Goal: Task Accomplishment & Management: Manage account settings

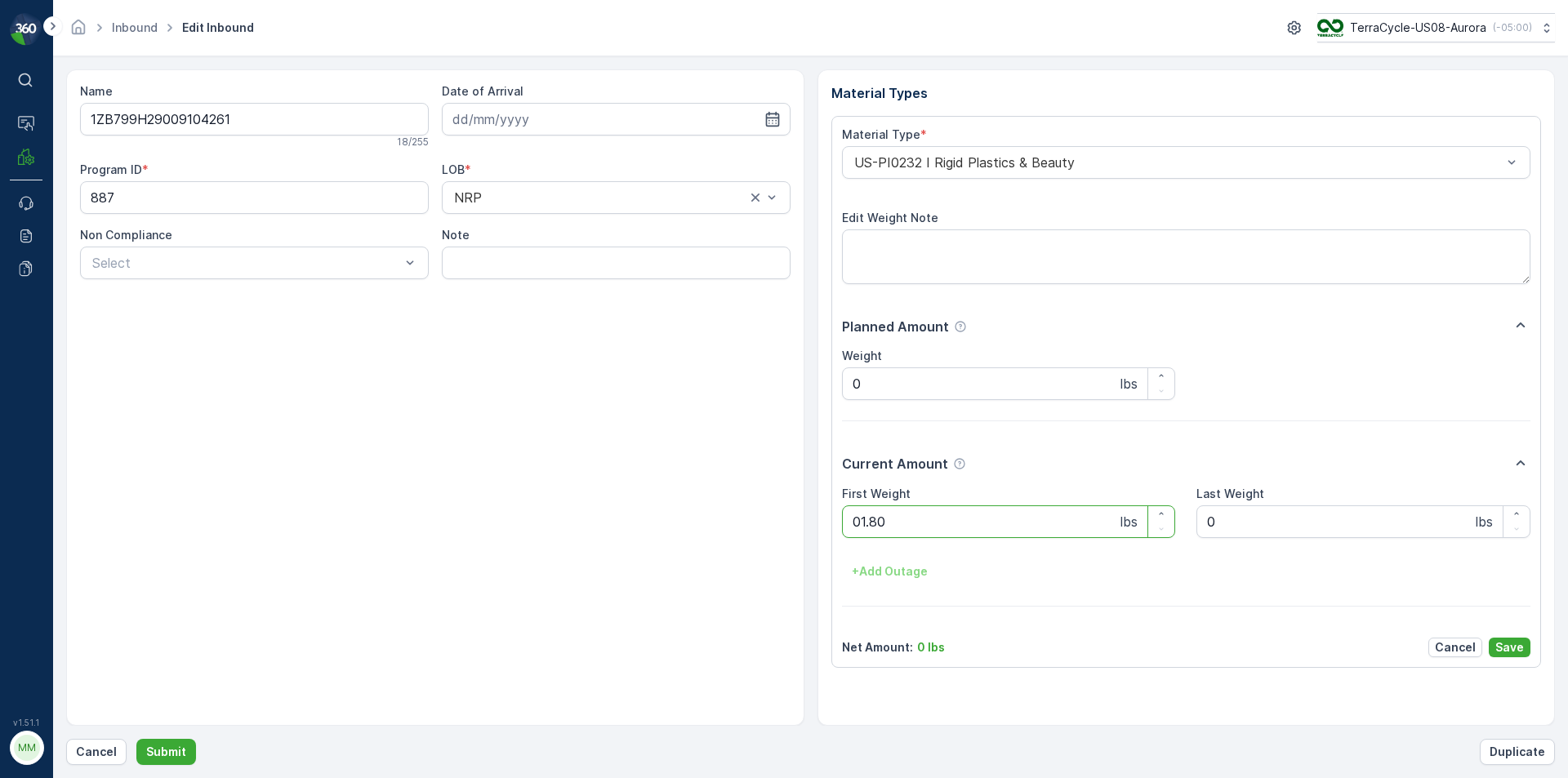
click at [137, 739] on button "Submit" at bounding box center [166, 753] width 59 height 26
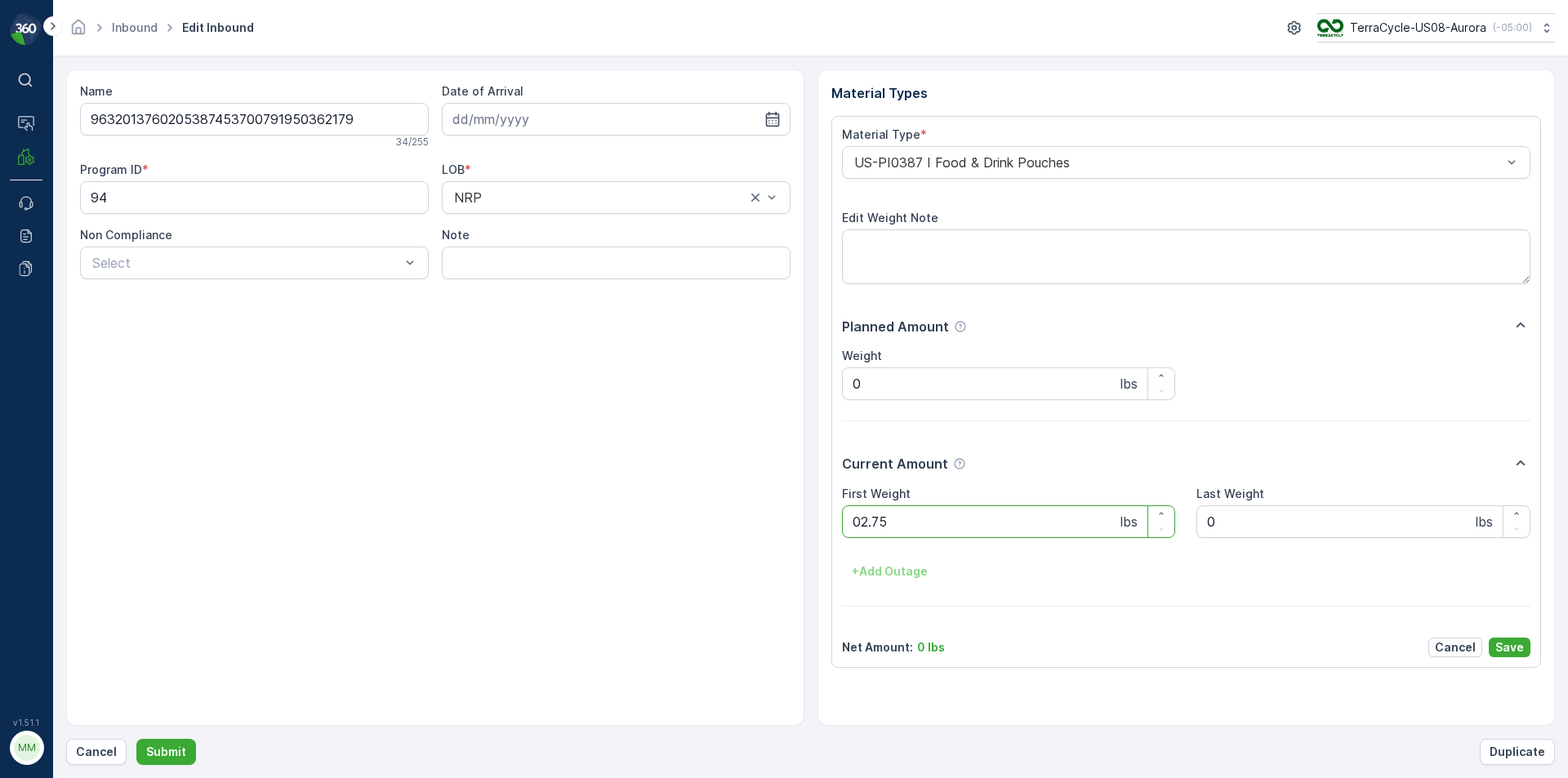
click at [137, 739] on button "Submit" at bounding box center [166, 753] width 59 height 26
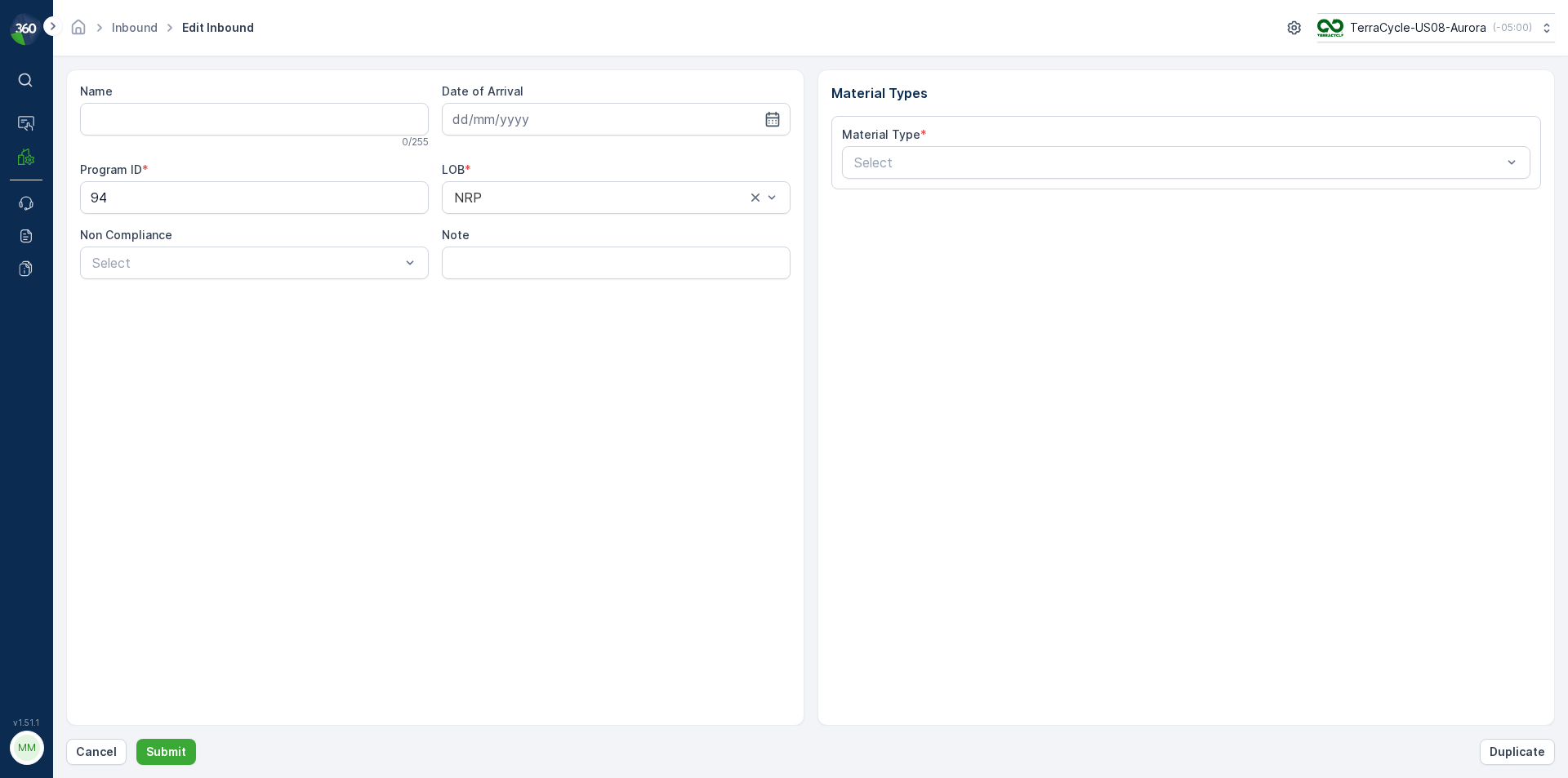
type input "9632013760205387453700791950122309"
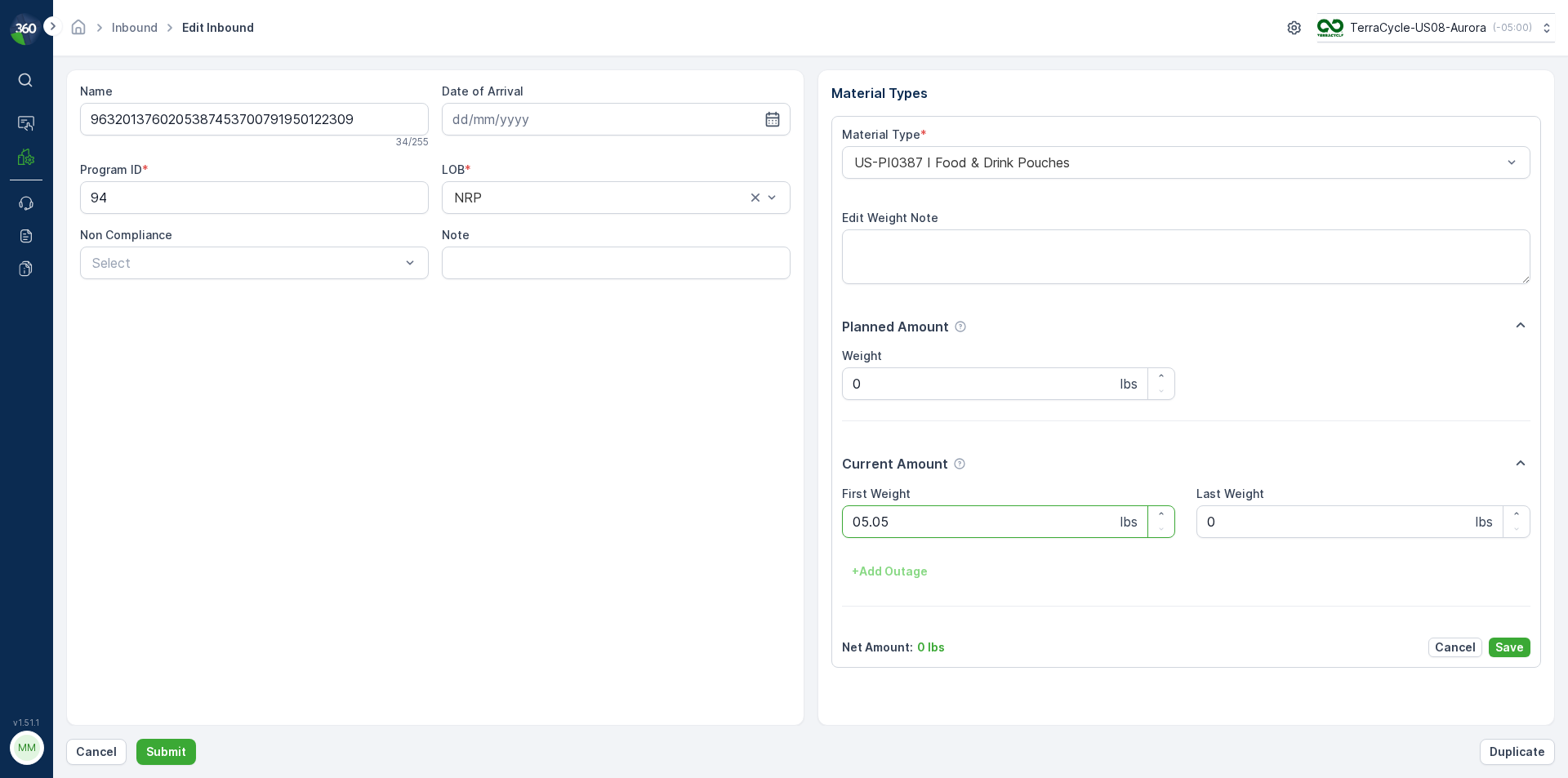
click at [137, 739] on button "Submit" at bounding box center [166, 753] width 59 height 26
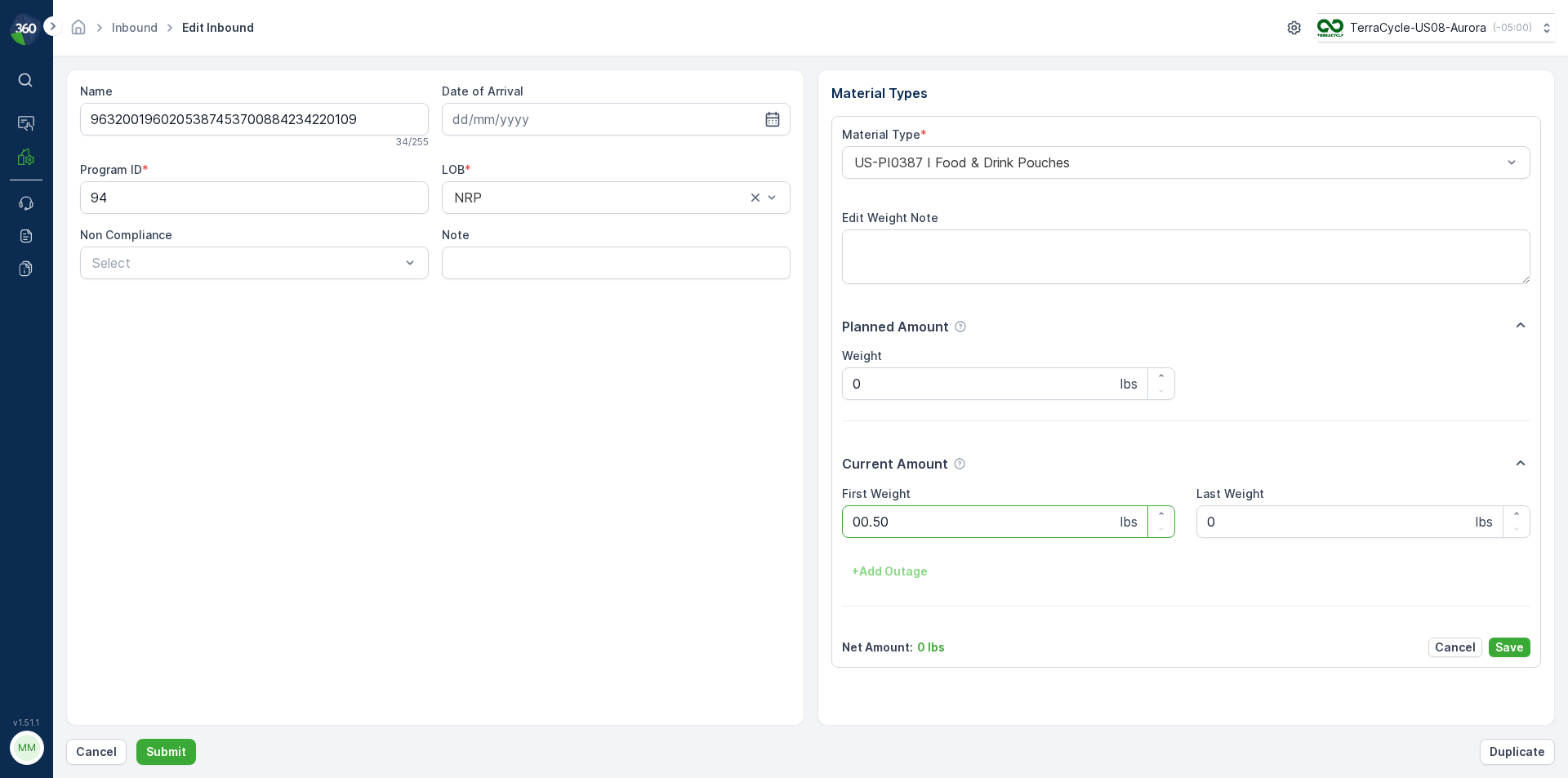
click at [137, 739] on button "Submit" at bounding box center [166, 753] width 59 height 26
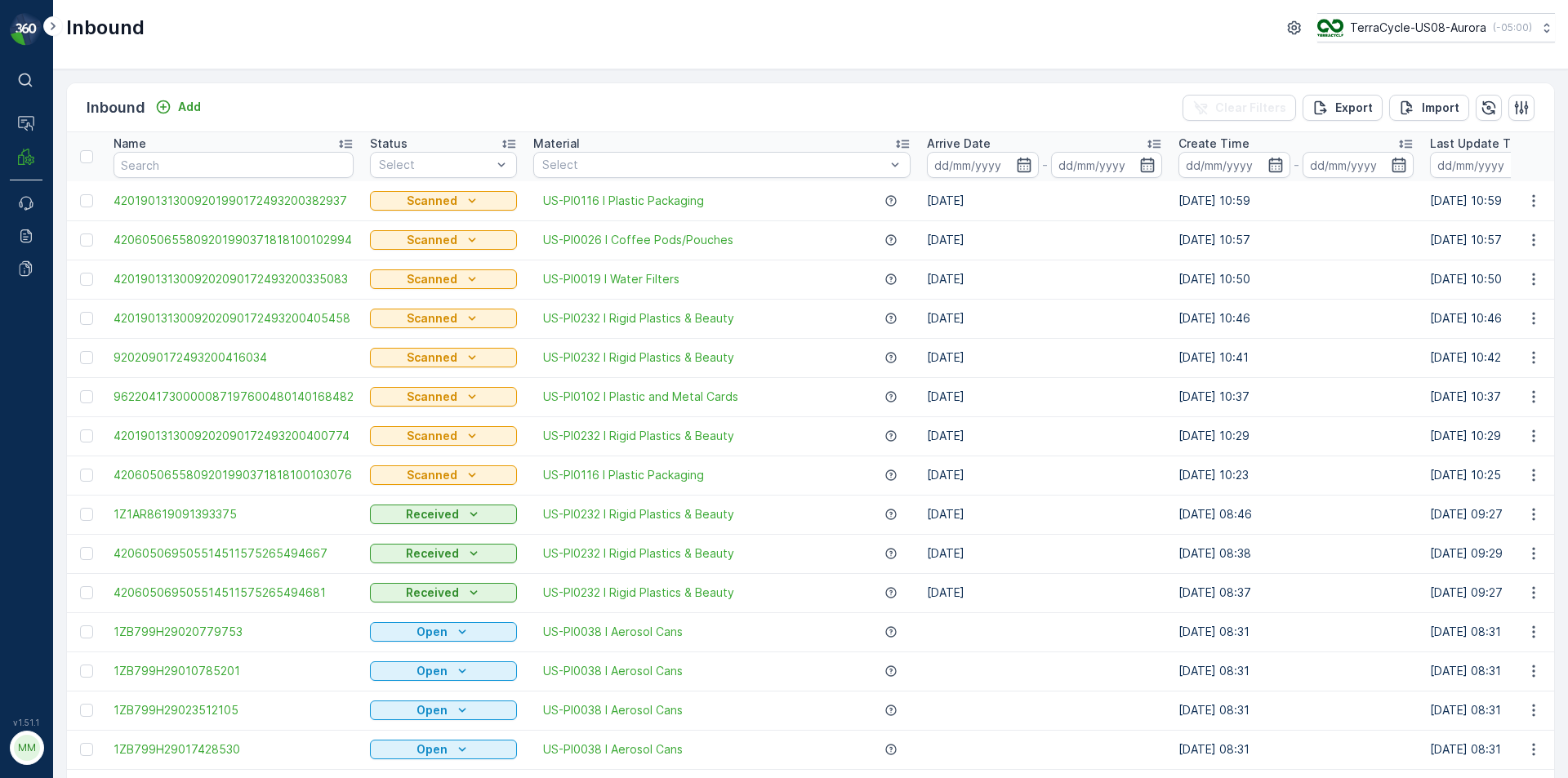
click at [1139, 390] on td "[DATE]" at bounding box center [1043, 397] width 251 height 40
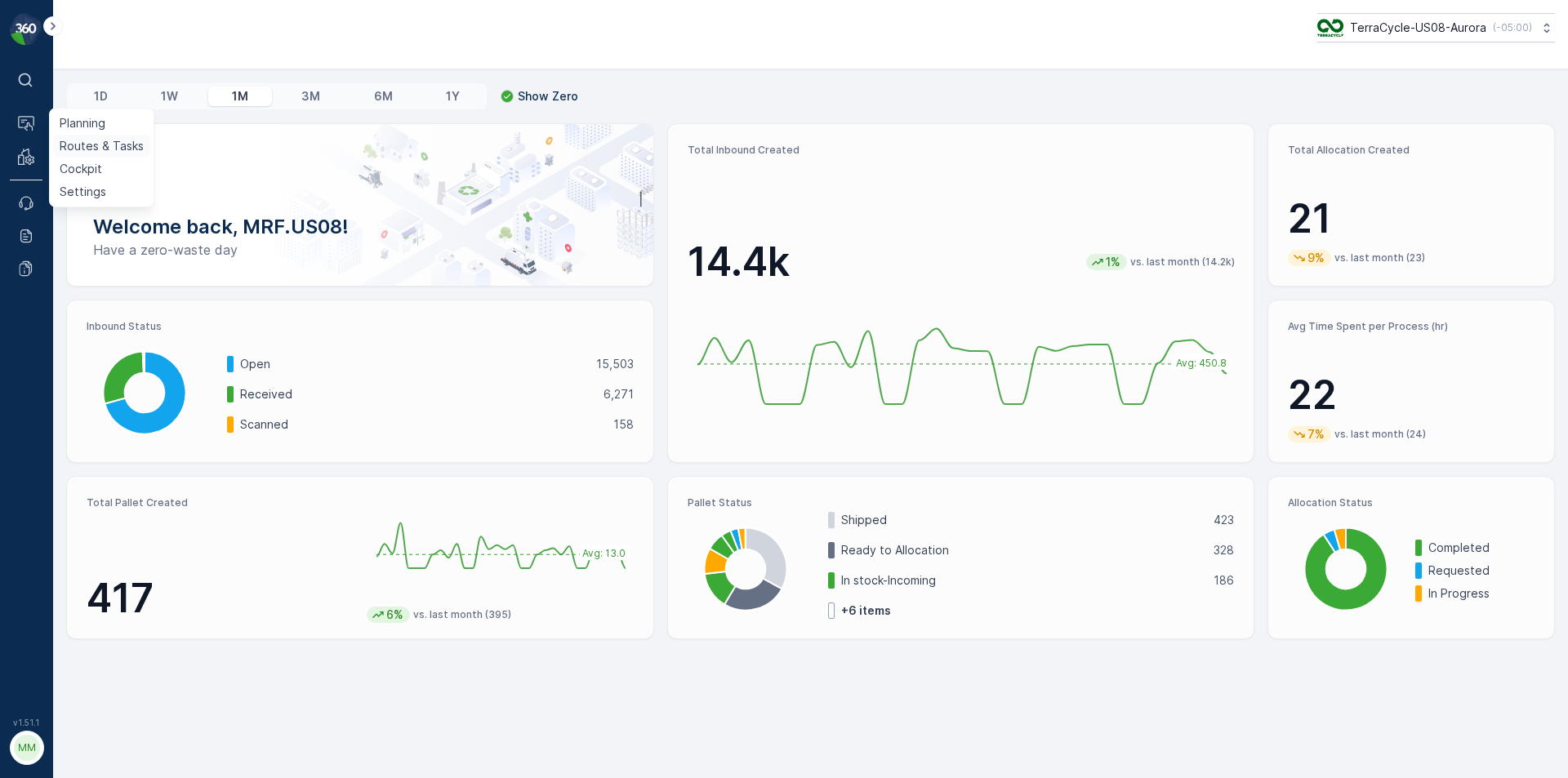
click at [89, 144] on p "Routes & Tasks" at bounding box center [101, 146] width 84 height 16
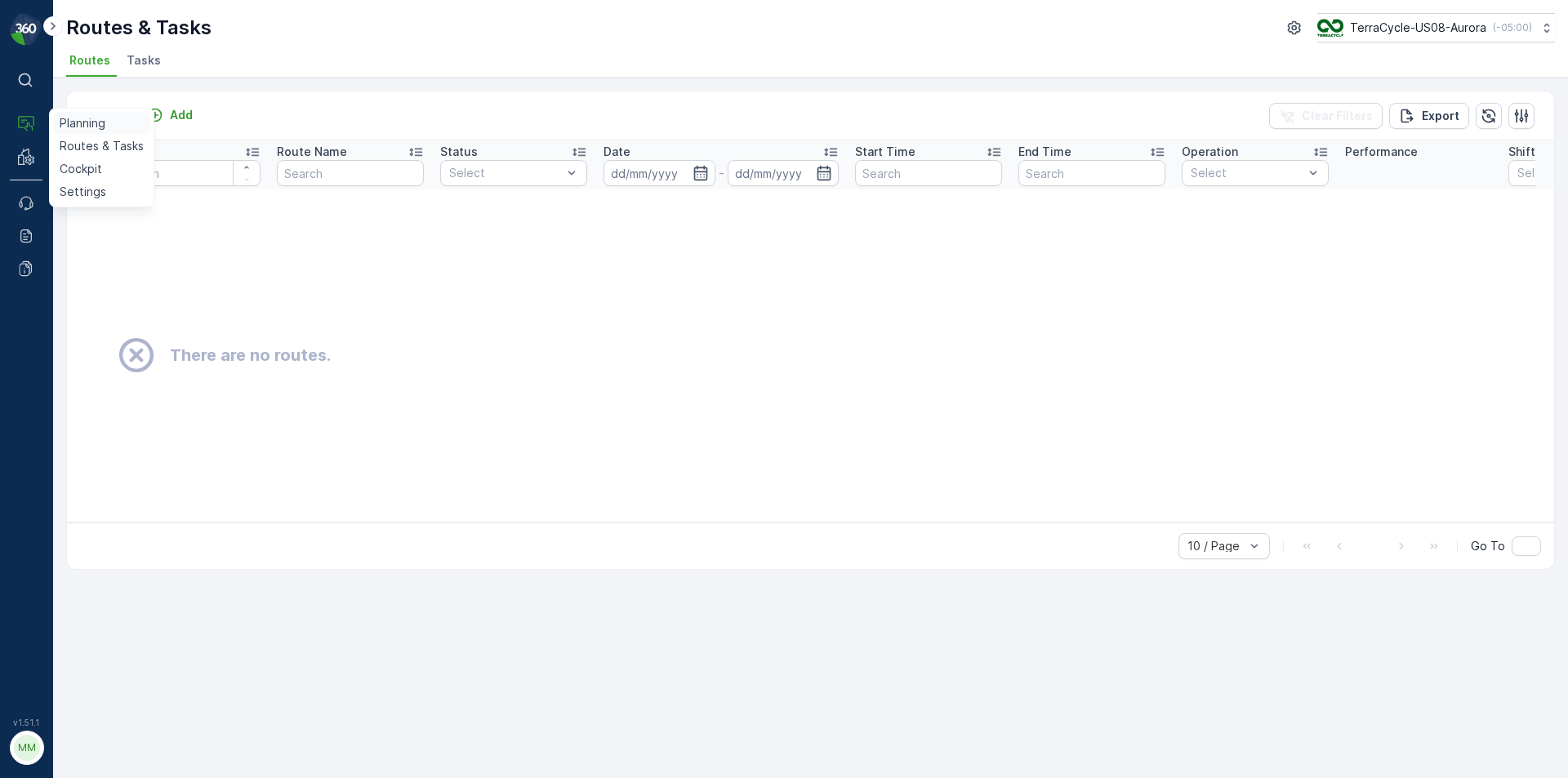
click at [75, 124] on p "Planning" at bounding box center [82, 122] width 46 height 16
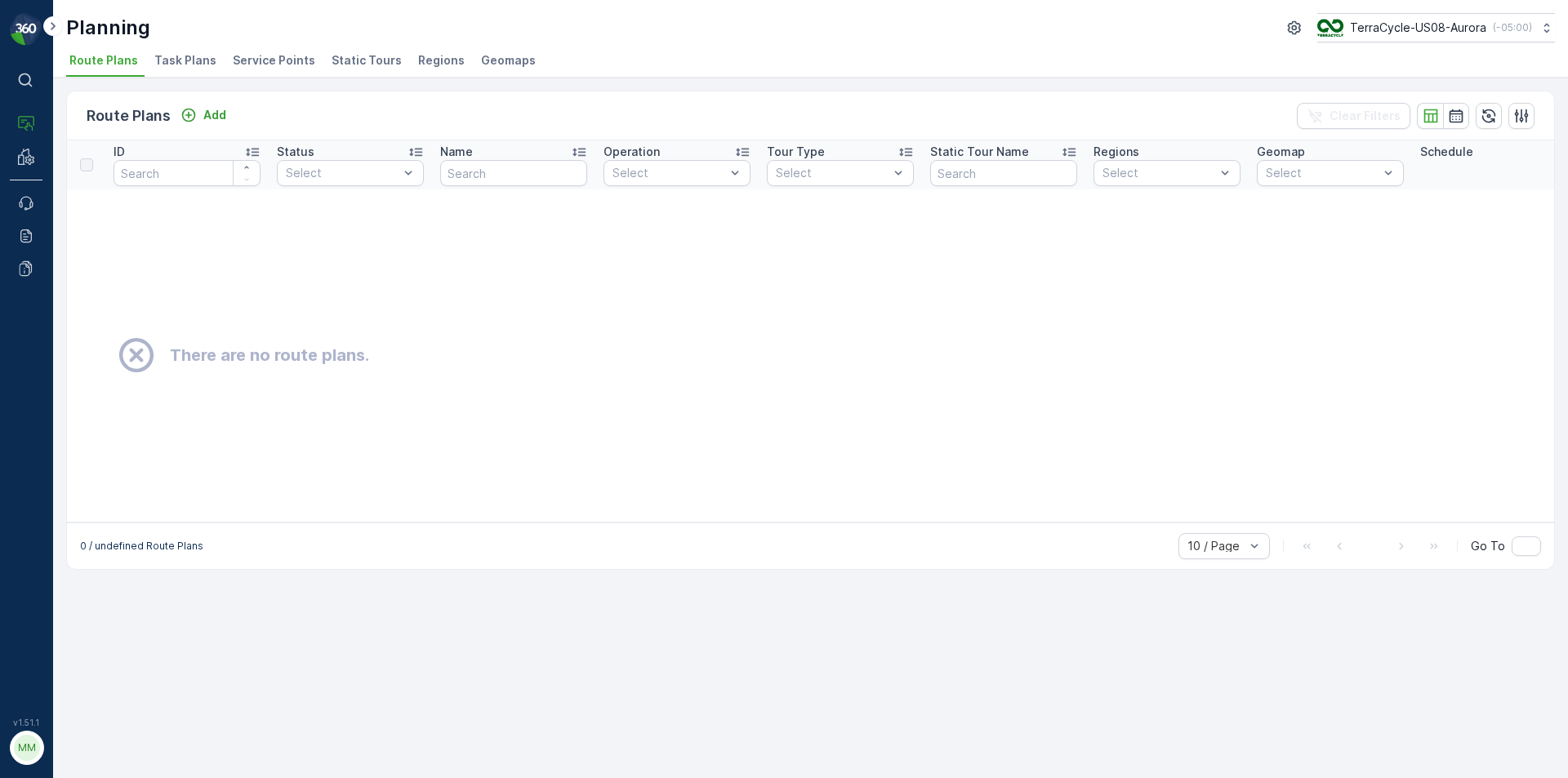
click at [157, 68] on span "Task Plans" at bounding box center [186, 59] width 62 height 16
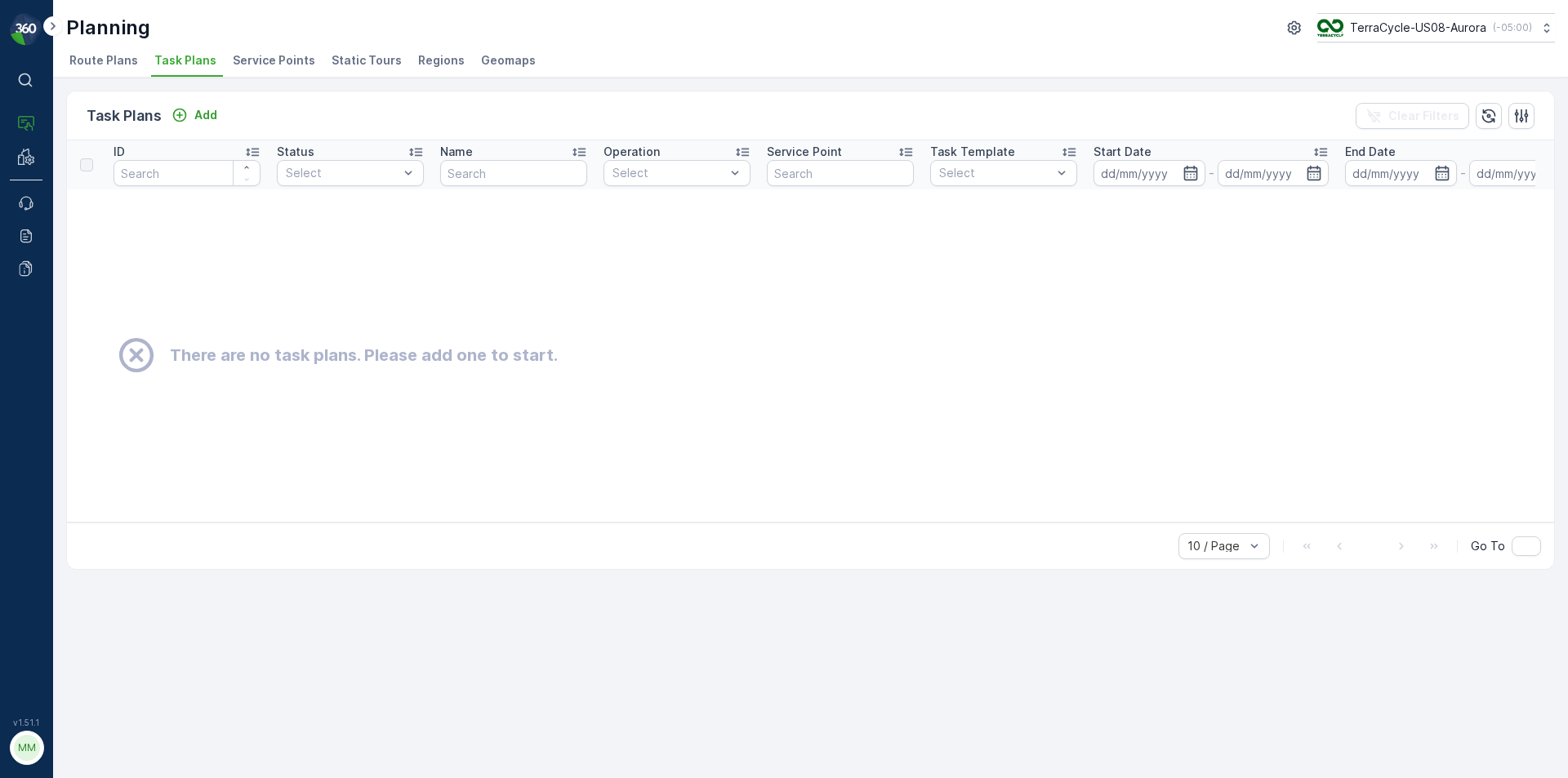
click at [102, 59] on span "Route Plans" at bounding box center [104, 59] width 69 height 16
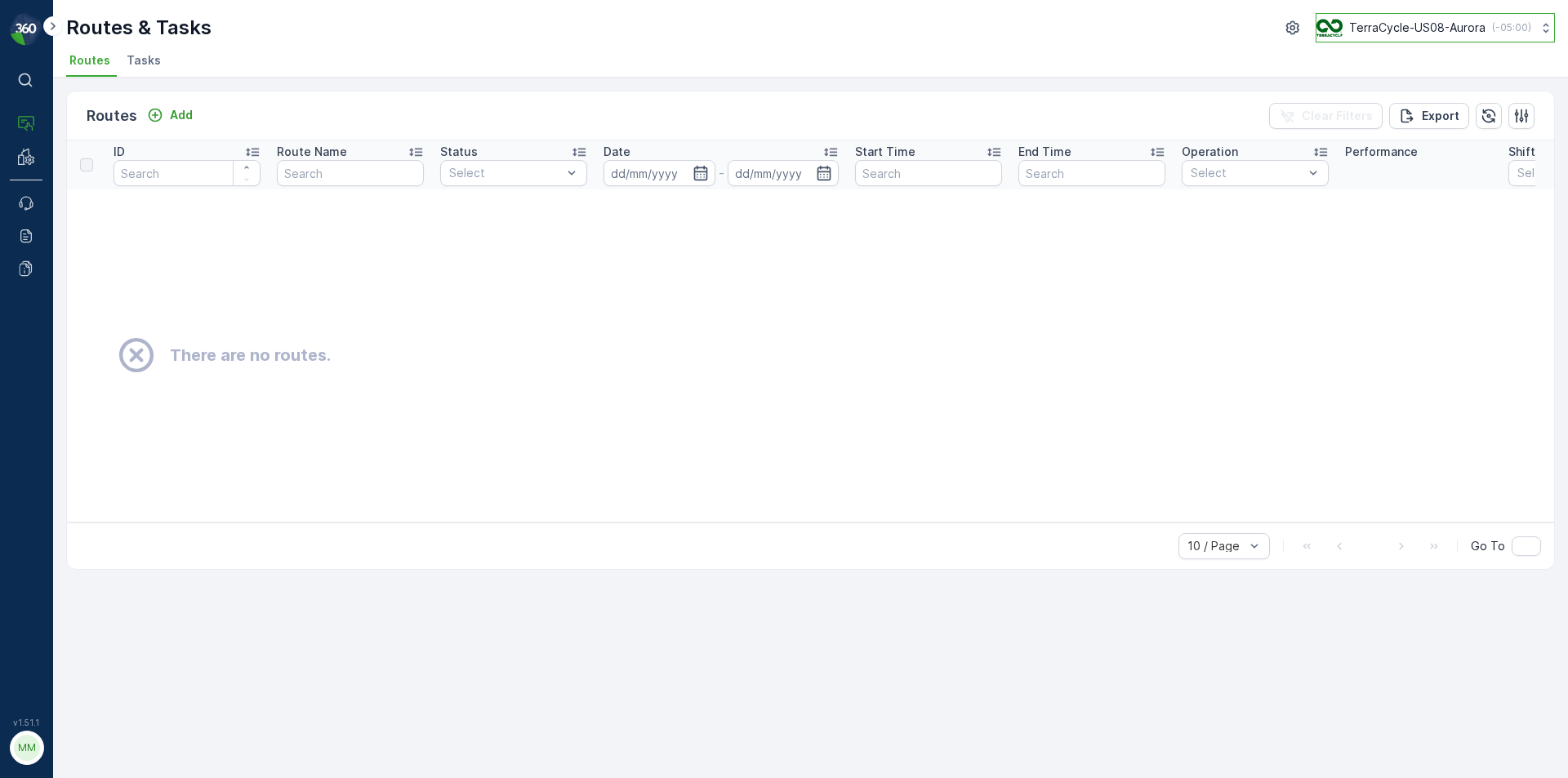
click at [1466, 34] on p "TerraCycle-US08-Aurora" at bounding box center [1416, 27] width 137 height 16
click at [1378, 121] on span "America/Chicago (-05:00)" at bounding box center [1419, 115] width 186 height 13
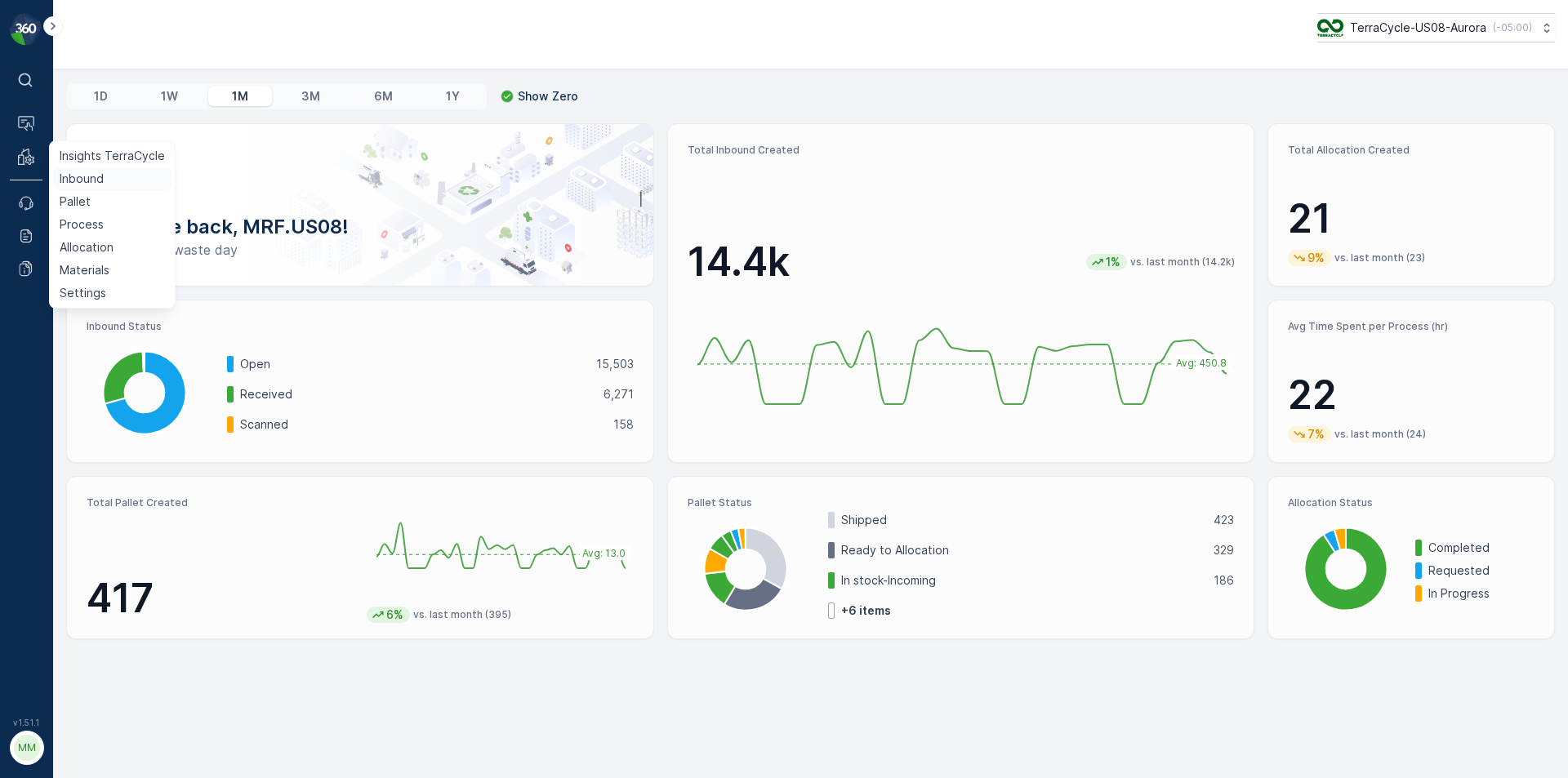
click at [102, 175] on p "Inbound" at bounding box center [81, 178] width 44 height 16
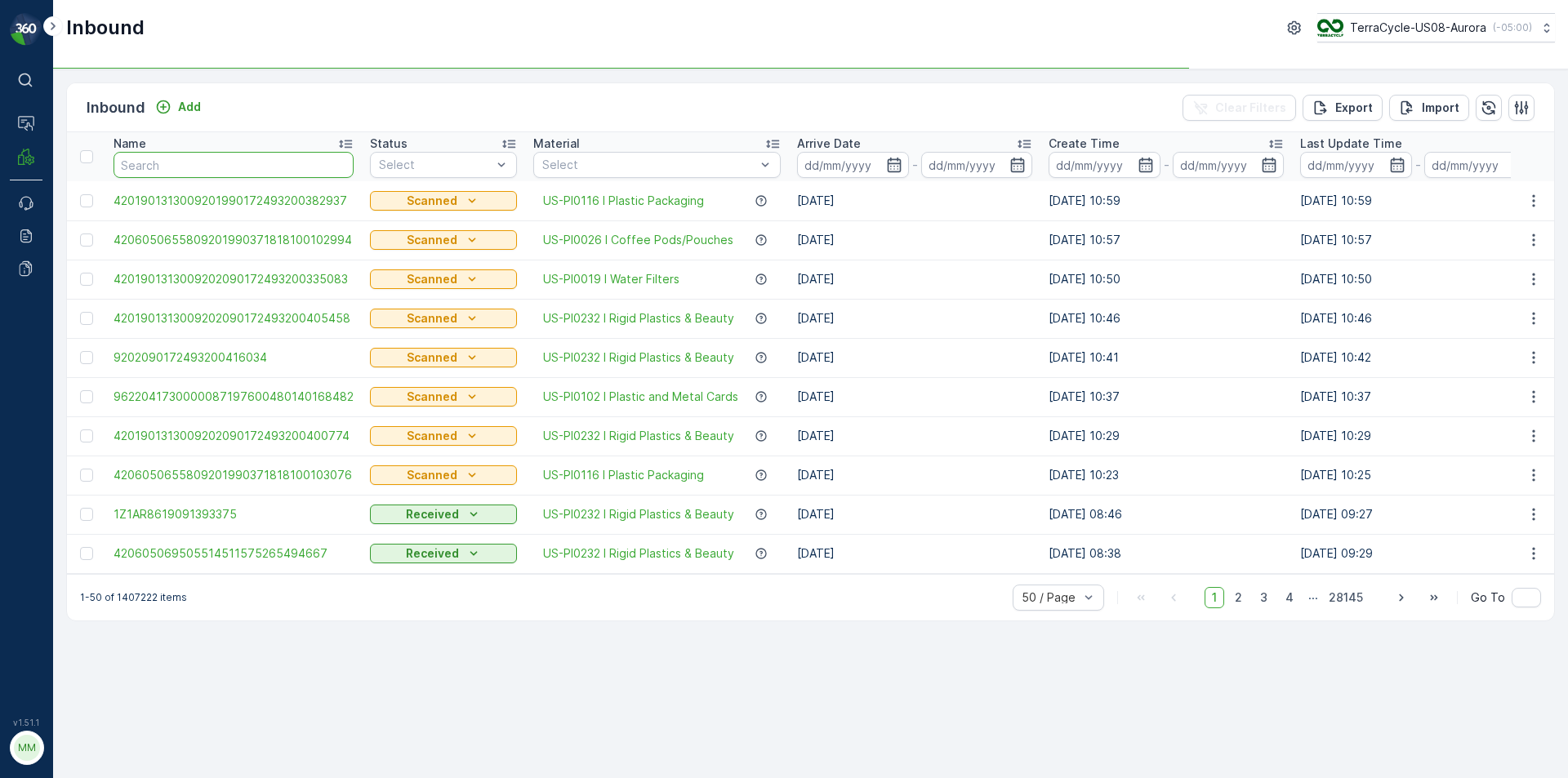
click at [188, 175] on input "text" at bounding box center [234, 165] width 240 height 26
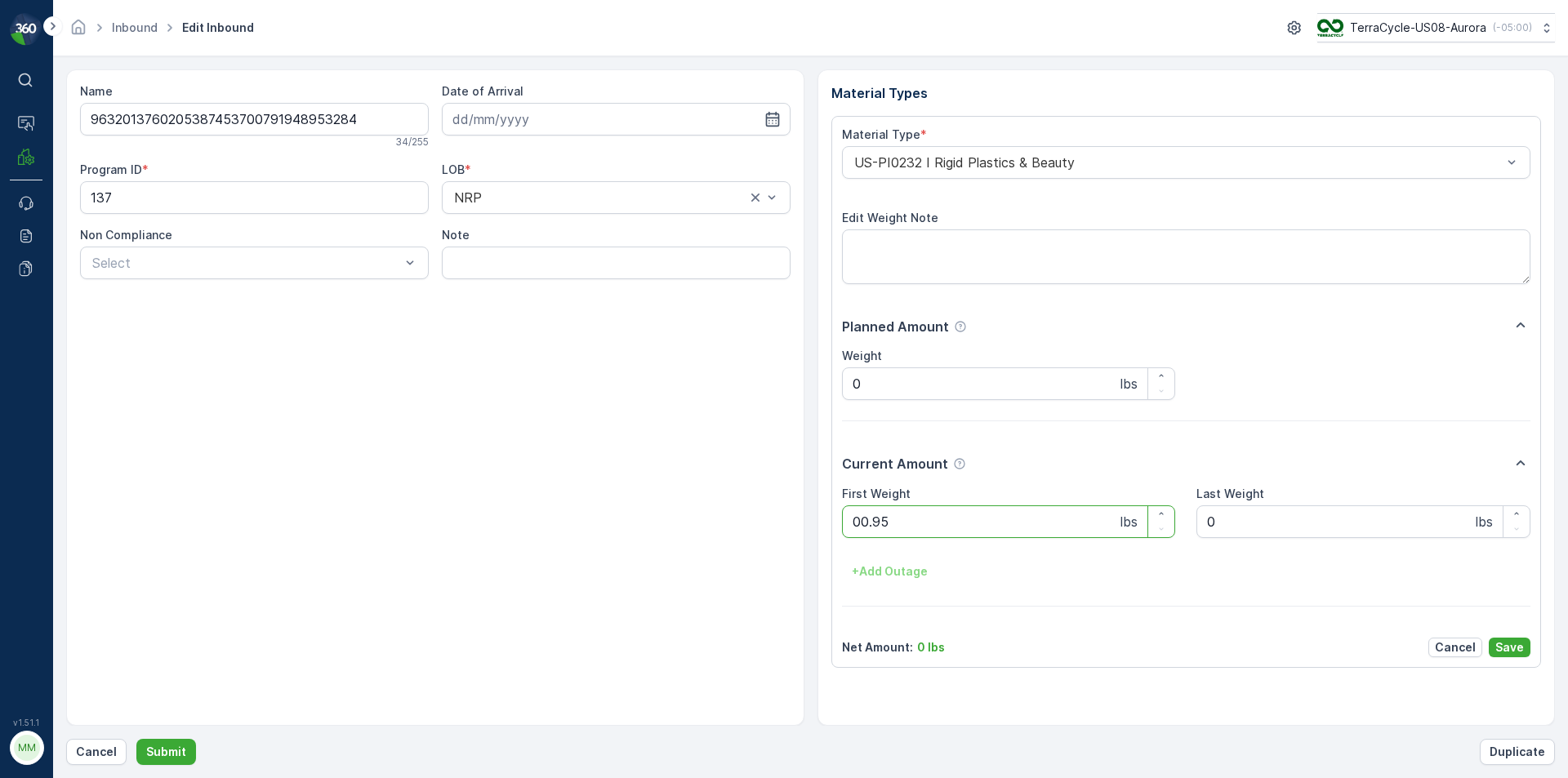
click at [137, 739] on button "Submit" at bounding box center [166, 753] width 59 height 26
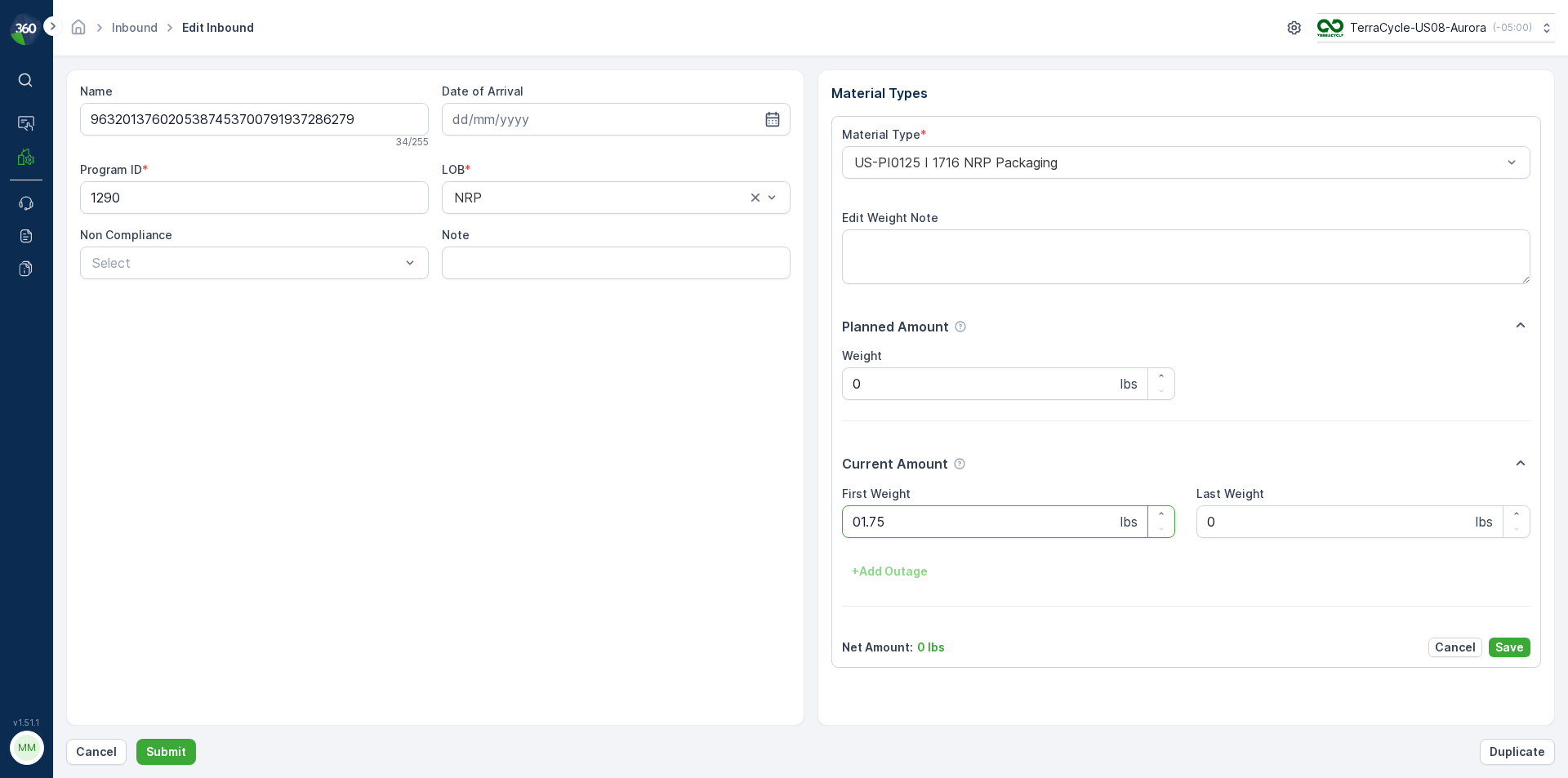
click at [137, 739] on button "Submit" at bounding box center [166, 753] width 59 height 26
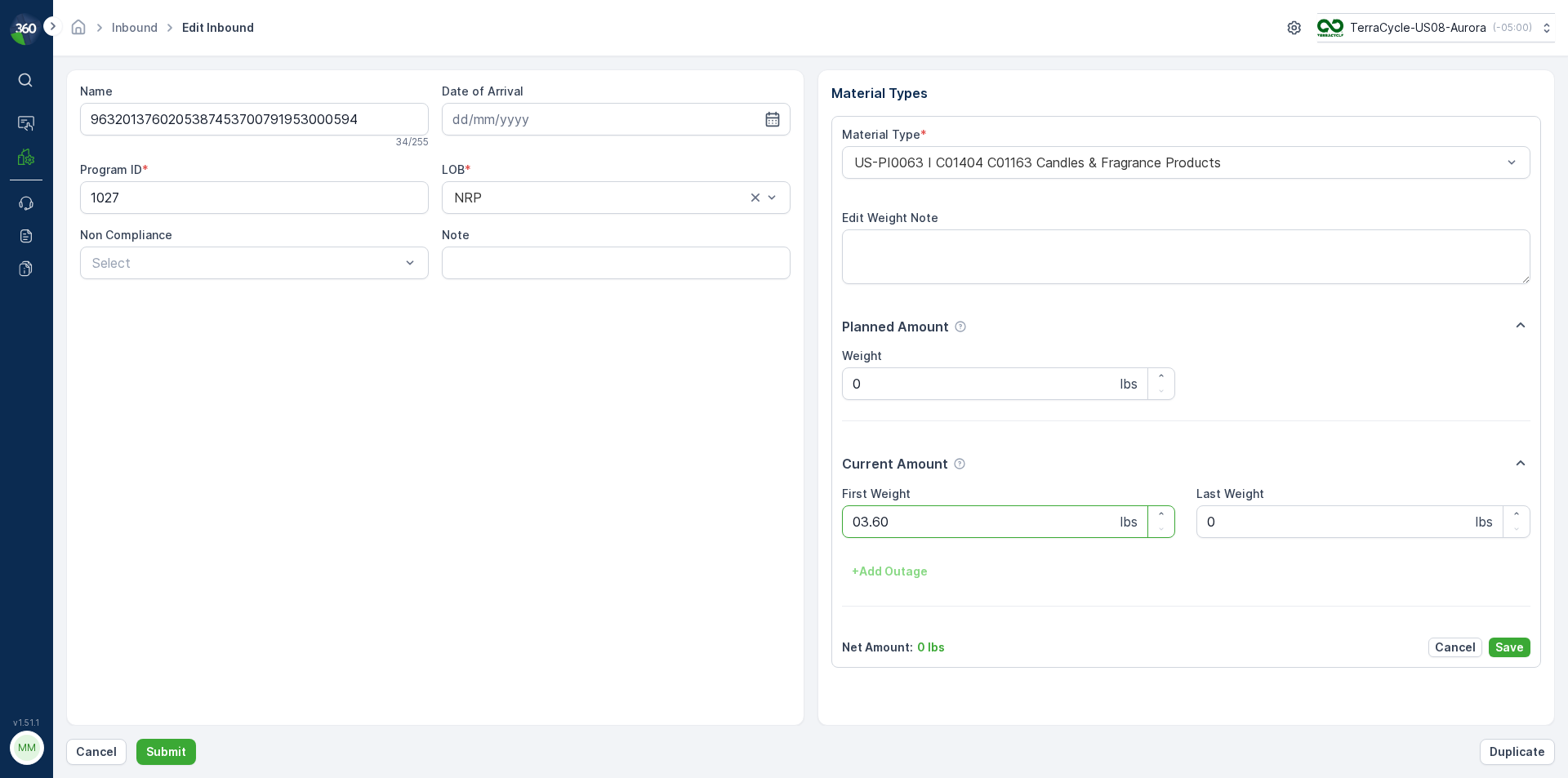
click at [137, 739] on button "Submit" at bounding box center [166, 753] width 59 height 26
click at [93, 753] on p "Cancel" at bounding box center [96, 752] width 40 height 16
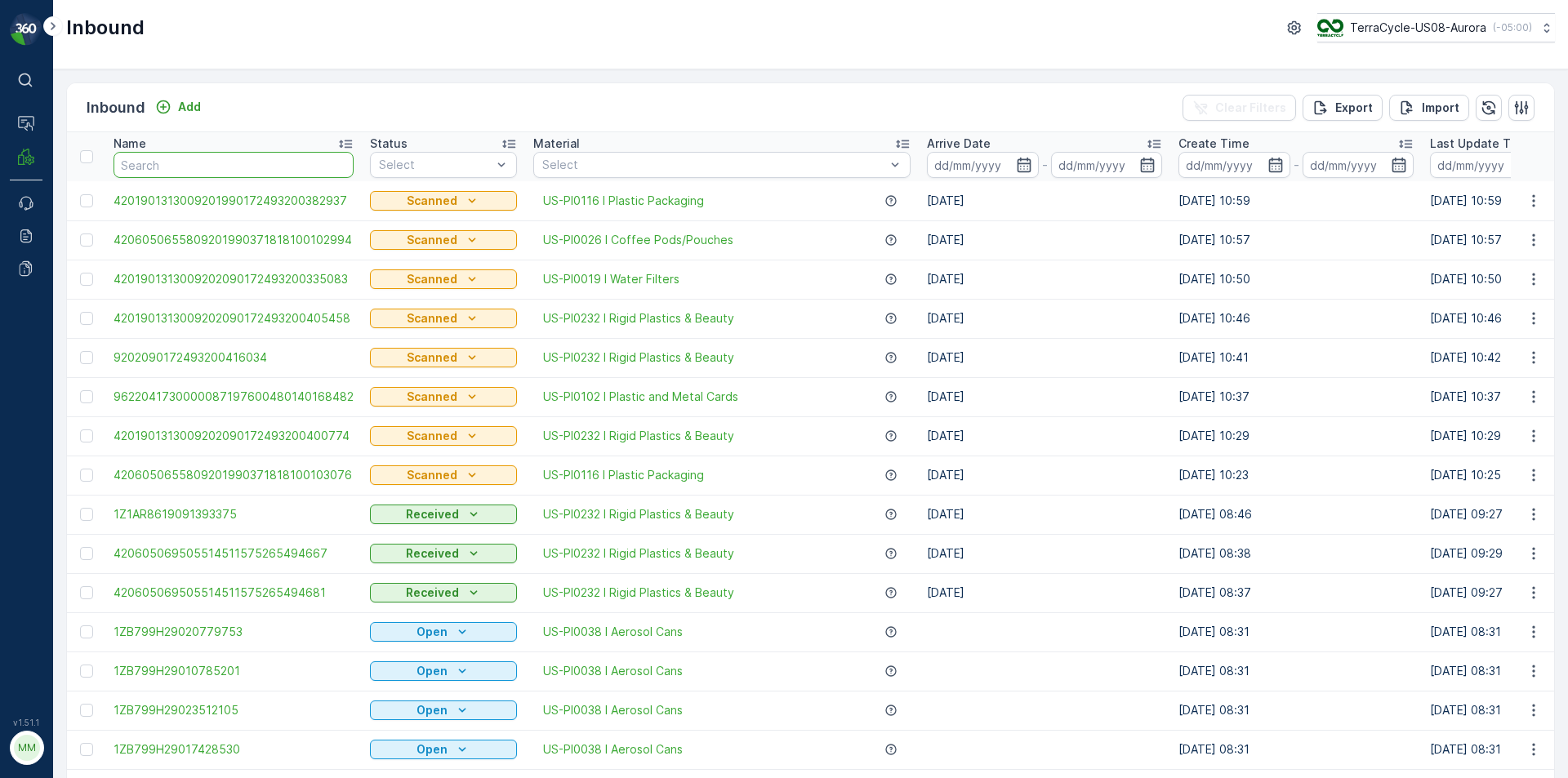
click at [294, 159] on input "text" at bounding box center [234, 165] width 240 height 26
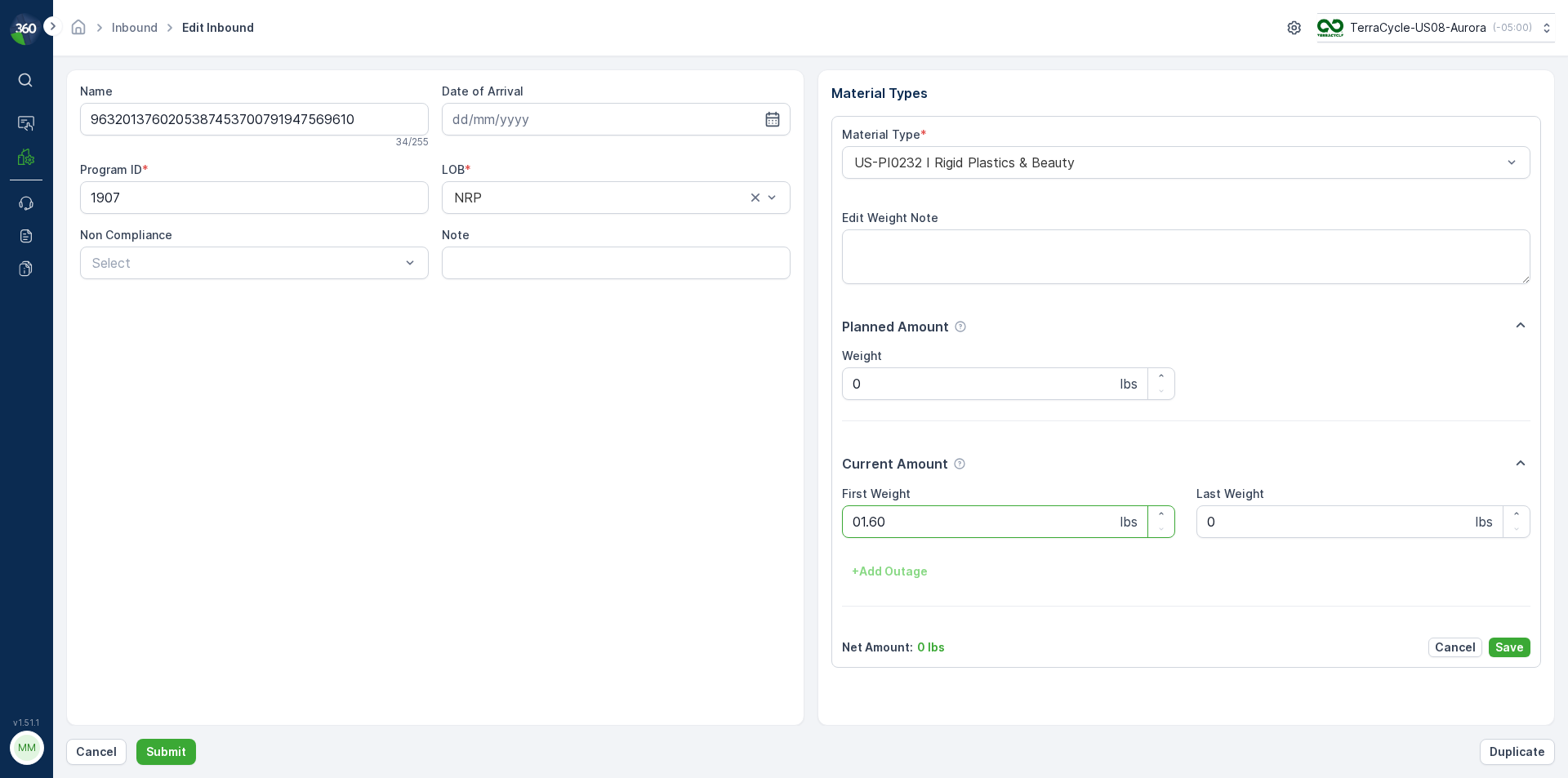
click at [137, 739] on button "Submit" at bounding box center [166, 753] width 59 height 26
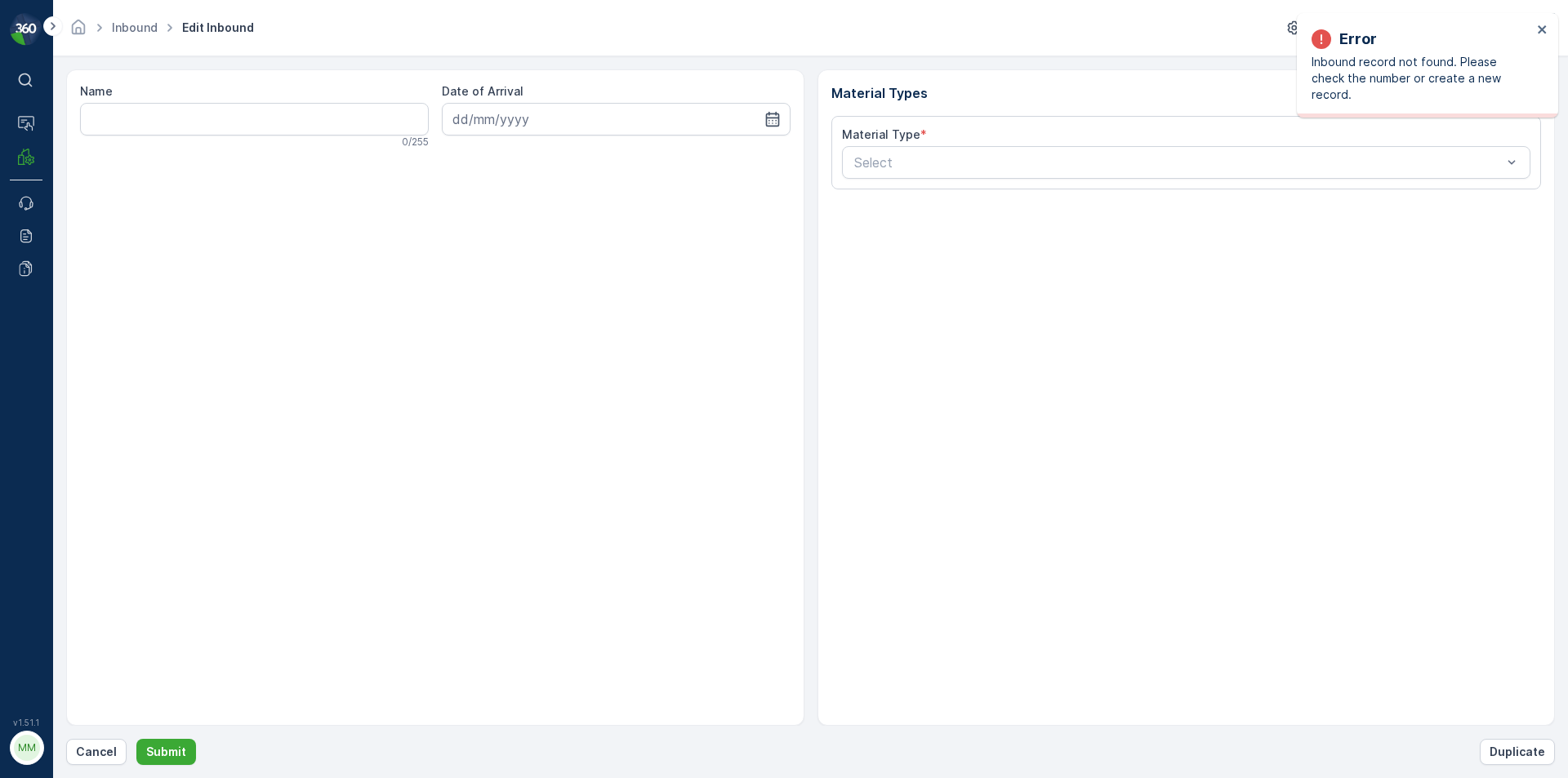
click at [1534, 33] on div "Error Inbound record not found. Please check the number or create a new record." at bounding box center [1421, 65] width 231 height 85
click at [1544, 28] on icon "close" at bounding box center [1543, 29] width 11 height 13
click at [87, 754] on p "Cancel" at bounding box center [96, 752] width 40 height 16
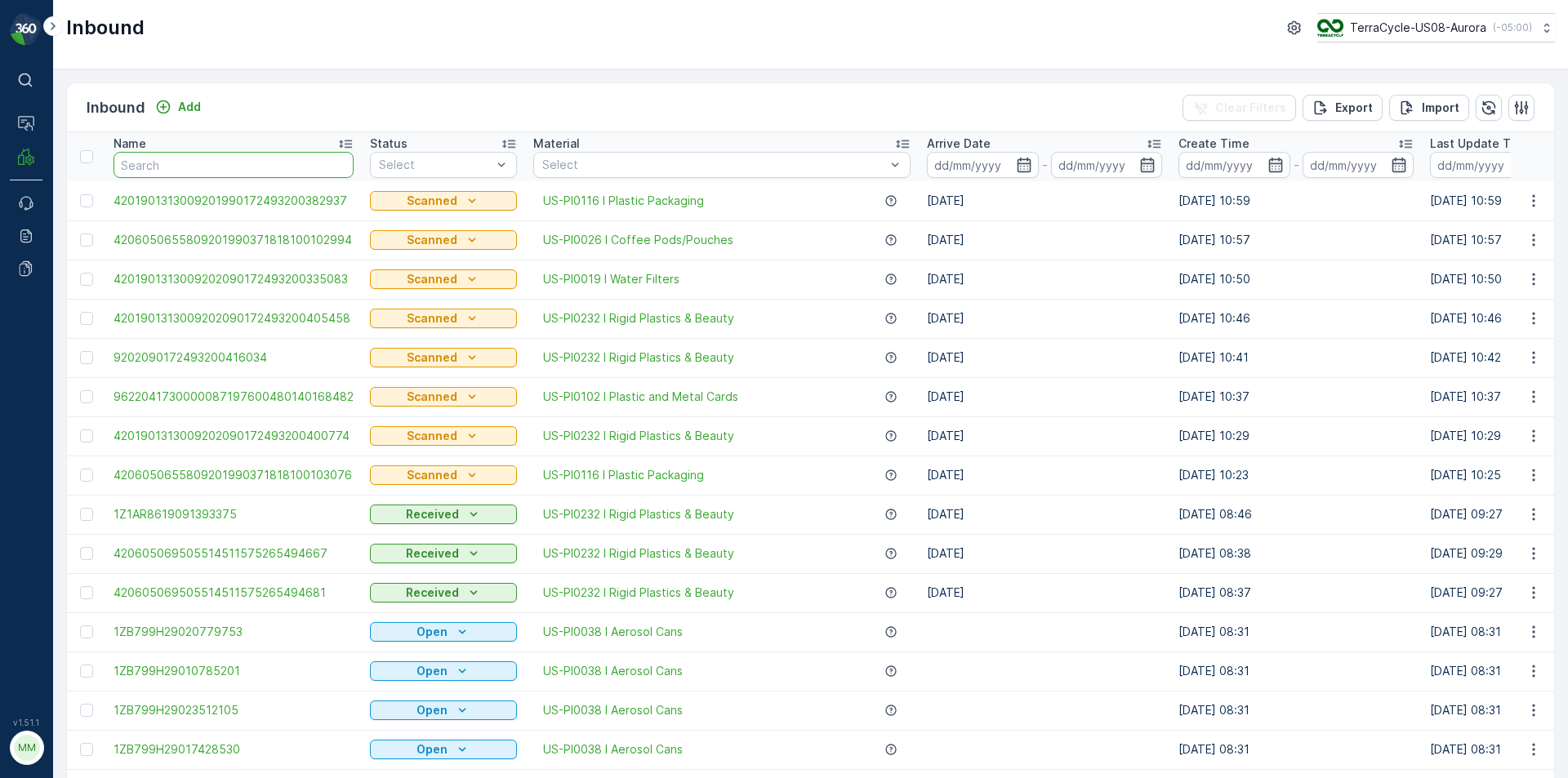
click at [154, 174] on input "text" at bounding box center [234, 165] width 240 height 26
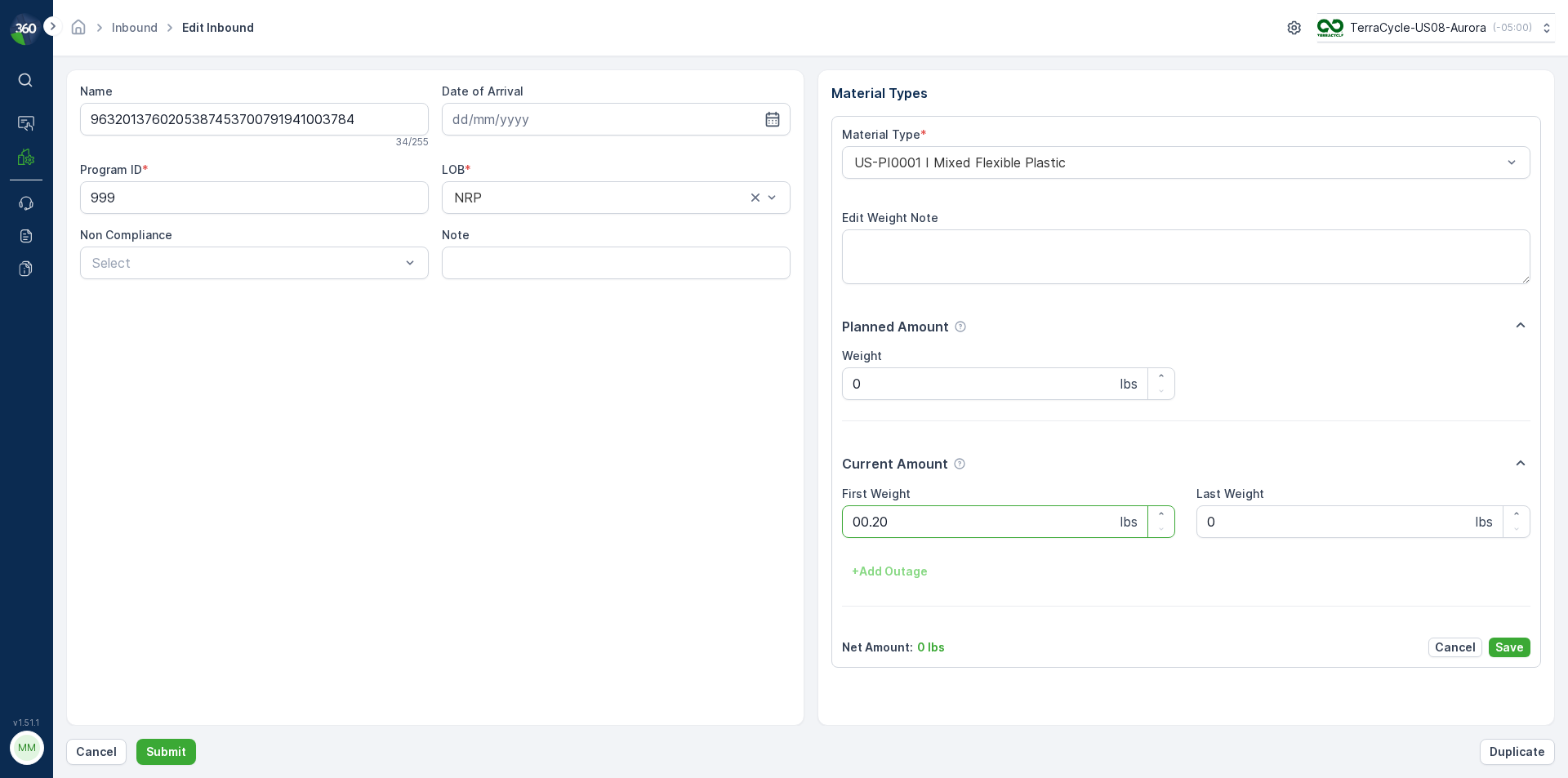
click at [137, 739] on button "Submit" at bounding box center [166, 753] width 59 height 26
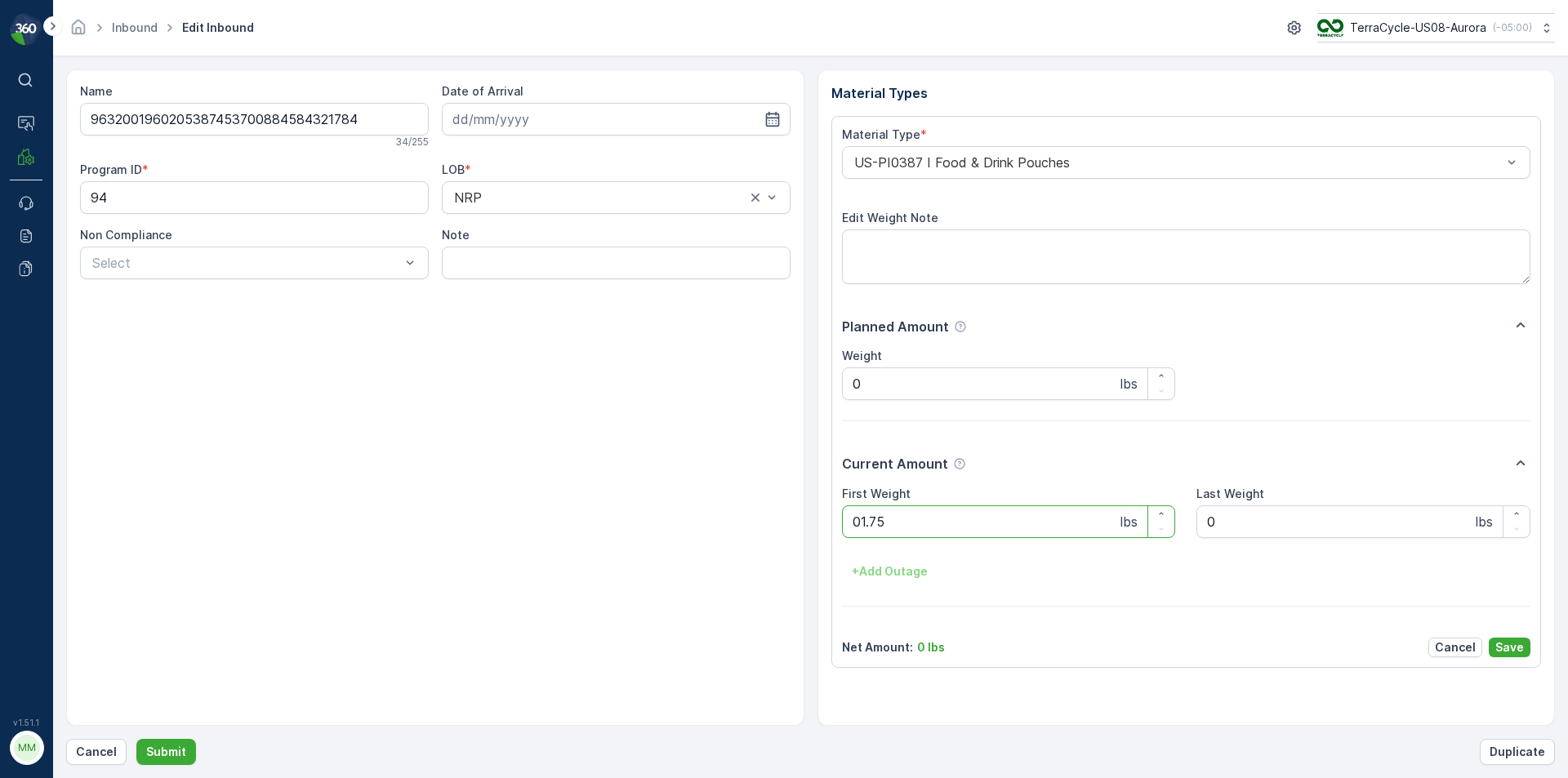
click at [137, 739] on button "Submit" at bounding box center [166, 753] width 59 height 26
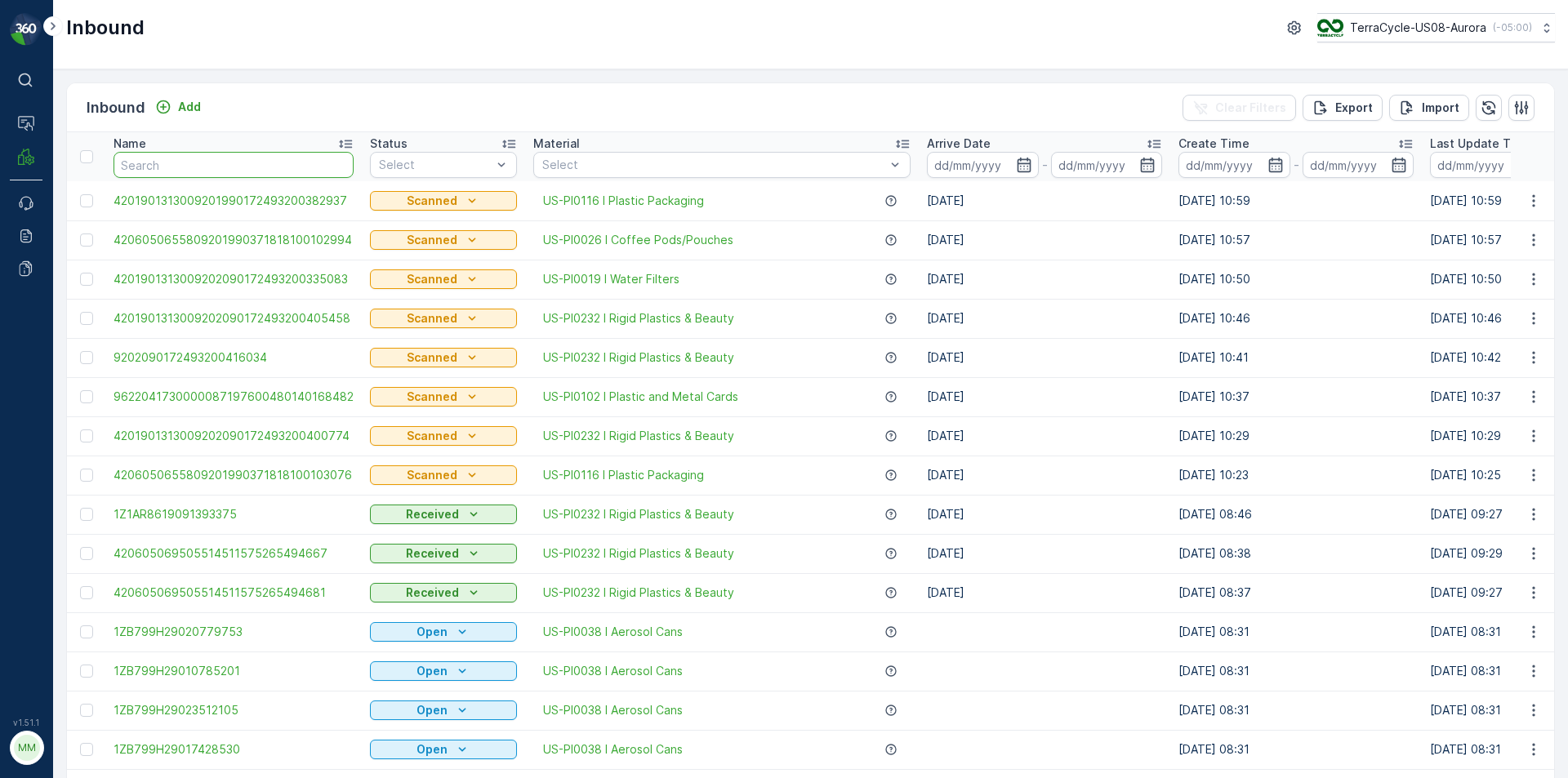
click at [193, 166] on input "text" at bounding box center [234, 165] width 240 height 26
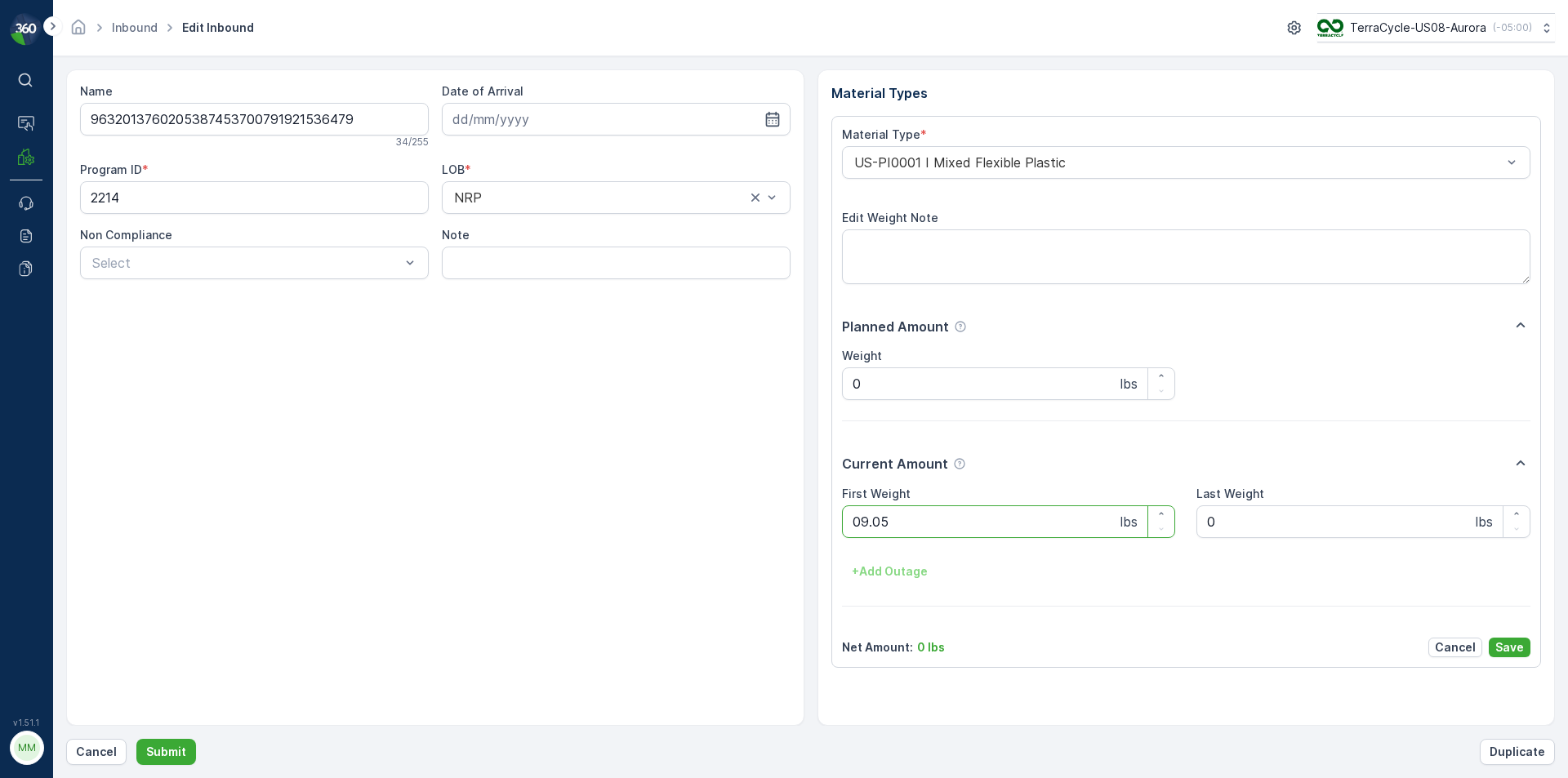
click at [137, 739] on button "Submit" at bounding box center [166, 753] width 59 height 26
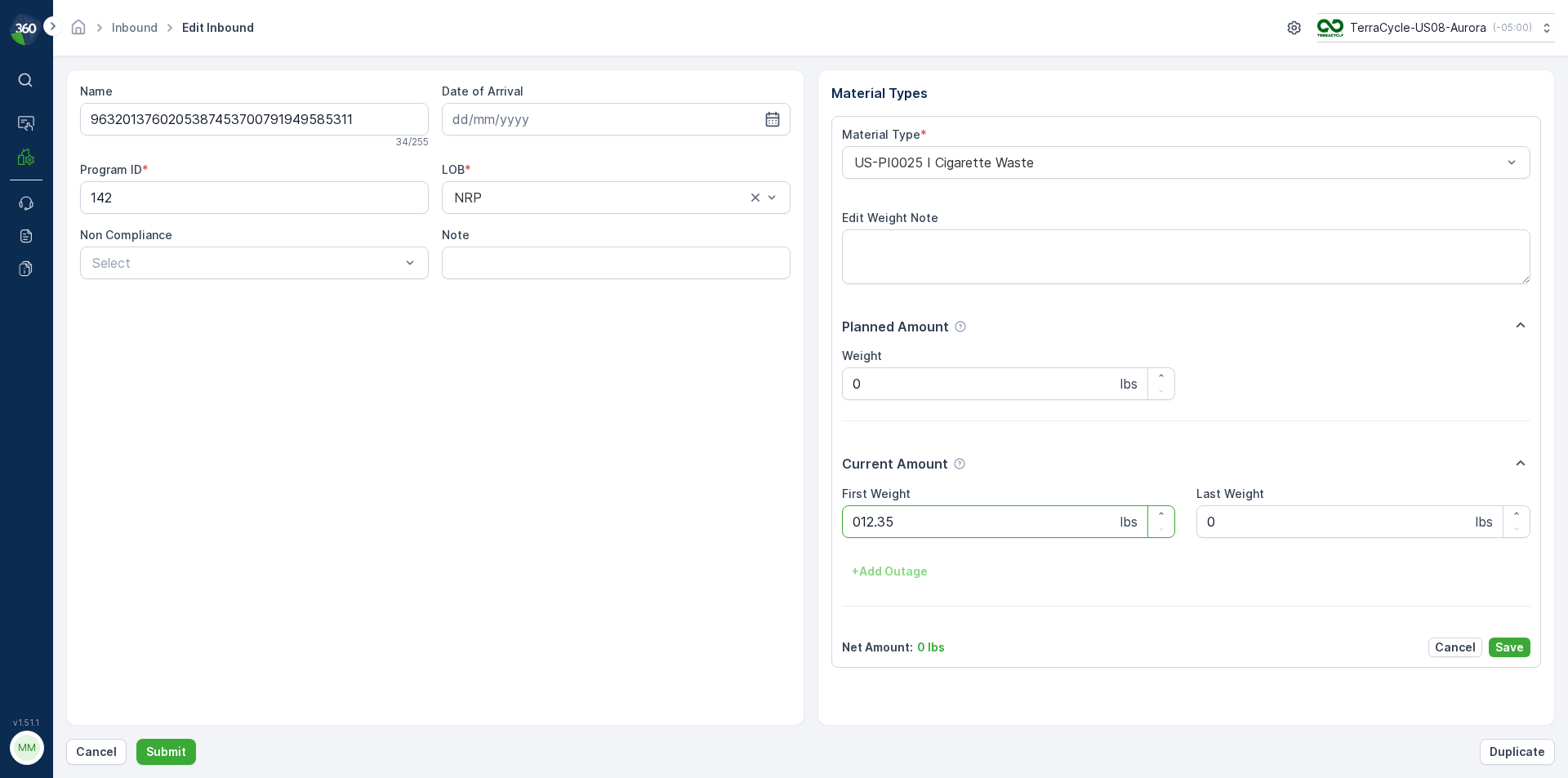
click at [137, 739] on button "Submit" at bounding box center [166, 753] width 59 height 26
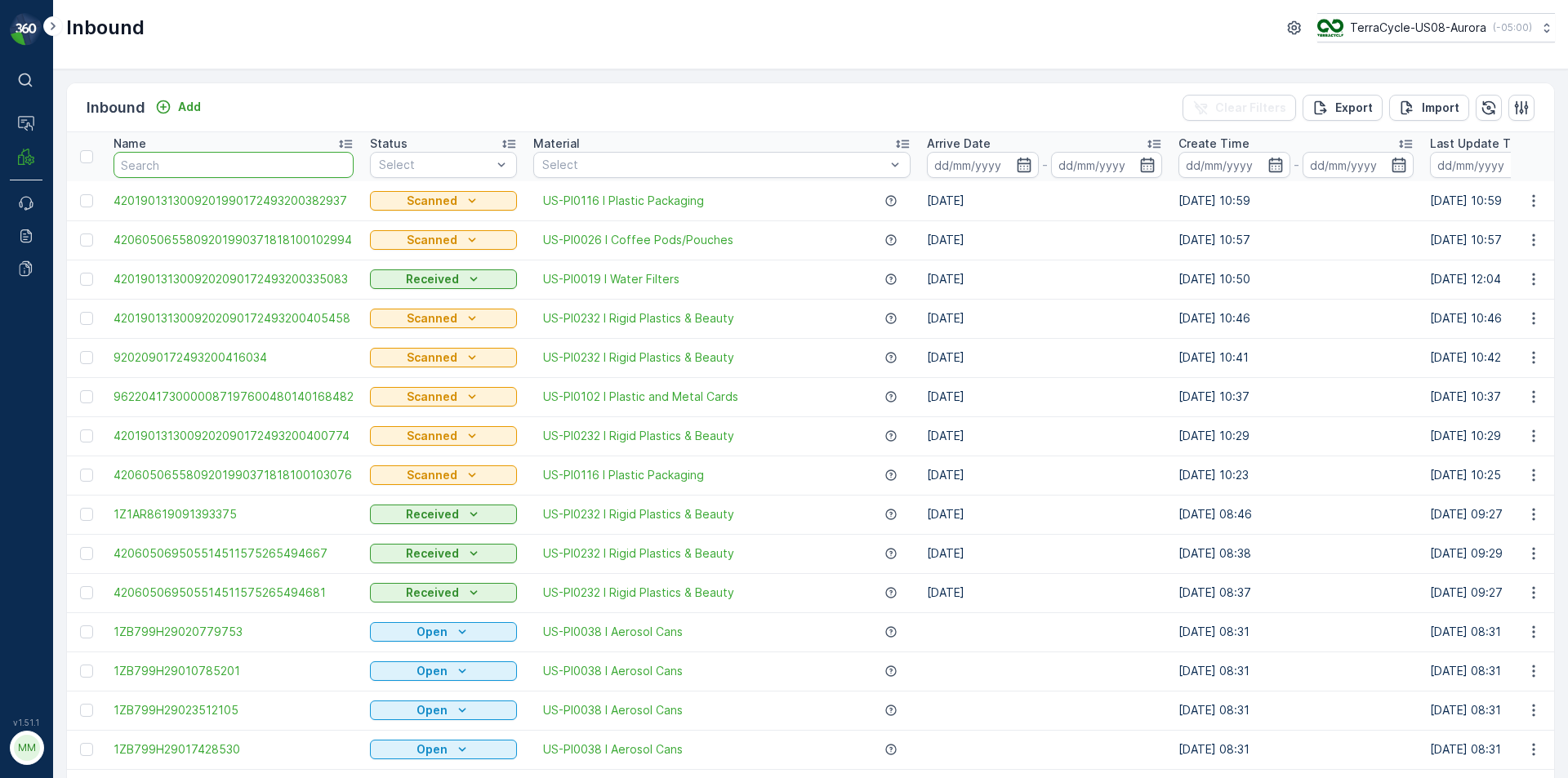
click at [138, 169] on input "text" at bounding box center [234, 165] width 240 height 26
type input "29"
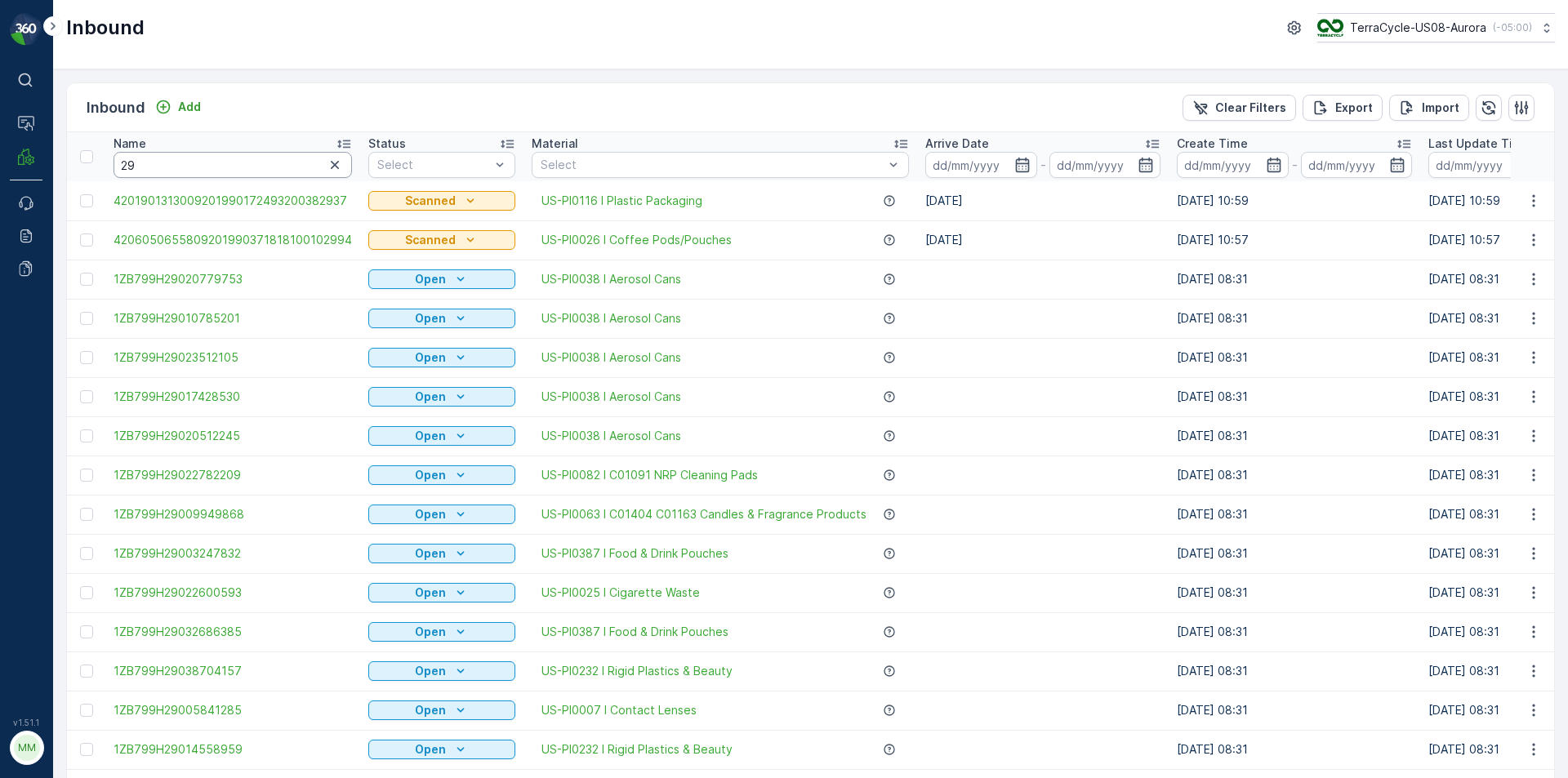
click at [138, 170] on input "29" at bounding box center [233, 165] width 238 height 26
type input "2922"
click at [157, 169] on input "2922" at bounding box center [233, 165] width 238 height 26
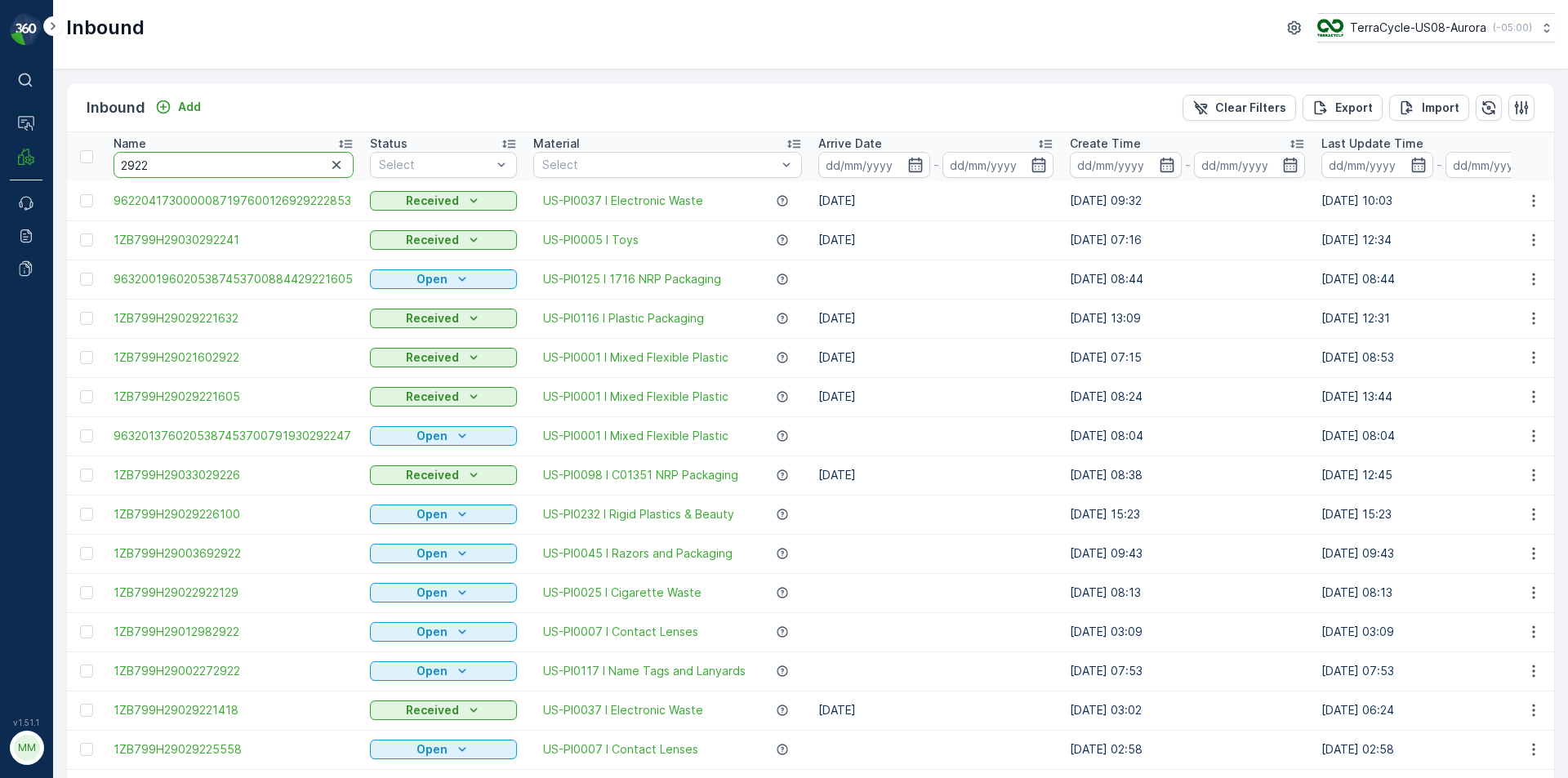
click at [157, 167] on input "2922" at bounding box center [234, 165] width 240 height 26
type input "292216"
click at [160, 153] on input "292216" at bounding box center [234, 165] width 240 height 26
type input "29221605"
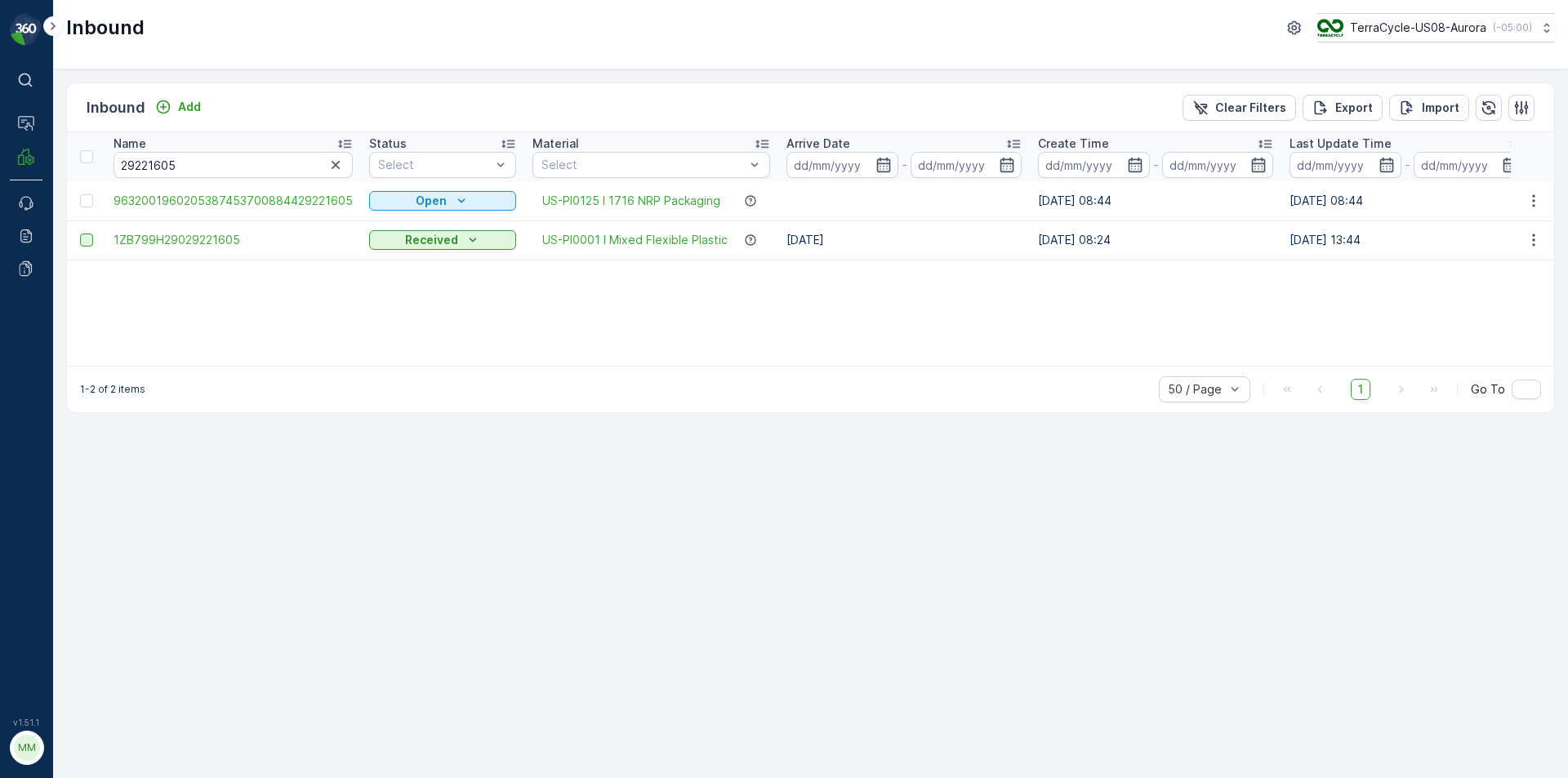
click at [86, 243] on div at bounding box center [87, 240] width 13 height 13
click at [80, 234] on input "checkbox" at bounding box center [80, 234] width 0 height 0
click at [89, 247] on td at bounding box center [86, 240] width 39 height 40
click at [1393, 107] on p "Print QR" at bounding box center [1380, 107] width 49 height 16
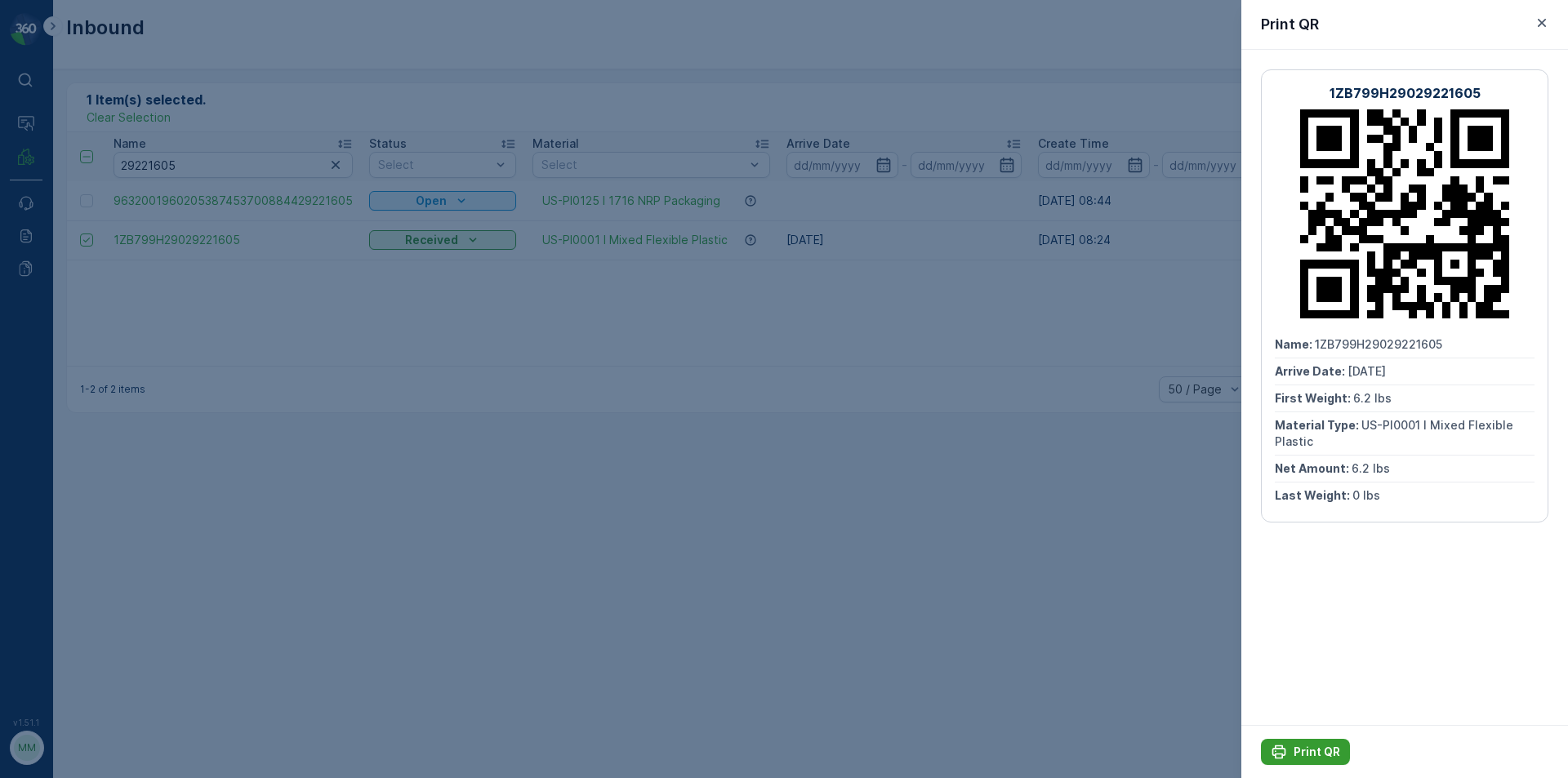
click at [1307, 750] on p "Print QR" at bounding box center [1316, 752] width 46 height 16
click at [1545, 22] on icon "button" at bounding box center [1541, 23] width 16 height 16
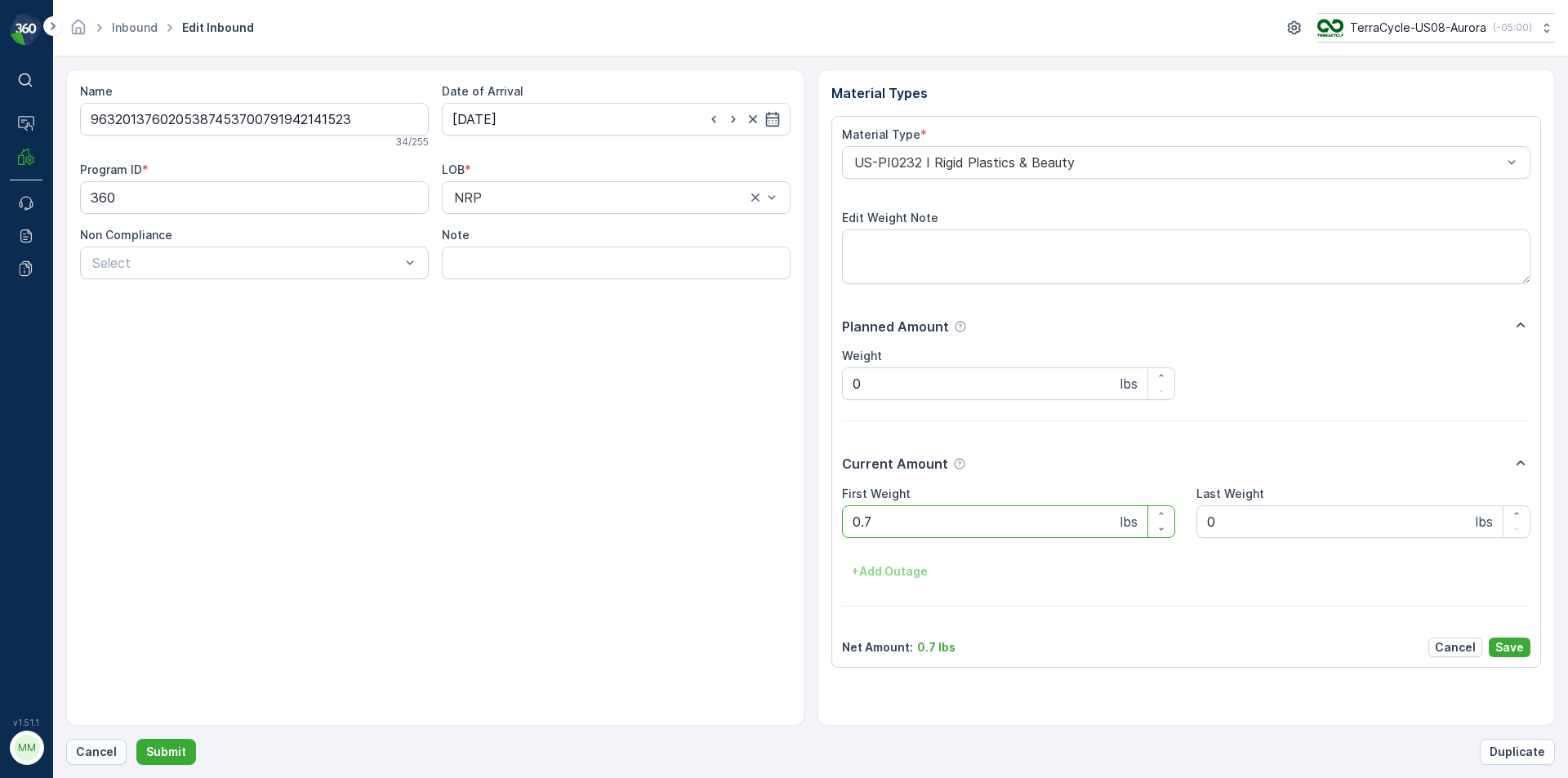
click at [97, 747] on p "Cancel" at bounding box center [96, 752] width 40 height 16
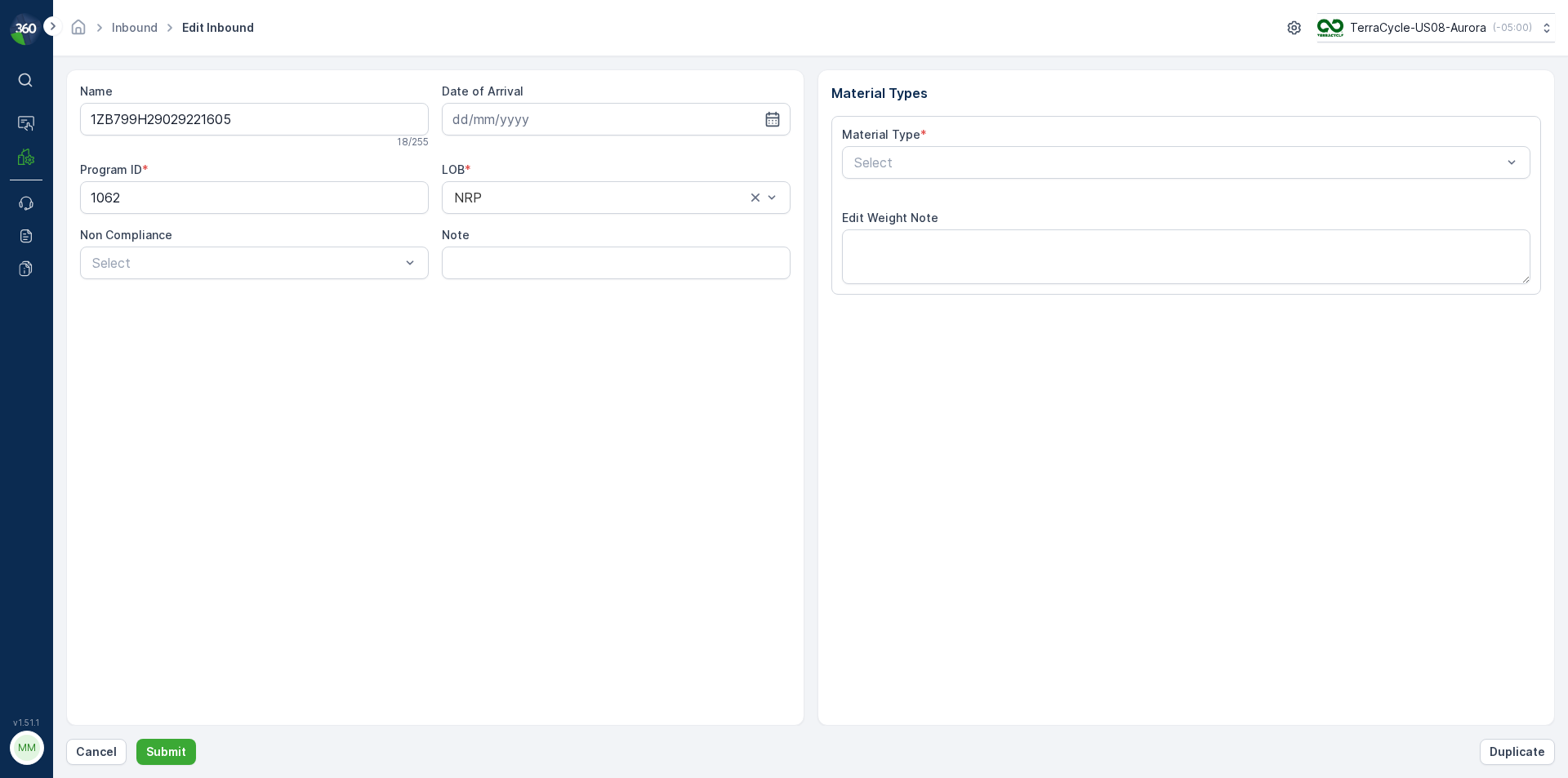
type input "18.09.2025"
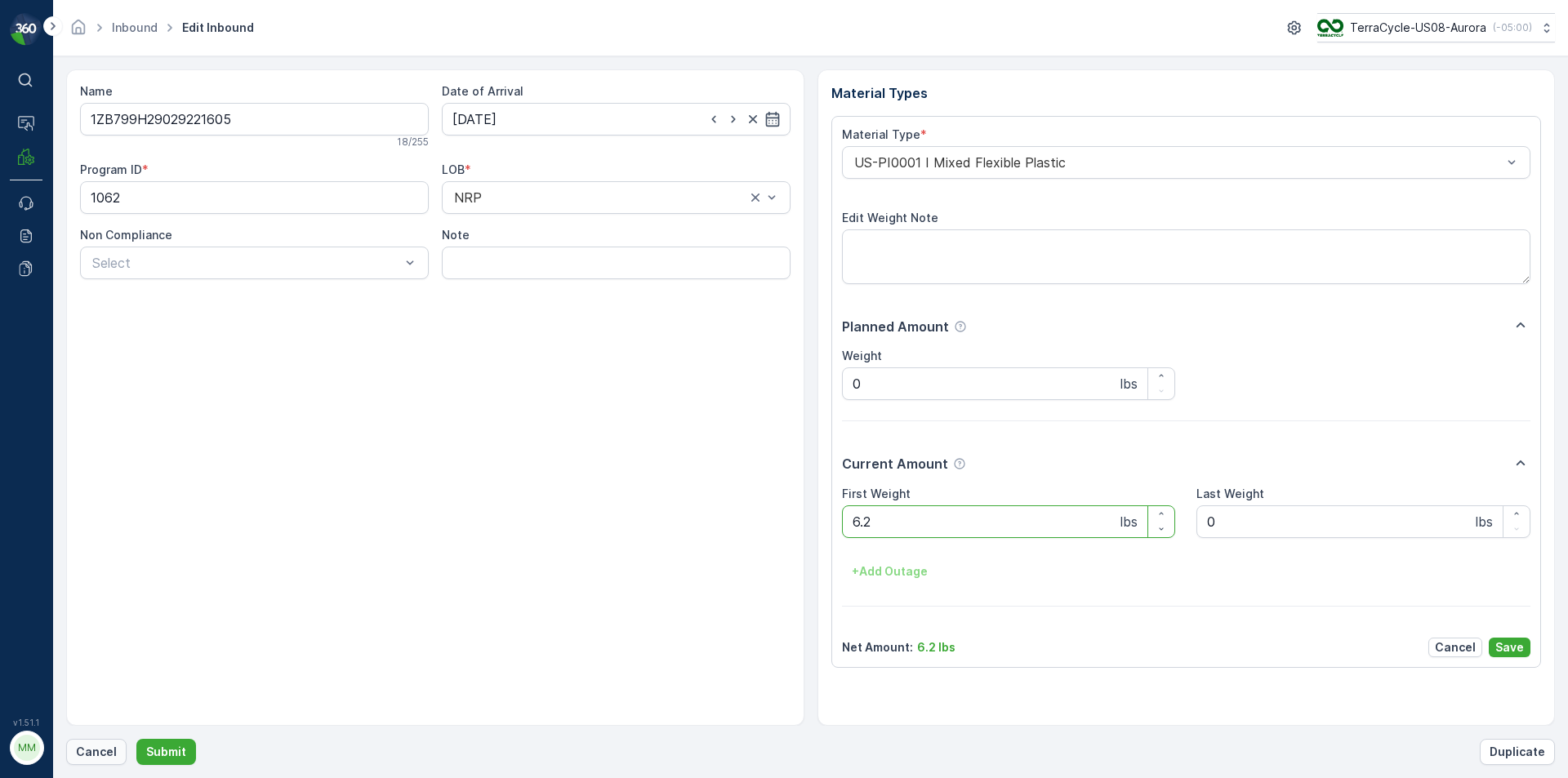
click at [73, 755] on button "Cancel" at bounding box center [96, 753] width 60 height 26
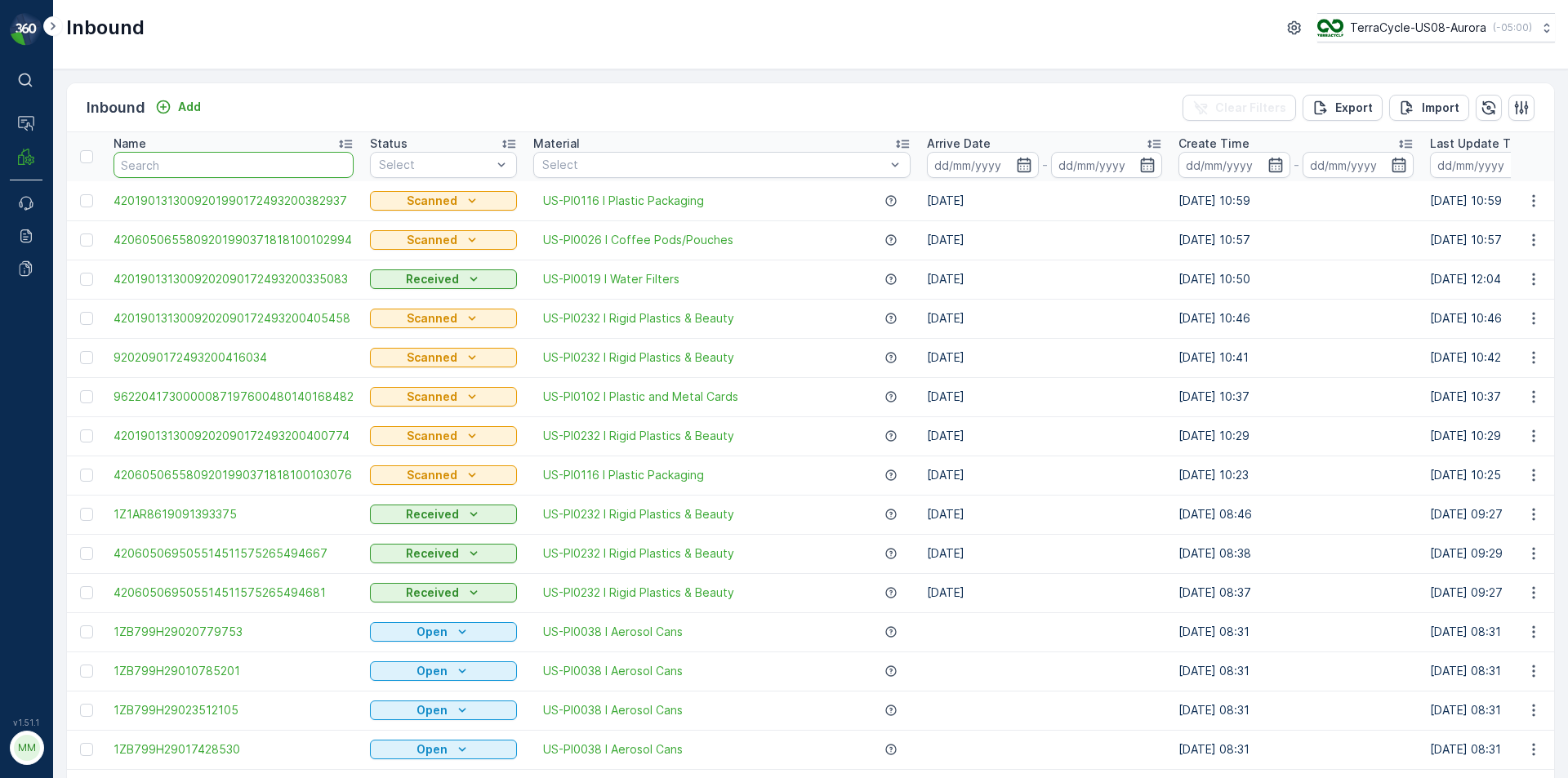
click at [263, 170] on input "text" at bounding box center [234, 165] width 240 height 26
type input "888"
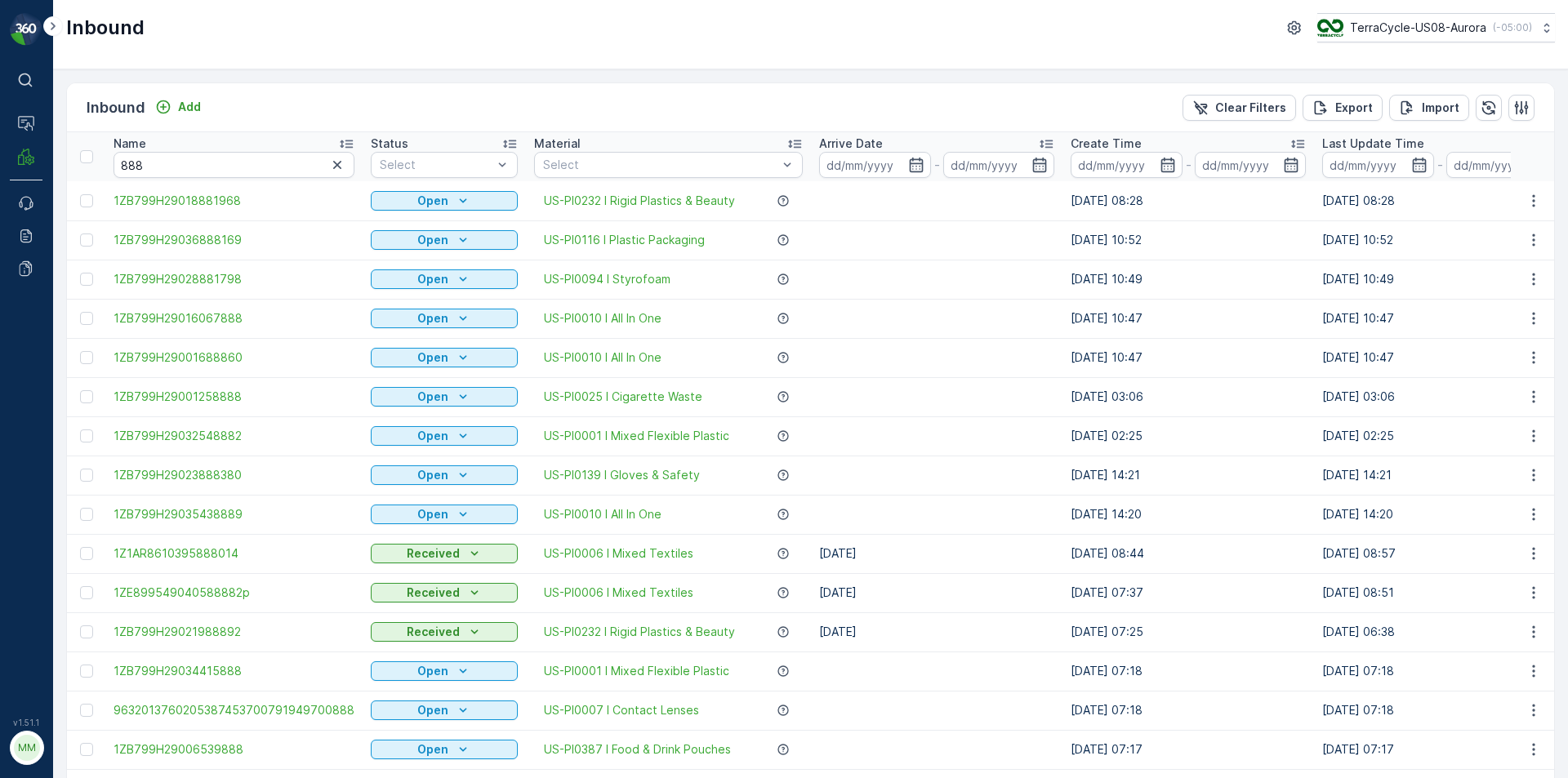
click at [195, 169] on input "888" at bounding box center [234, 165] width 241 height 26
type input "88"
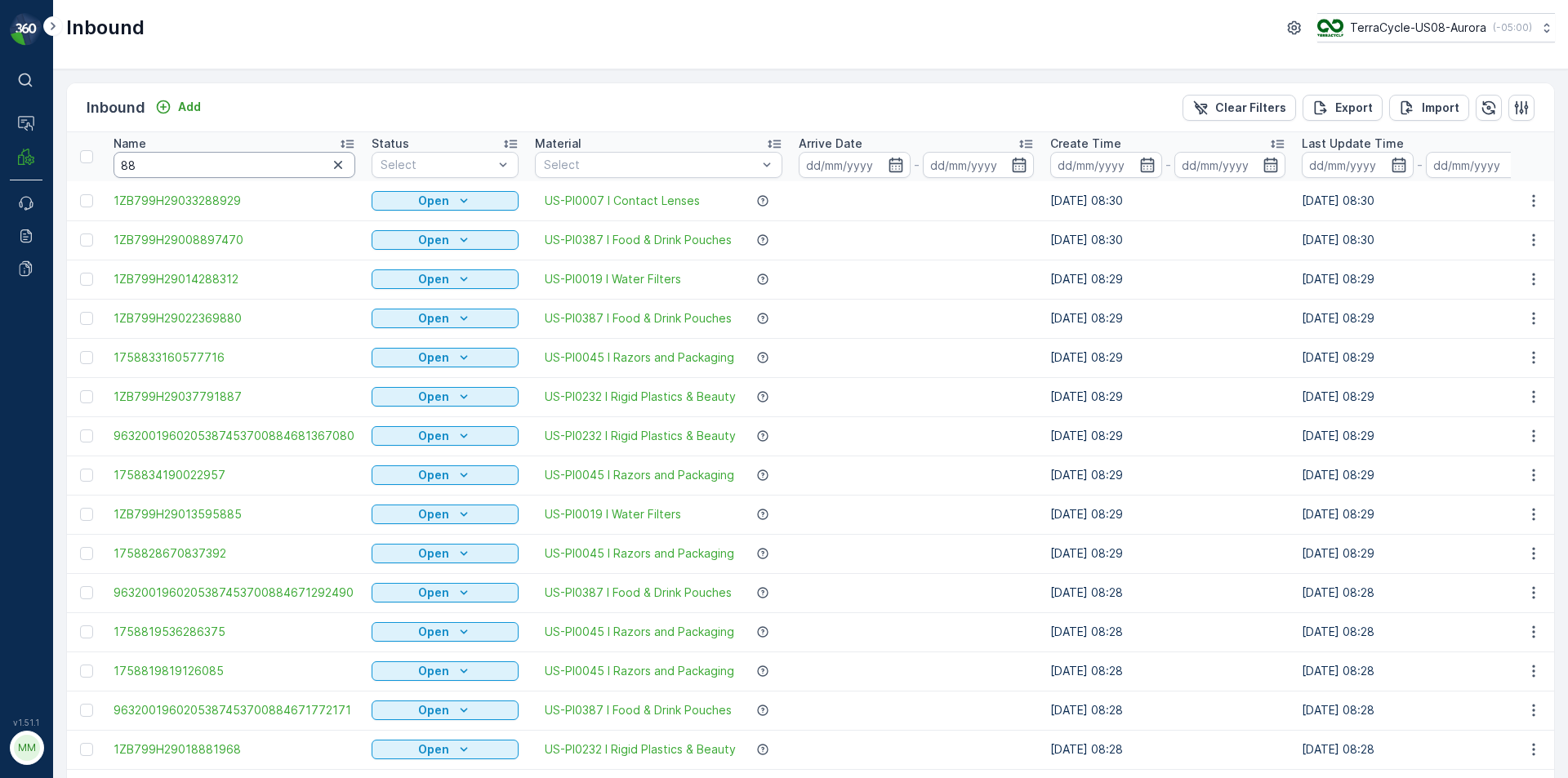
drag, startPoint x: 152, startPoint y: 143, endPoint x: 154, endPoint y: 160, distance: 17.1
click at [154, 156] on th "Name 88" at bounding box center [234, 156] width 258 height 49
click at [154, 167] on input "88" at bounding box center [234, 165] width 242 height 26
type input "8844"
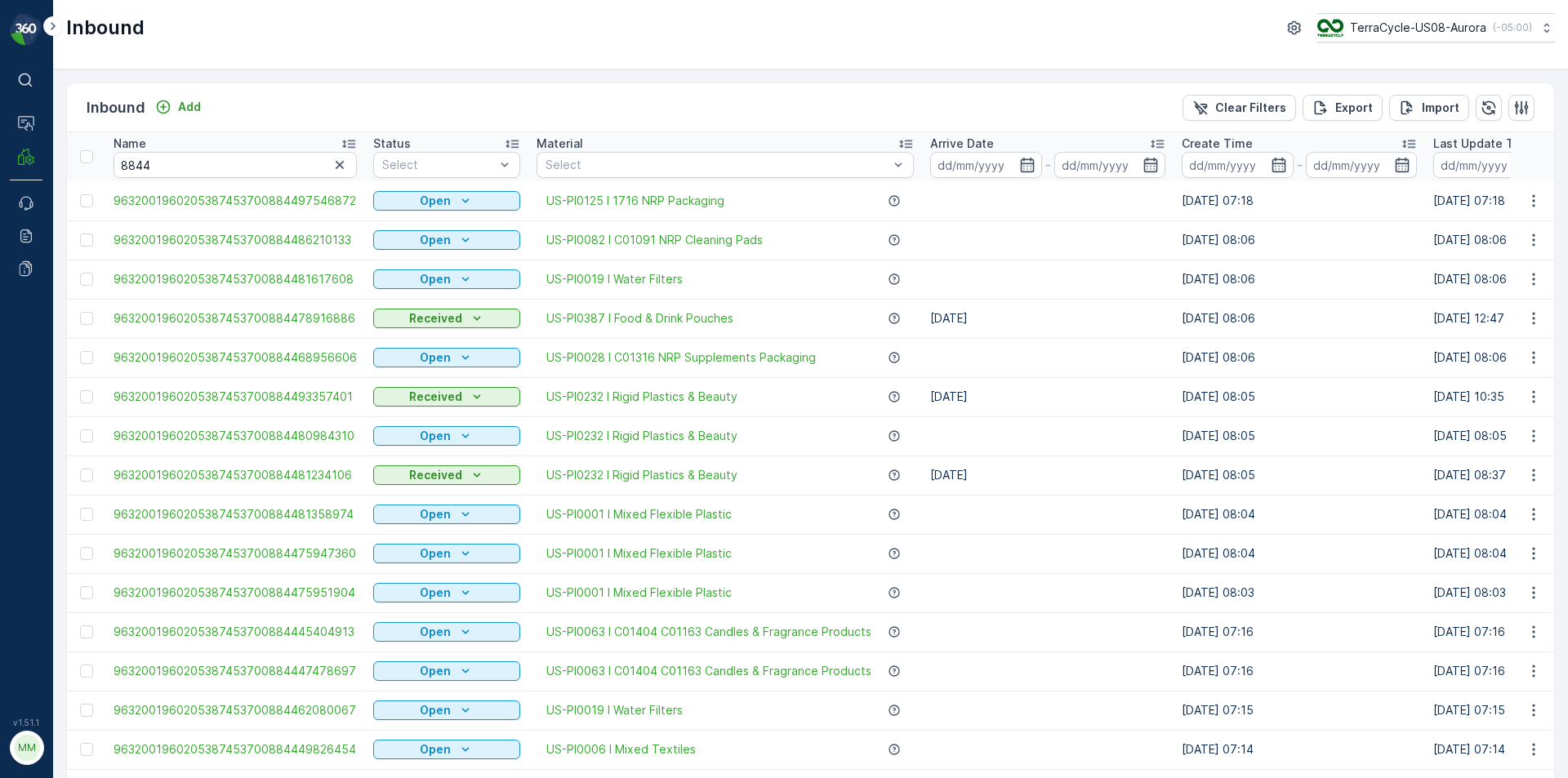
click at [159, 169] on input "8844" at bounding box center [235, 165] width 243 height 26
type input "884429"
click at [175, 168] on input "884429" at bounding box center [235, 165] width 243 height 26
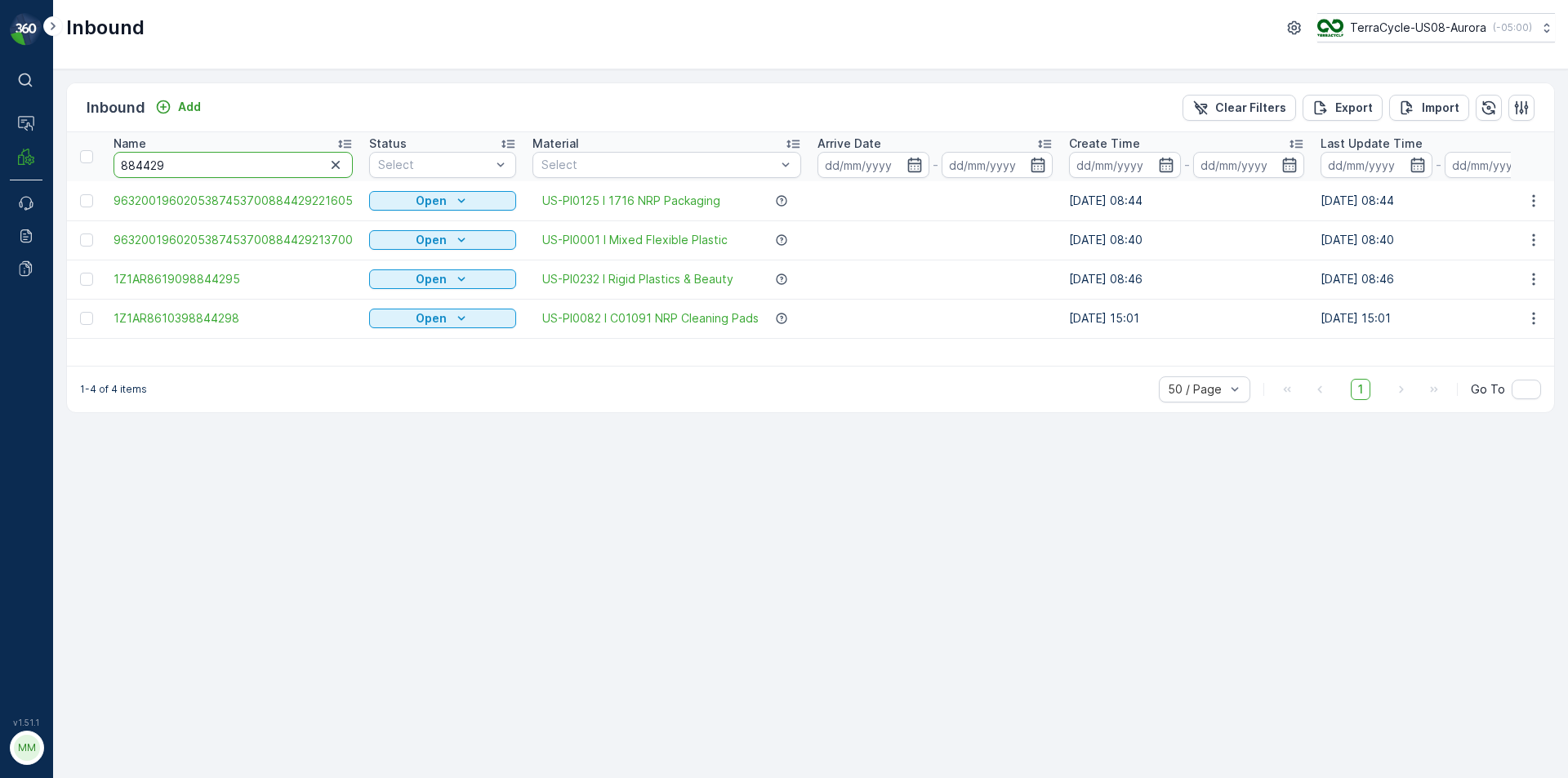
click at [175, 168] on input "884429" at bounding box center [234, 165] width 239 height 26
type input "88442916"
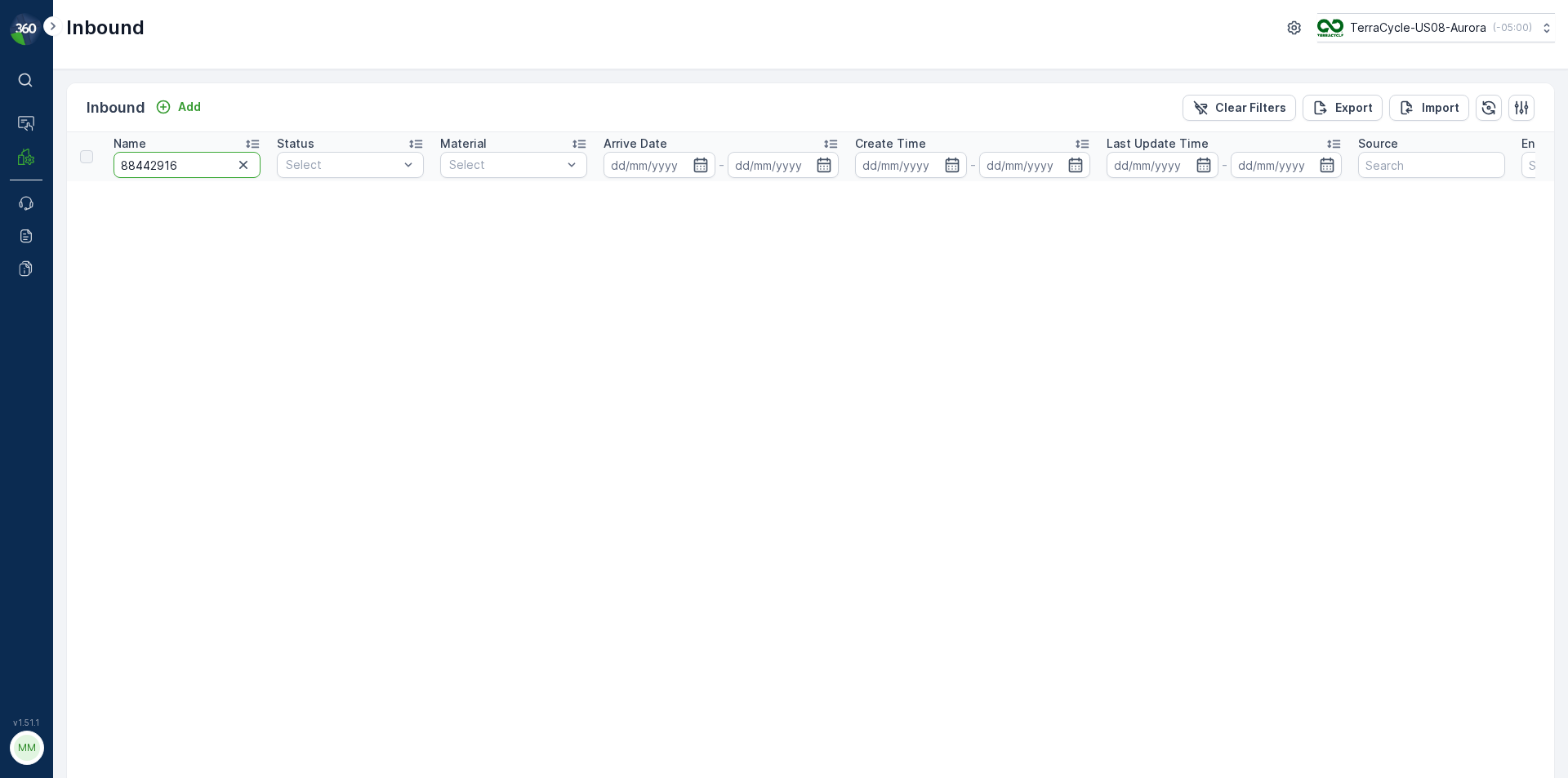
click at [185, 161] on input "88442916" at bounding box center [187, 165] width 147 height 26
type input "8844291605"
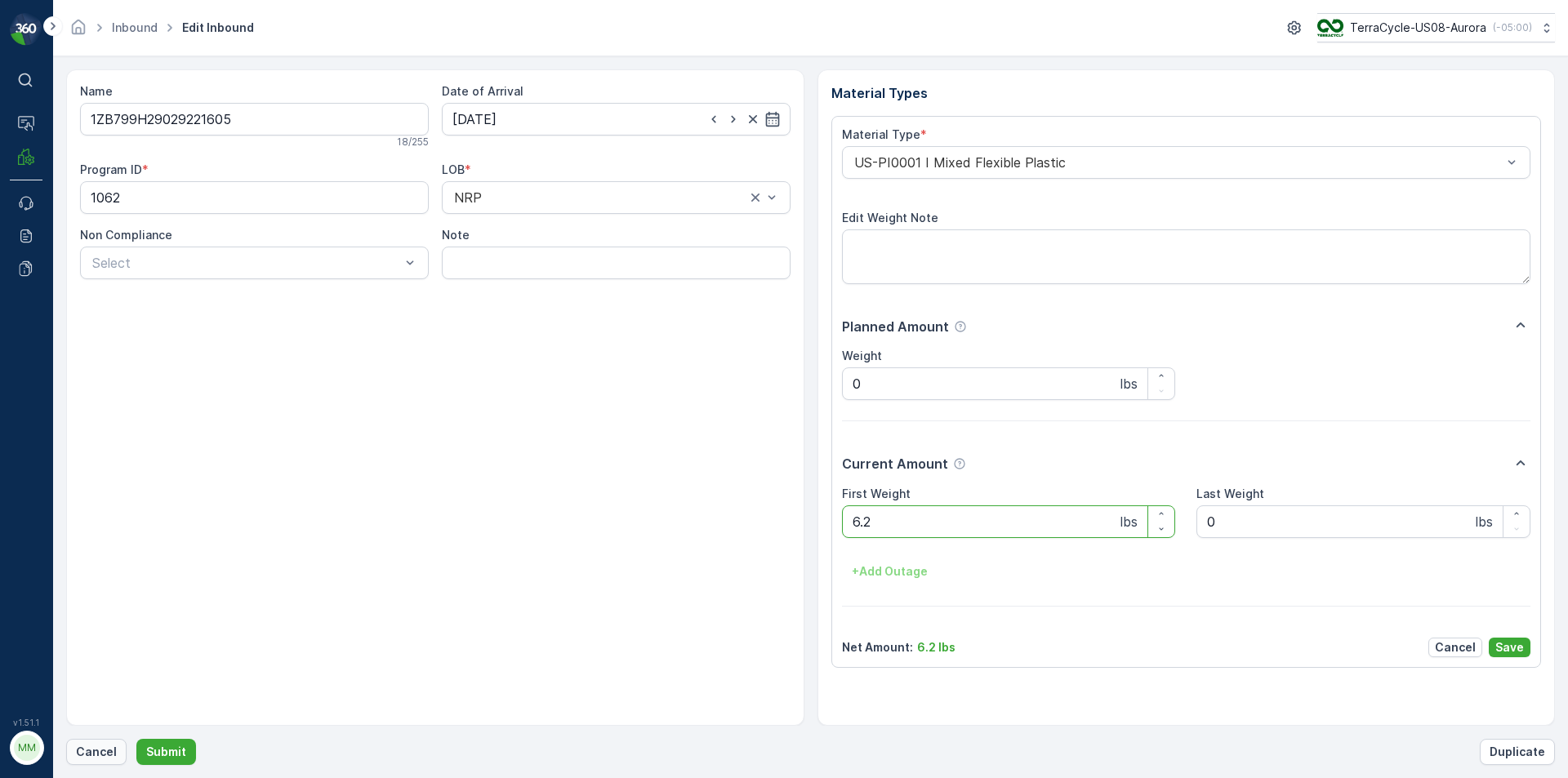
click at [92, 750] on p "Cancel" at bounding box center [96, 752] width 40 height 16
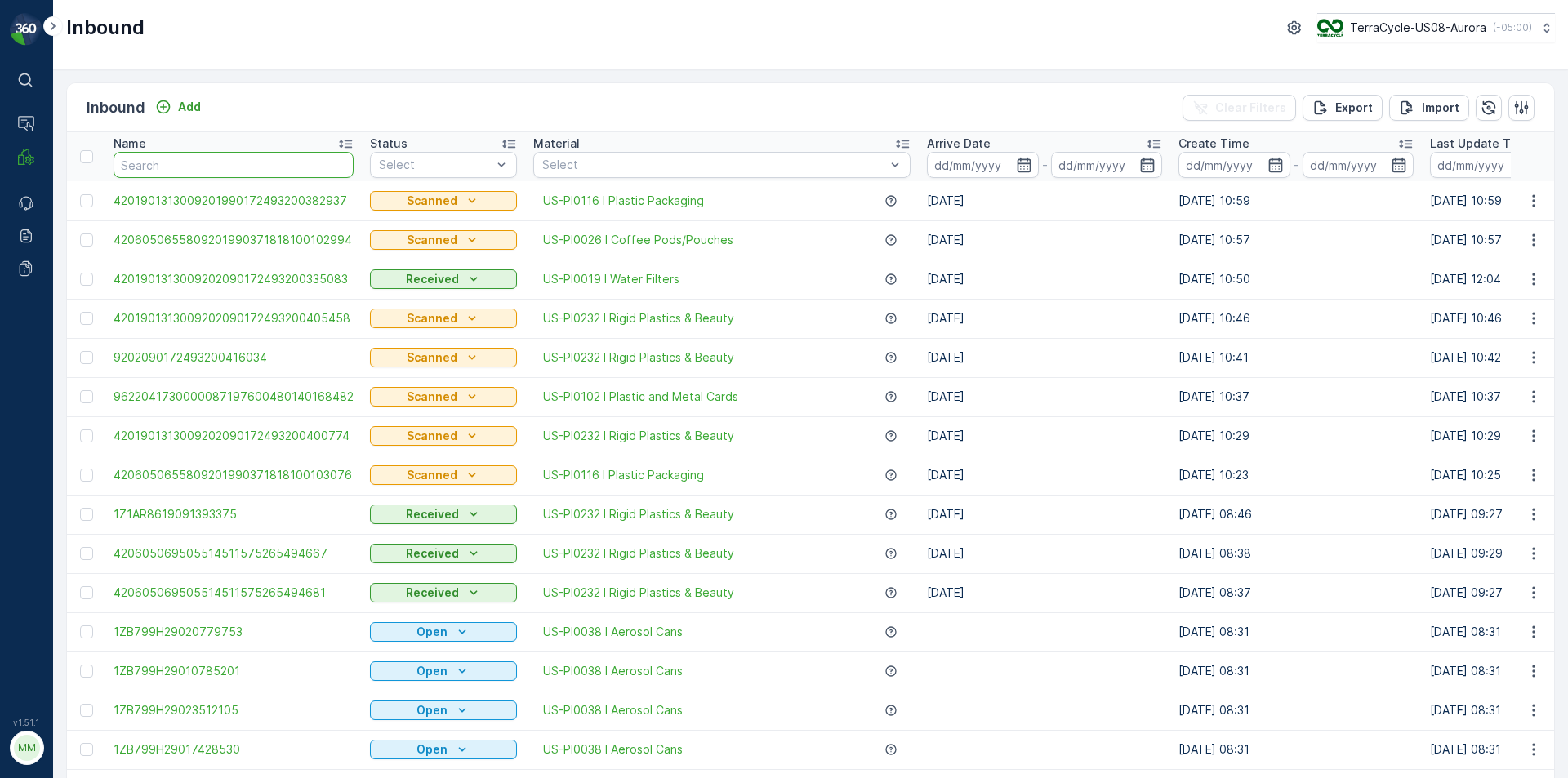
click at [252, 160] on input "text" at bounding box center [234, 165] width 240 height 26
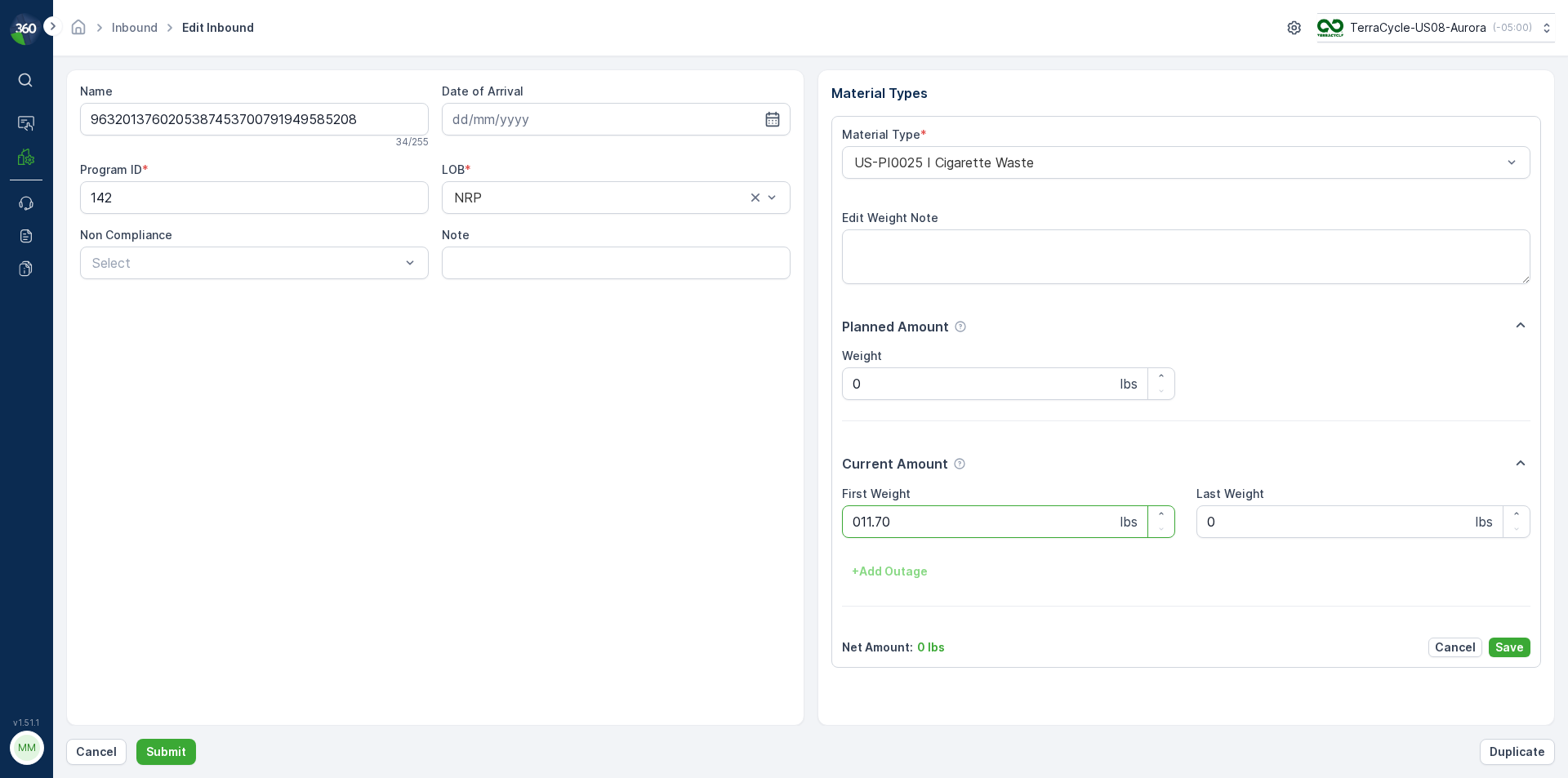
click at [137, 739] on button "Submit" at bounding box center [166, 753] width 59 height 26
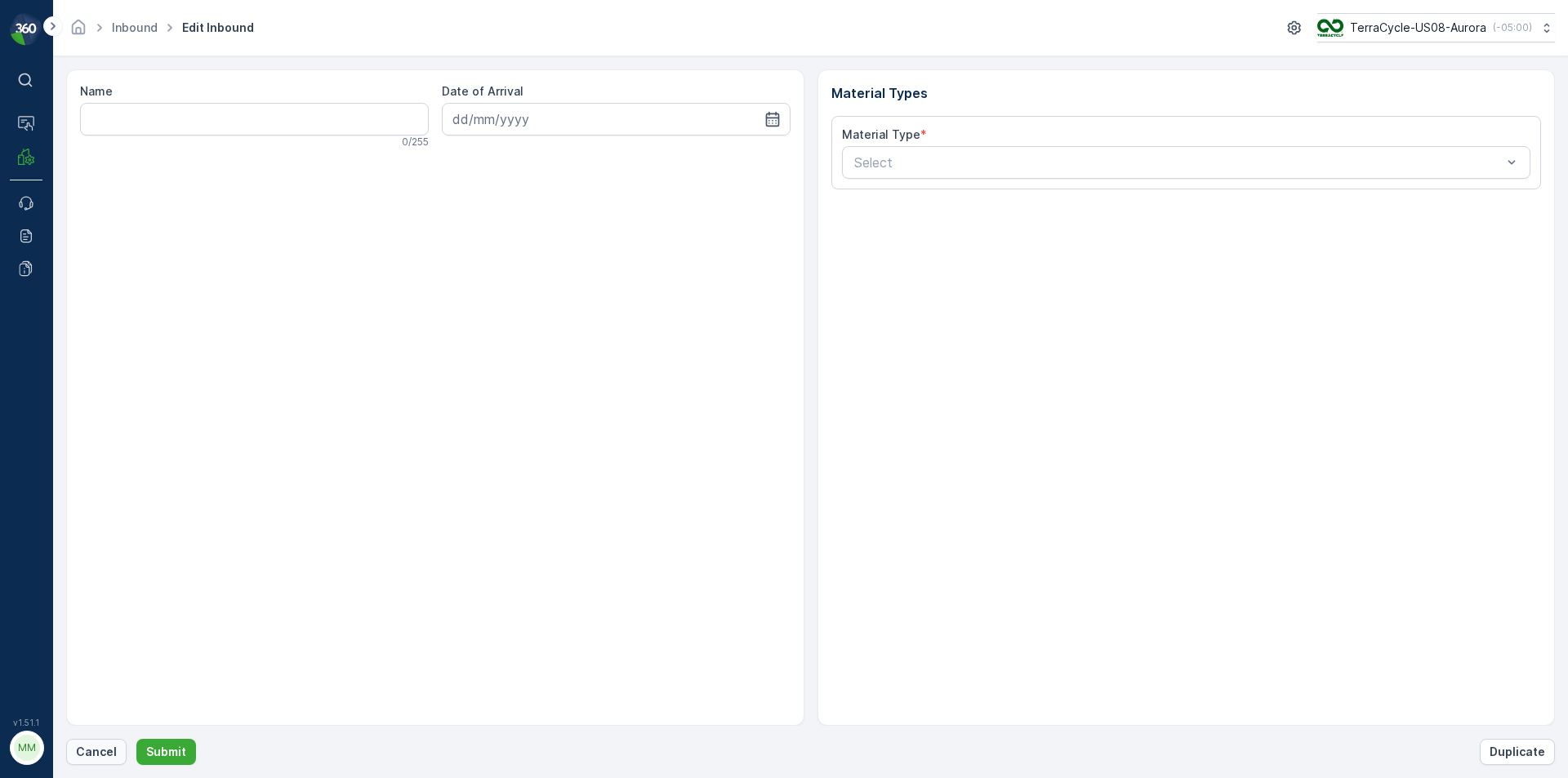
click at [96, 757] on p "Cancel" at bounding box center [96, 752] width 40 height 16
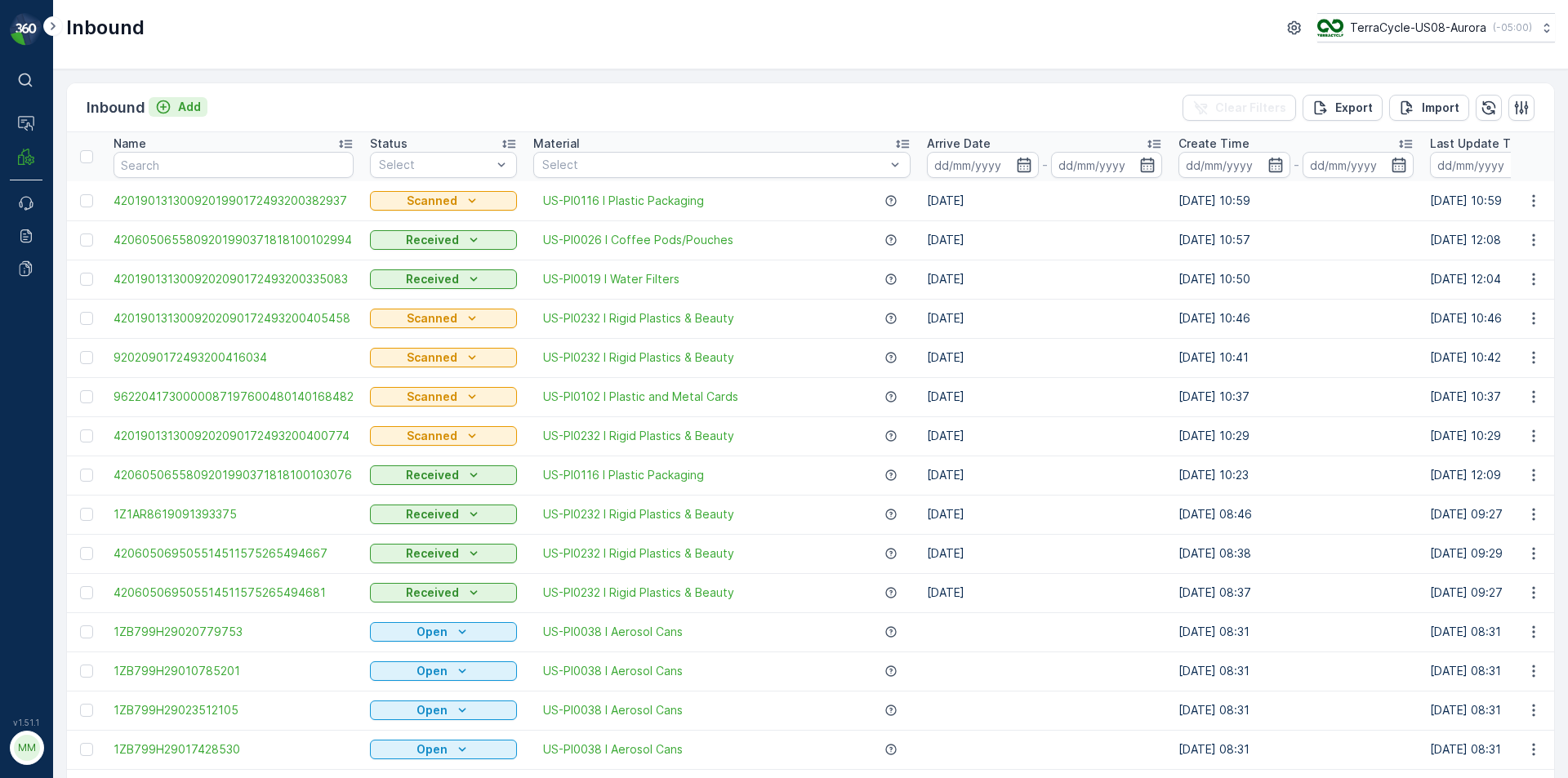
click at [187, 102] on p "Add" at bounding box center [189, 106] width 23 height 16
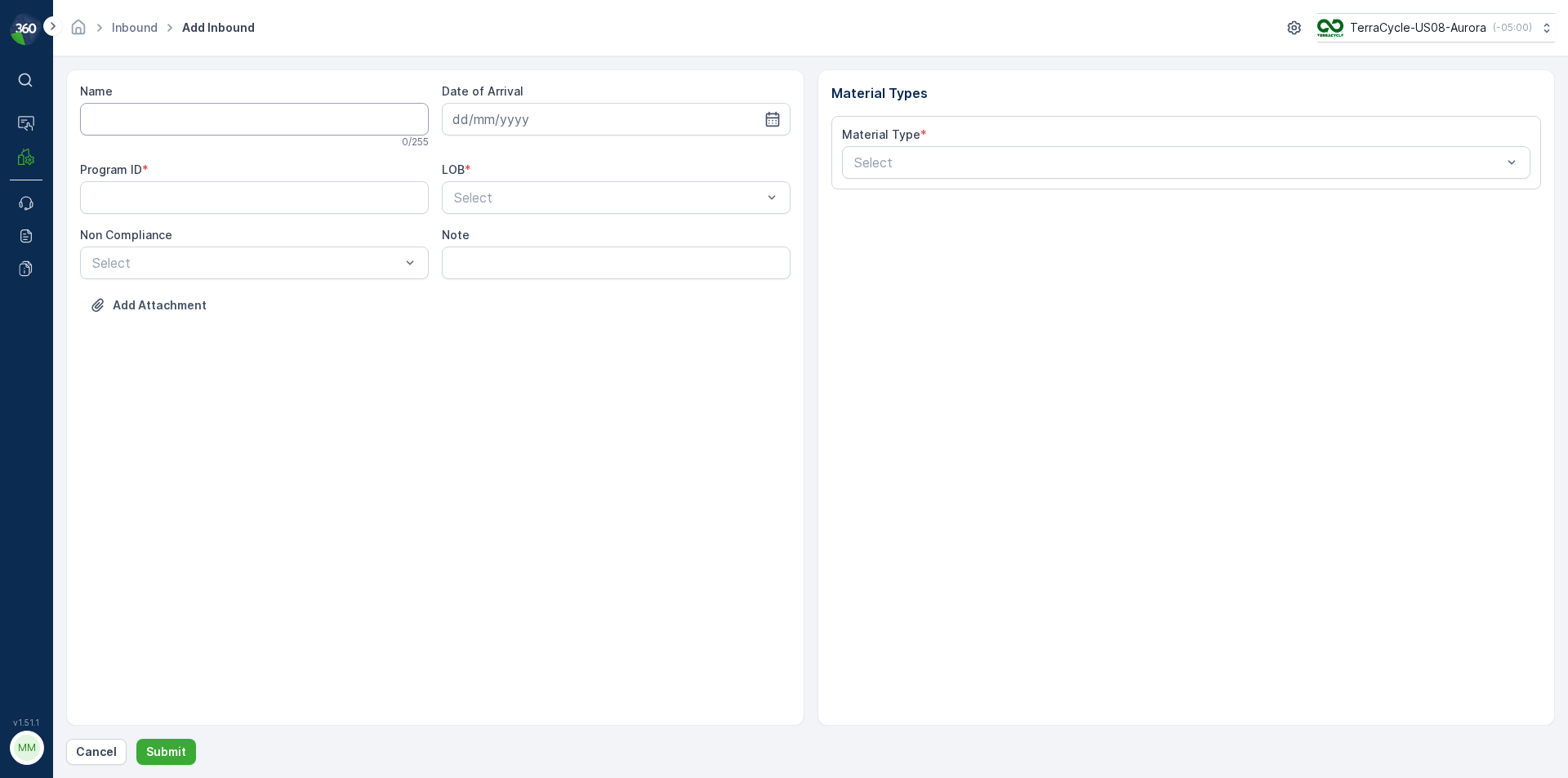
click at [195, 120] on input "Name" at bounding box center [254, 119] width 348 height 33
type input "9622001900004733273400473092632249"
click at [137, 739] on button "Submit" at bounding box center [166, 753] width 59 height 26
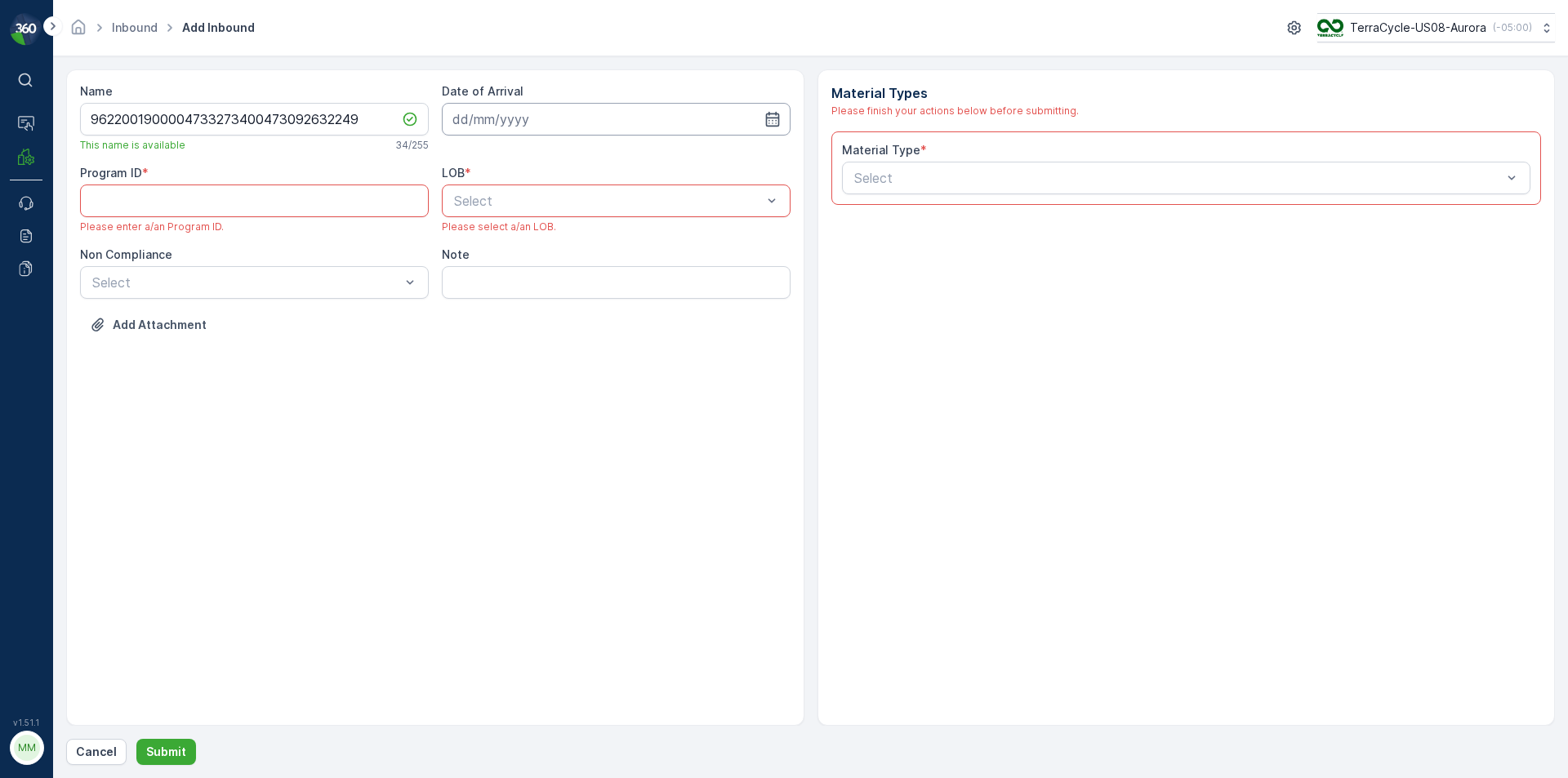
click at [471, 114] on input at bounding box center [616, 119] width 348 height 33
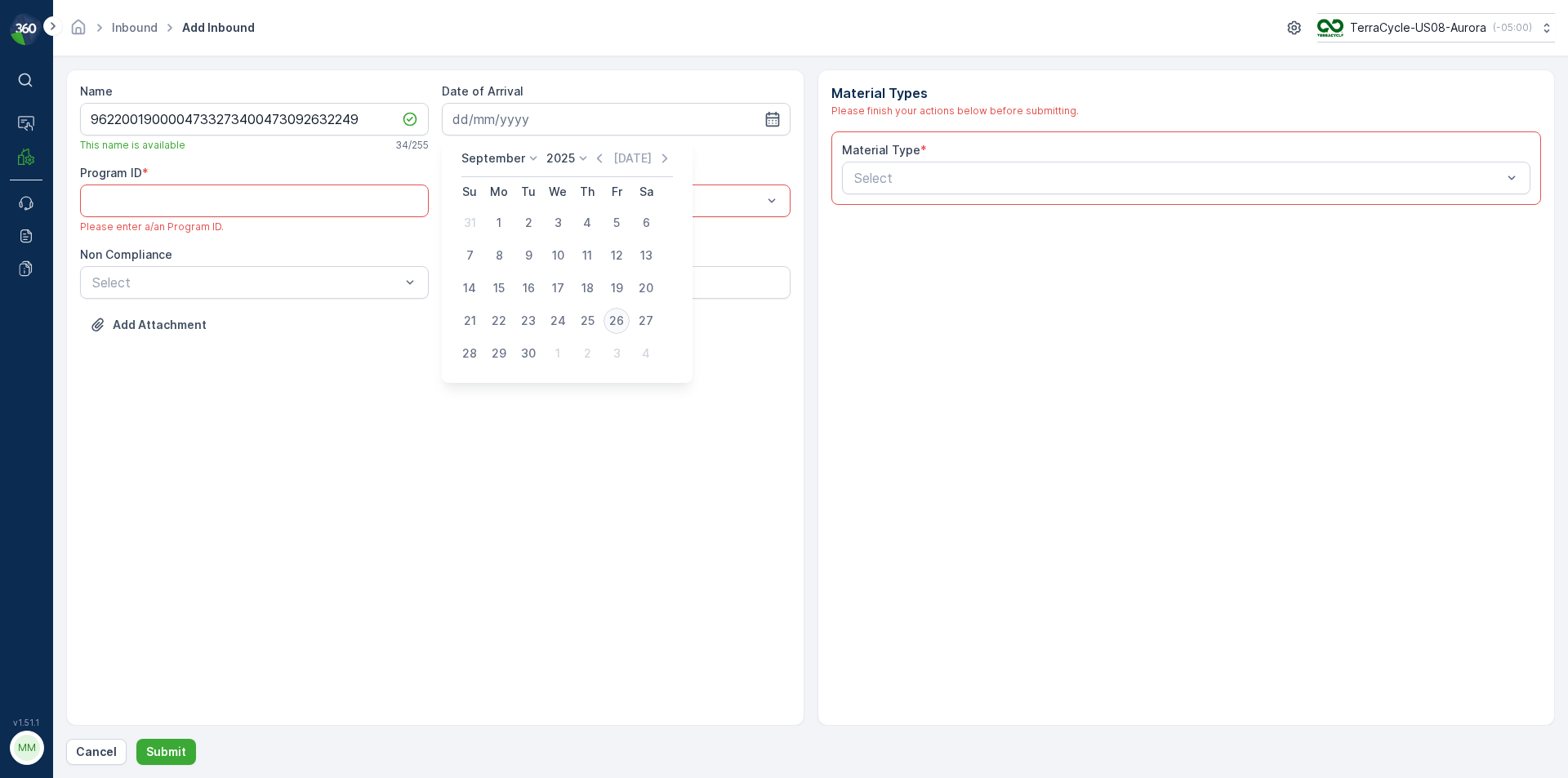
click at [611, 326] on div "26" at bounding box center [617, 321] width 26 height 26
type input "[DATE]"
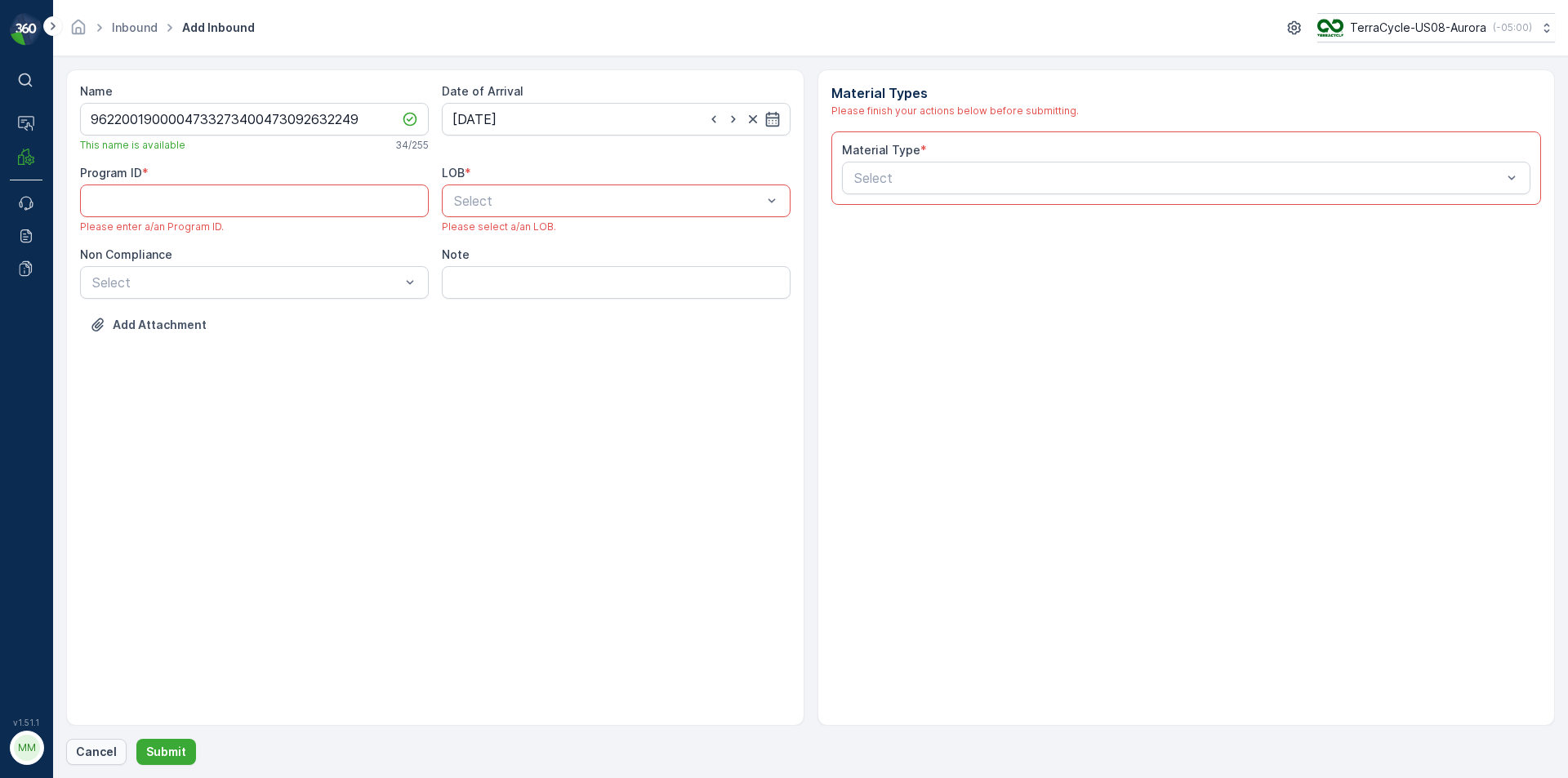
click at [95, 754] on p "Cancel" at bounding box center [96, 752] width 40 height 16
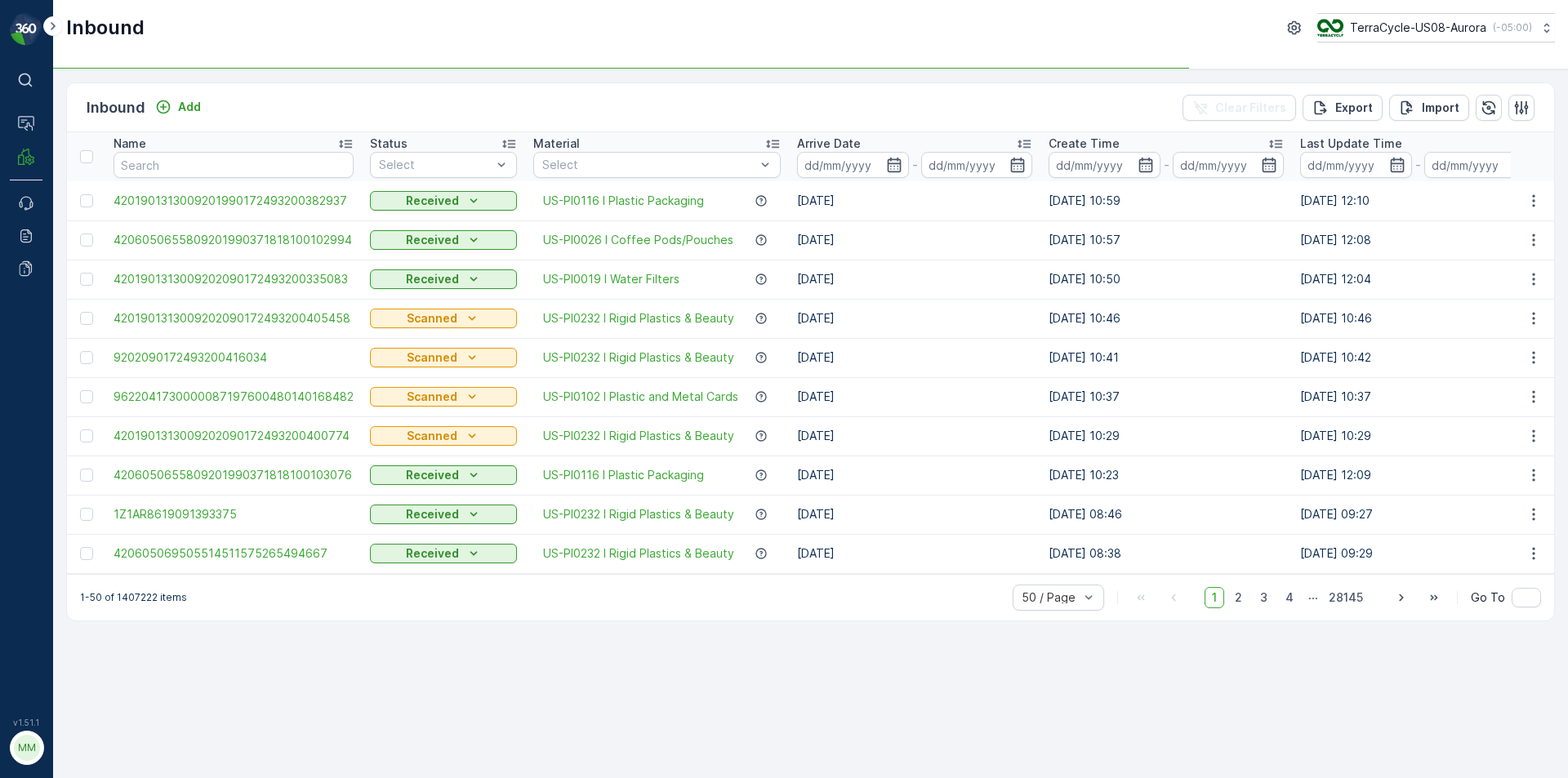
drag, startPoint x: 232, startPoint y: 151, endPoint x: 218, endPoint y: 175, distance: 27.8
click at [231, 151] on div "Name" at bounding box center [234, 143] width 240 height 16
click at [218, 175] on input "text" at bounding box center [234, 165] width 240 height 26
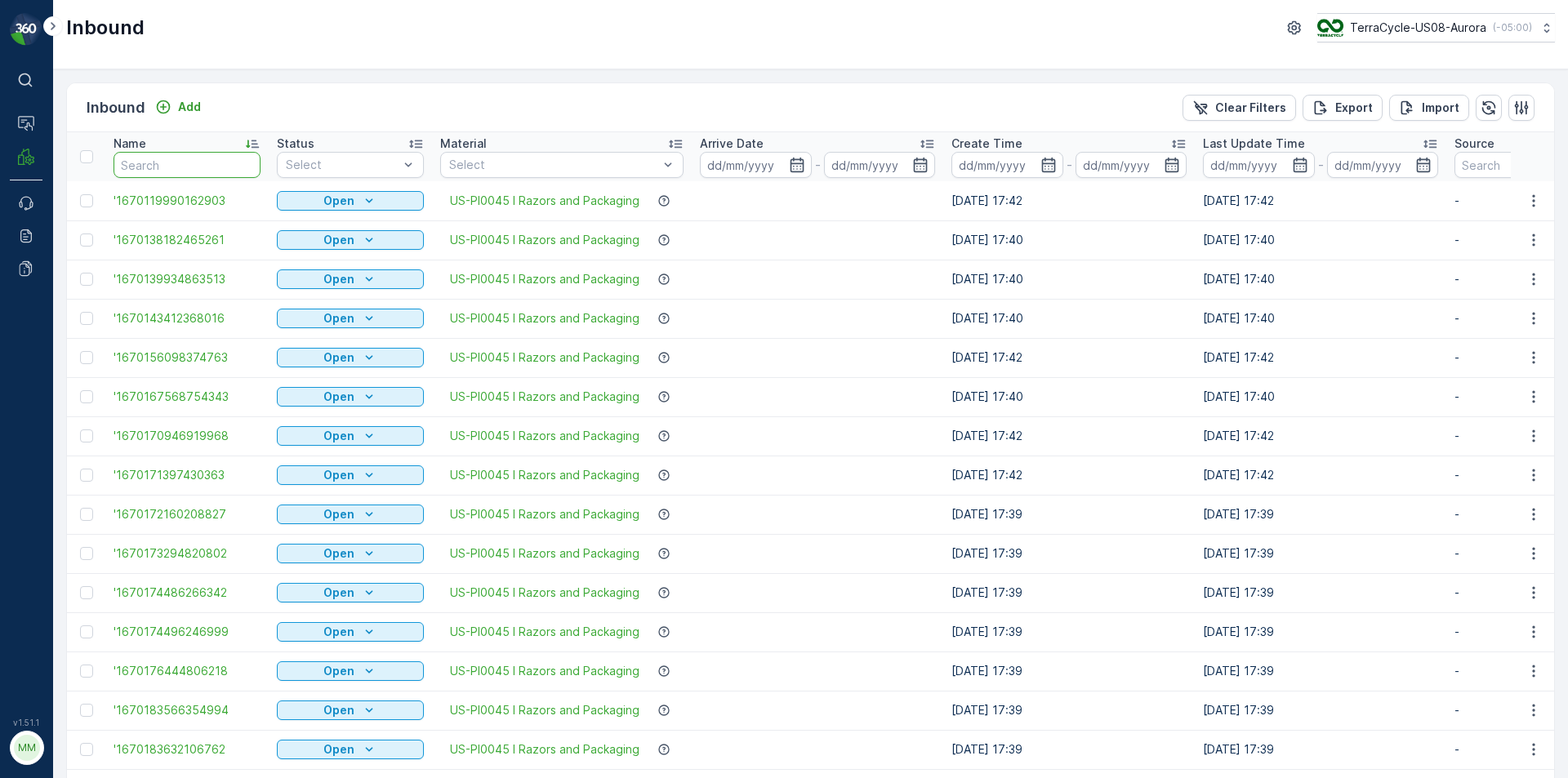
click at [186, 169] on input "text" at bounding box center [187, 165] width 147 height 26
type input "92"
click at [153, 169] on input "92" at bounding box center [187, 165] width 147 height 26
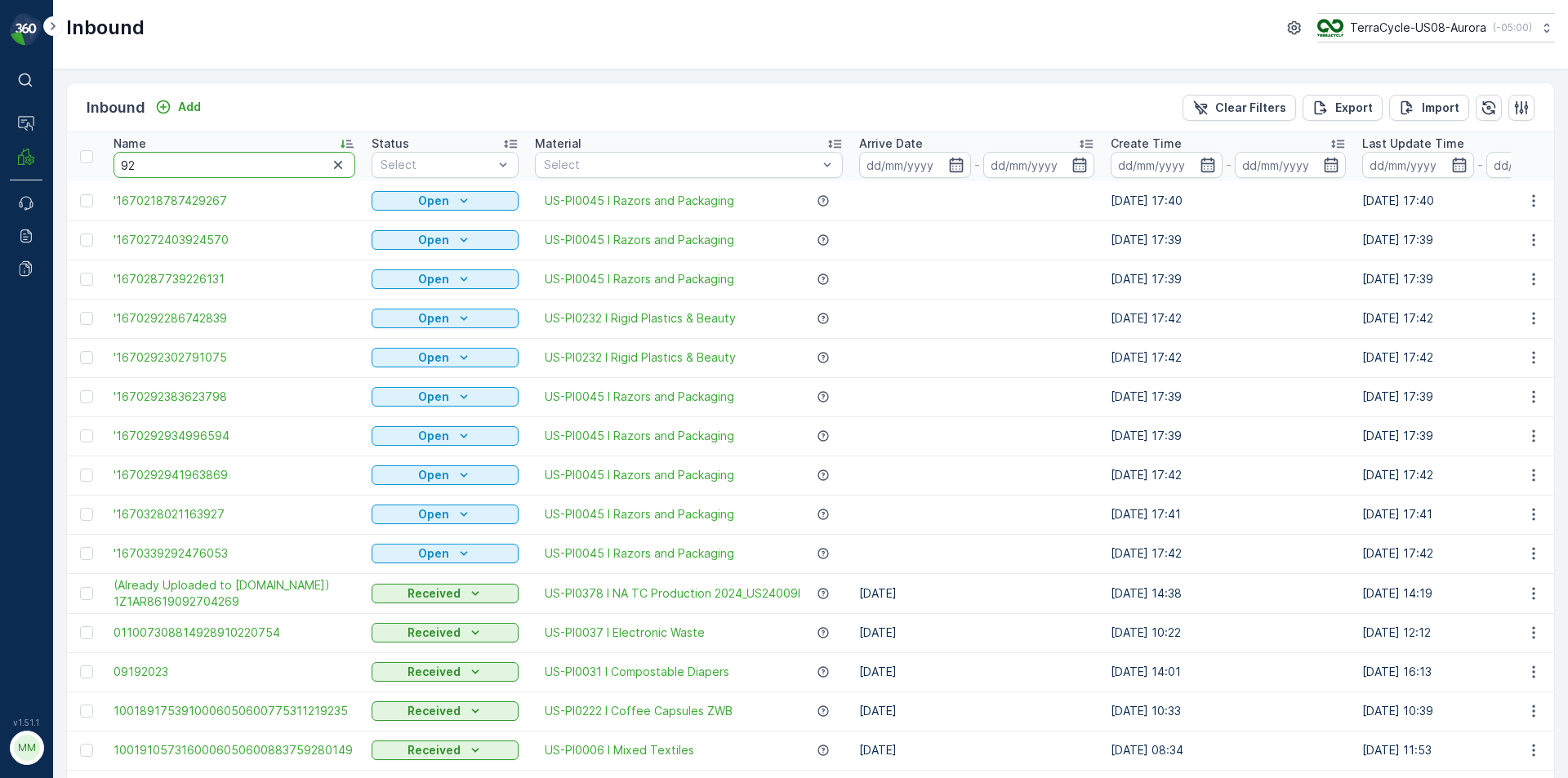
click at [153, 169] on input "92" at bounding box center [234, 165] width 242 height 26
type input "9263"
click at [158, 159] on input "9263" at bounding box center [234, 165] width 242 height 26
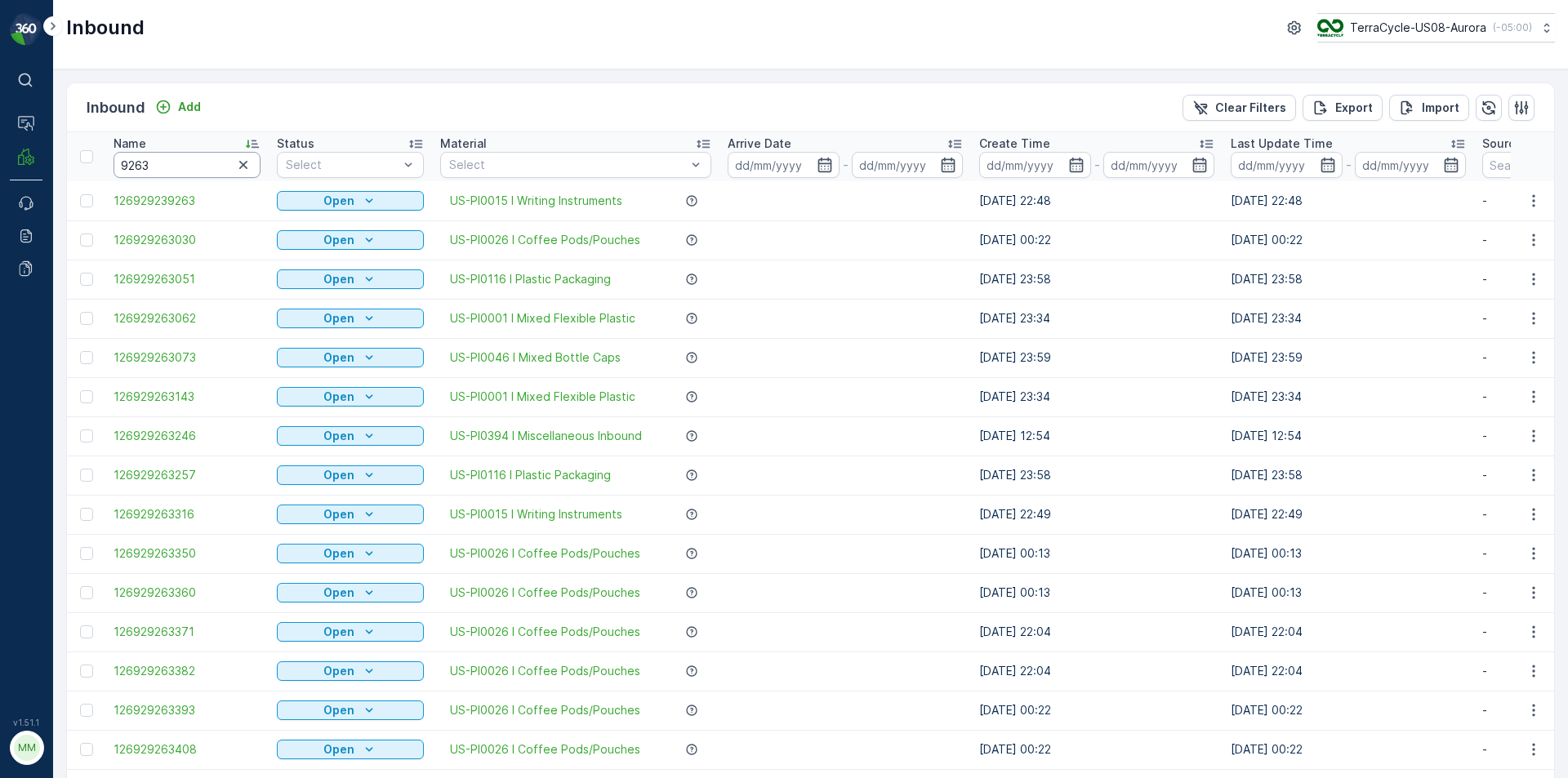
click at [166, 170] on input "9263" at bounding box center [187, 165] width 147 height 26
type input "926322"
click at [166, 170] on input "926322" at bounding box center [187, 165] width 147 height 26
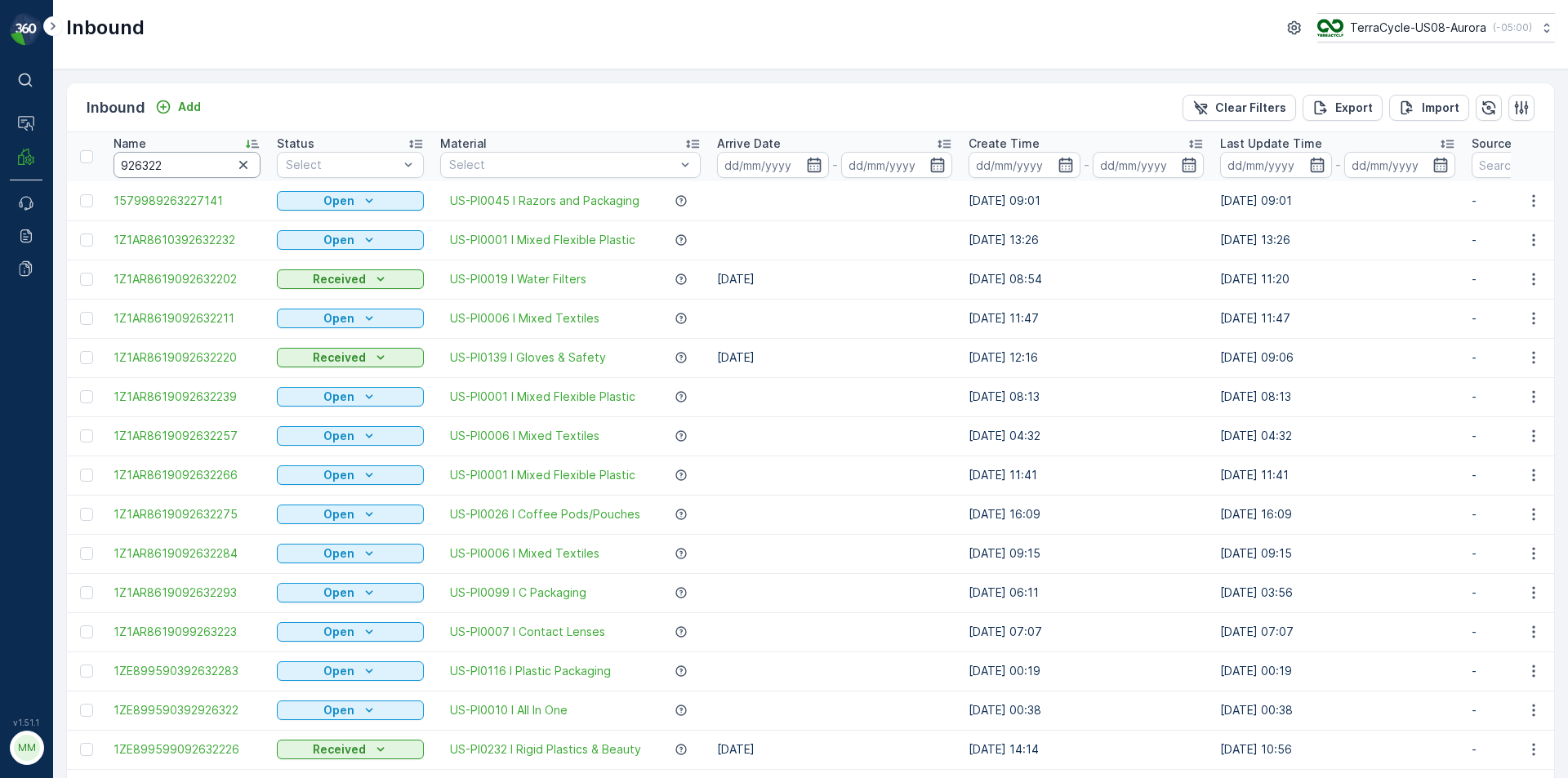
click at [175, 162] on input "926322" at bounding box center [187, 165] width 147 height 26
type input "92632249"
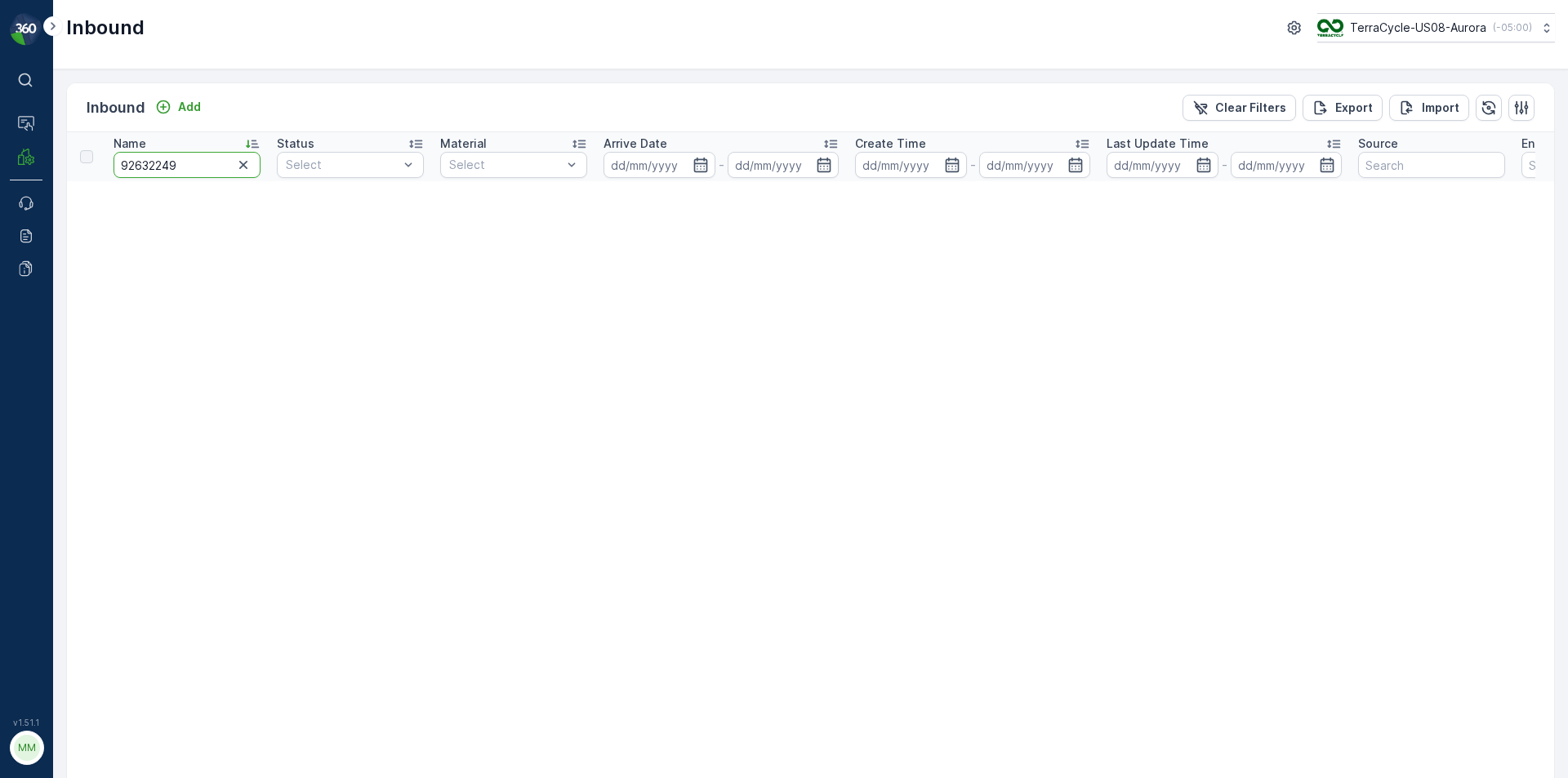
drag, startPoint x: 175, startPoint y: 171, endPoint x: 112, endPoint y: 181, distance: 63.8
click at [115, 163] on input "92632249" at bounding box center [187, 165] width 147 height 26
click at [116, 167] on input "92632249" at bounding box center [187, 165] width 147 height 26
type input "4792632249"
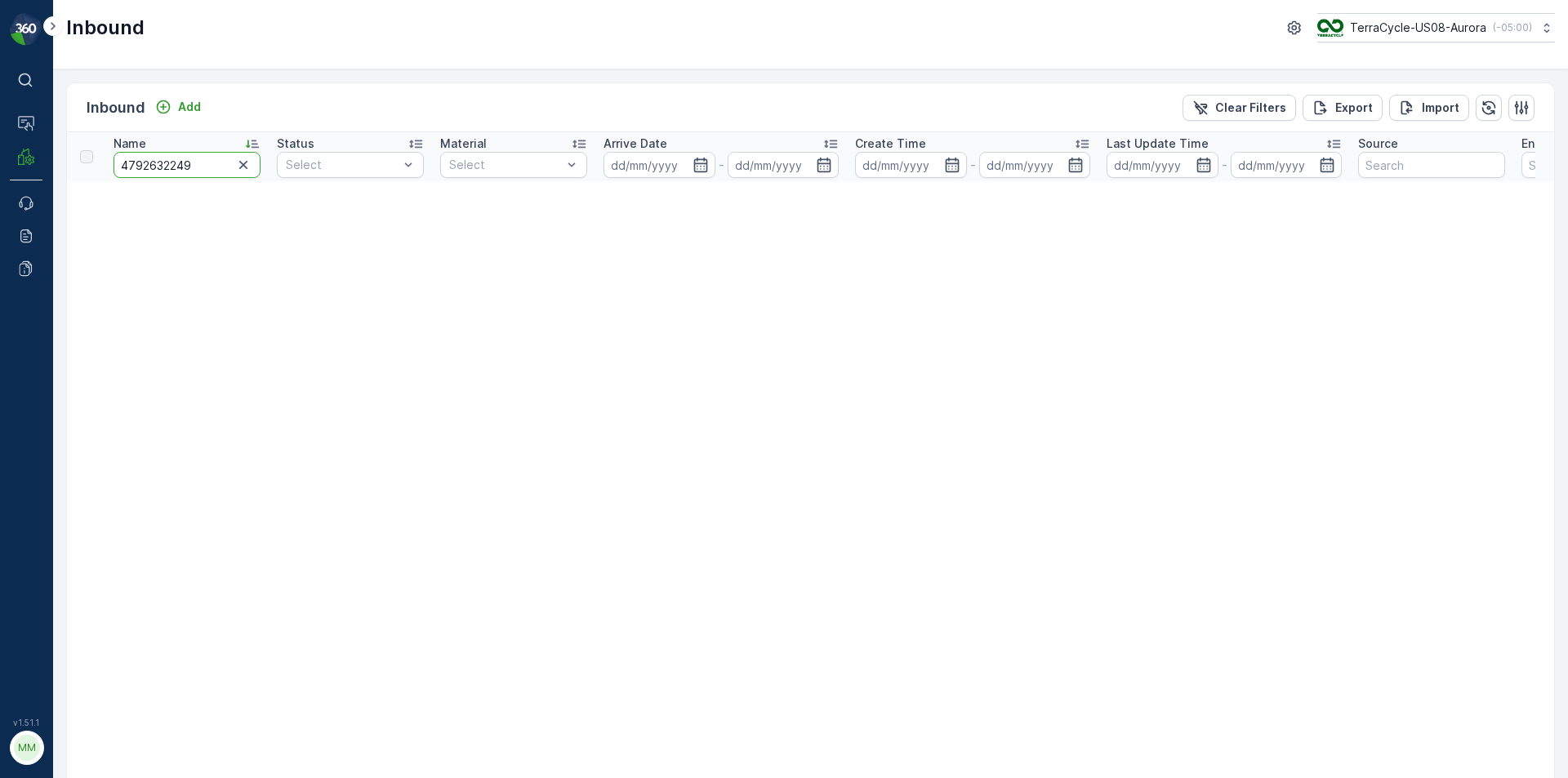
click at [135, 172] on input "4792632249" at bounding box center [187, 165] width 147 height 26
type input "473092632249"
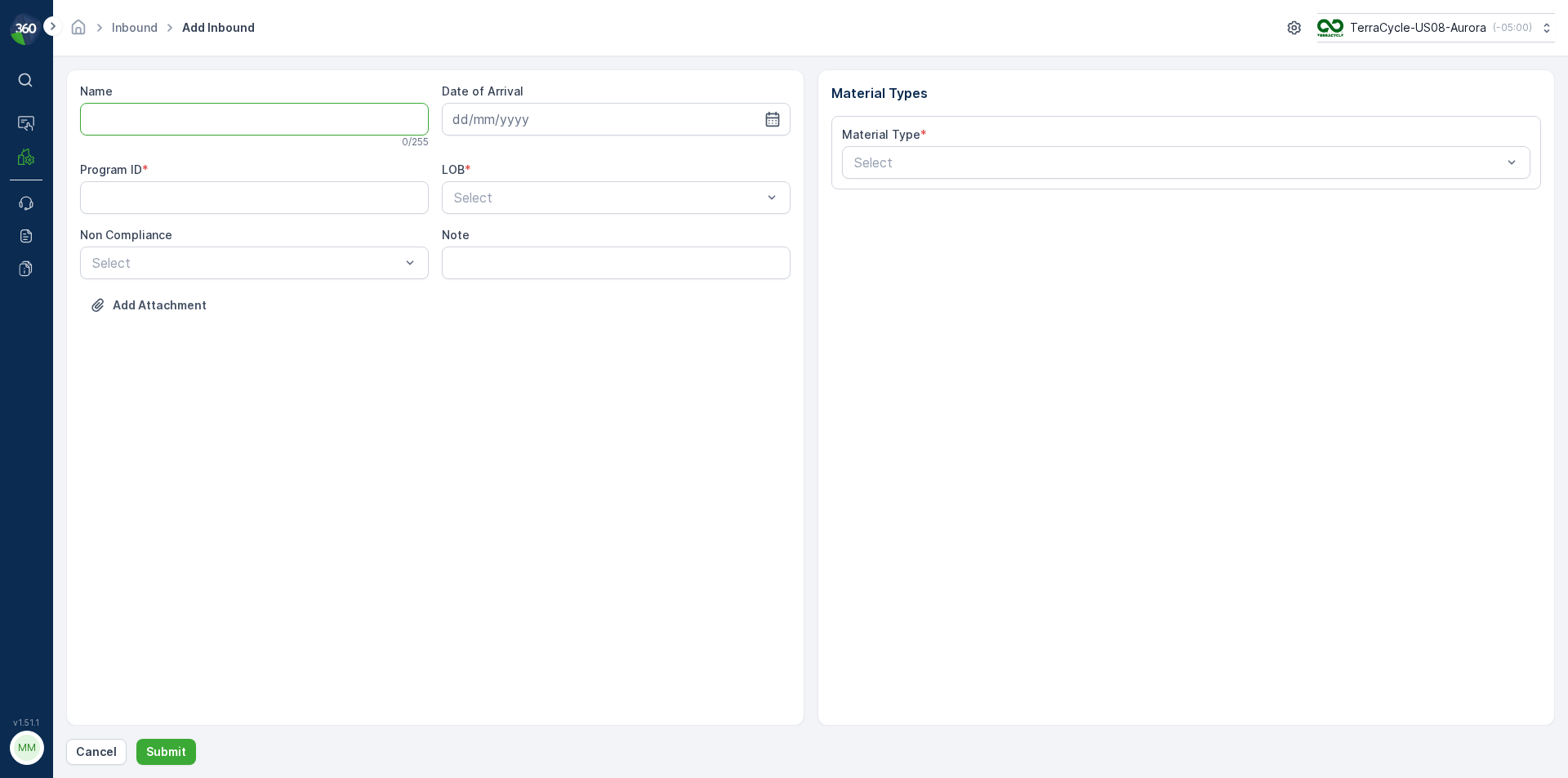
click at [156, 118] on input "Name" at bounding box center [254, 119] width 348 height 33
type input "9622001900004733273400473092632249"
click at [137, 739] on button "Submit" at bounding box center [166, 753] width 59 height 26
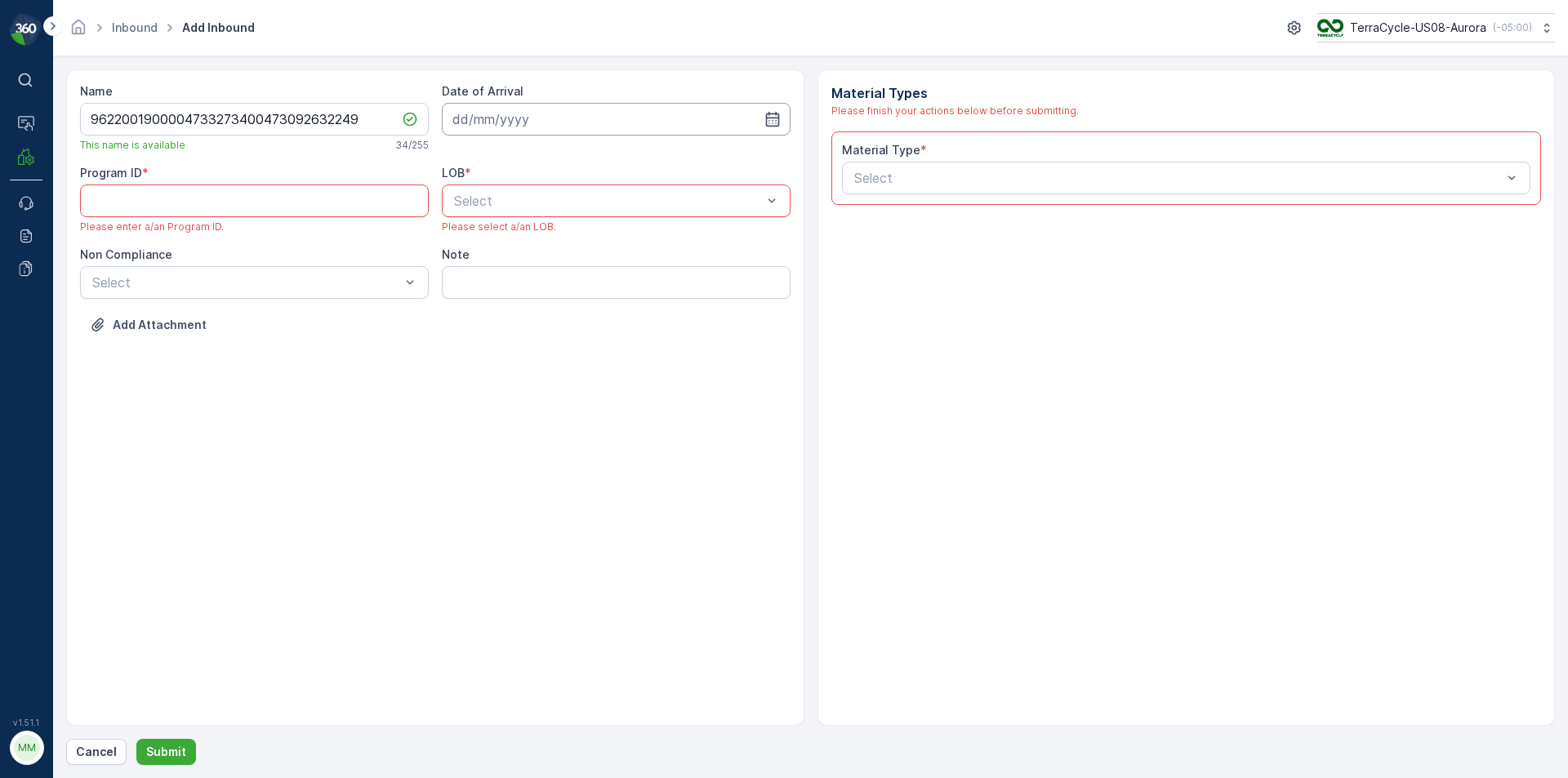
click at [716, 117] on input at bounding box center [616, 119] width 348 height 33
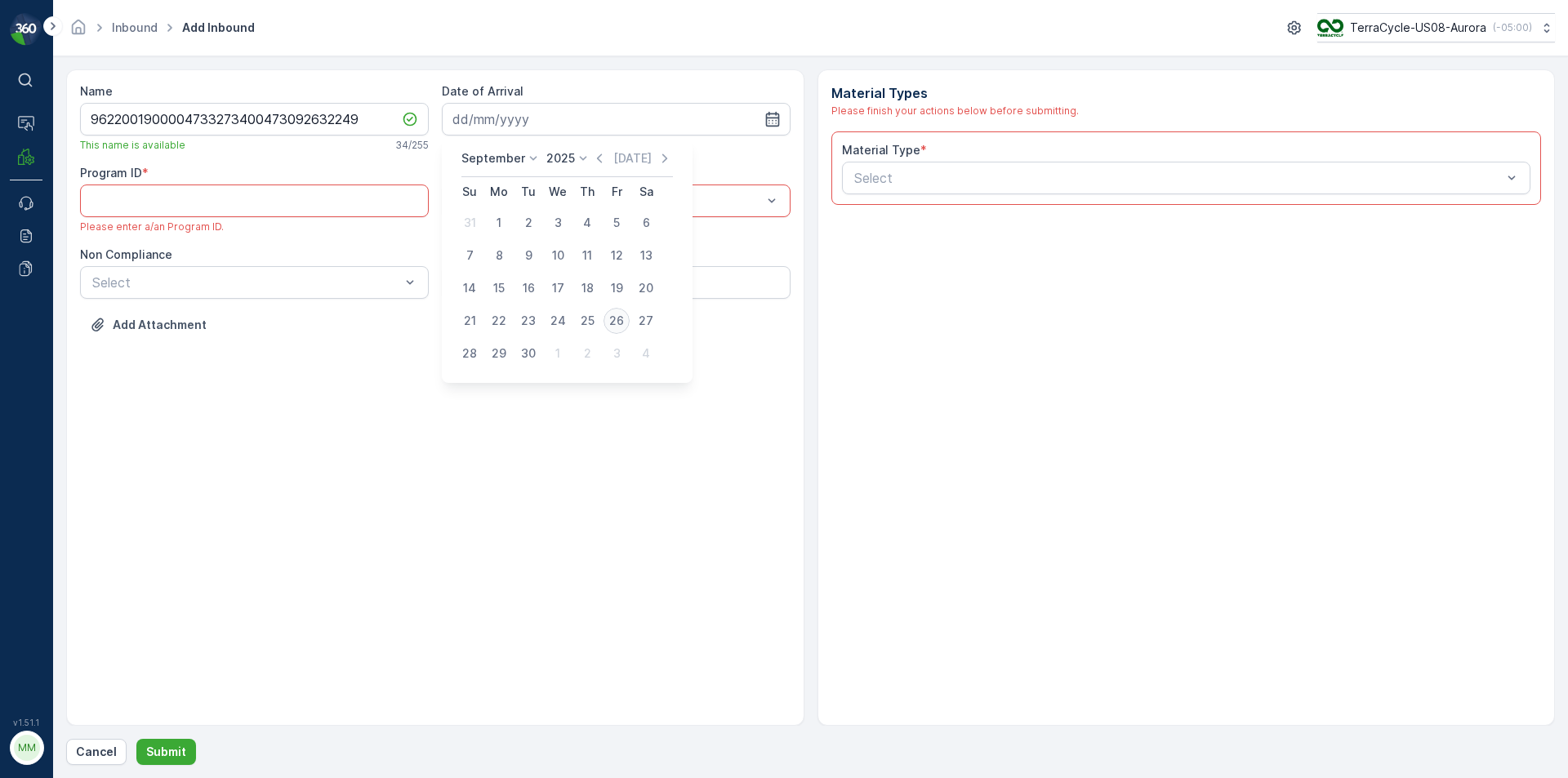
click at [620, 323] on div "26" at bounding box center [617, 321] width 26 height 26
type input "[DATE]"
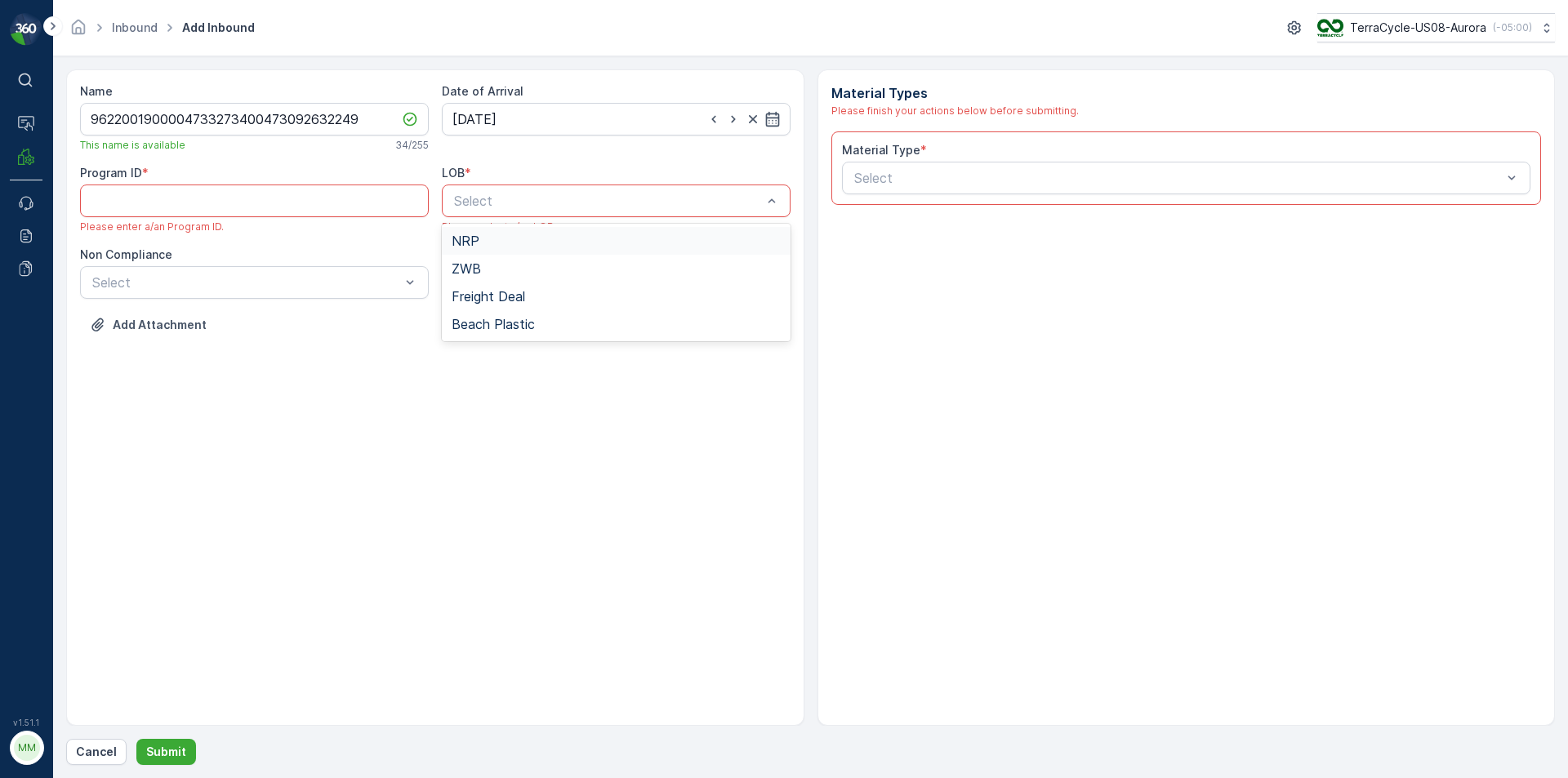
click at [495, 241] on div "NRP" at bounding box center [616, 241] width 329 height 15
click at [197, 215] on ID "Program ID" at bounding box center [254, 201] width 348 height 33
click at [117, 211] on ID "Program ID" at bounding box center [254, 201] width 348 height 33
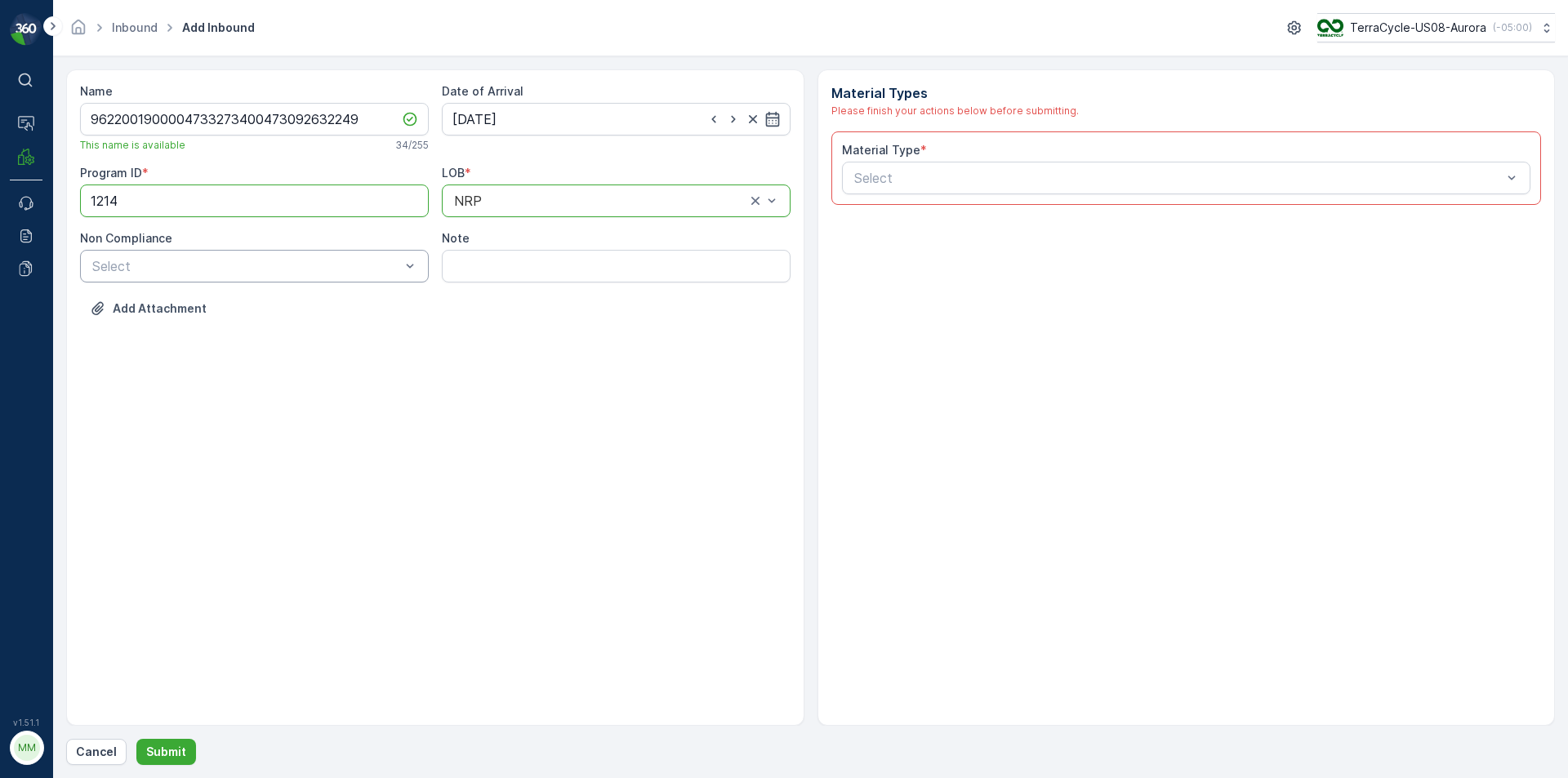
type ID "1214"
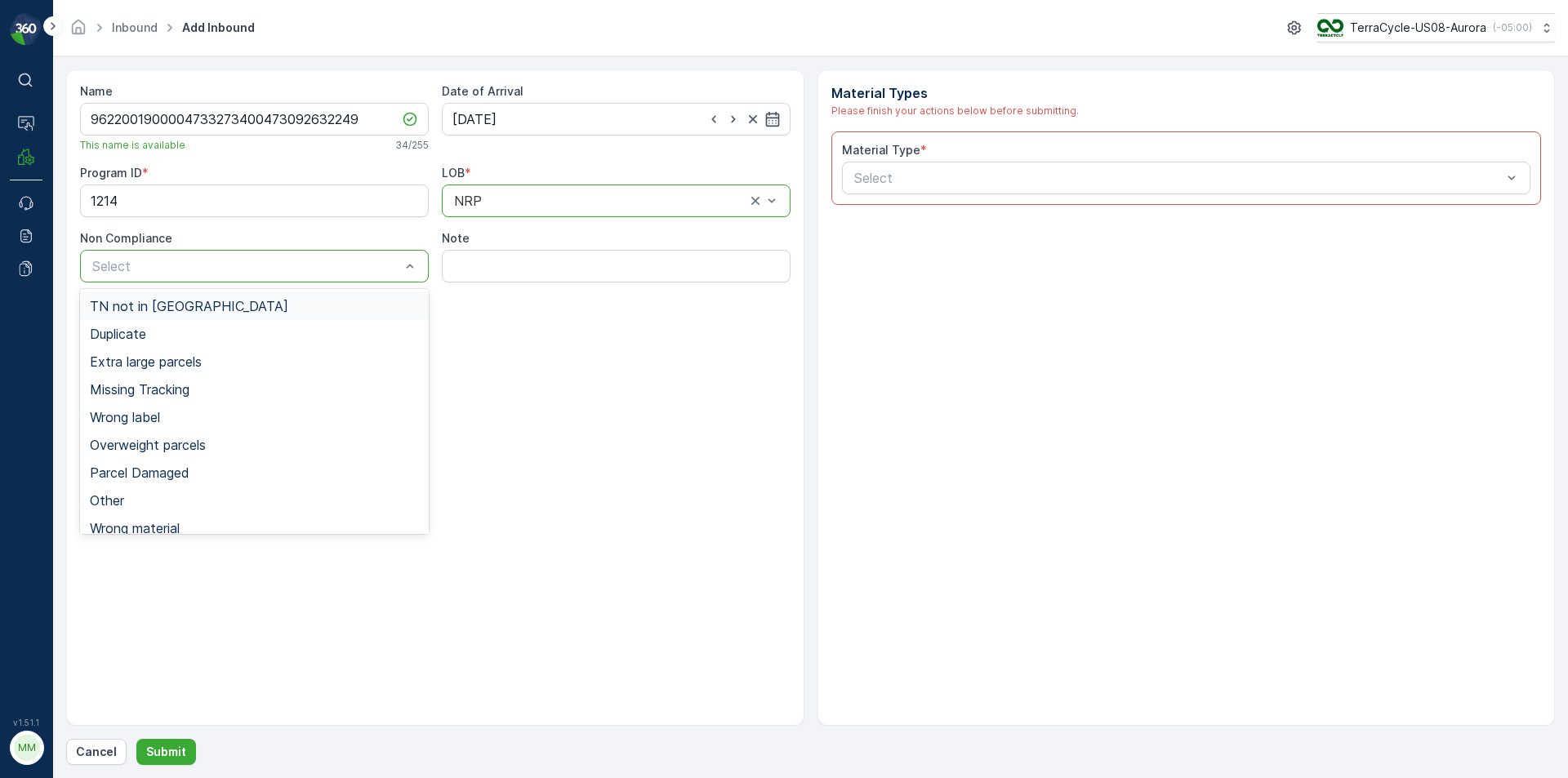
click at [211, 311] on div "TN not in [GEOGRAPHIC_DATA]" at bounding box center [253, 306] width 329 height 15
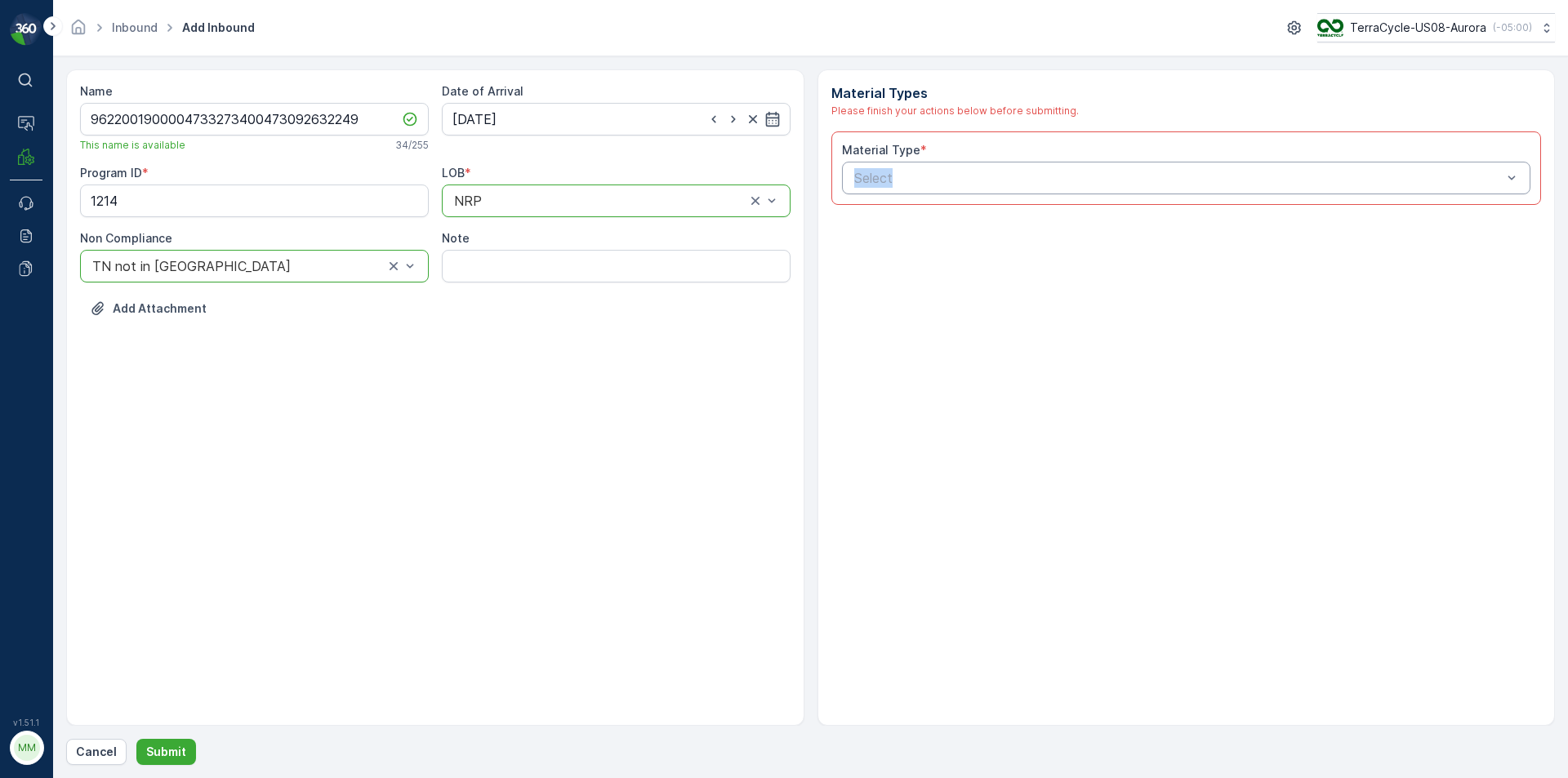
click at [1105, 165] on div "Material Type * Select" at bounding box center [1187, 168] width 689 height 52
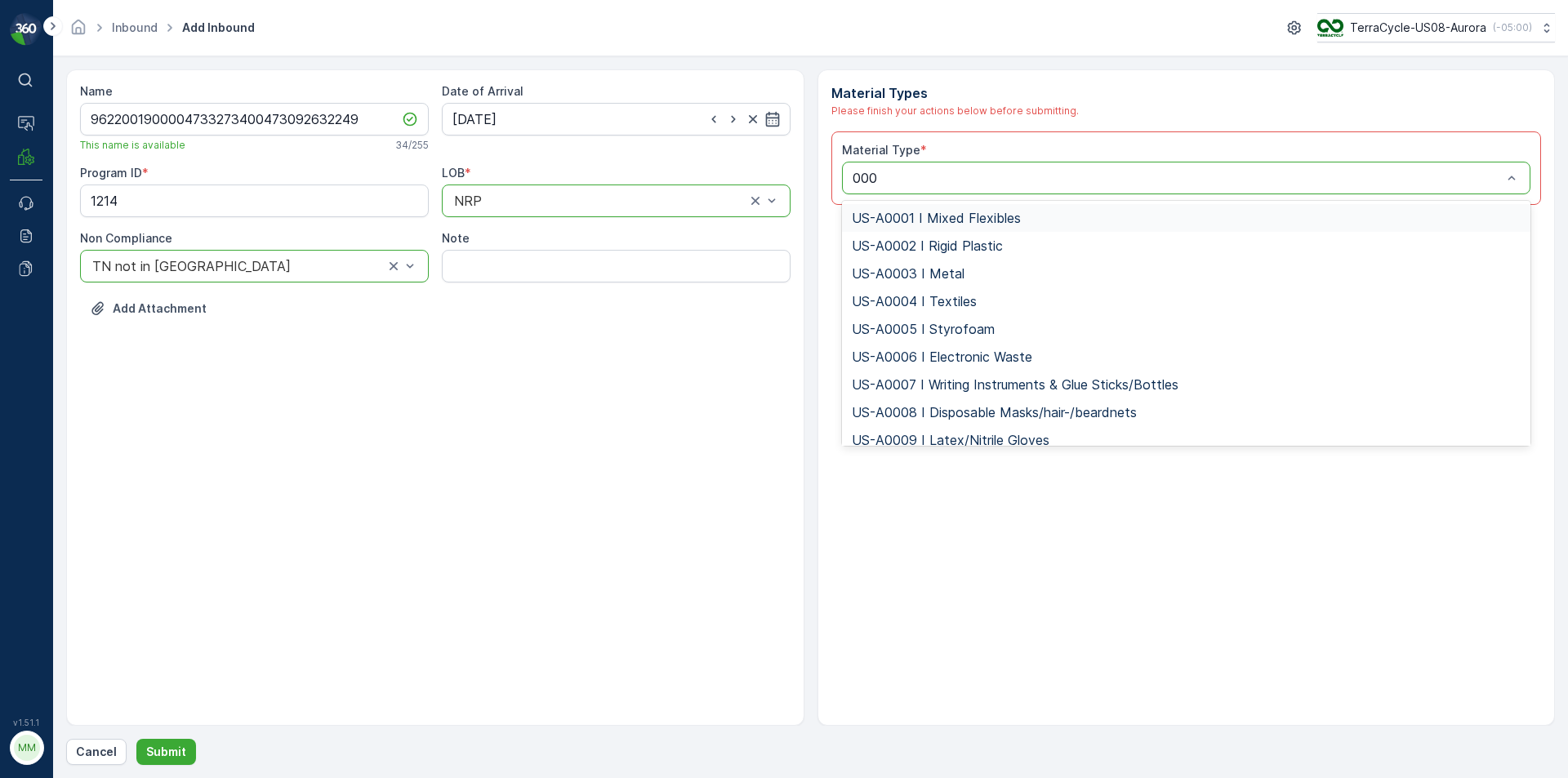
type input "0006"
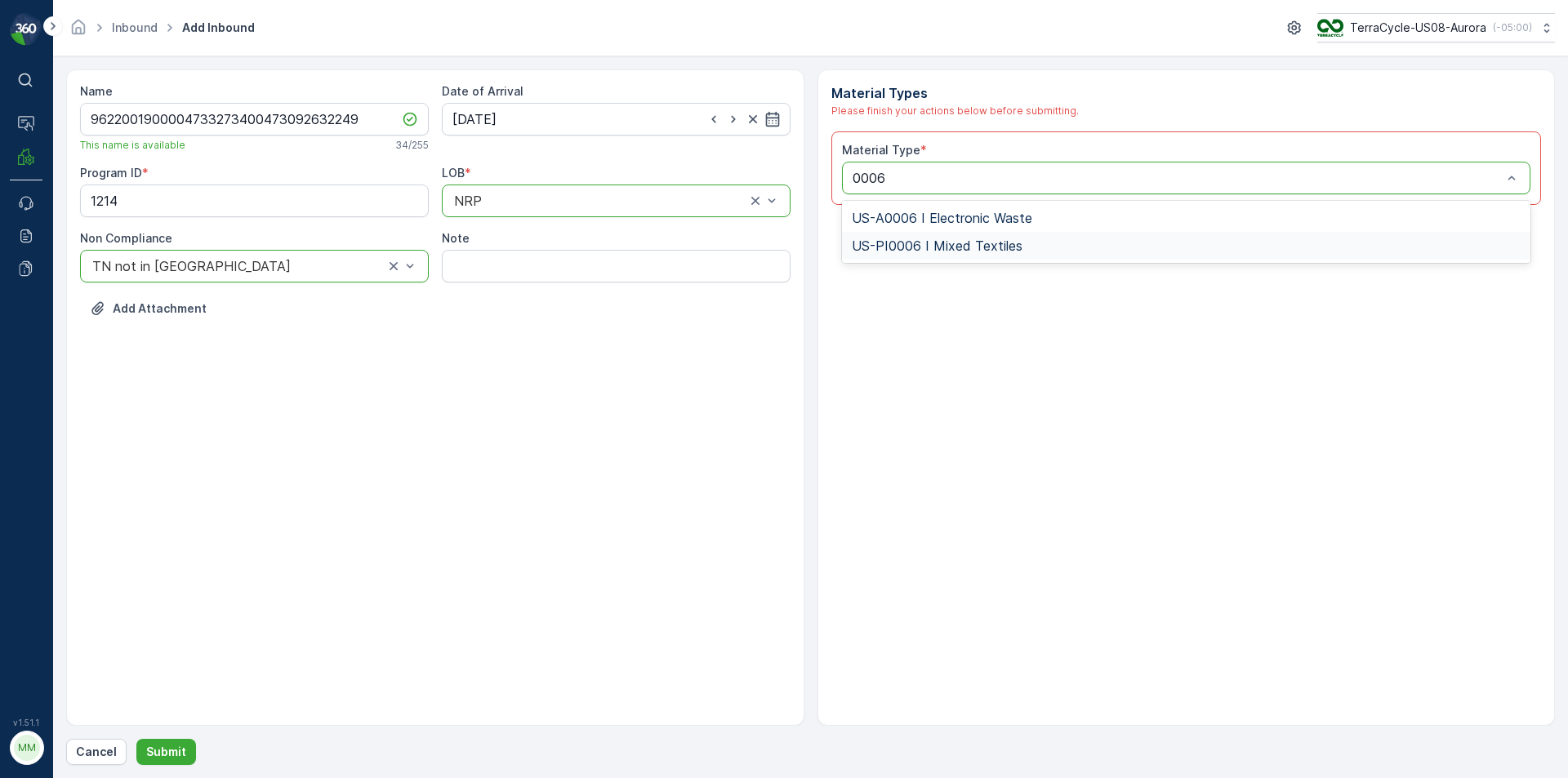
click at [1053, 247] on div "US-PI0006 I Mixed Textiles" at bounding box center [1186, 246] width 670 height 15
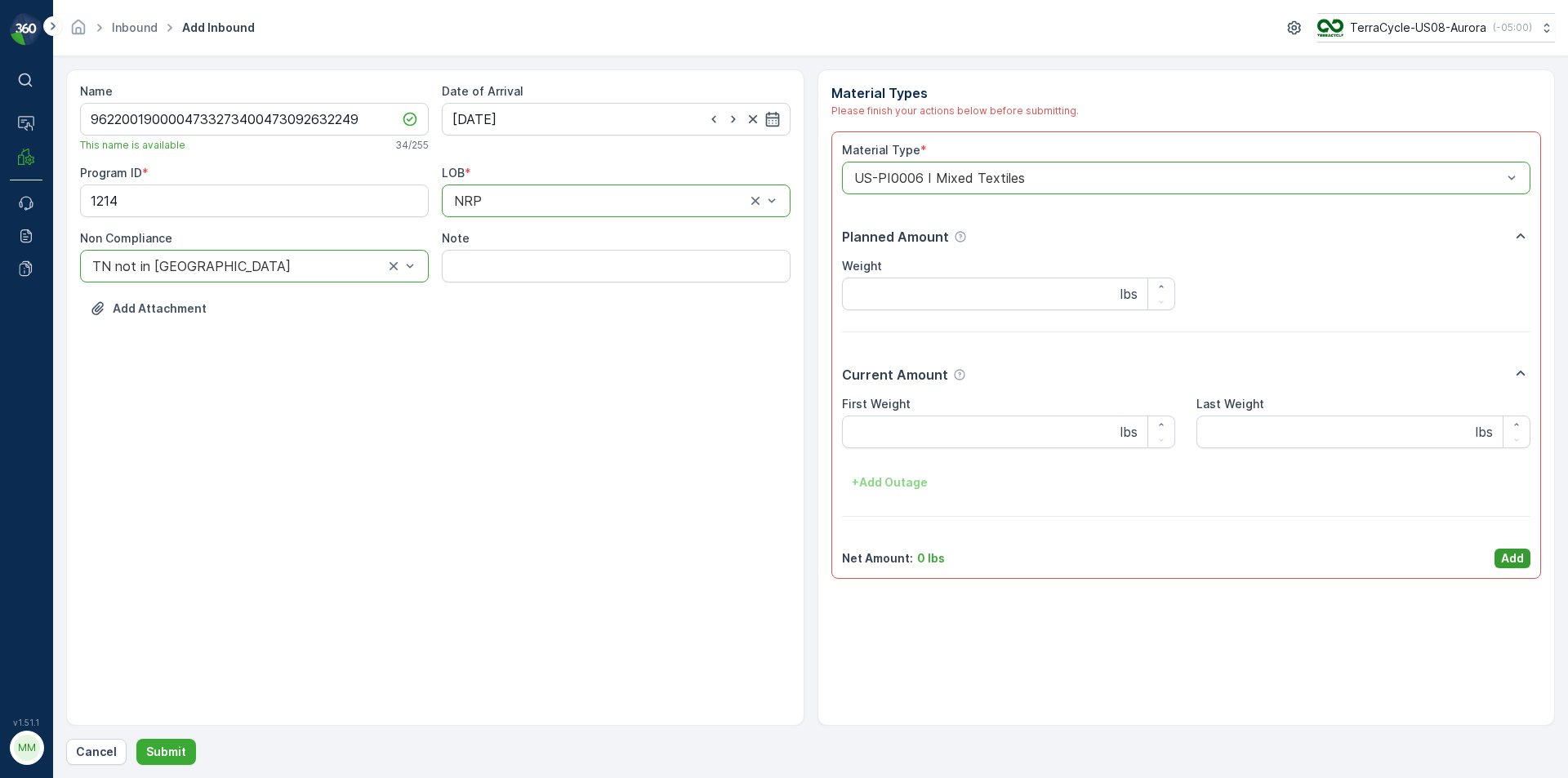
click at [1516, 564] on p "Add" at bounding box center [1512, 558] width 23 height 16
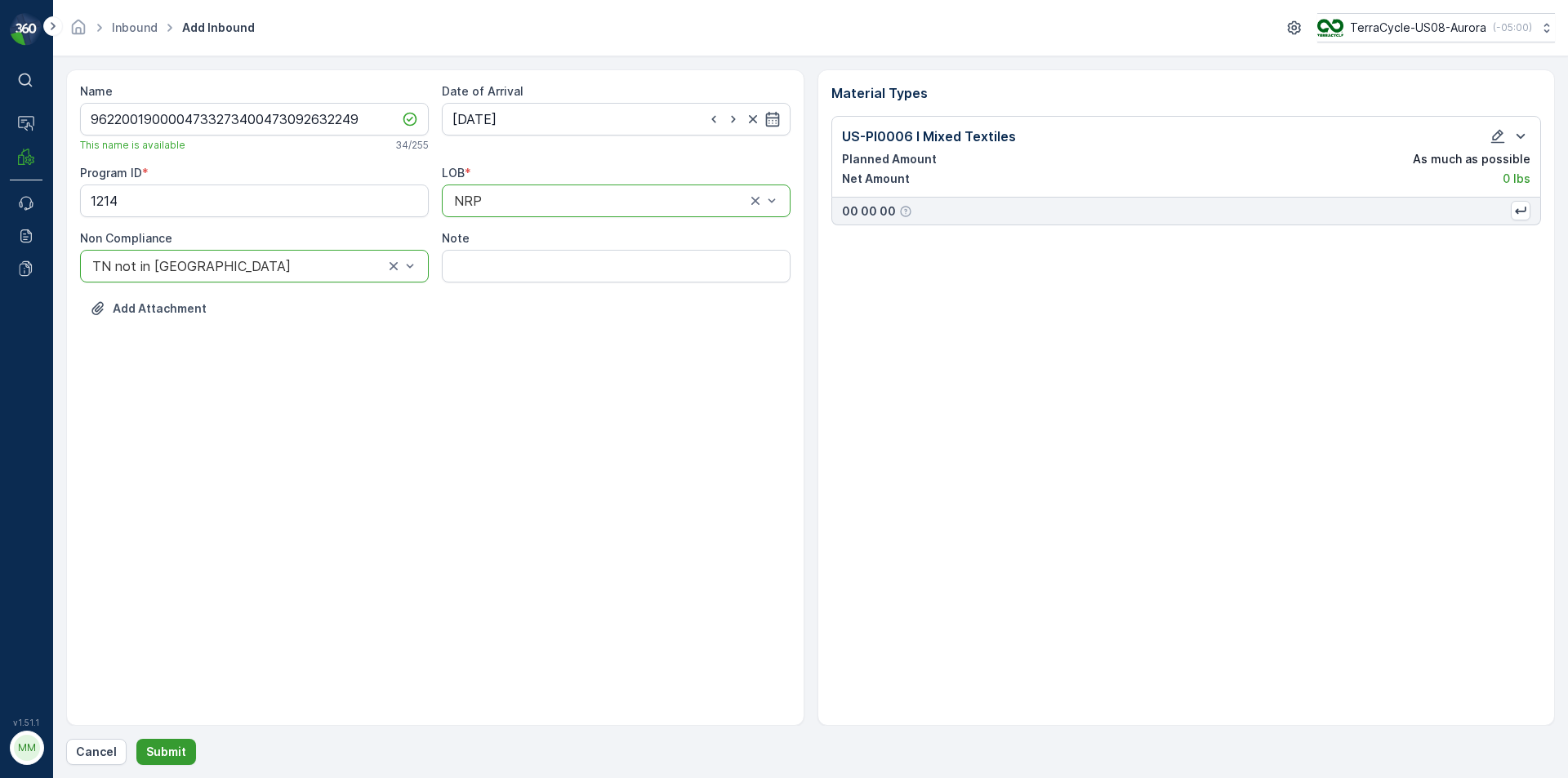
click at [152, 752] on p "Submit" at bounding box center [166, 752] width 40 height 16
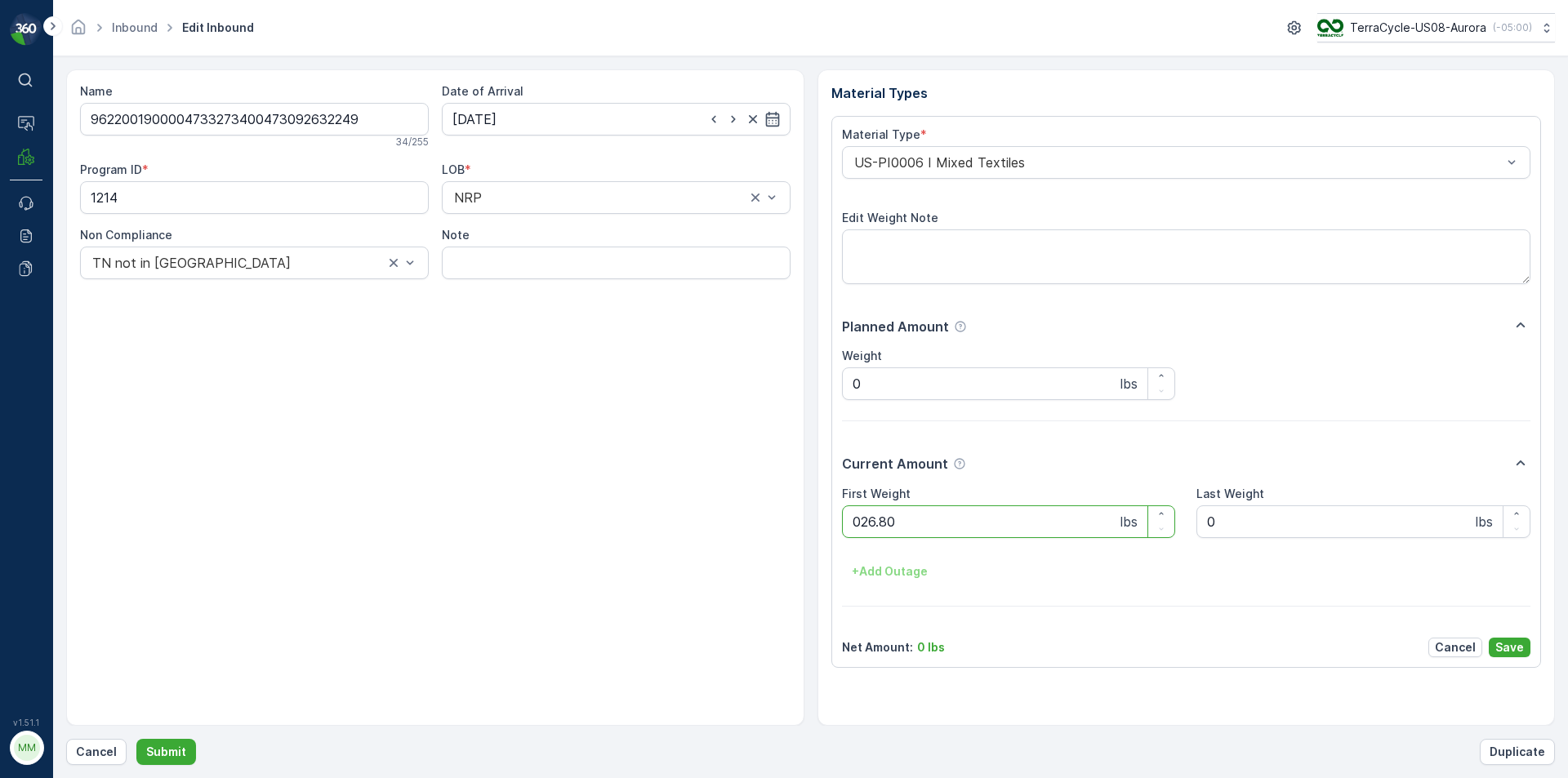
click at [137, 739] on button "Submit" at bounding box center [166, 753] width 59 height 26
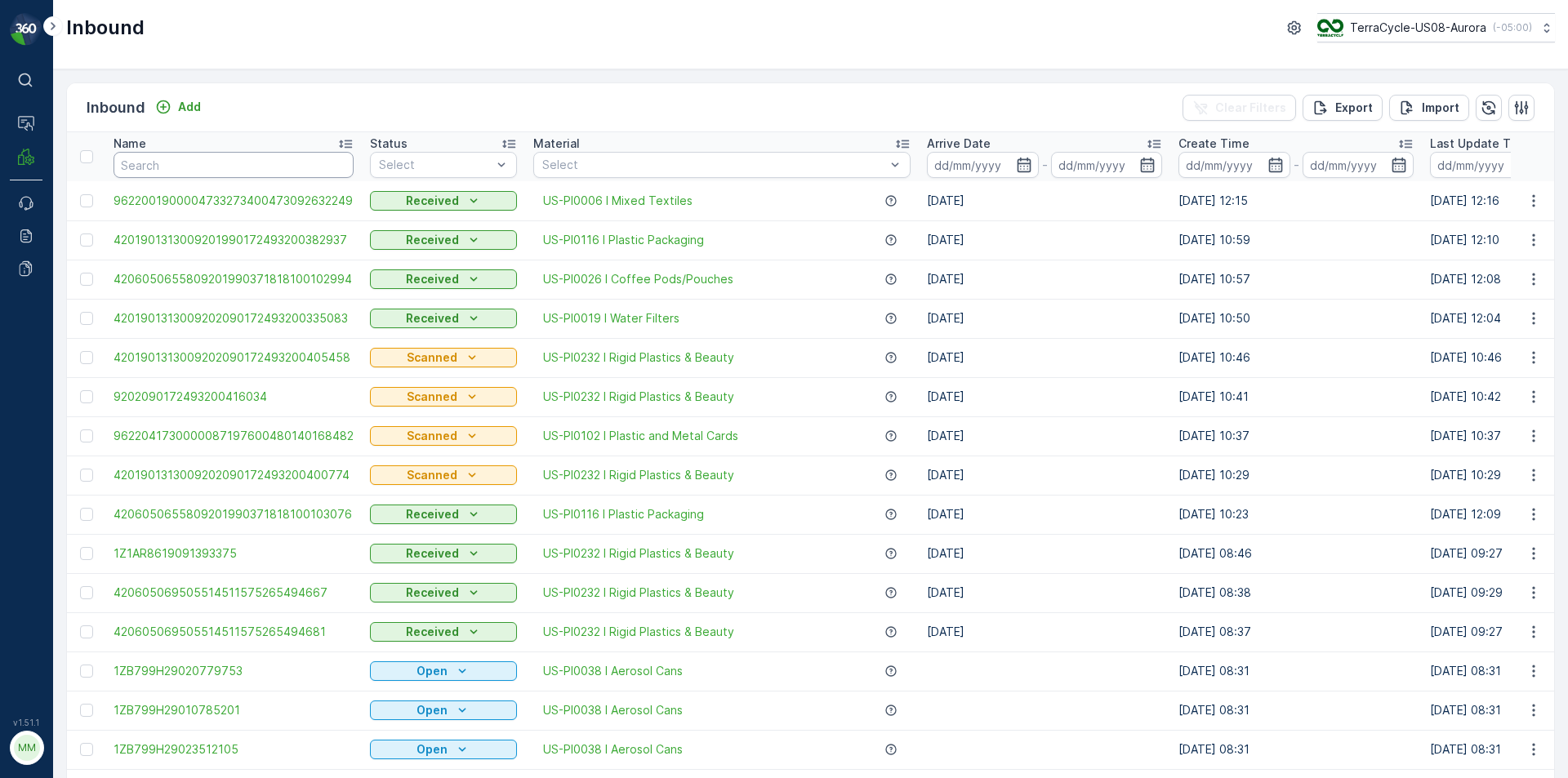
click at [266, 168] on input "text" at bounding box center [234, 165] width 240 height 26
type input "29"
click at [247, 164] on input "29" at bounding box center [234, 165] width 240 height 26
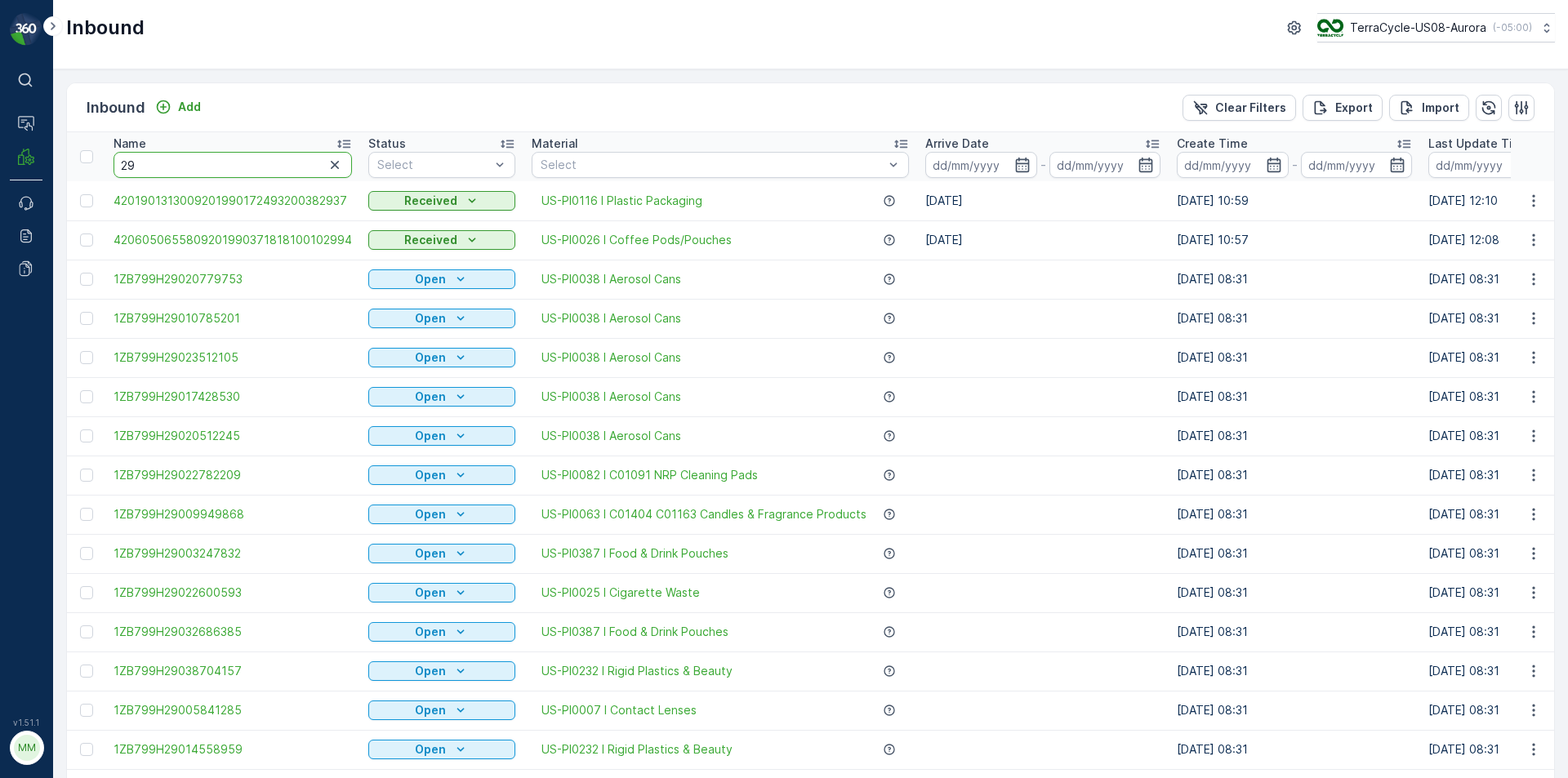
drag, startPoint x: 234, startPoint y: 169, endPoint x: 224, endPoint y: 170, distance: 10.0
click at [232, 169] on input "29" at bounding box center [233, 165] width 238 height 26
type input "2921"
click at [239, 171] on input "2921" at bounding box center [233, 165] width 238 height 26
click at [240, 172] on input "2921" at bounding box center [233, 165] width 238 height 26
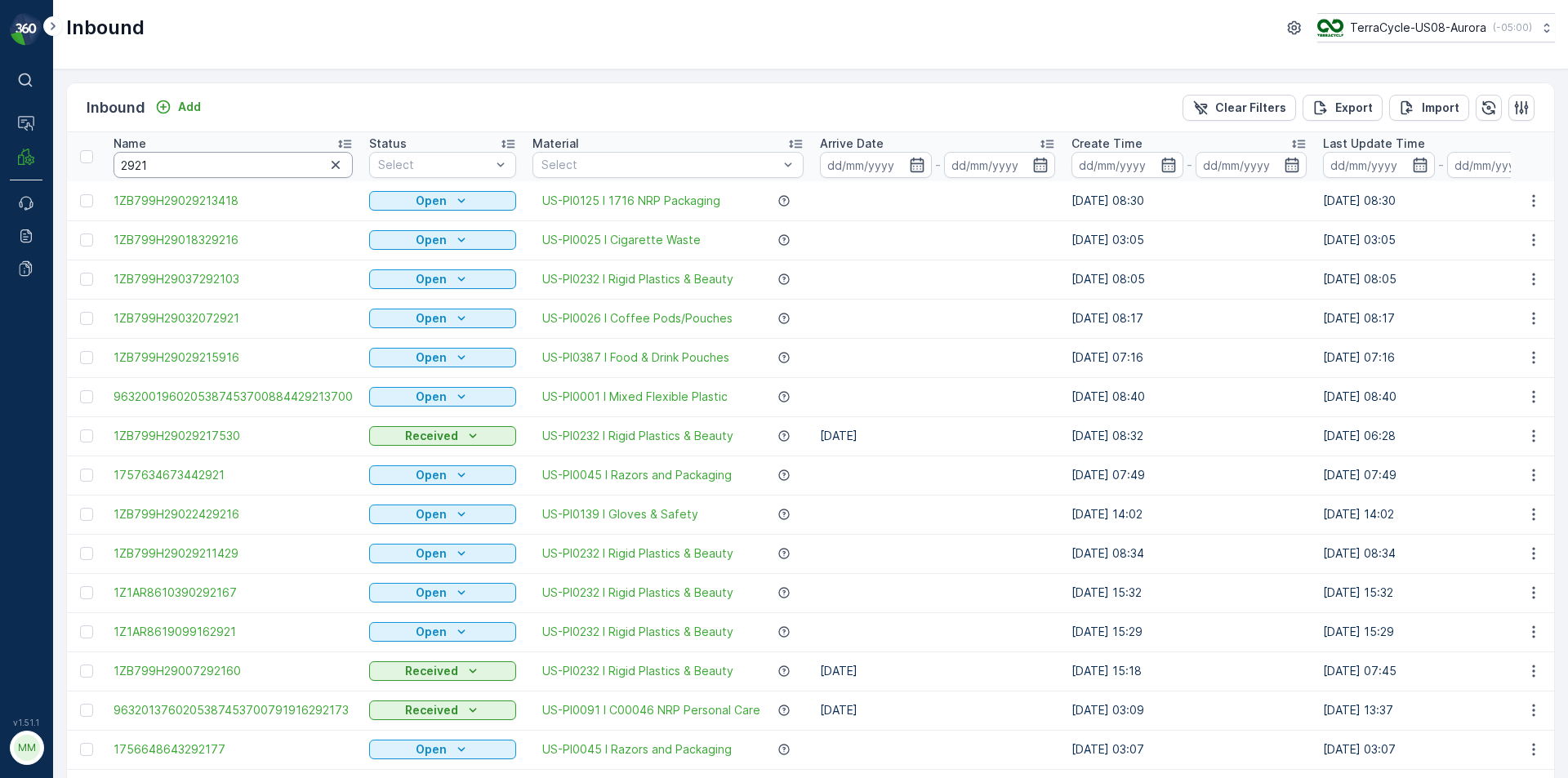
click at [245, 156] on input "2921" at bounding box center [234, 165] width 239 height 26
type input "292137"
type input "29213700"
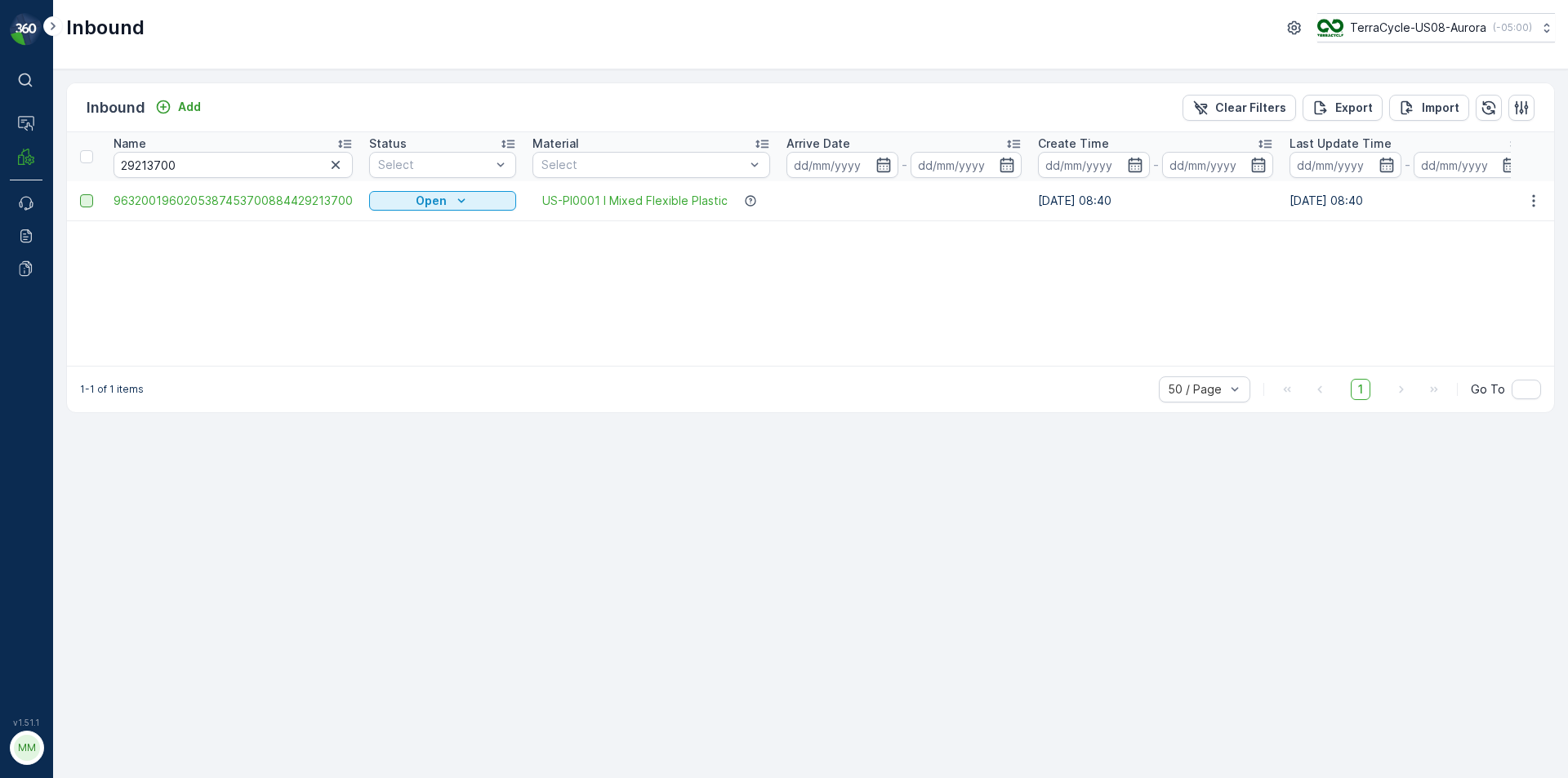
click at [89, 204] on div at bounding box center [87, 201] width 13 height 13
click at [80, 194] on input "checkbox" at bounding box center [80, 194] width 0 height 0
click at [1417, 100] on div "Print QR" at bounding box center [1380, 106] width 89 height 48
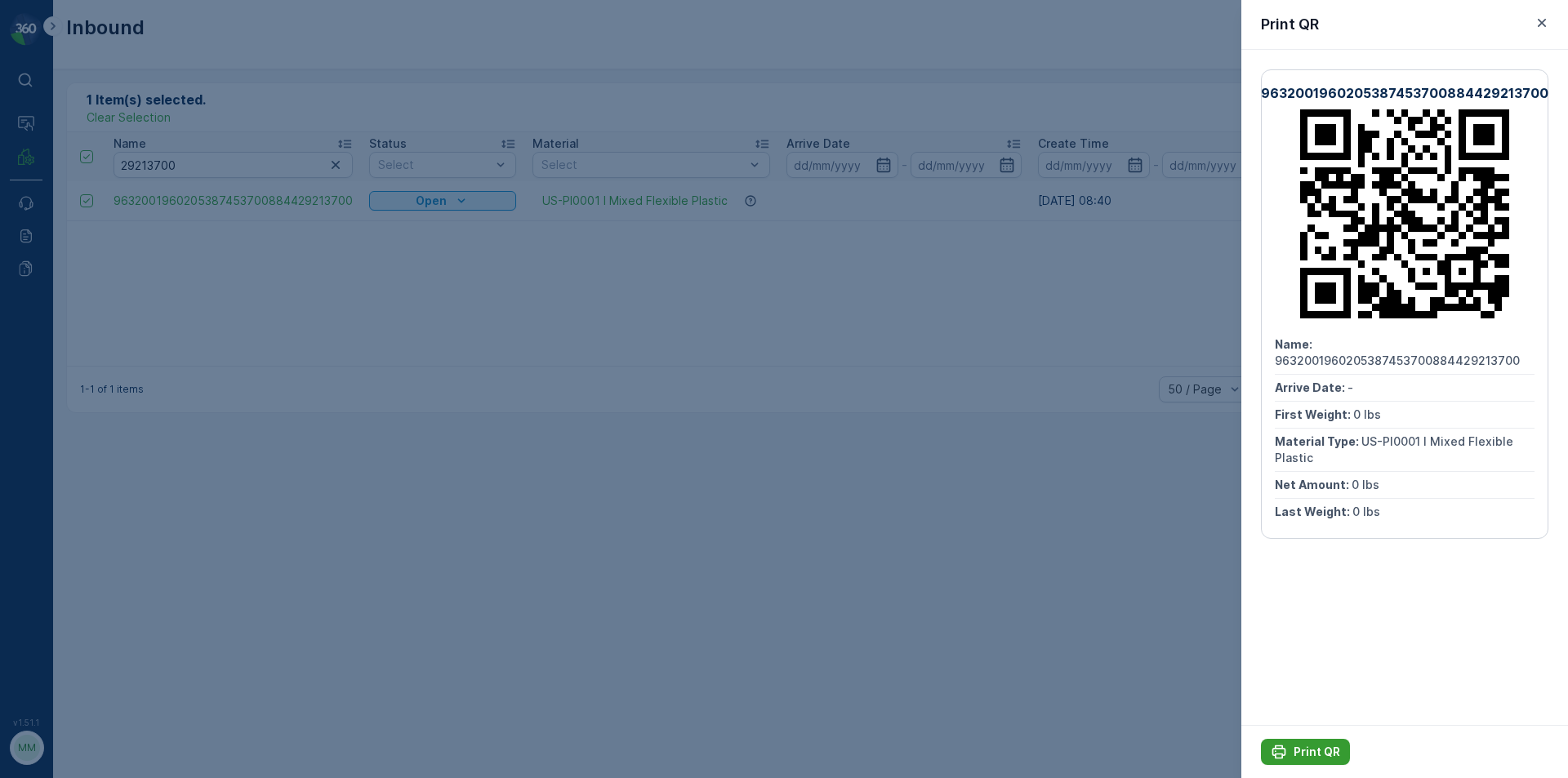
click at [1316, 748] on p "Print QR" at bounding box center [1316, 752] width 46 height 16
click at [1544, 15] on icon "button" at bounding box center [1541, 23] width 16 height 16
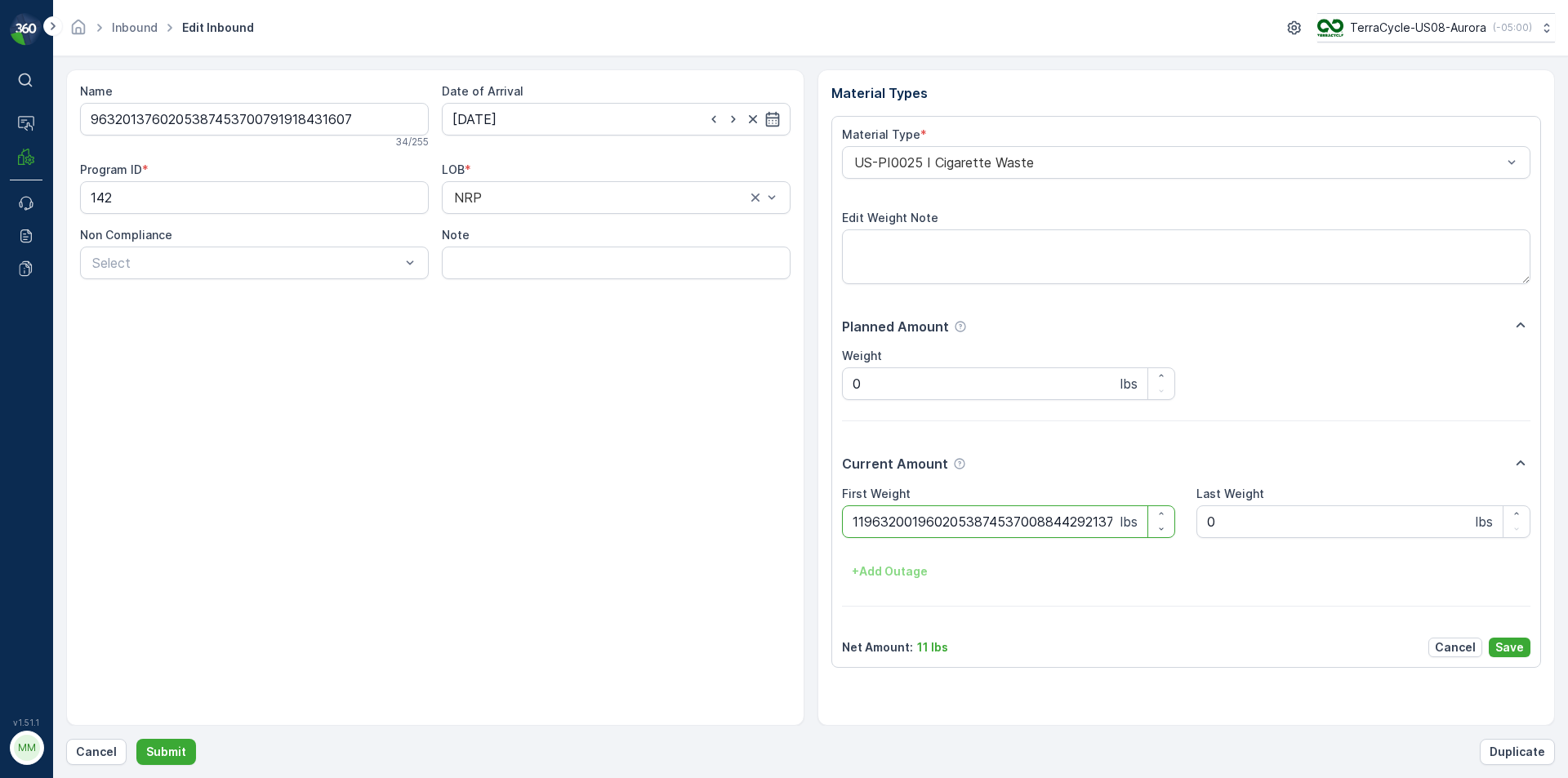
click at [137, 739] on button "Submit" at bounding box center [166, 753] width 59 height 26
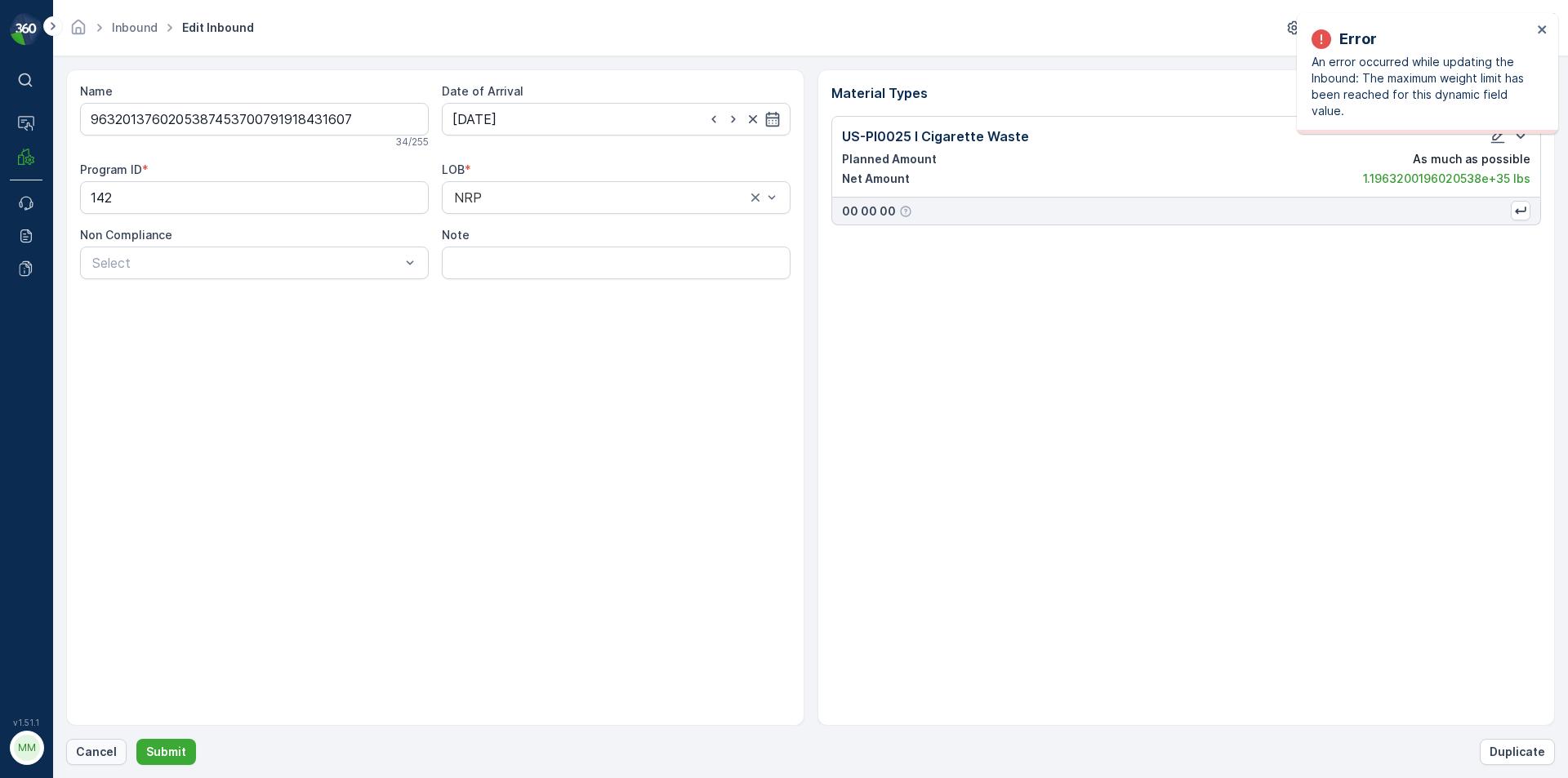
click at [89, 742] on button "Cancel" at bounding box center [96, 753] width 60 height 26
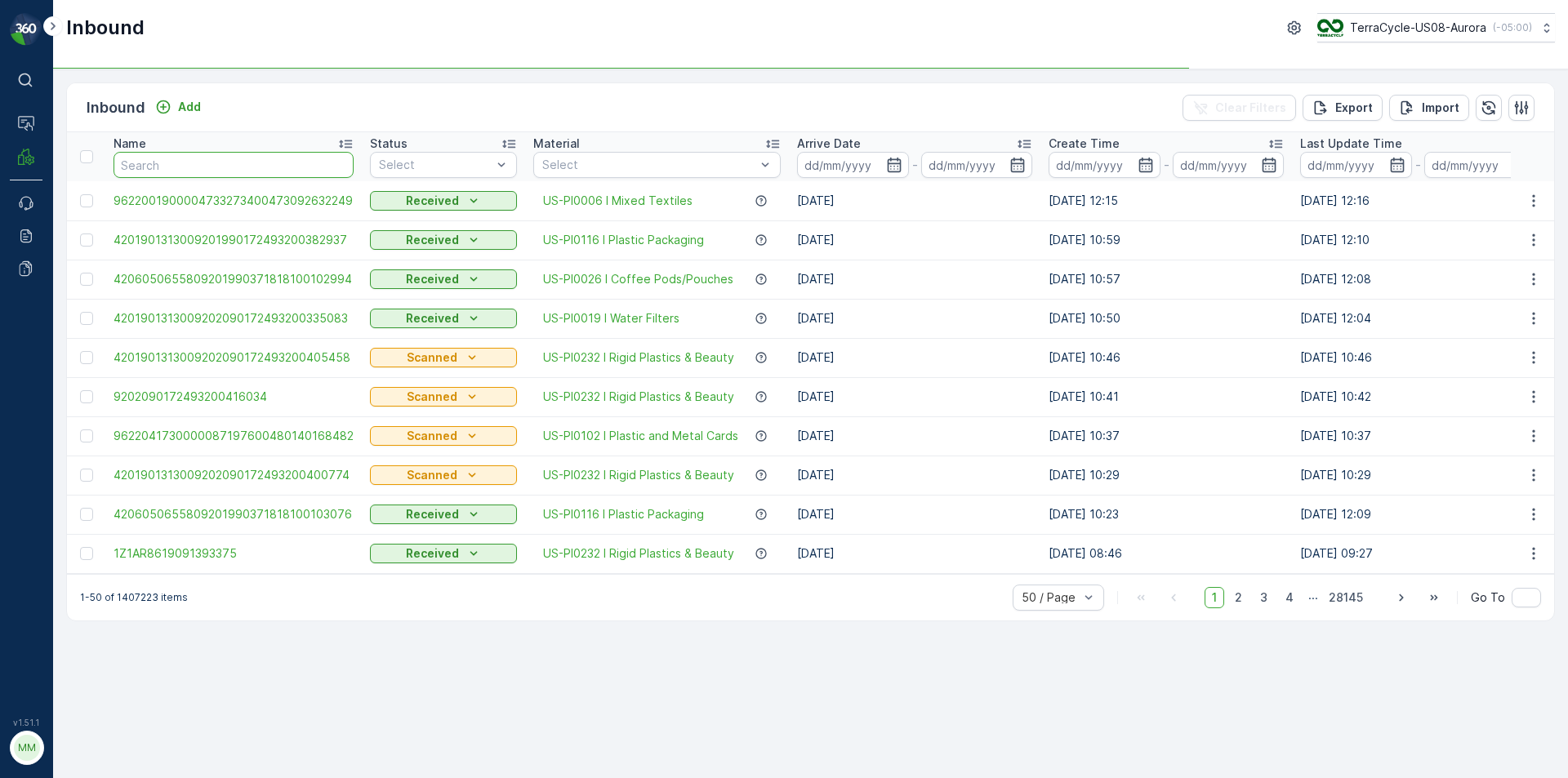
click at [154, 163] on input "text" at bounding box center [234, 165] width 240 height 26
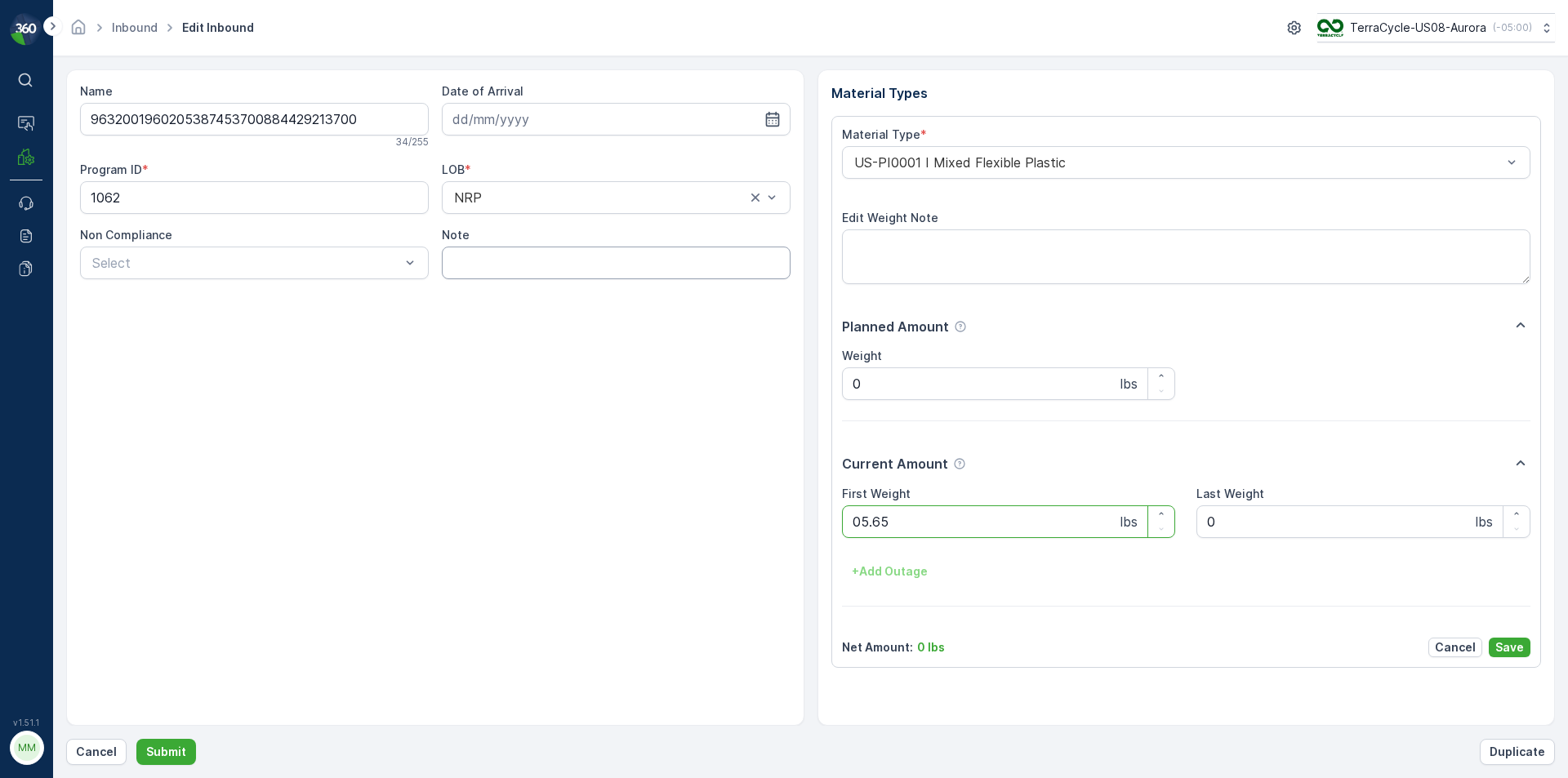
click at [137, 739] on button "Submit" at bounding box center [166, 753] width 59 height 26
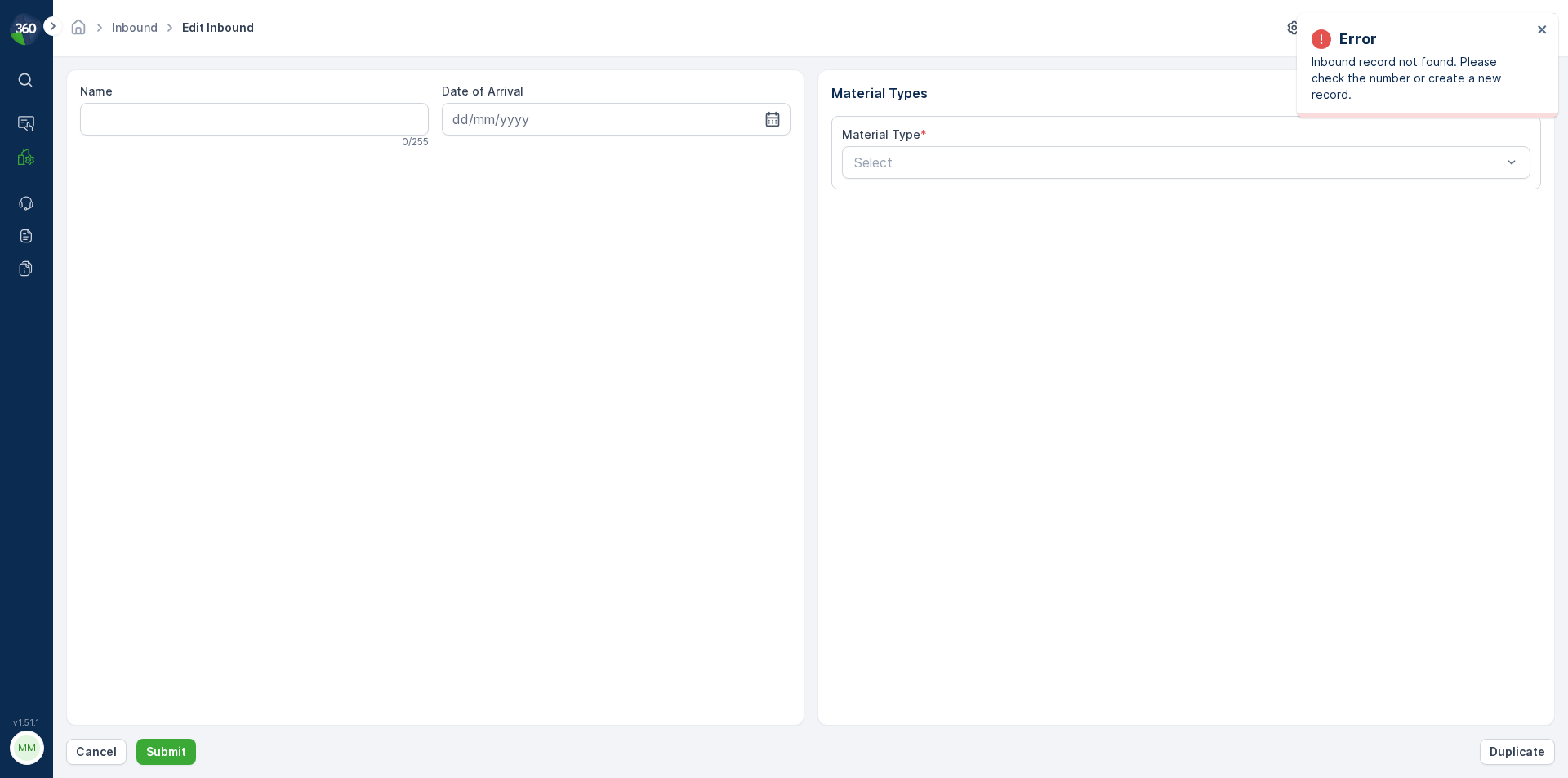
click at [95, 765] on form "Name 0 / 255 Date of Arrival Material Types Material Type * Select Cancel Submi…" at bounding box center [810, 417] width 1514 height 722
click at [83, 754] on p "Cancel" at bounding box center [96, 752] width 40 height 16
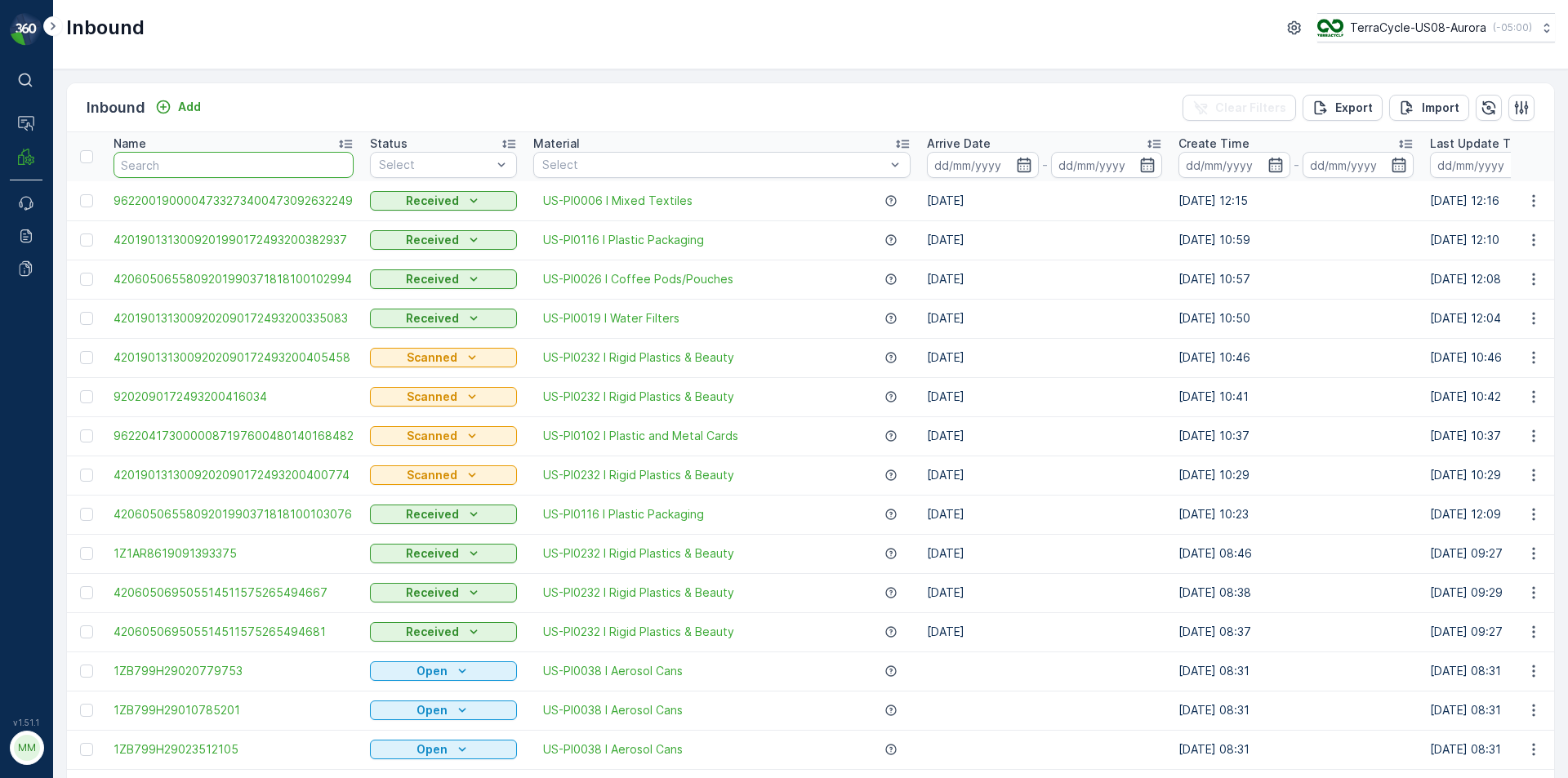
click at [137, 169] on input "text" at bounding box center [234, 165] width 240 height 26
click at [171, 163] on input "9622001900004733273400473092632260" at bounding box center [234, 165] width 240 height 26
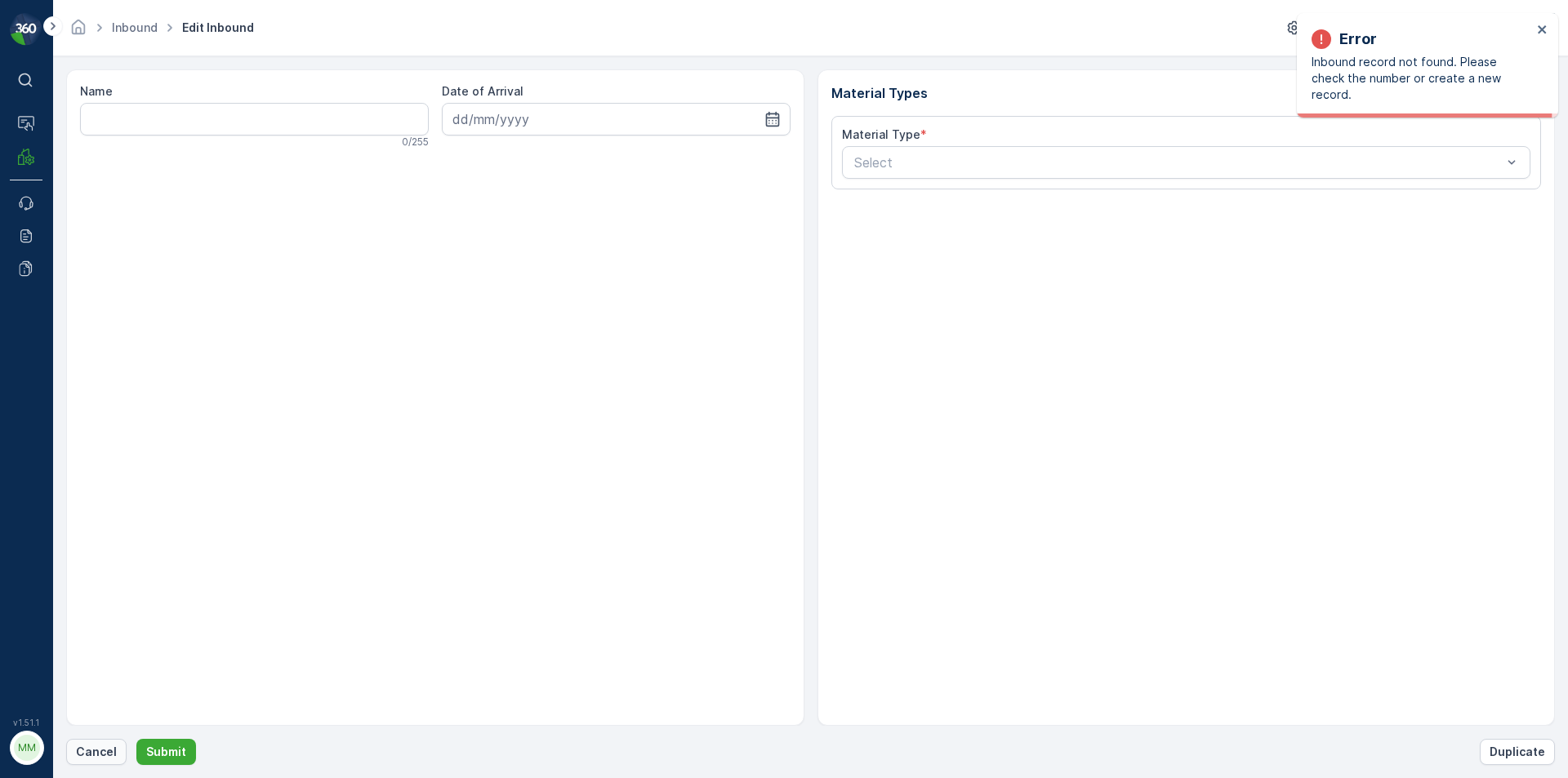
click at [103, 745] on p "Cancel" at bounding box center [96, 752] width 40 height 16
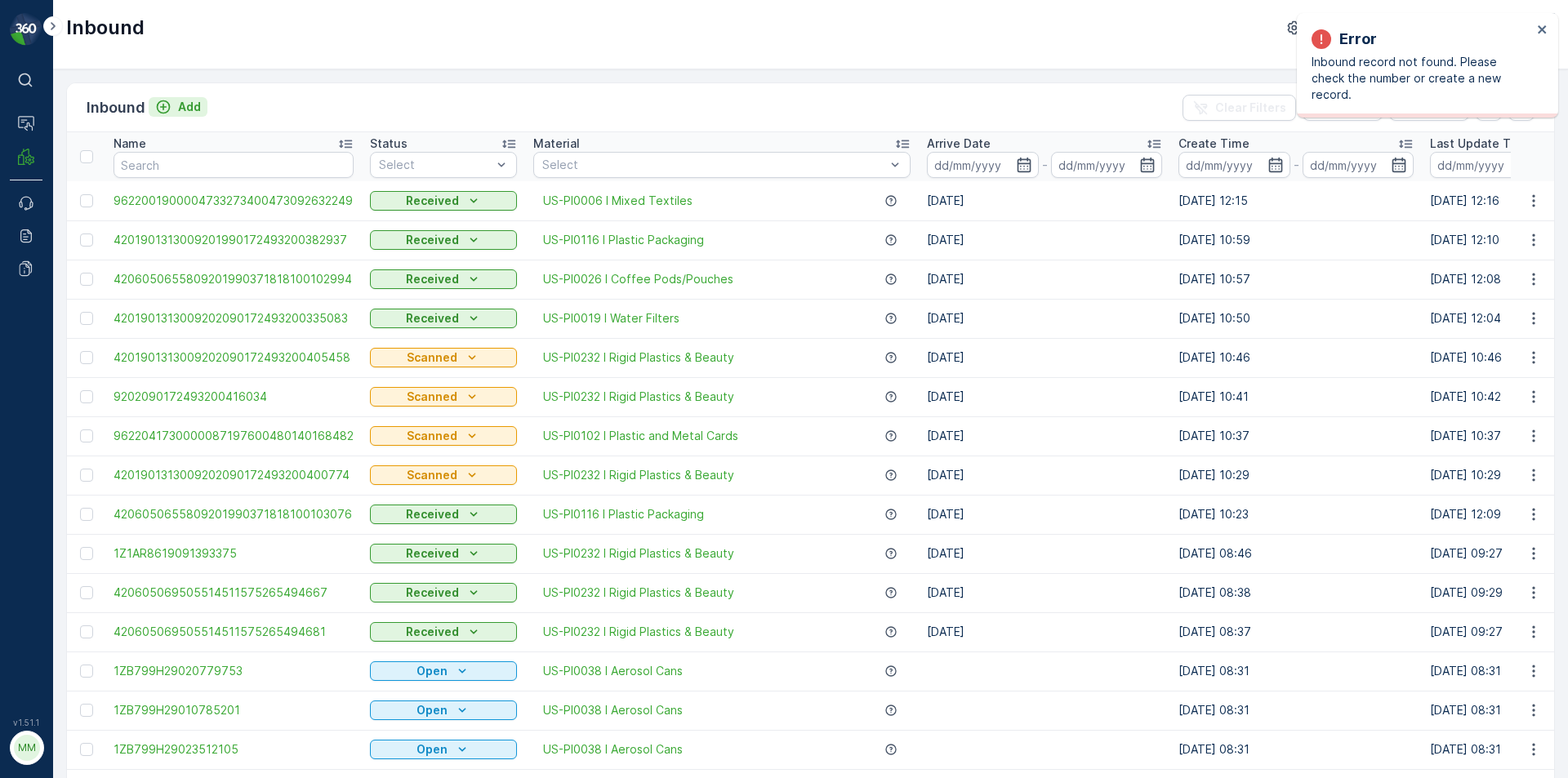
click at [190, 107] on p "Add" at bounding box center [189, 106] width 23 height 16
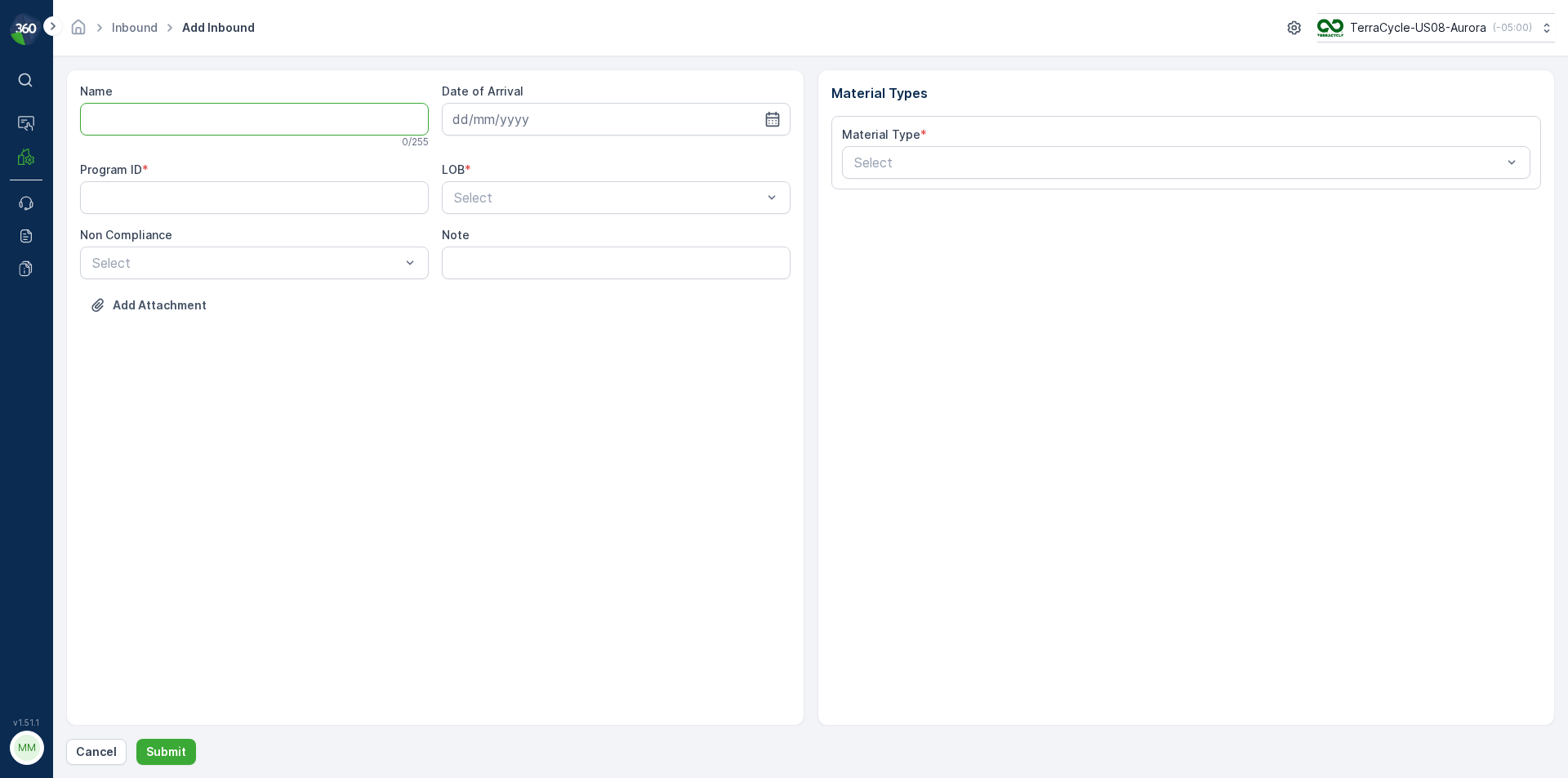
click at [192, 126] on input "Name" at bounding box center [254, 119] width 348 height 33
type input "9622001900004733273400473092632260"
click at [137, 739] on button "Submit" at bounding box center [166, 753] width 59 height 26
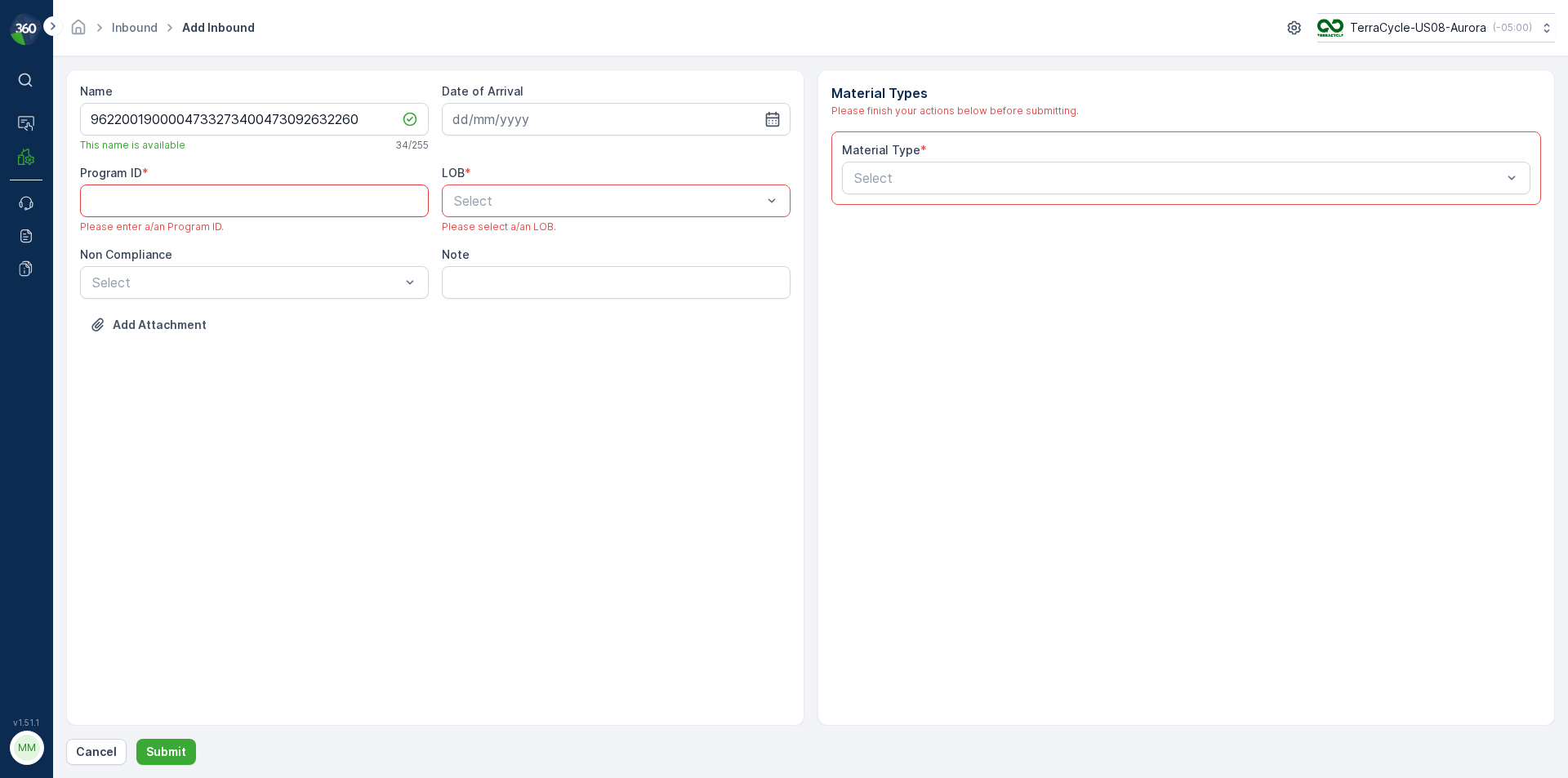
click at [249, 207] on ID "Program ID" at bounding box center [254, 201] width 348 height 33
type ID "1214"
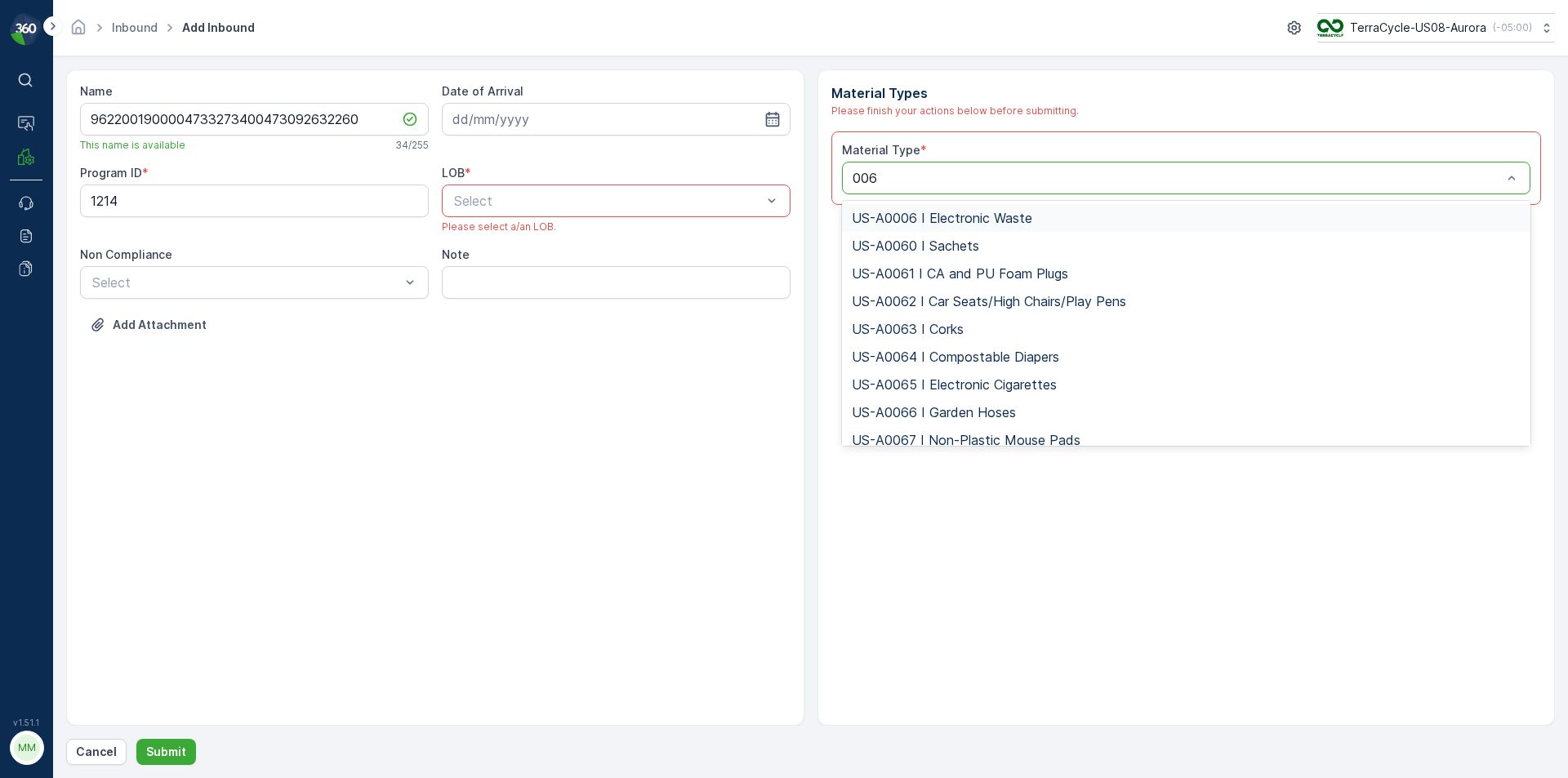
click at [866, 186] on input "006" at bounding box center [866, 178] width 28 height 15
type input "0006"
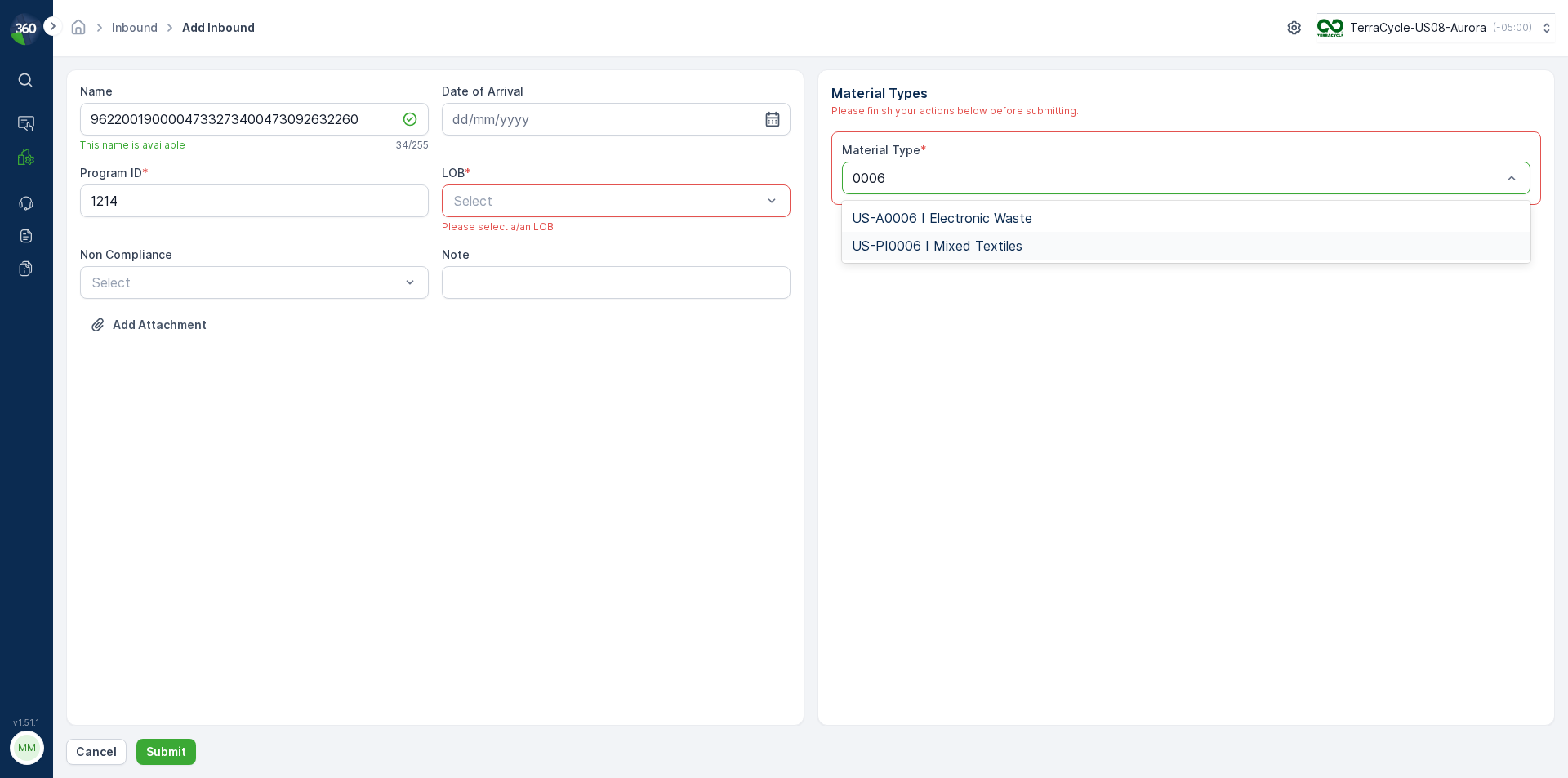
click at [1035, 243] on div "US-PI0006 I Mixed Textiles" at bounding box center [1186, 246] width 670 height 15
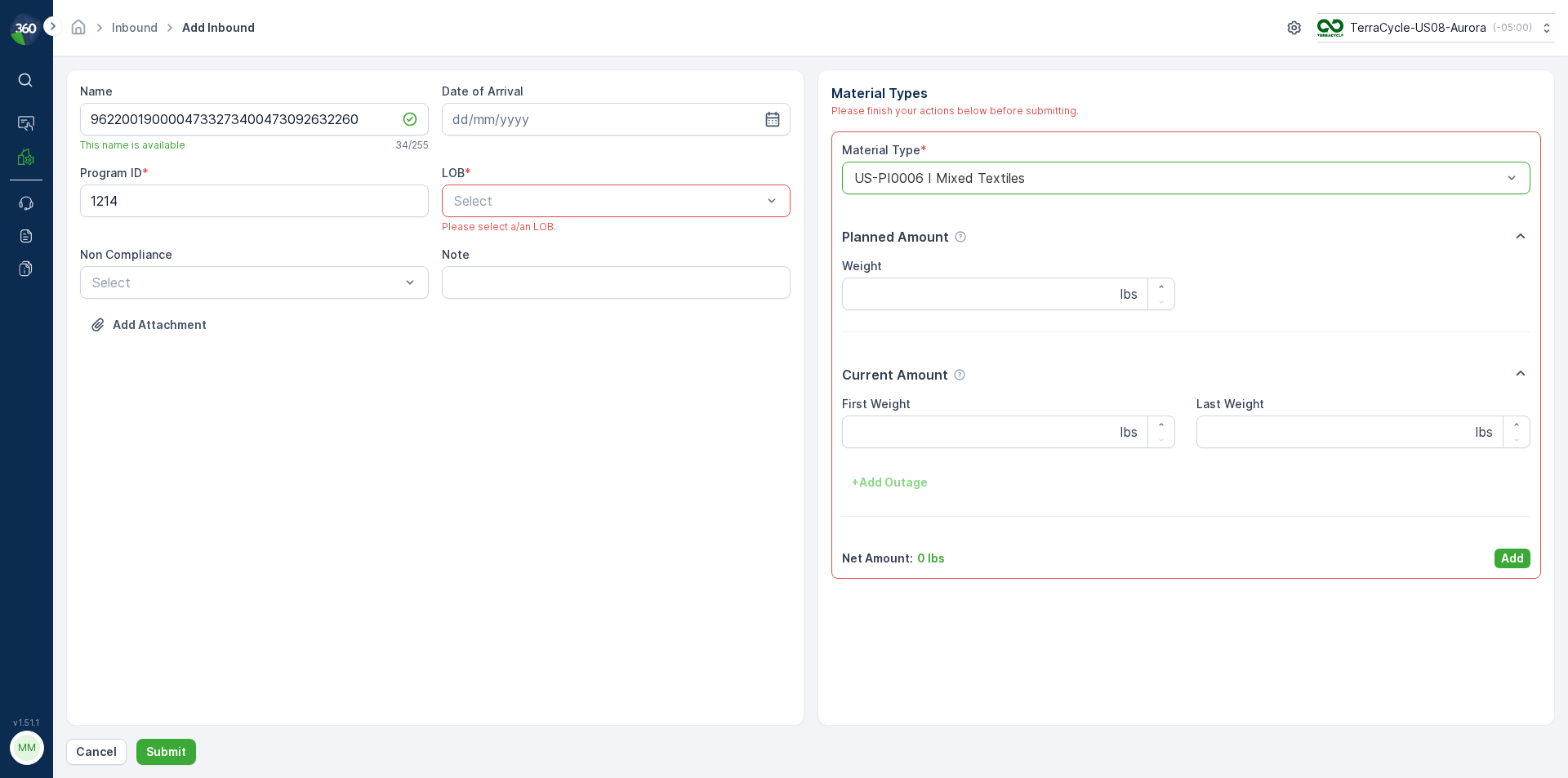
click at [548, 218] on div "LOB * Select Please select a/an LOB." at bounding box center [616, 199] width 348 height 69
click at [487, 248] on div "NRP" at bounding box center [616, 241] width 329 height 15
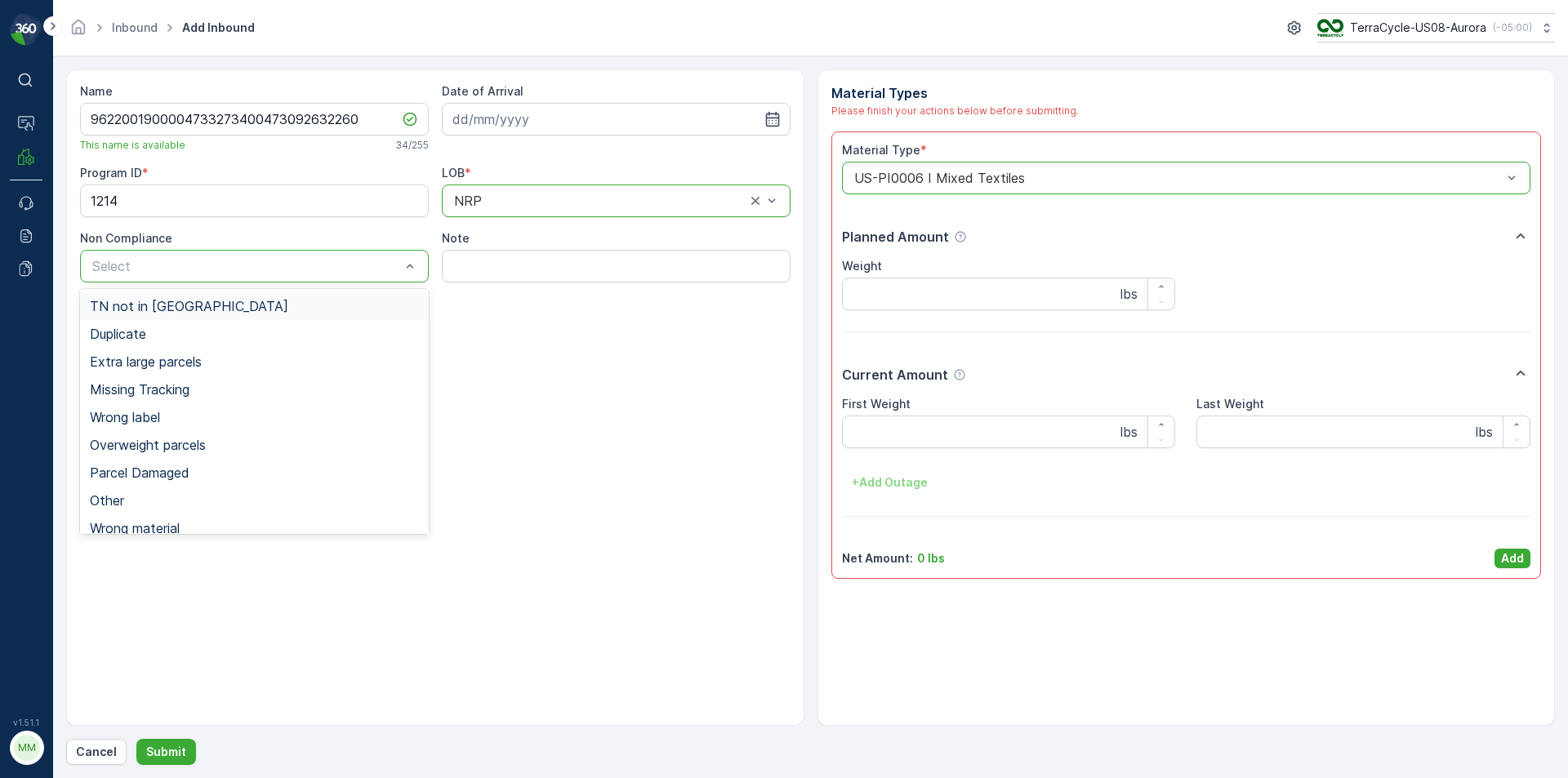
click at [172, 308] on span "TN not in [GEOGRAPHIC_DATA]" at bounding box center [188, 306] width 199 height 15
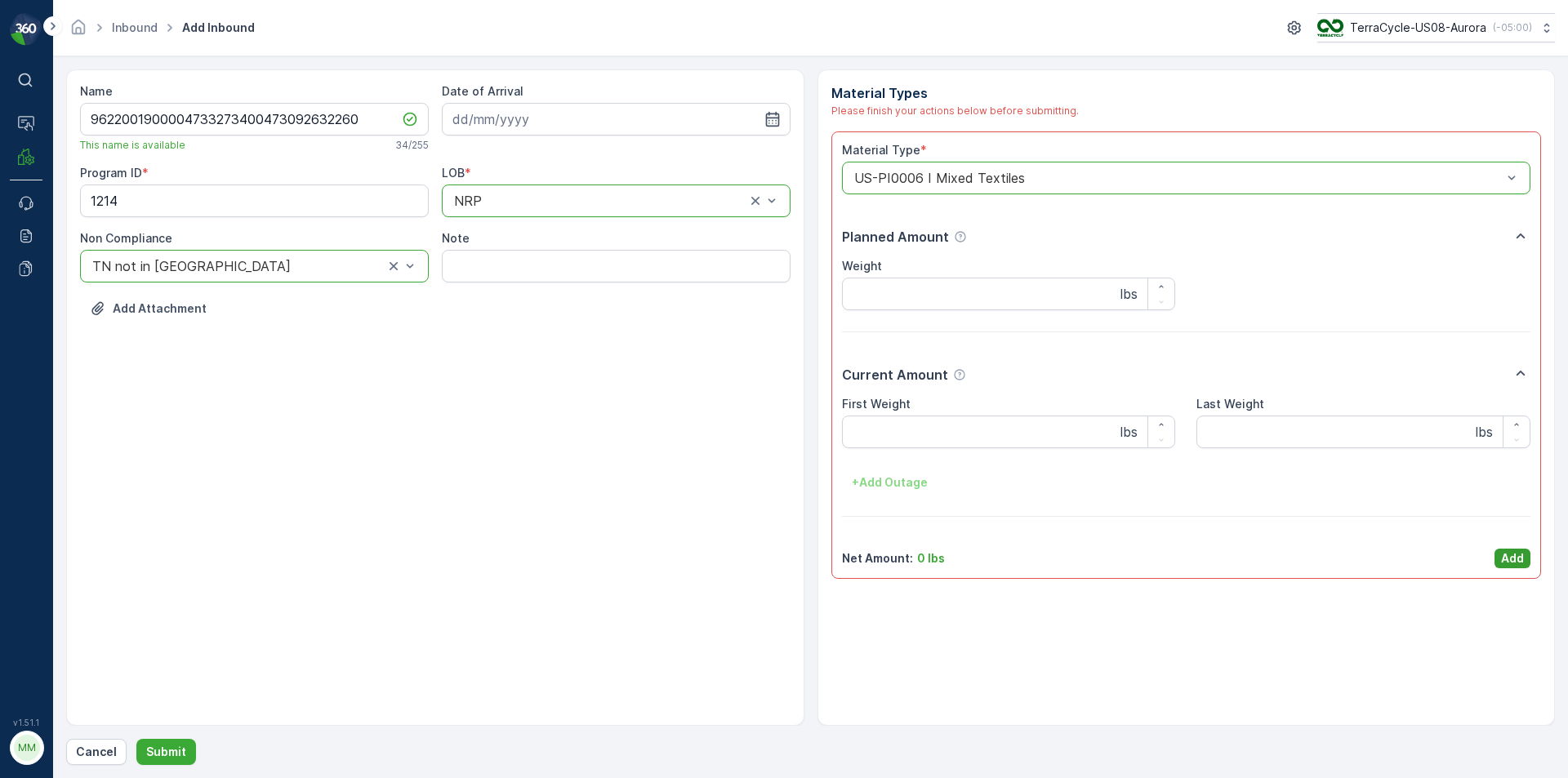
click at [1513, 558] on p "Add" at bounding box center [1512, 558] width 23 height 16
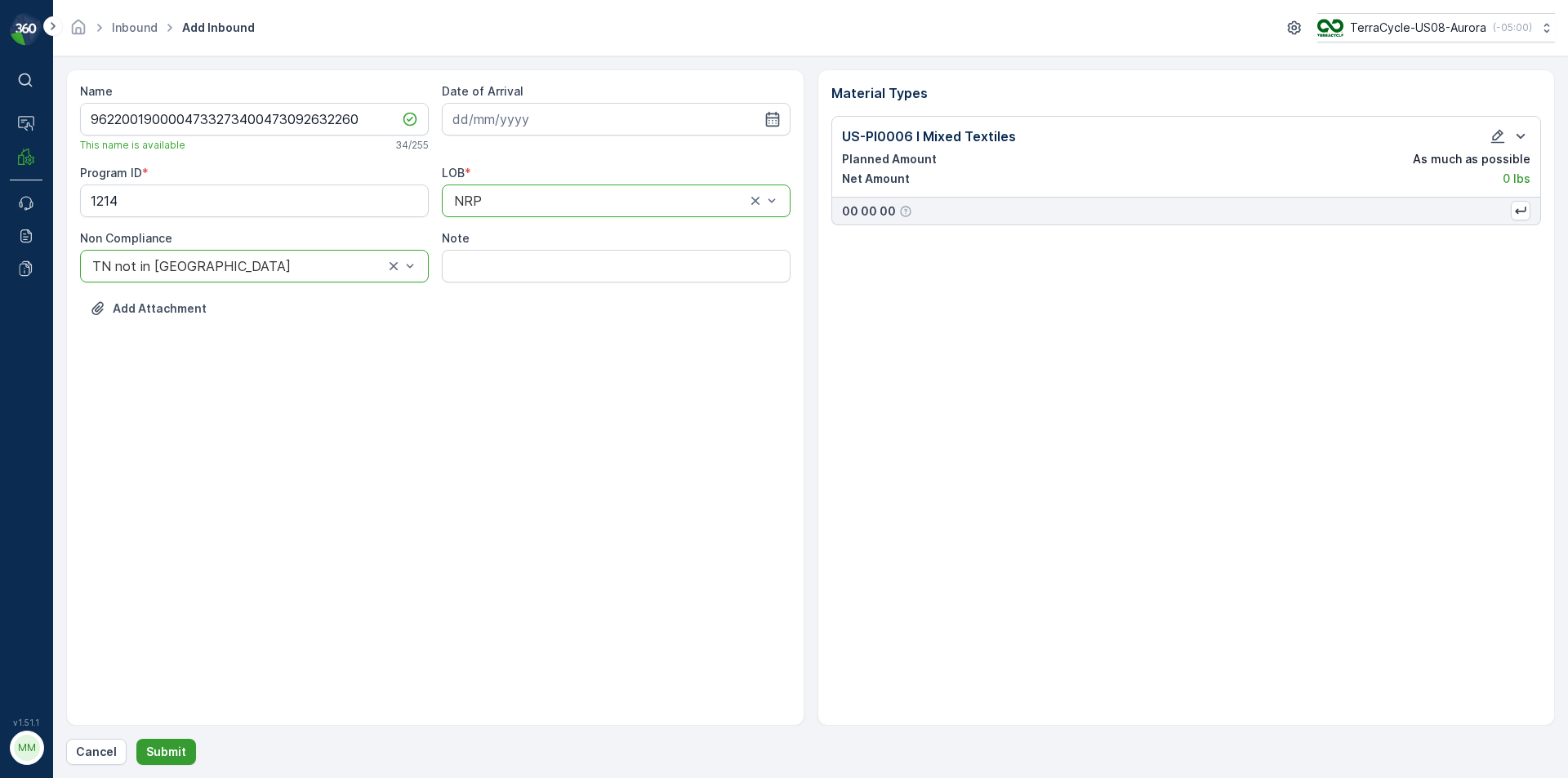
click at [165, 752] on p "Submit" at bounding box center [166, 752] width 40 height 16
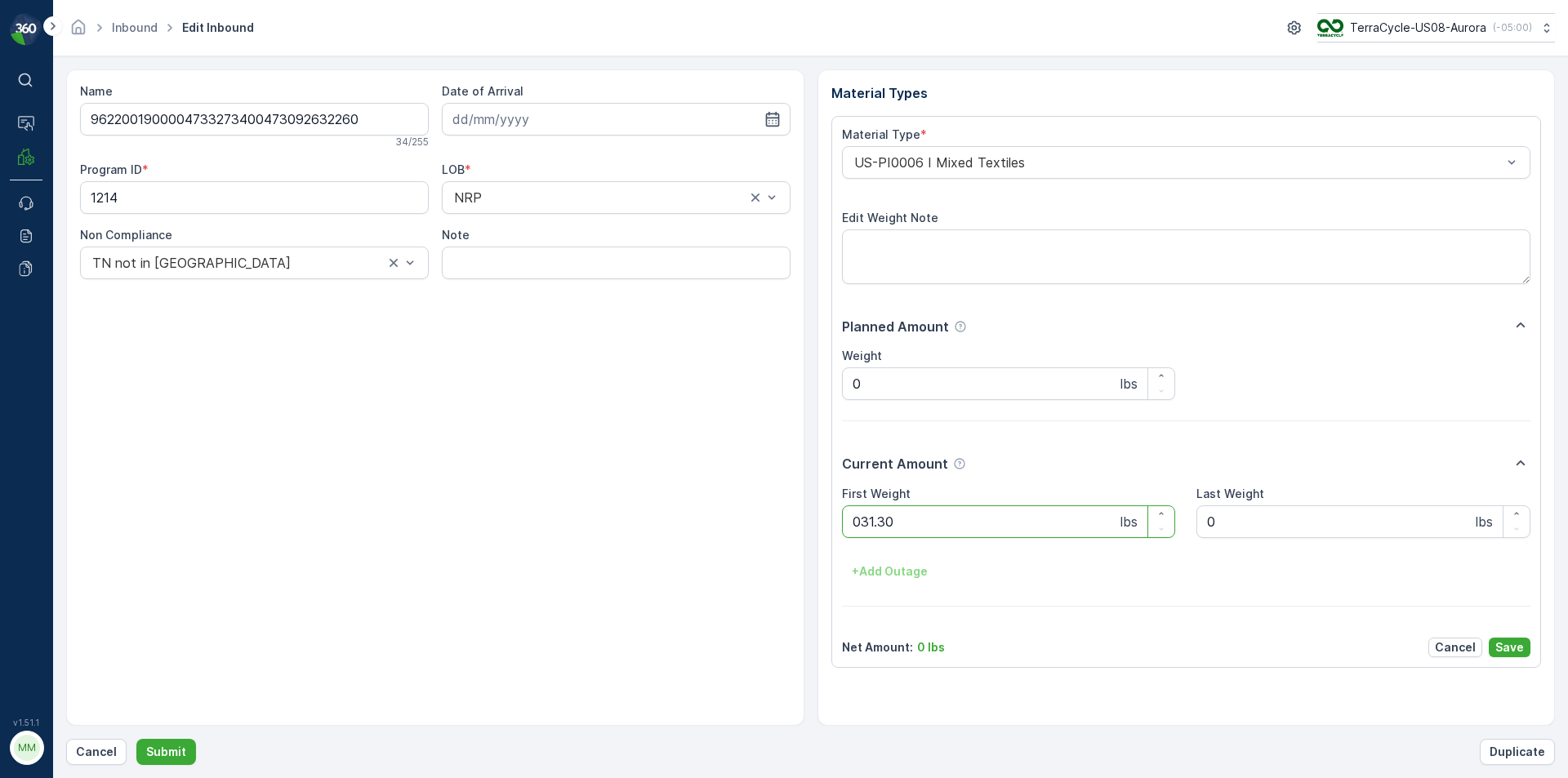
click at [137, 739] on button "Submit" at bounding box center [166, 753] width 59 height 26
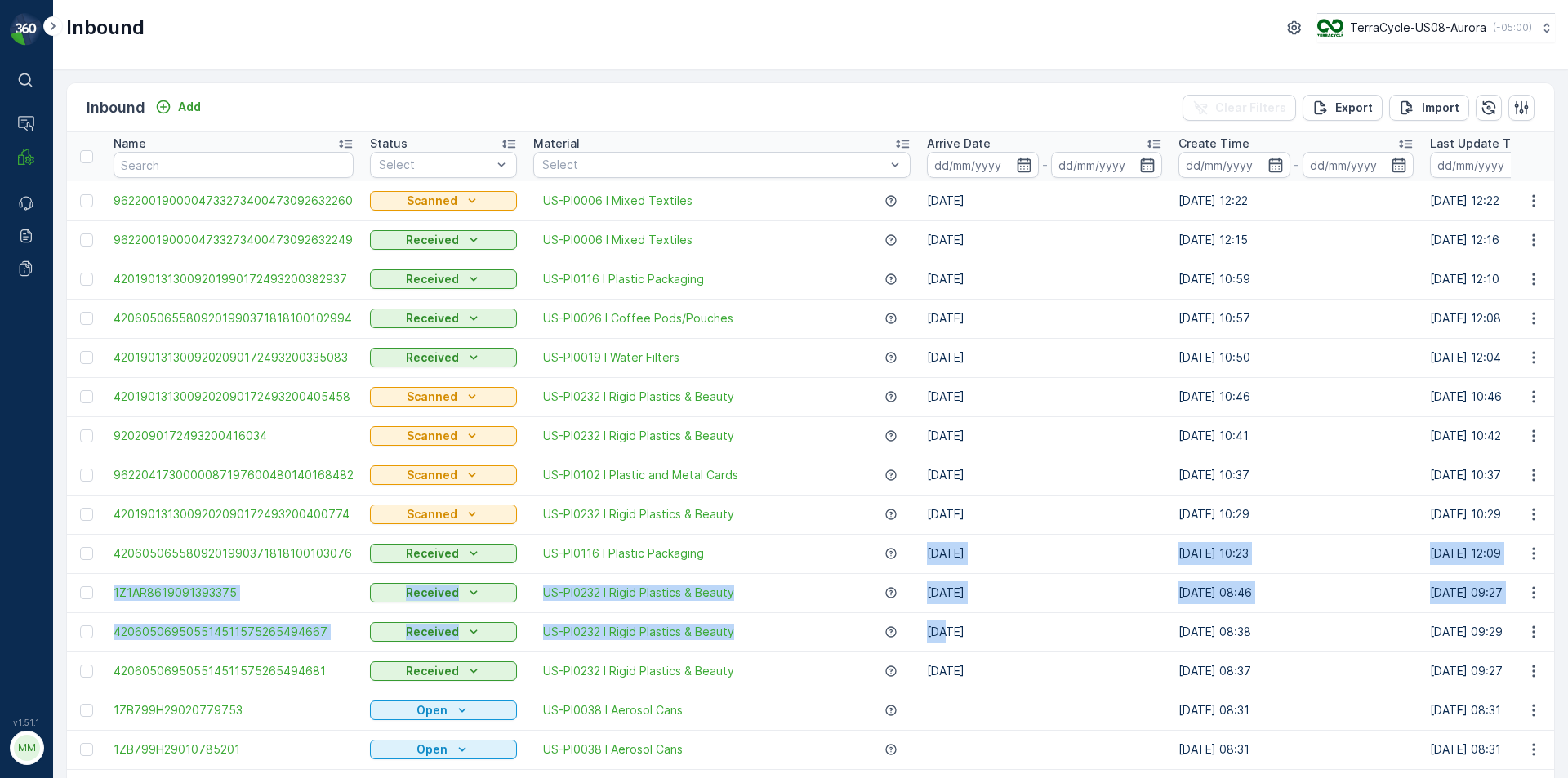
drag, startPoint x: 923, startPoint y: 542, endPoint x: 958, endPoint y: 649, distance: 112.6
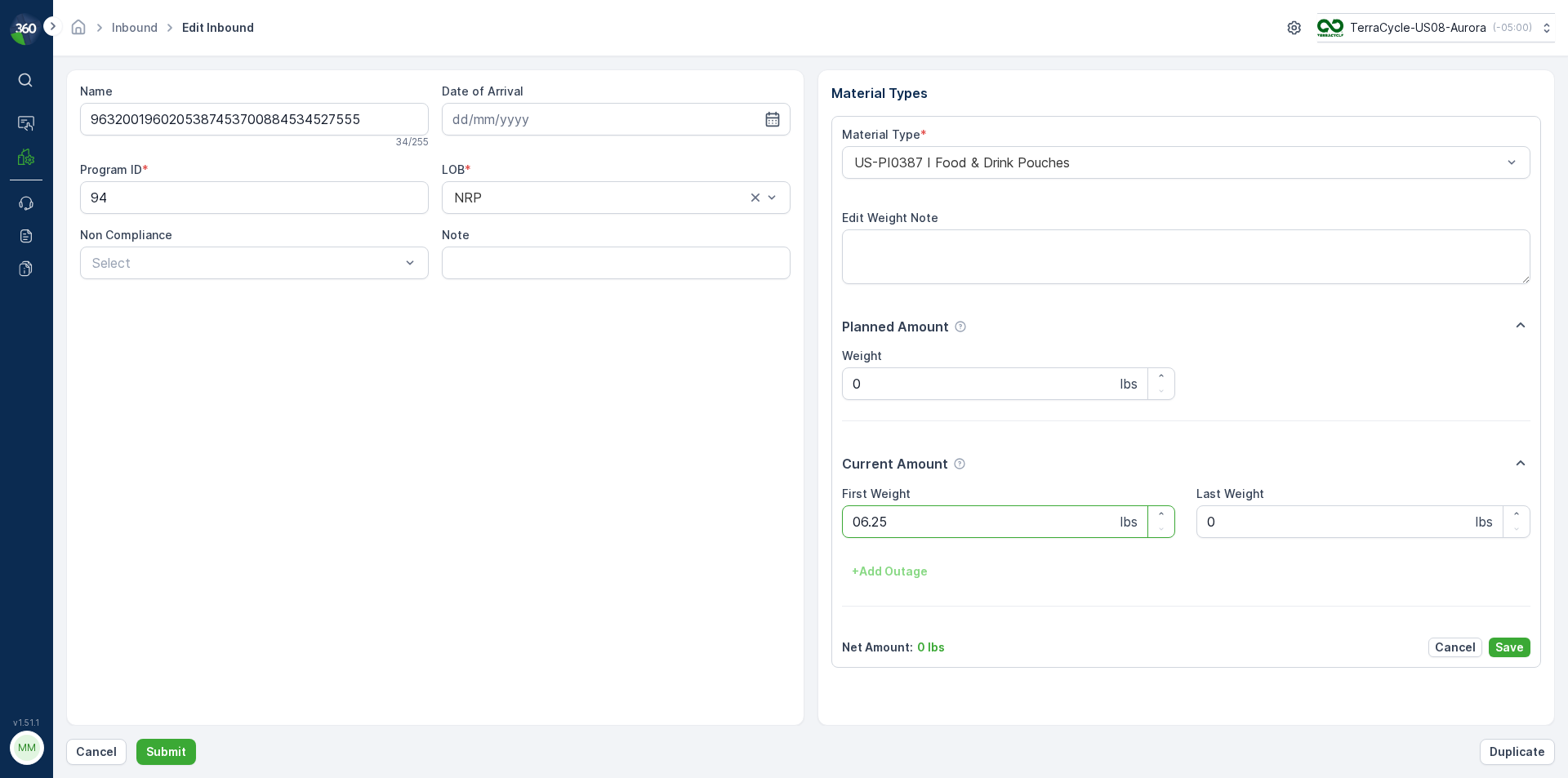
click at [137, 739] on button "Submit" at bounding box center [166, 753] width 59 height 26
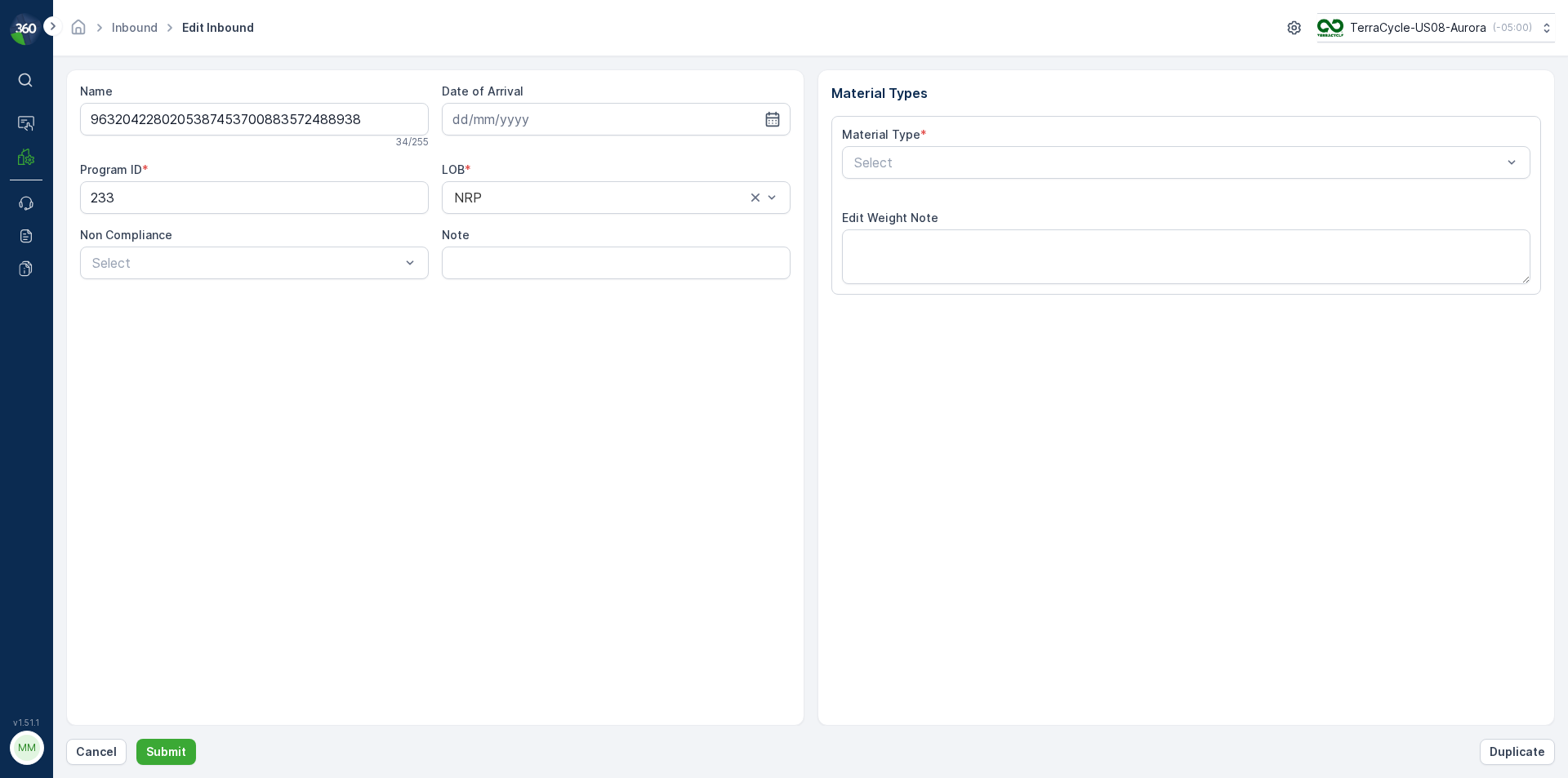
type input "28.08.2025"
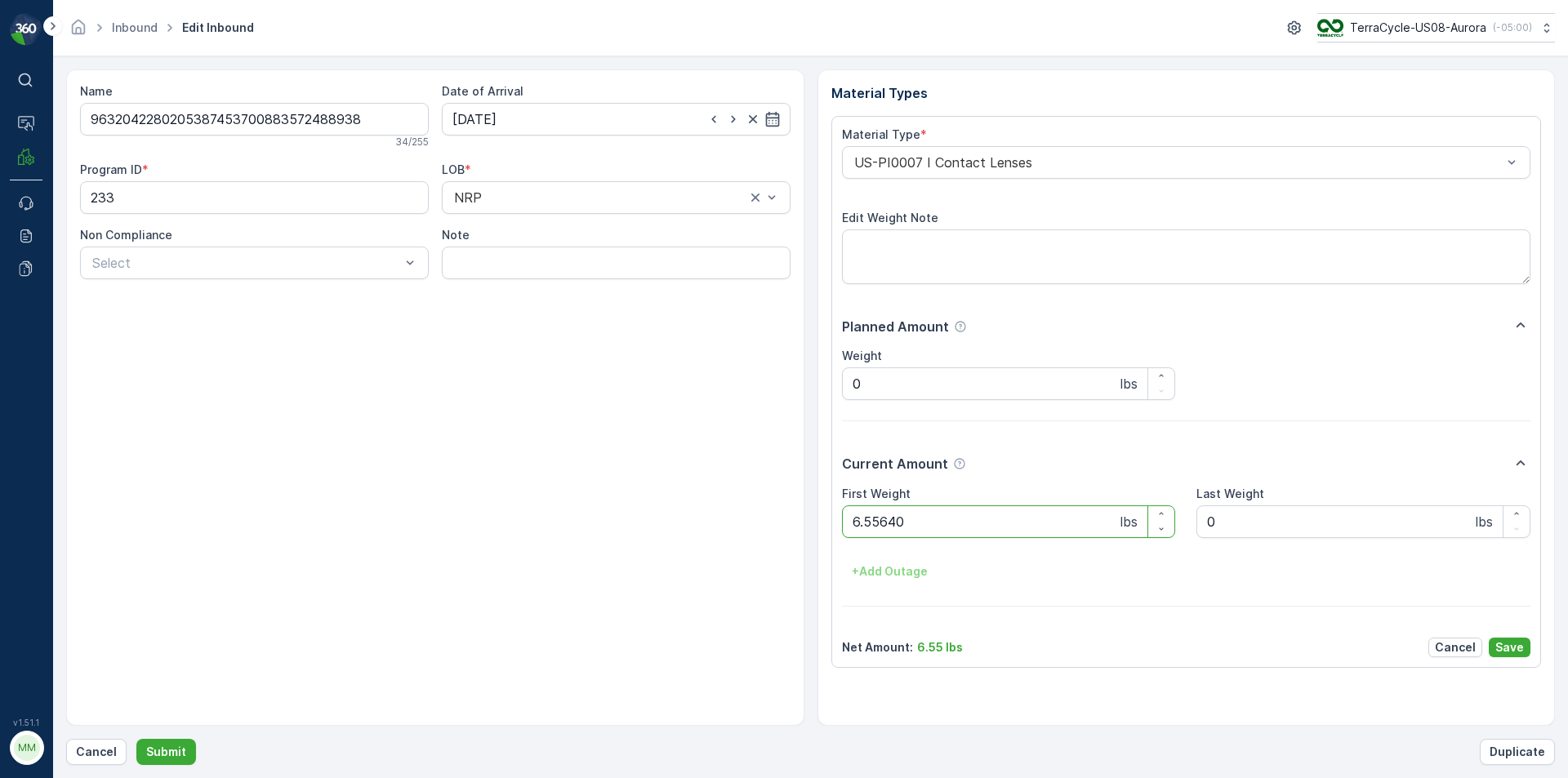
click at [137, 739] on button "Submit" at bounding box center [166, 753] width 59 height 26
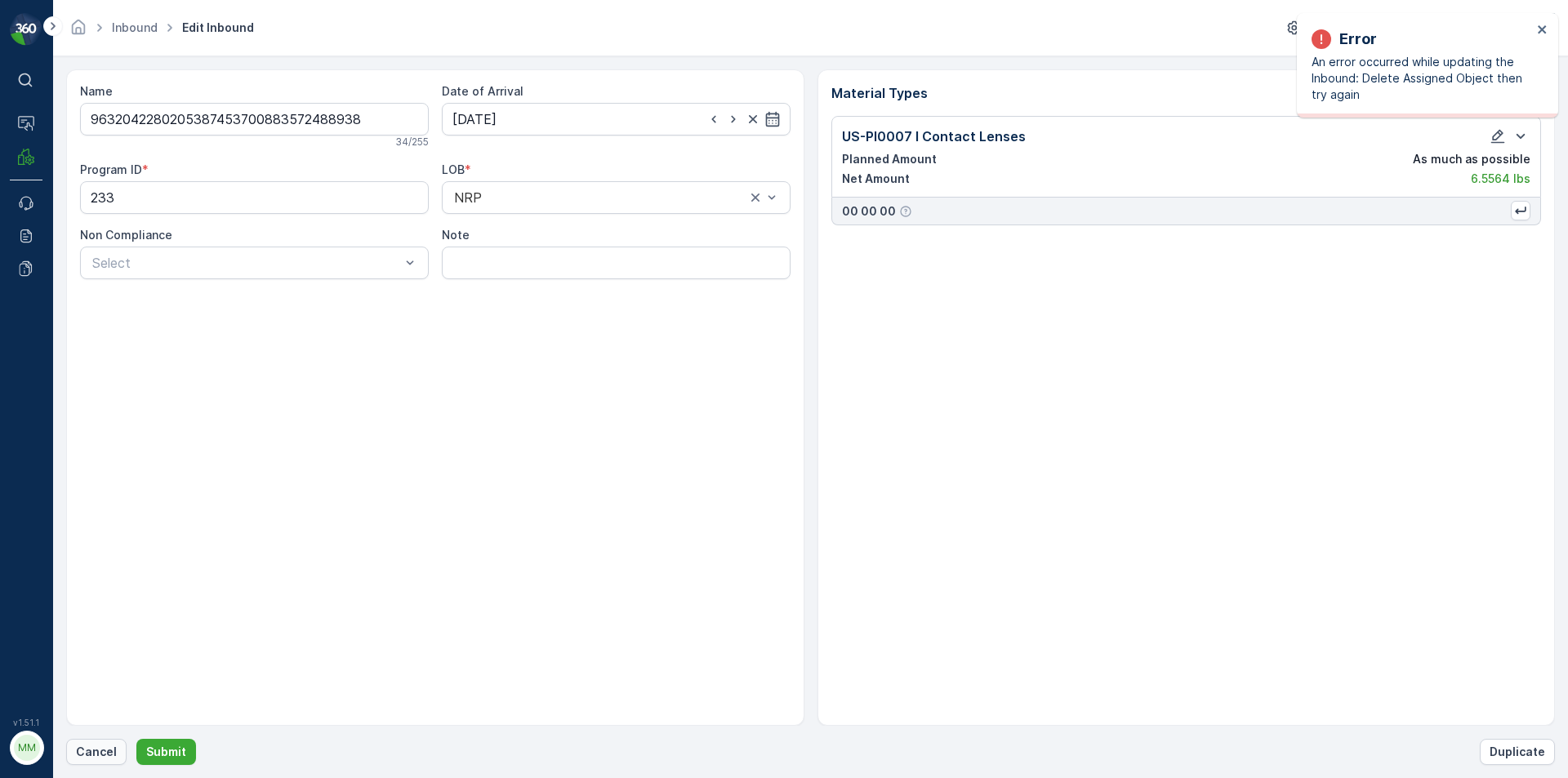
click at [96, 747] on p "Cancel" at bounding box center [96, 752] width 40 height 16
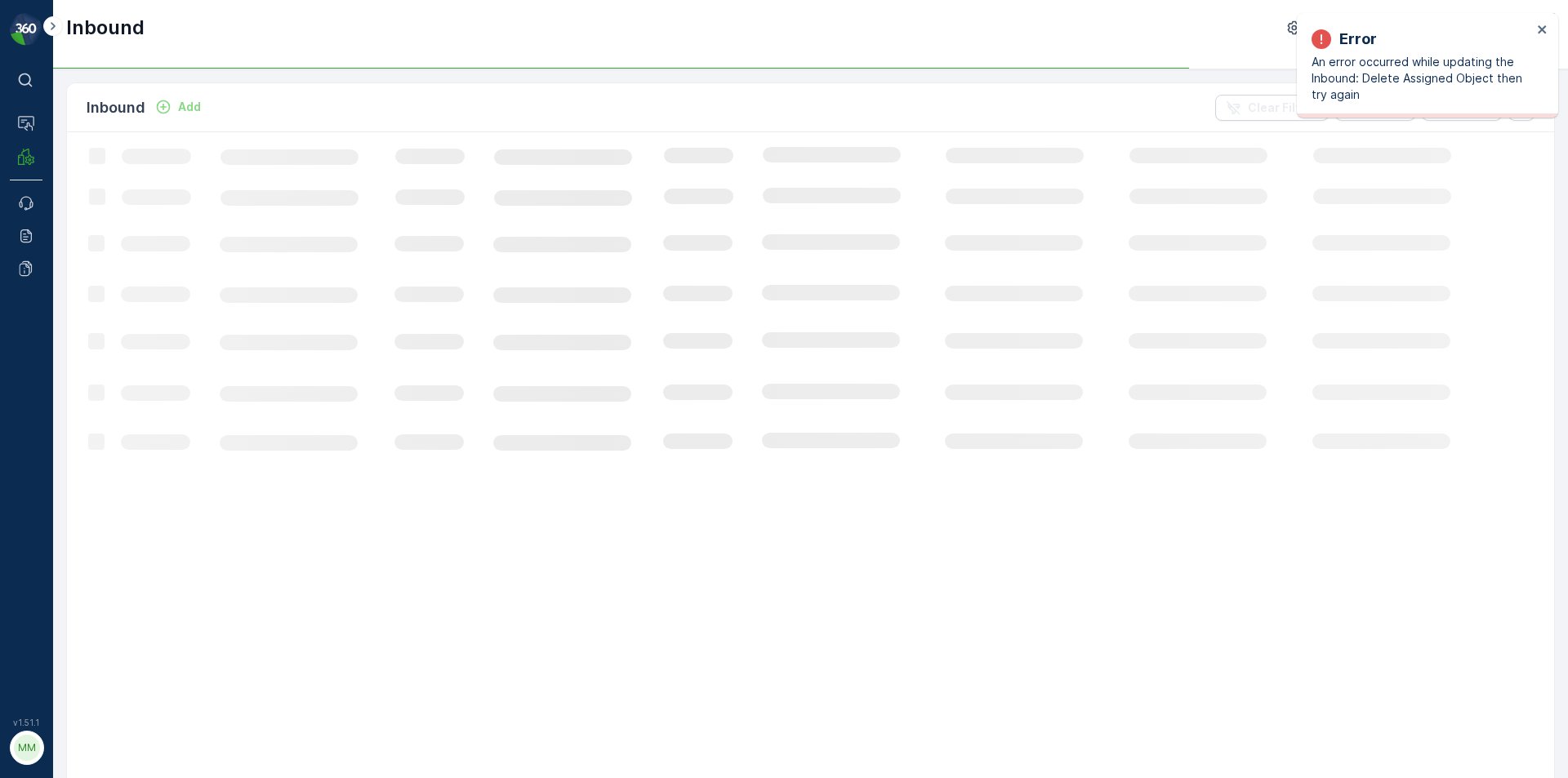
click at [1542, 22] on div "Error An error occurred while updating the Inbound: Delete Assigned Object then…" at bounding box center [1427, 65] width 261 height 105
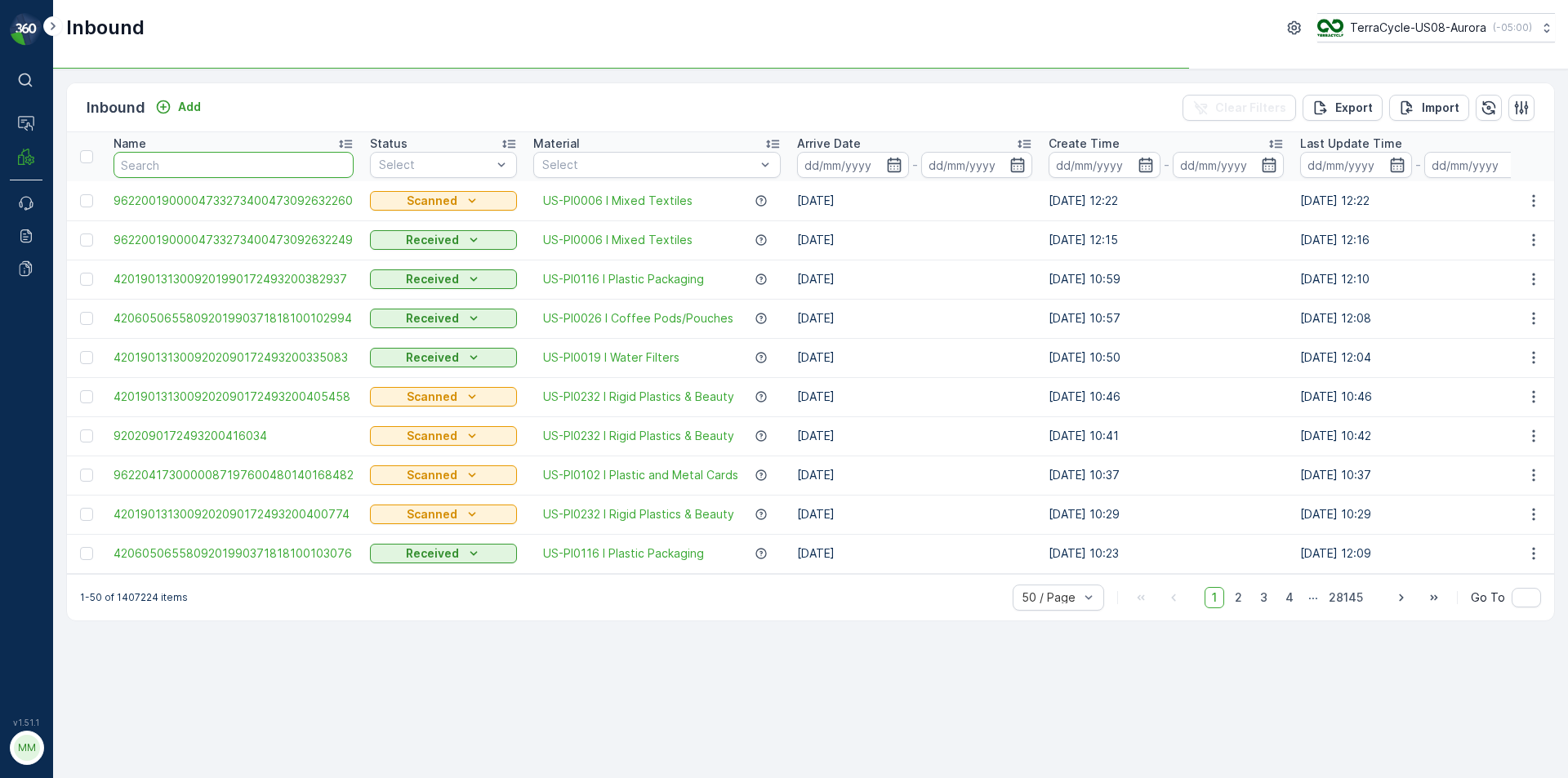
click at [212, 174] on input "text" at bounding box center [234, 165] width 240 height 26
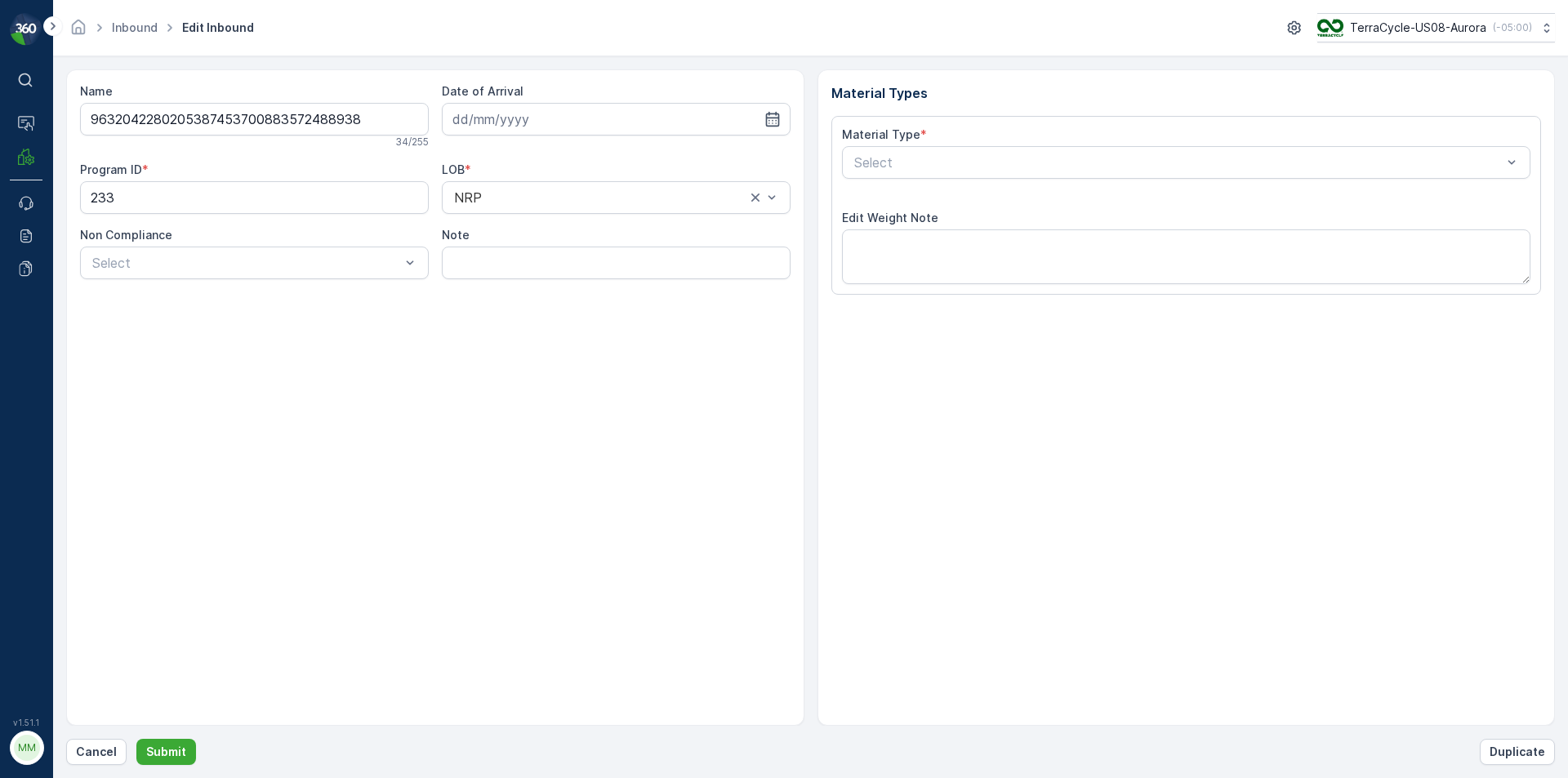
type input "28.08.2025"
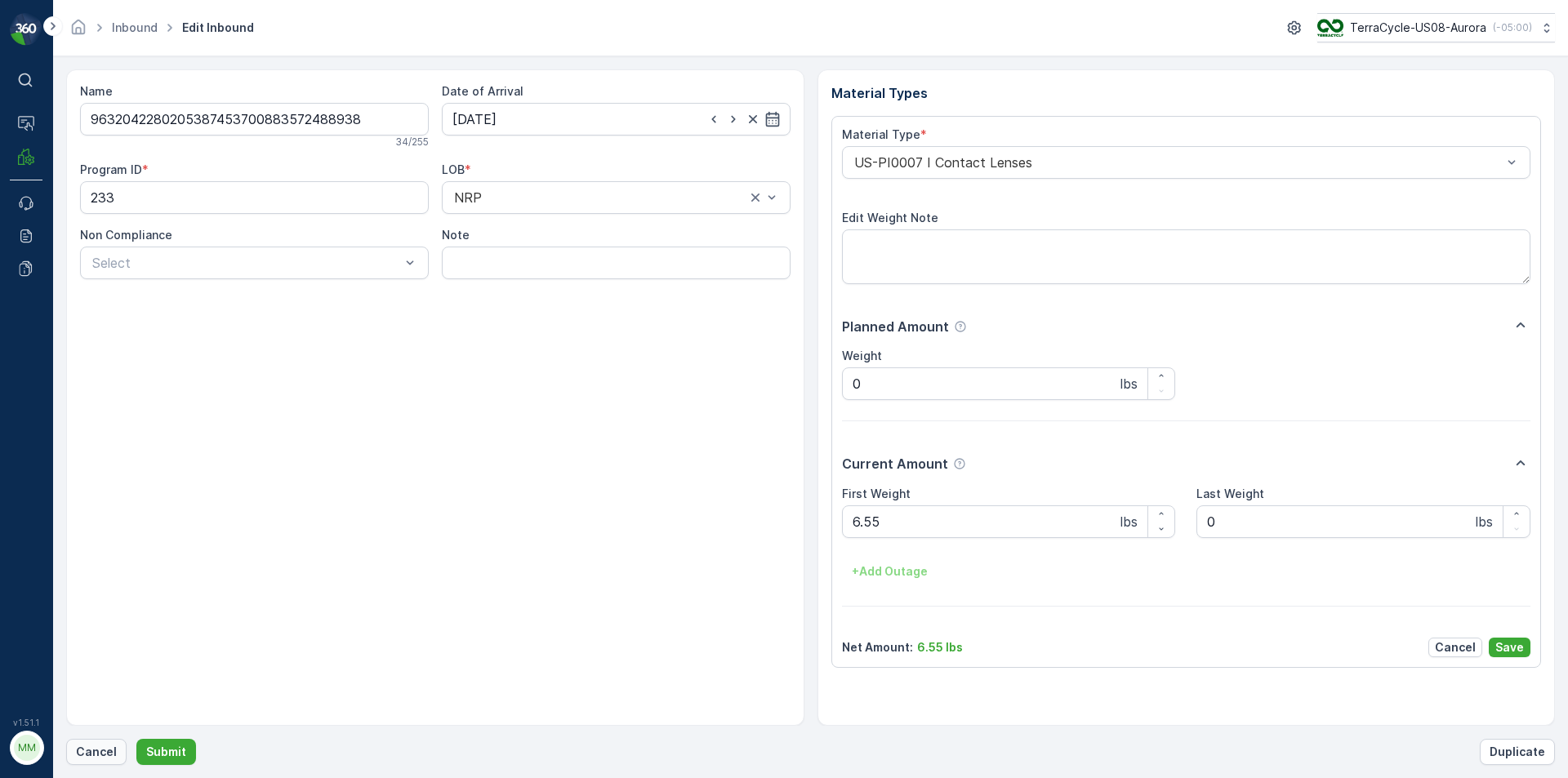
click at [81, 754] on p "Cancel" at bounding box center [96, 752] width 40 height 16
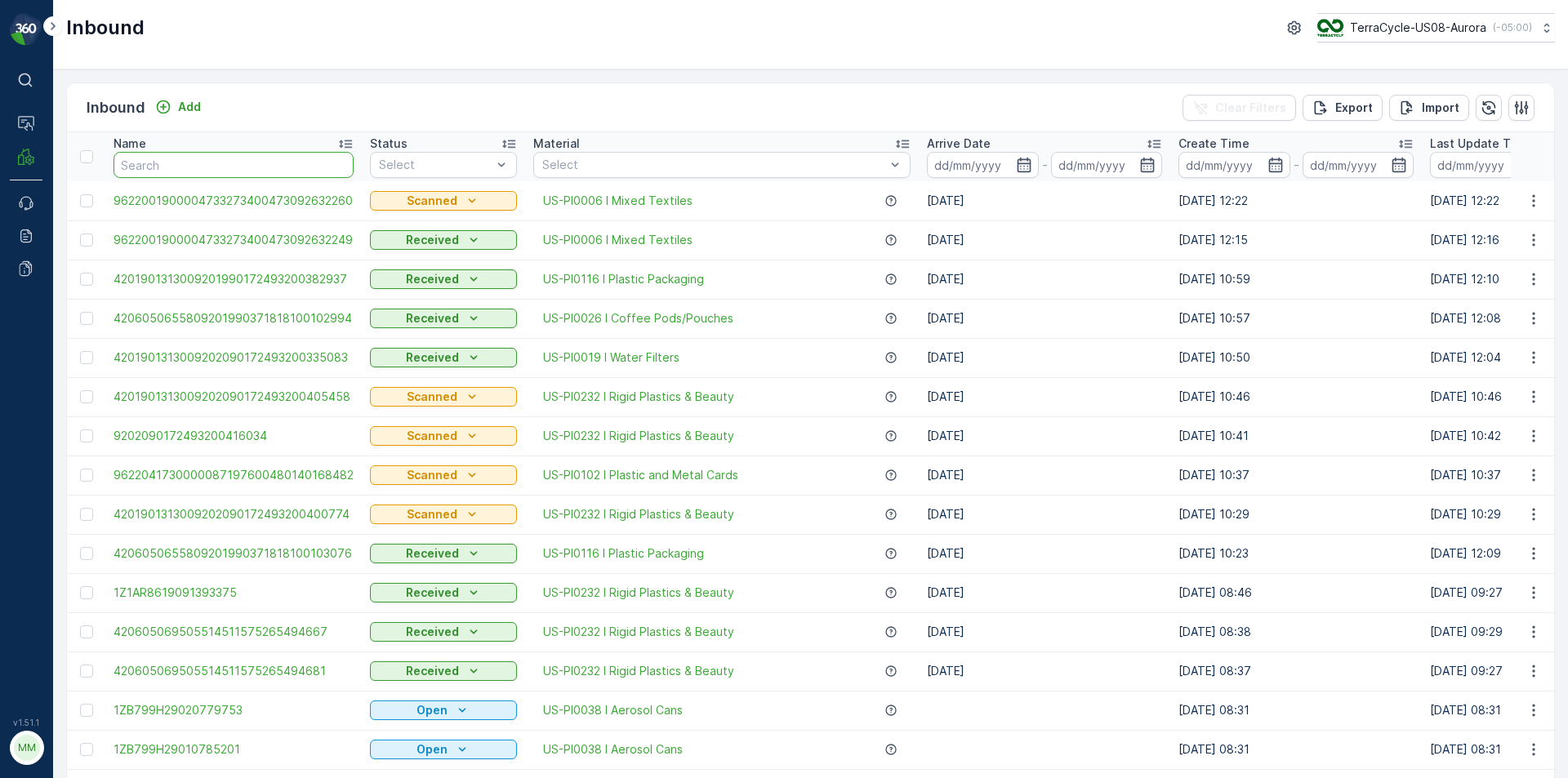
drag, startPoint x: 81, startPoint y: 754, endPoint x: 211, endPoint y: 167, distance: 601.2
click at [211, 167] on input "text" at bounding box center [234, 165] width 240 height 26
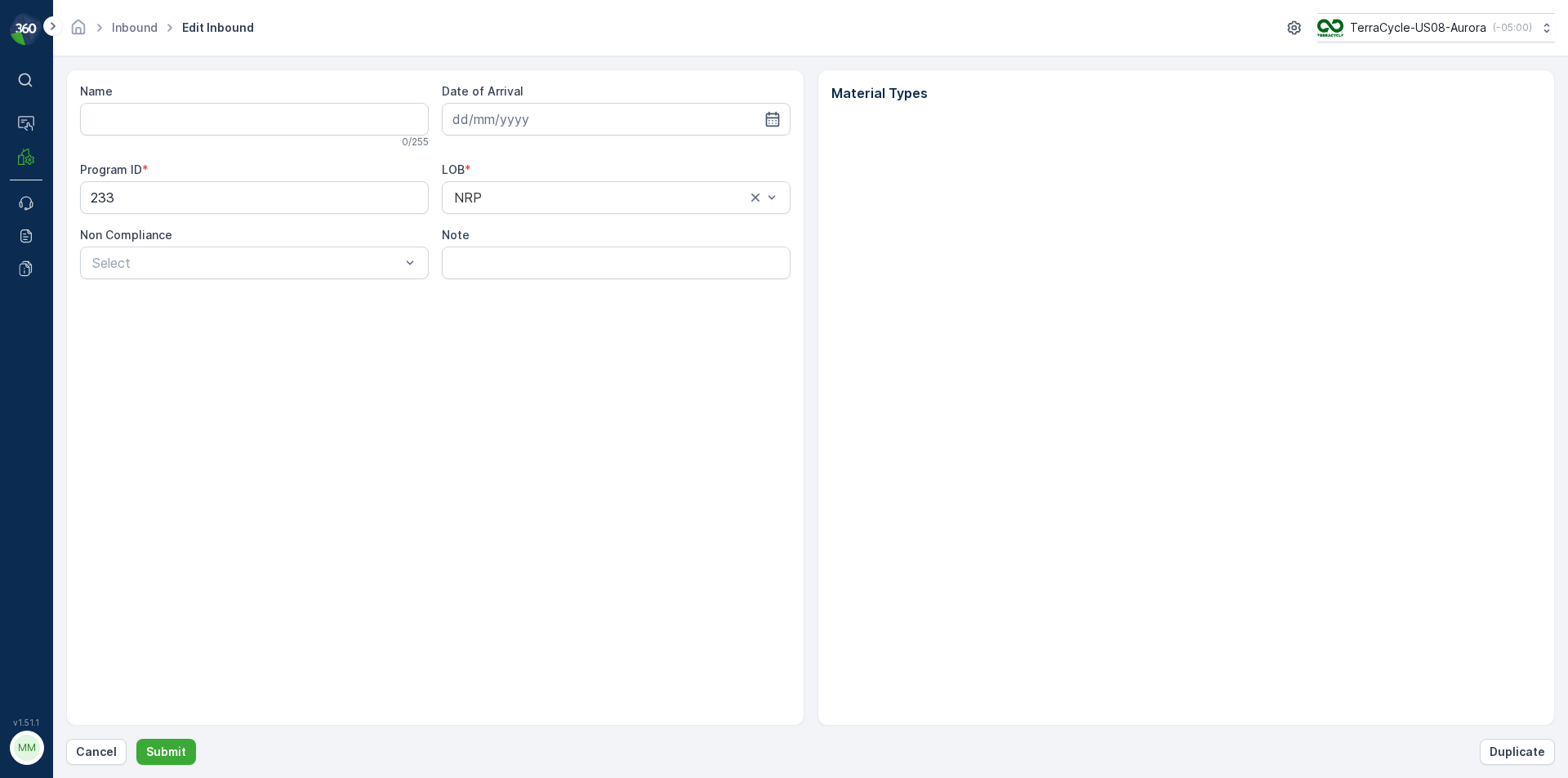
type input "9632042280205387453700883572488938"
type input "28.08.2025"
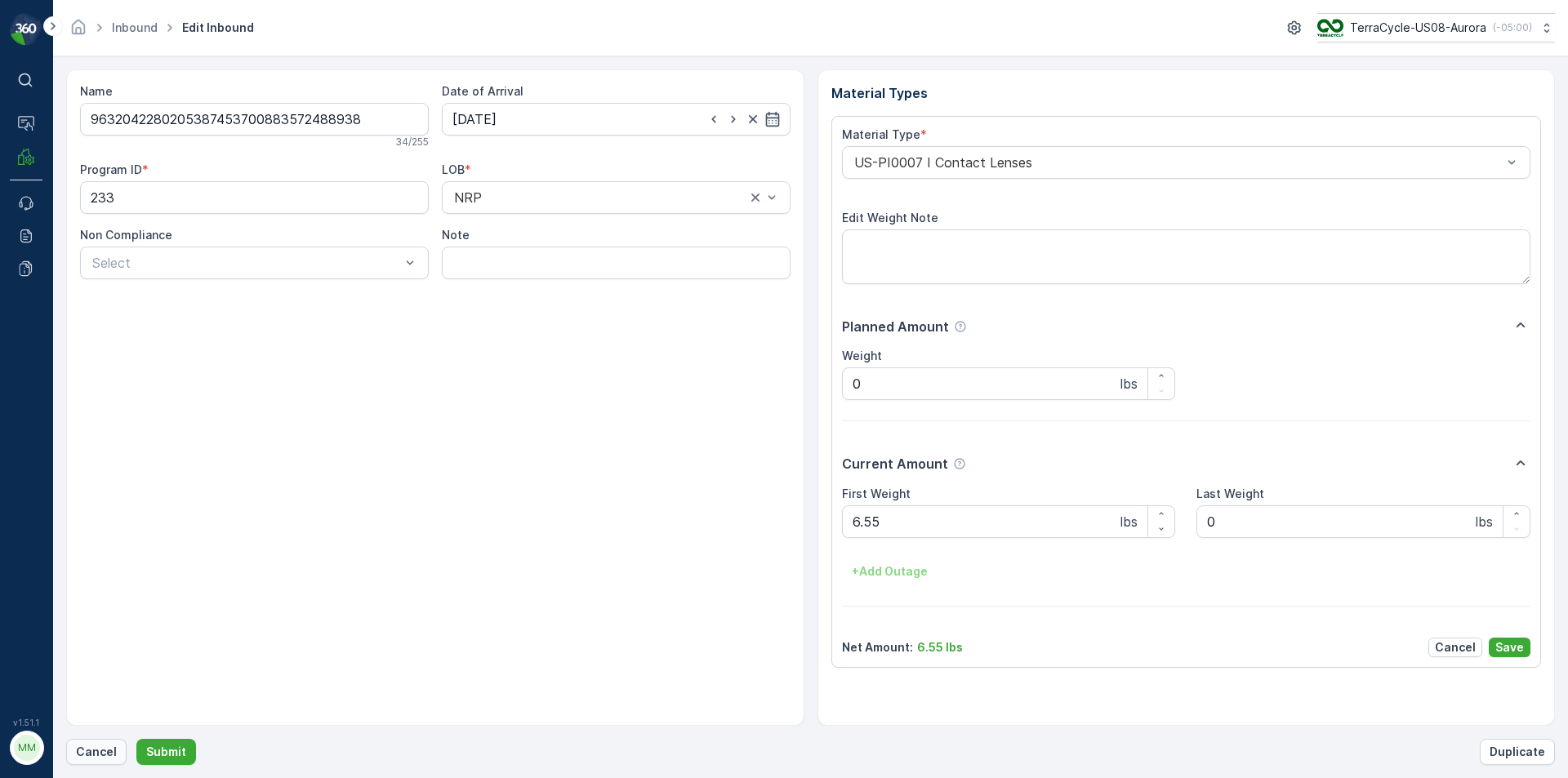
click at [91, 749] on p "Cancel" at bounding box center [96, 752] width 40 height 16
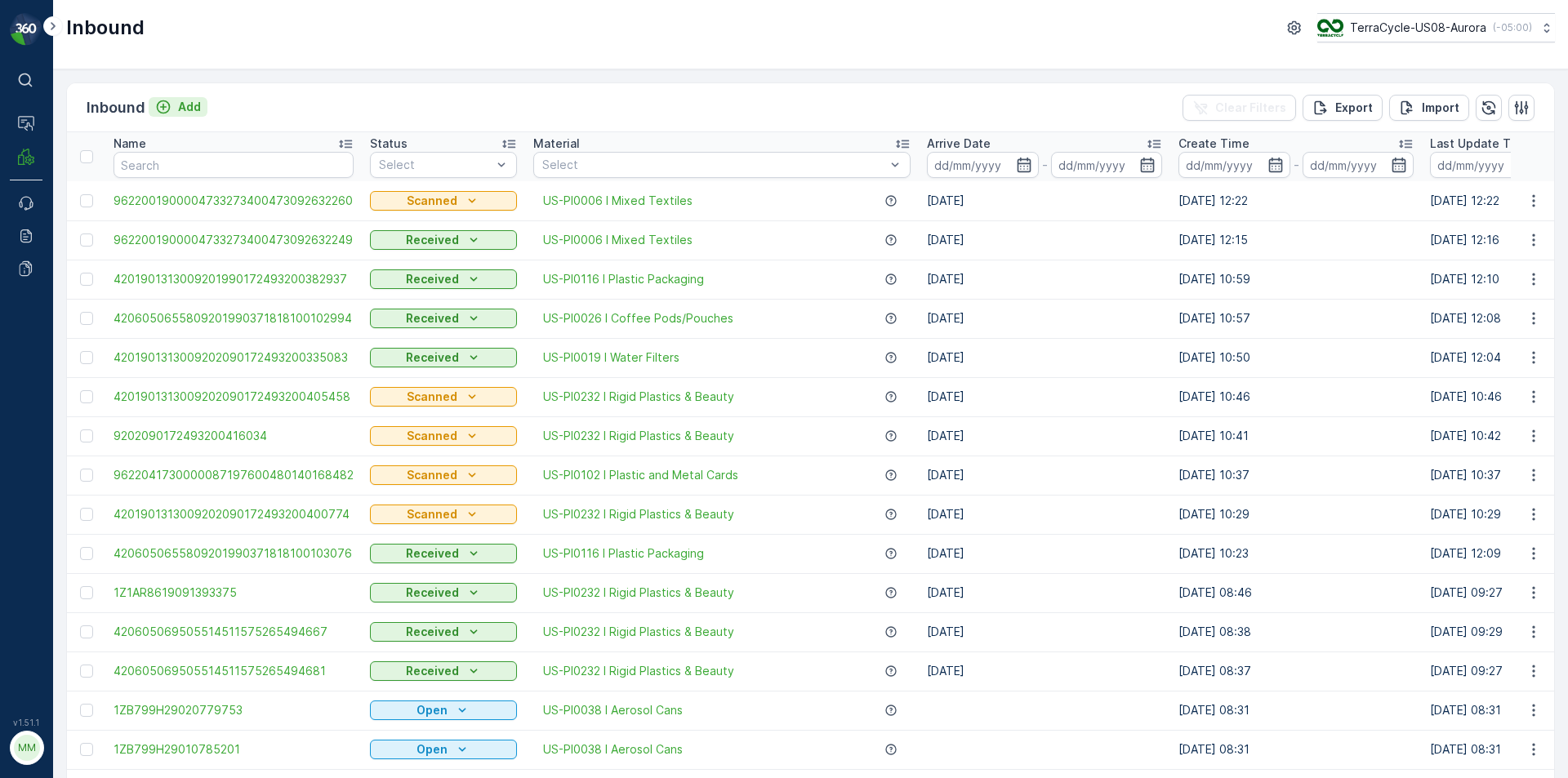
click at [206, 104] on button "Add" at bounding box center [178, 106] width 58 height 20
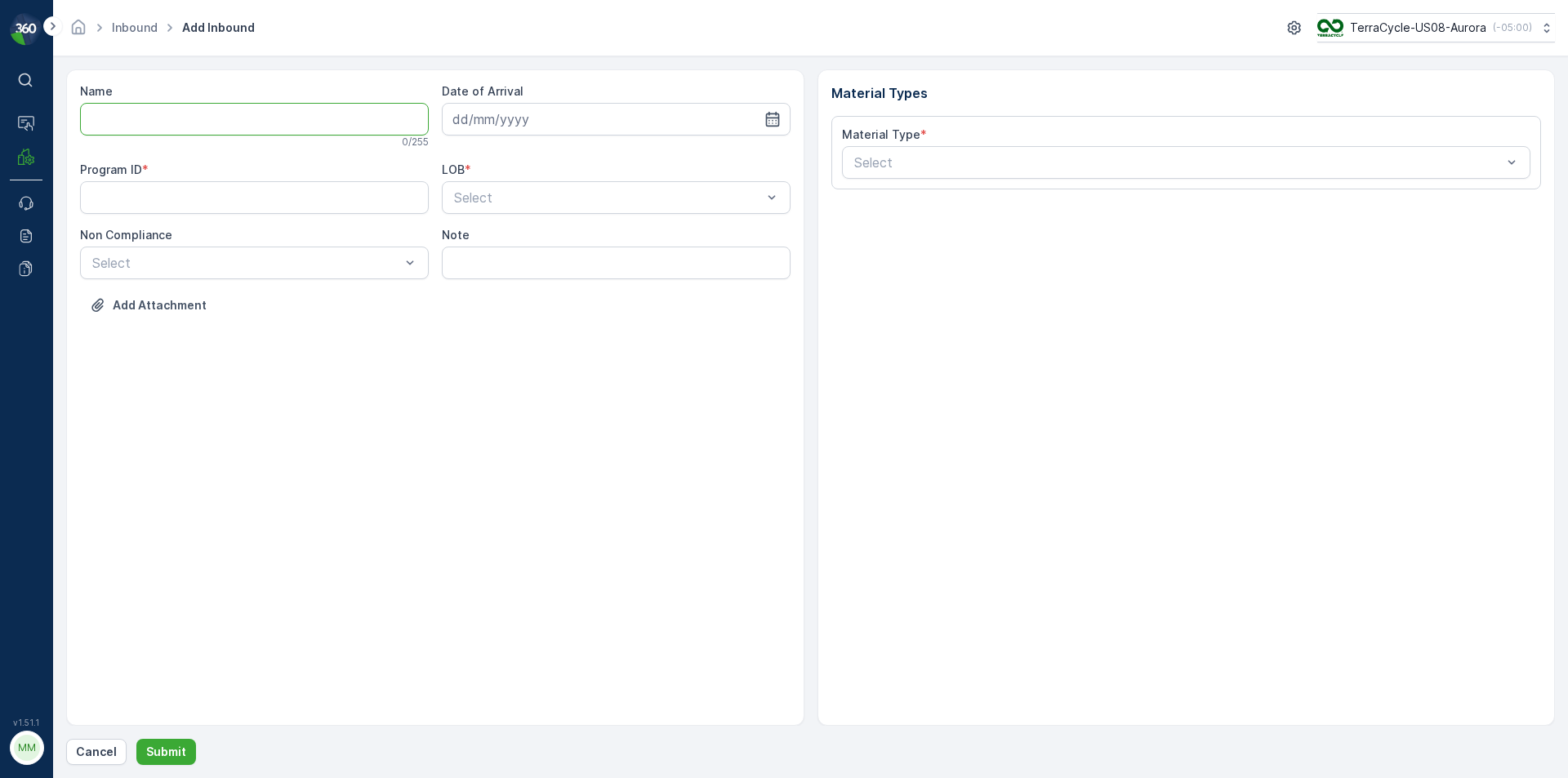
click at [207, 127] on input "Name" at bounding box center [254, 119] width 348 height 33
click at [137, 739] on button "Submit" at bounding box center [166, 753] width 59 height 26
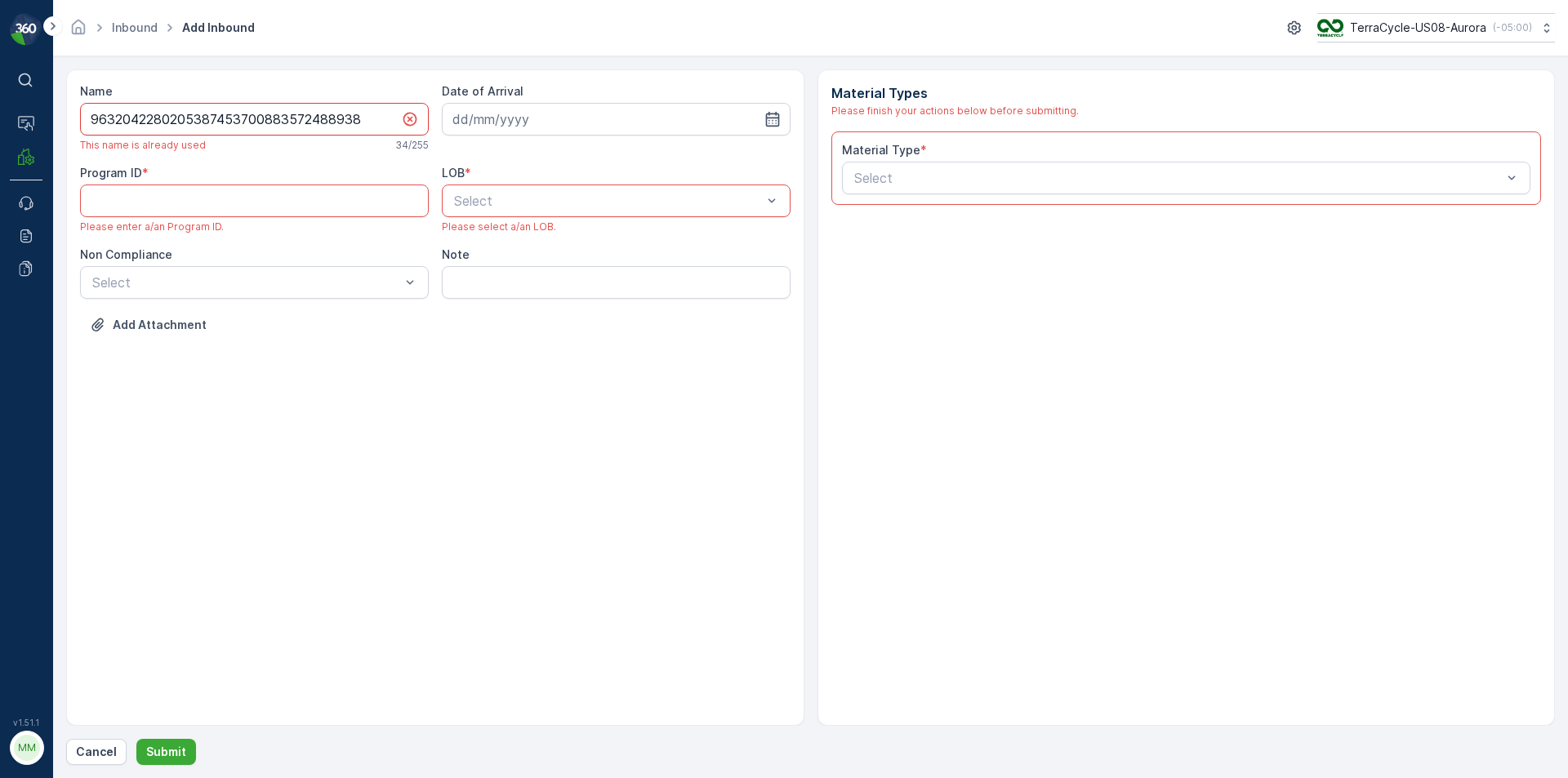
click at [390, 114] on input "9632042280205387453700883572488938" at bounding box center [254, 119] width 348 height 33
type input "9632042280205387453700883572488938L"
click at [531, 114] on input at bounding box center [616, 119] width 348 height 33
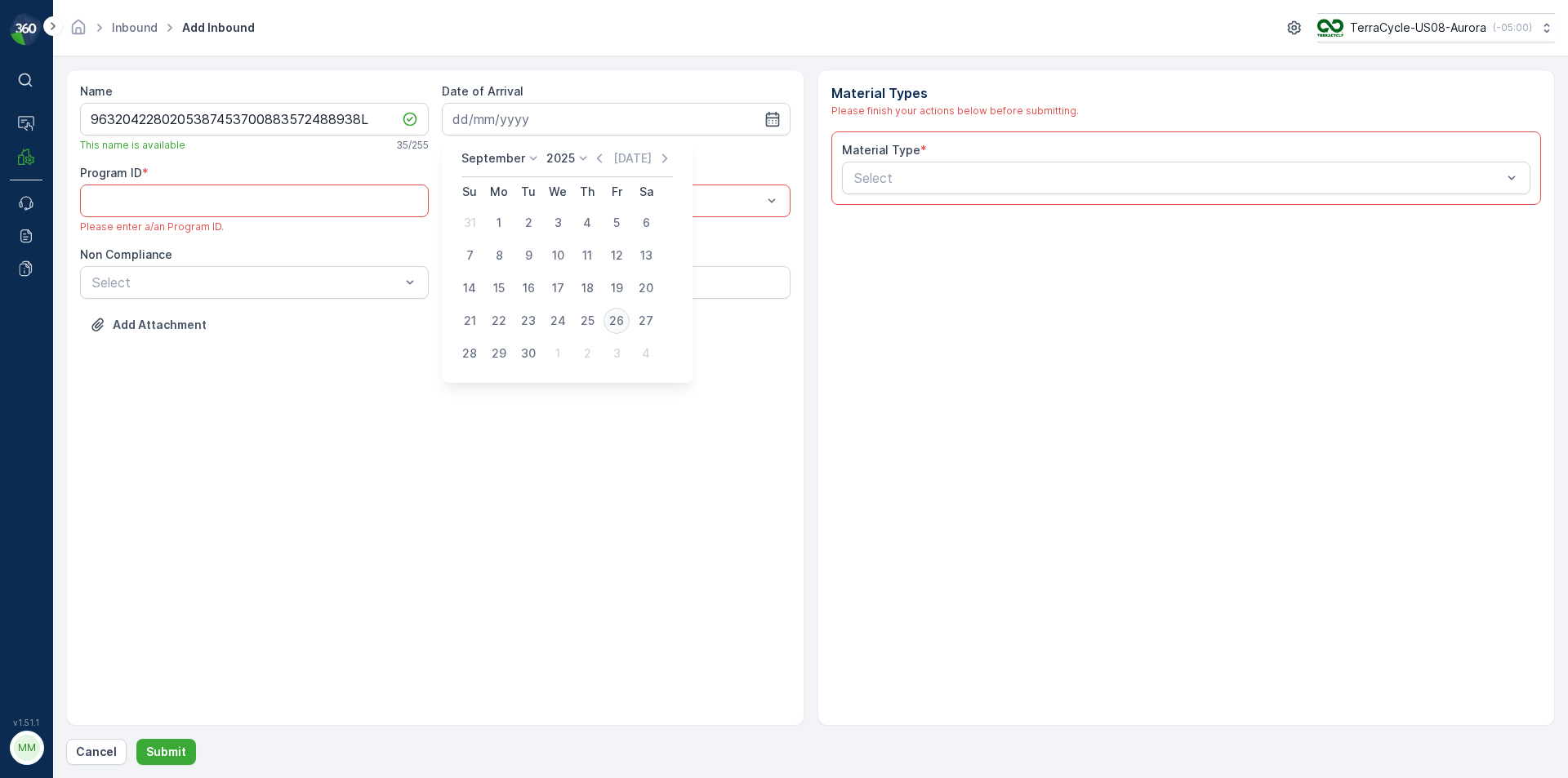
click at [612, 324] on div "26" at bounding box center [617, 321] width 26 height 26
type input "[DATE]"
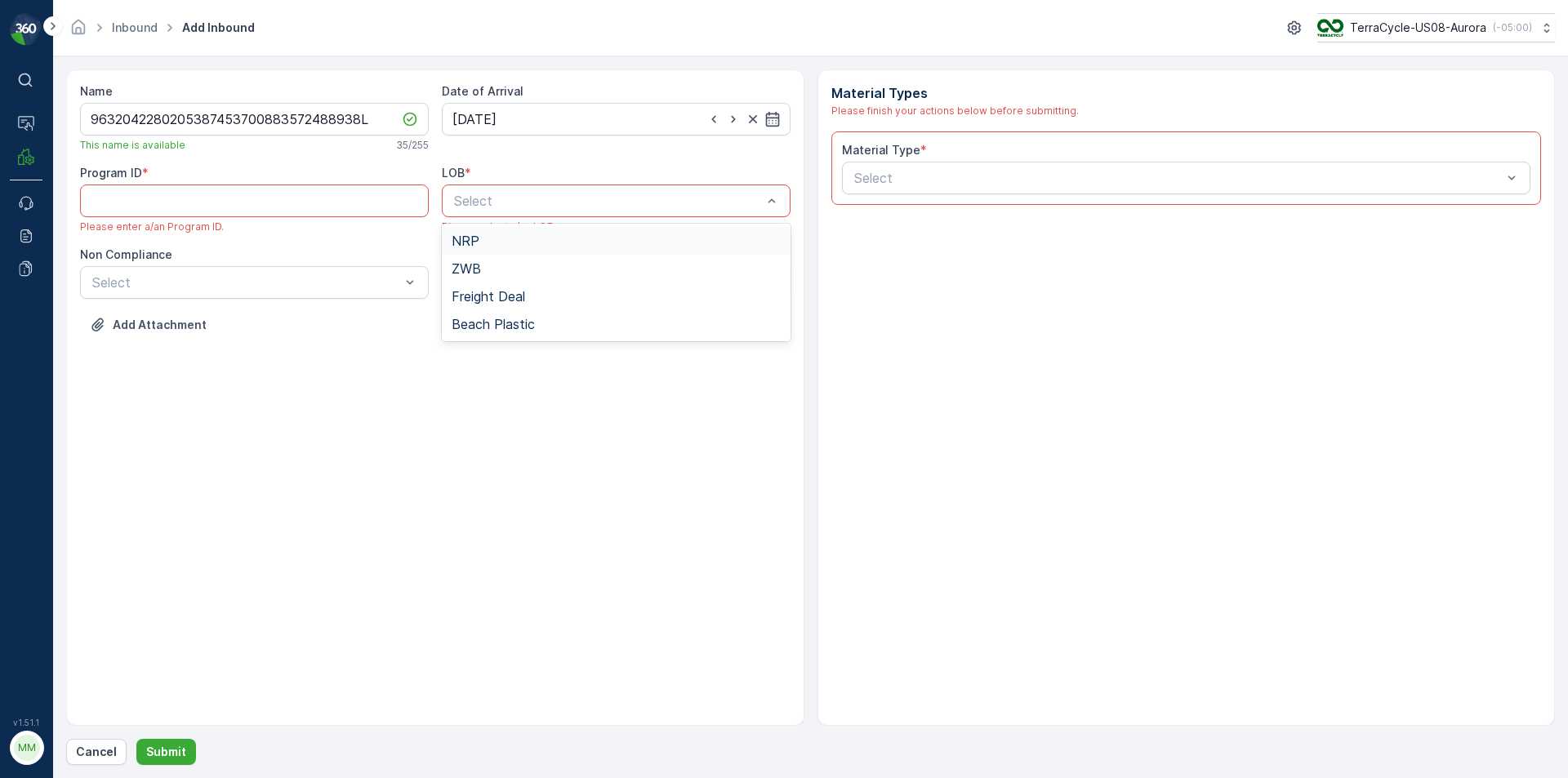
click at [513, 244] on div "NRP" at bounding box center [616, 241] width 329 height 15
click at [298, 202] on ID "Program ID" at bounding box center [254, 201] width 348 height 33
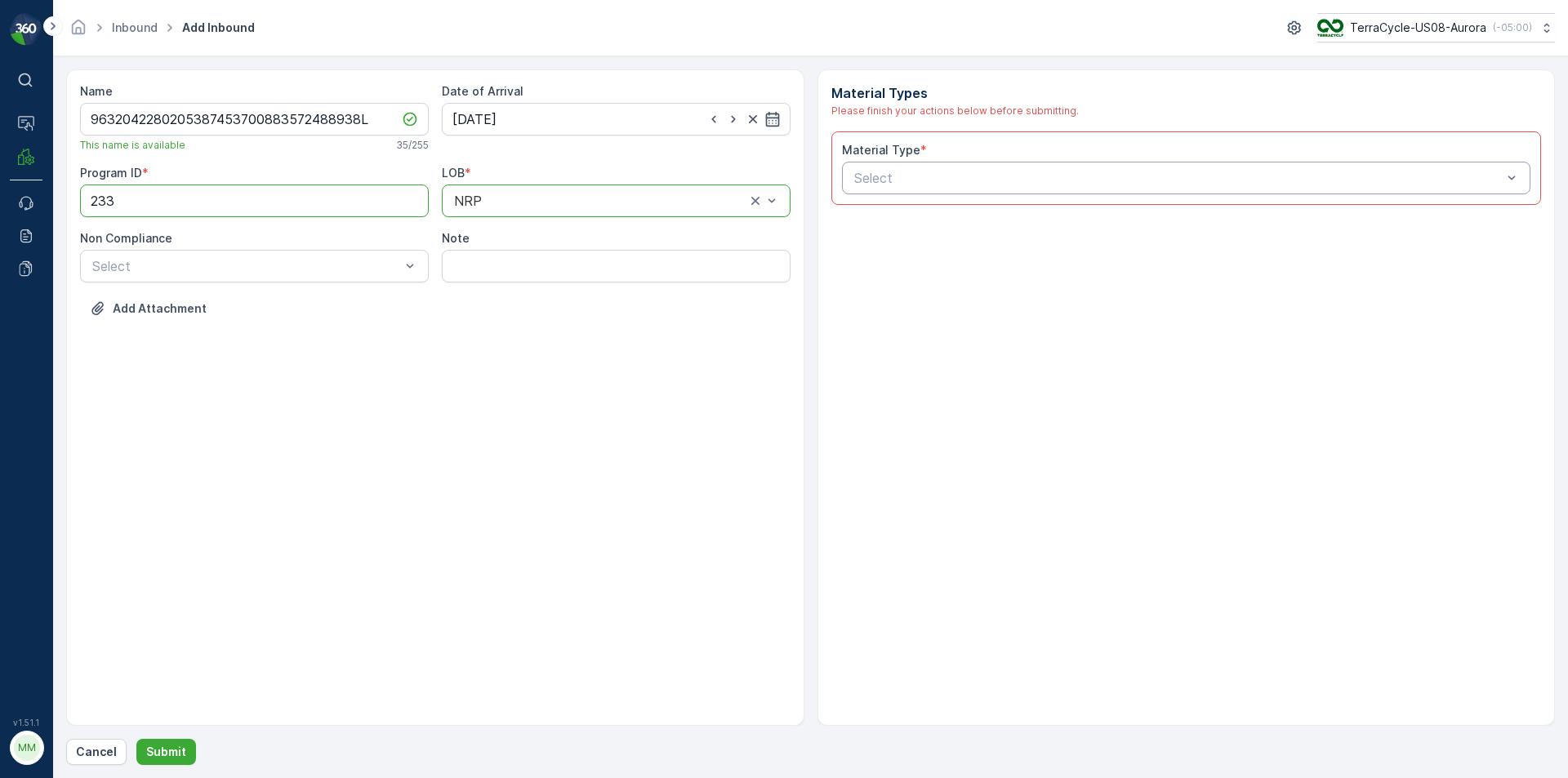
type ID "233"
click at [1054, 192] on div "Select" at bounding box center [1187, 178] width 689 height 33
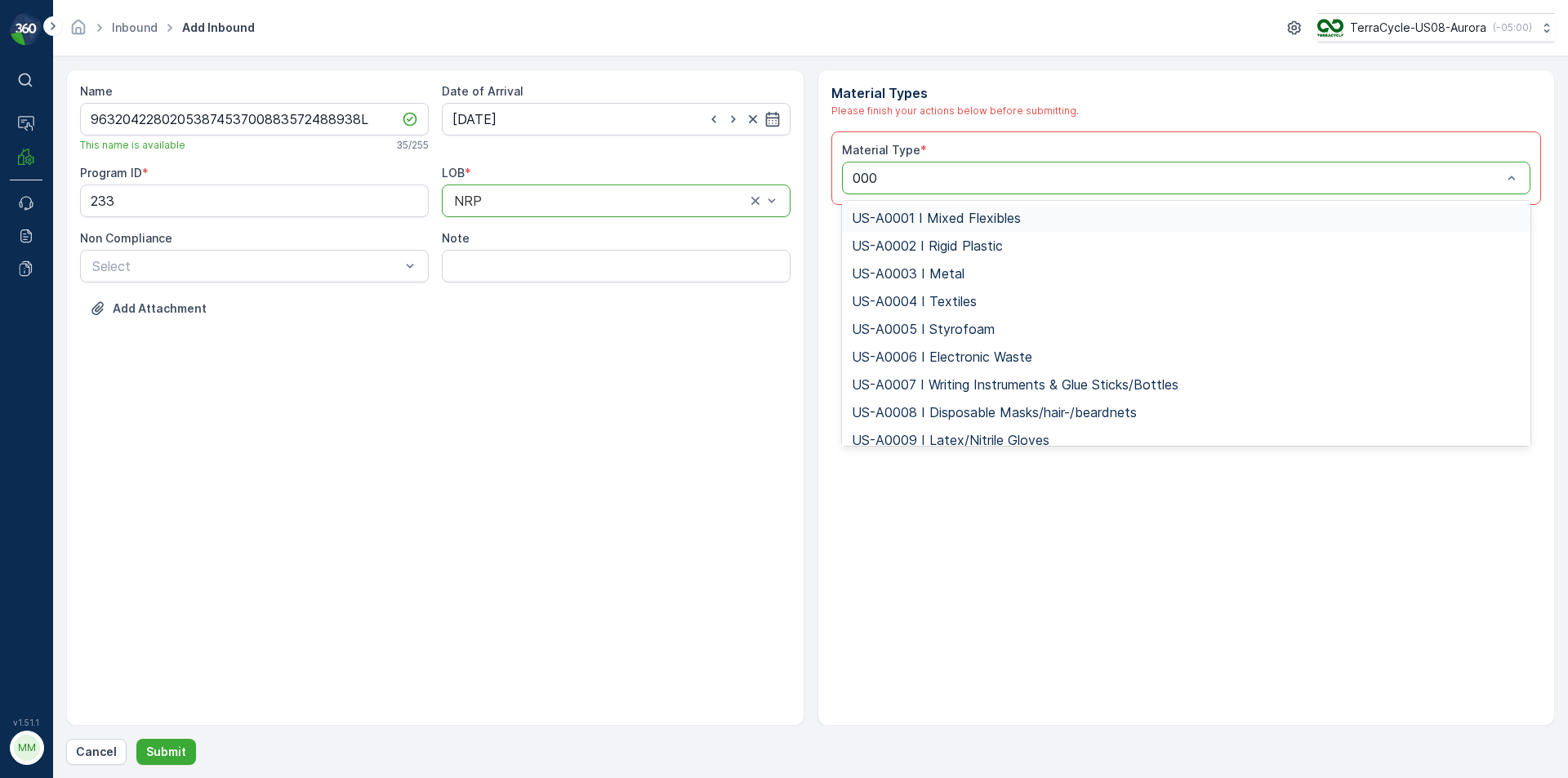
type input "0007"
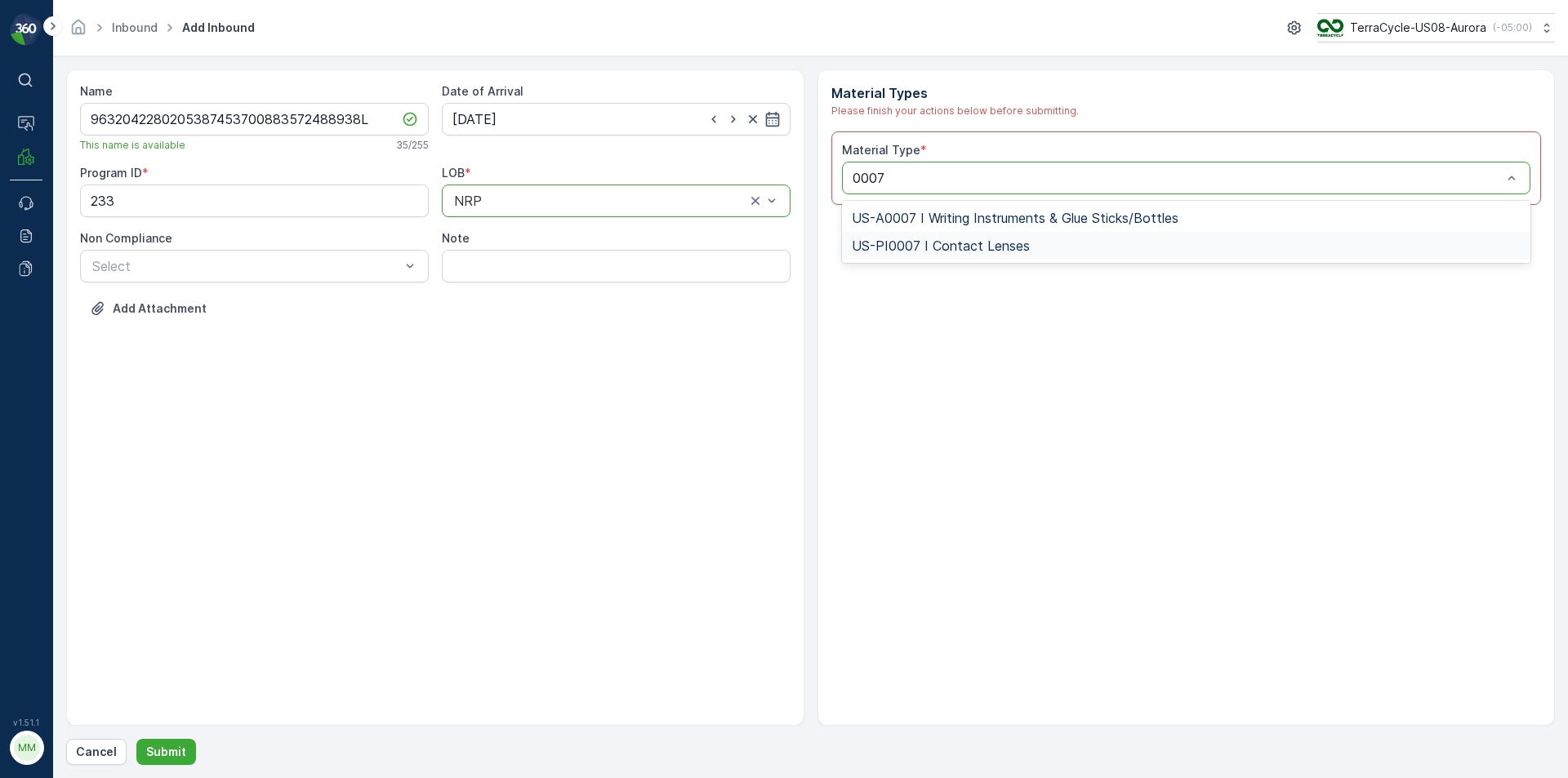
click at [1022, 243] on span "US-PI0007 I Contact Lenses" at bounding box center [940, 246] width 178 height 15
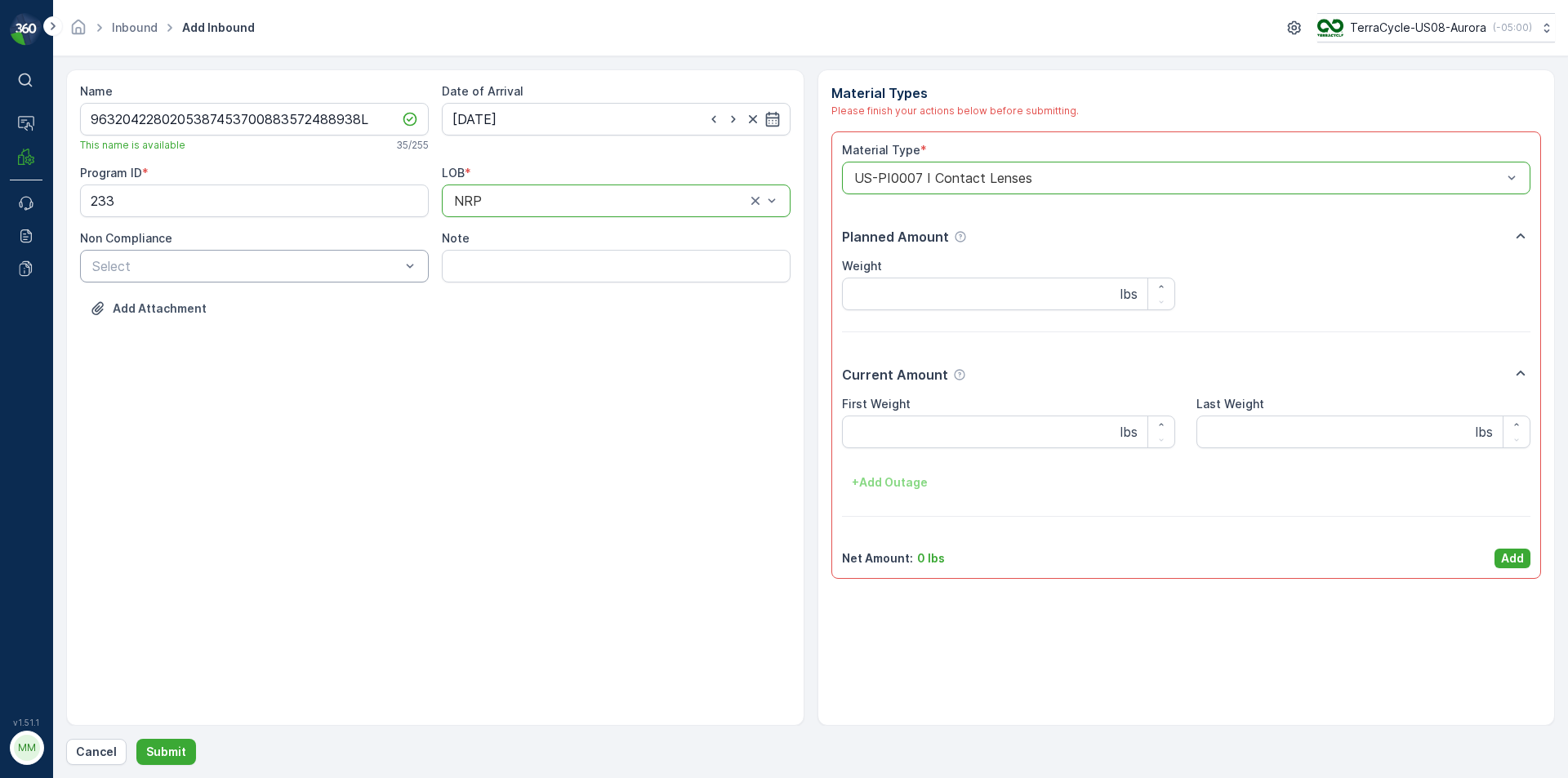
click at [313, 280] on div "Select" at bounding box center [254, 266] width 348 height 33
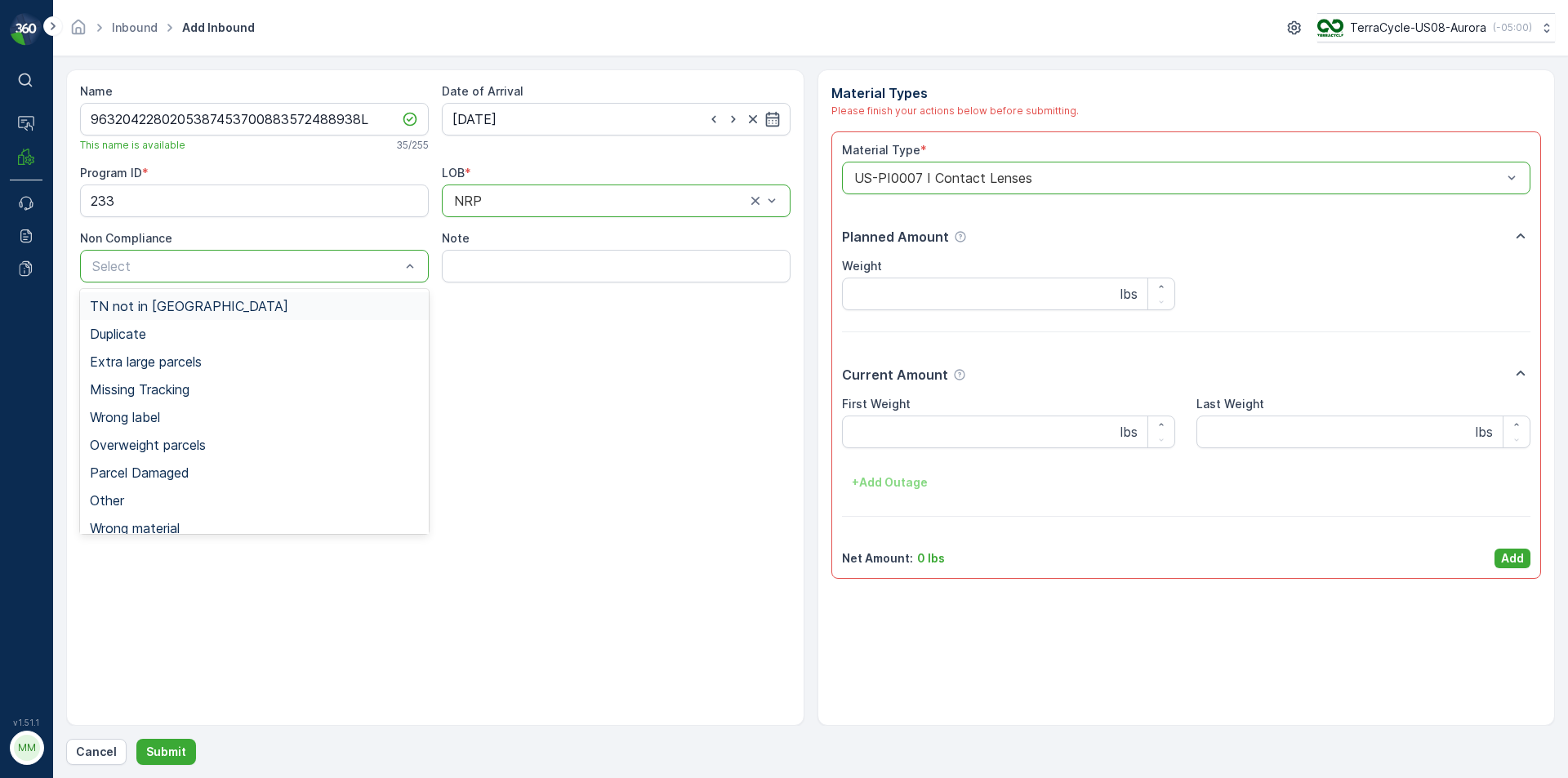
click at [223, 313] on div "TN not in [GEOGRAPHIC_DATA]" at bounding box center [253, 306] width 329 height 15
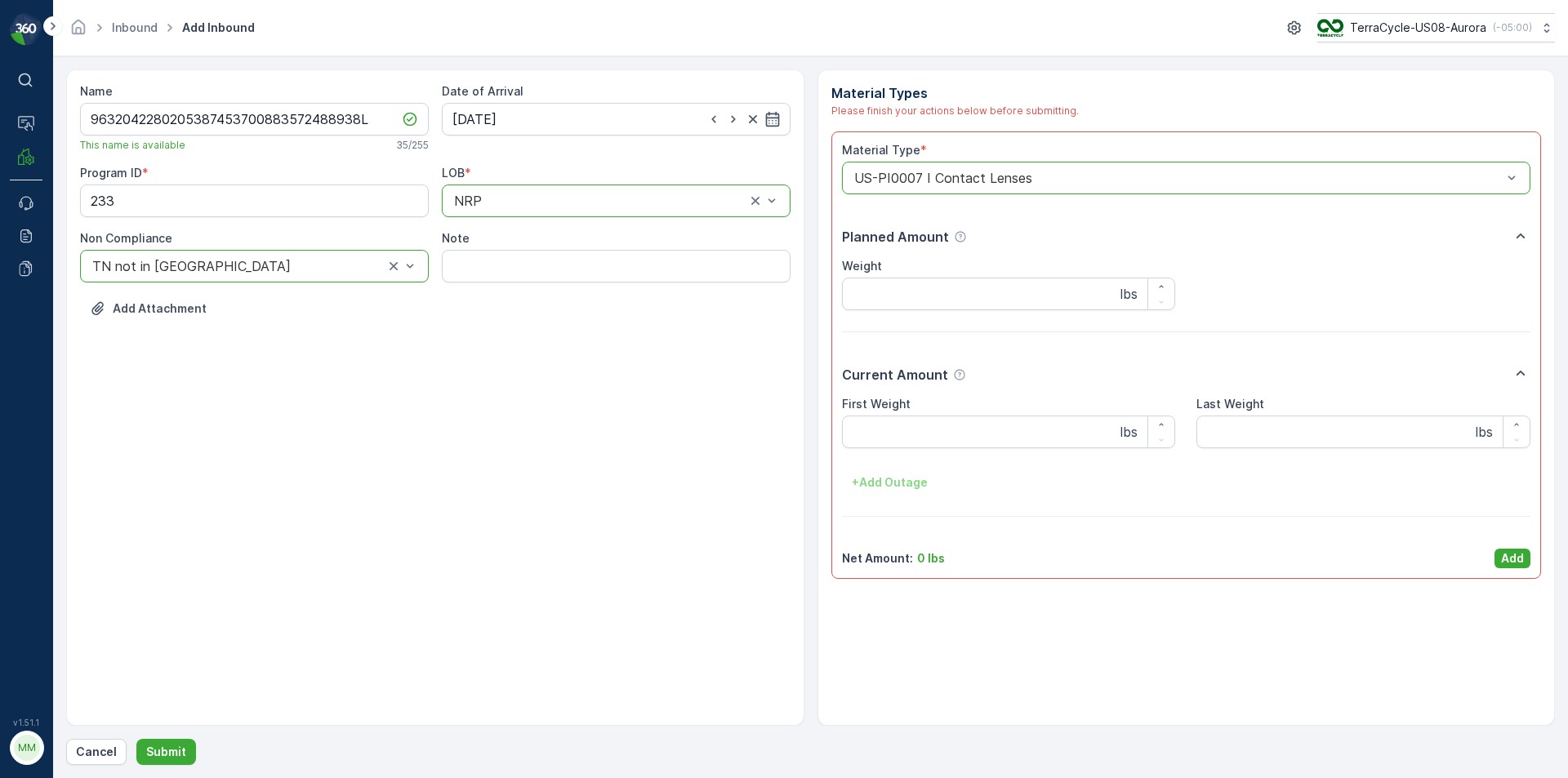
click at [224, 264] on div at bounding box center [237, 267] width 295 height 15
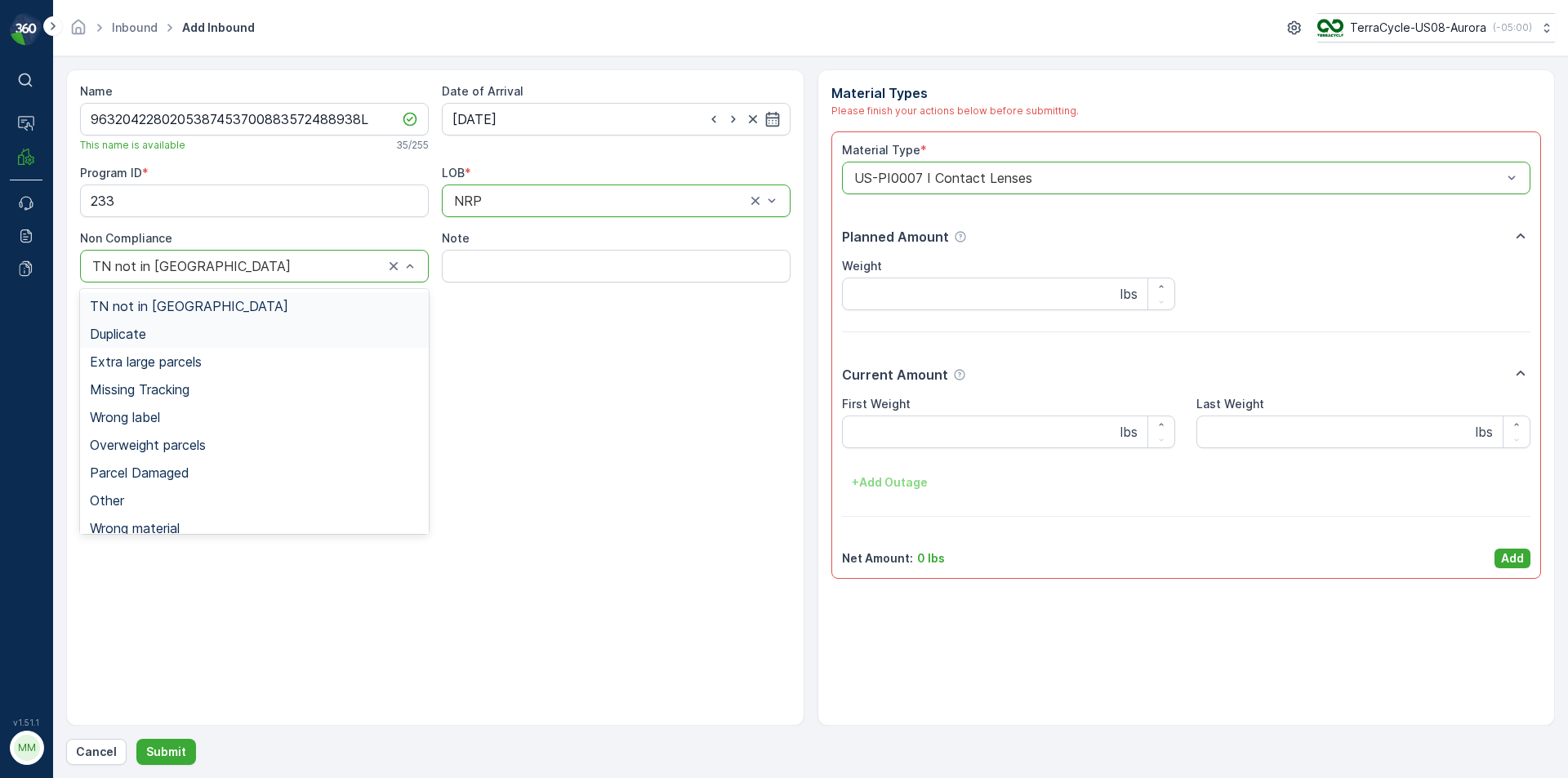
click at [161, 332] on div "Duplicate" at bounding box center [253, 334] width 329 height 15
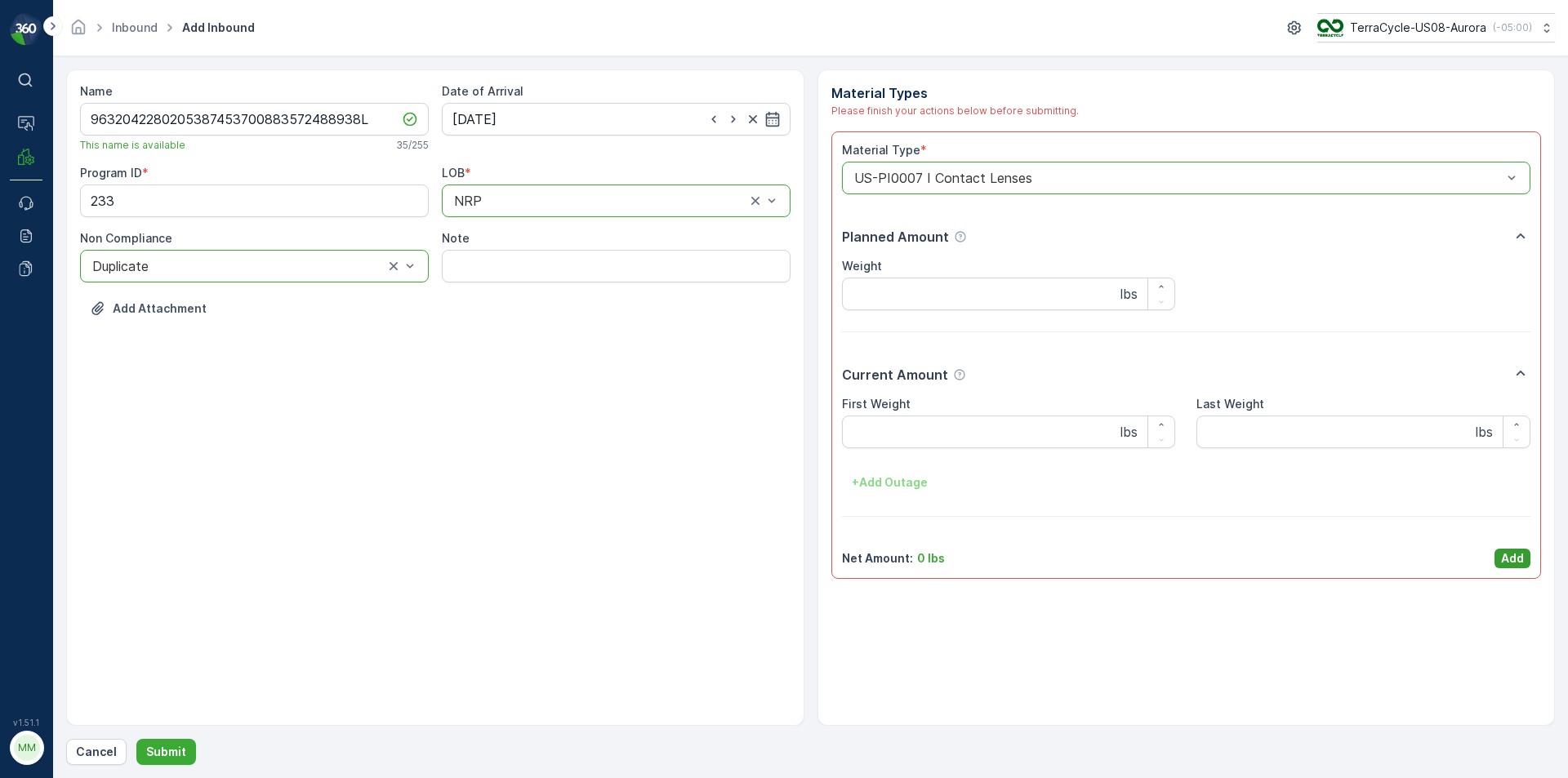
click at [1520, 560] on p "Add" at bounding box center [1512, 558] width 23 height 16
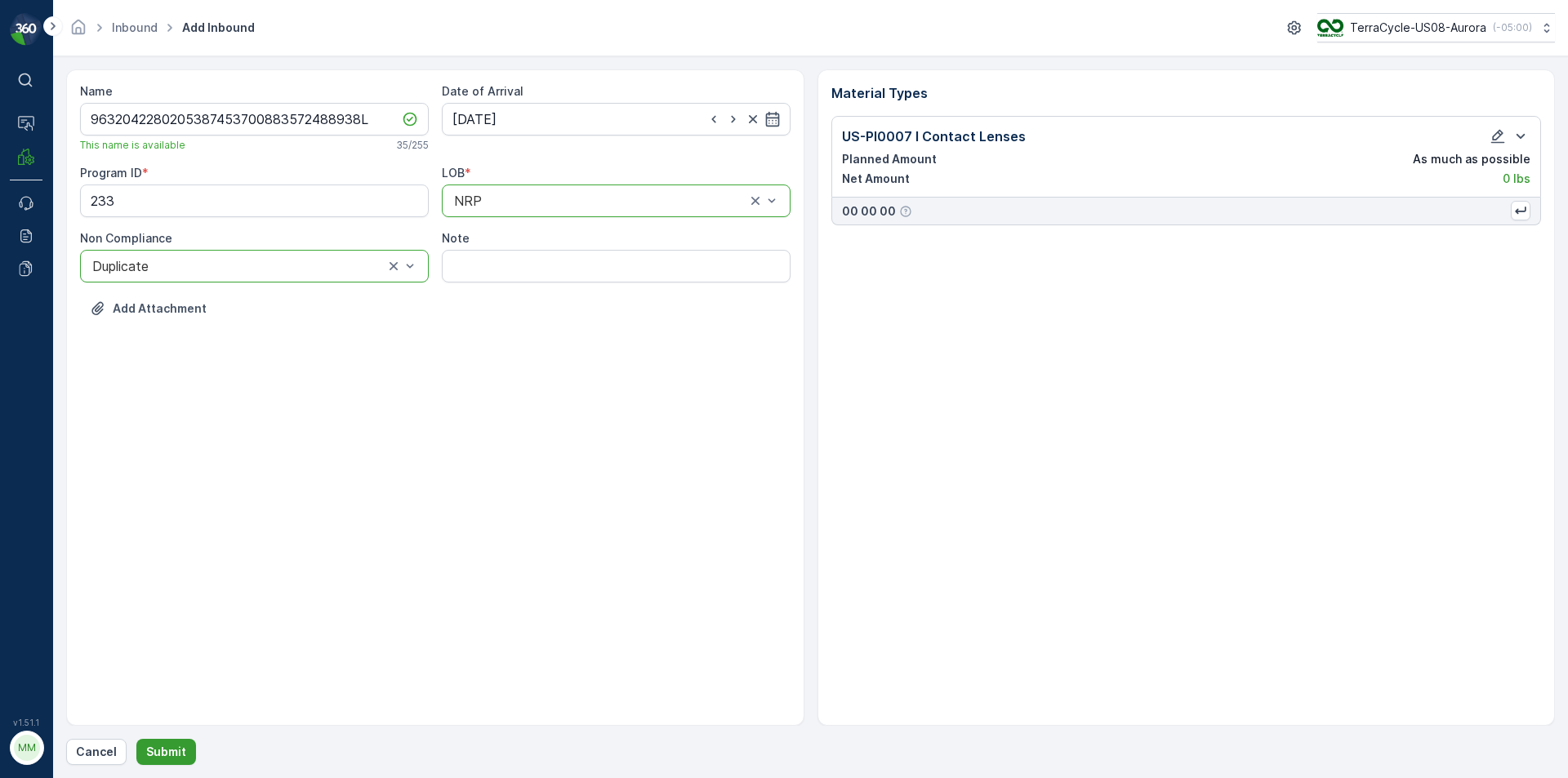
click at [167, 745] on p "Submit" at bounding box center [166, 752] width 40 height 16
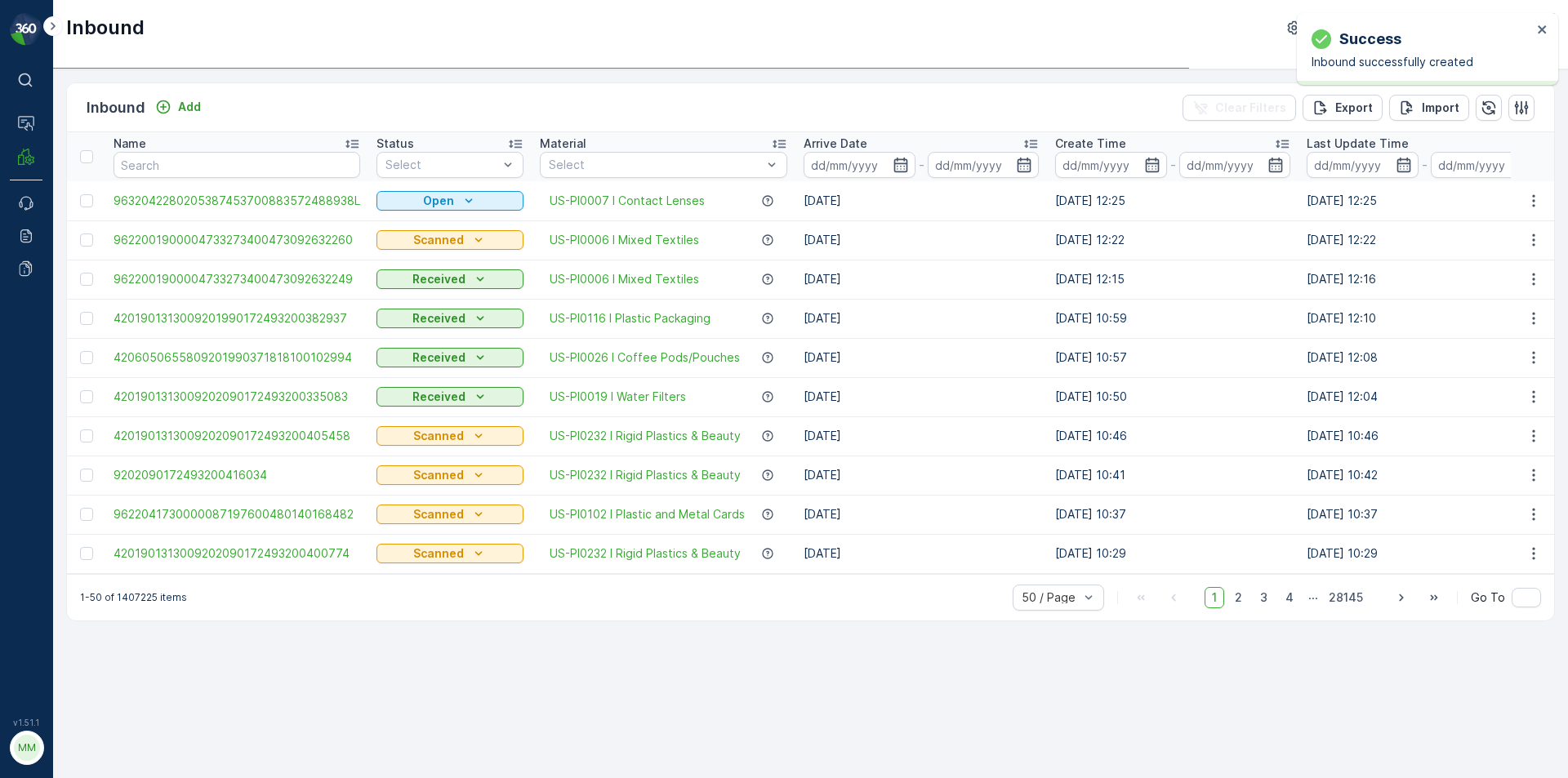
click at [79, 206] on td at bounding box center [86, 201] width 39 height 40
click at [89, 205] on div at bounding box center [87, 201] width 13 height 13
click at [80, 194] on input "checkbox" at bounding box center [80, 194] width 0 height 0
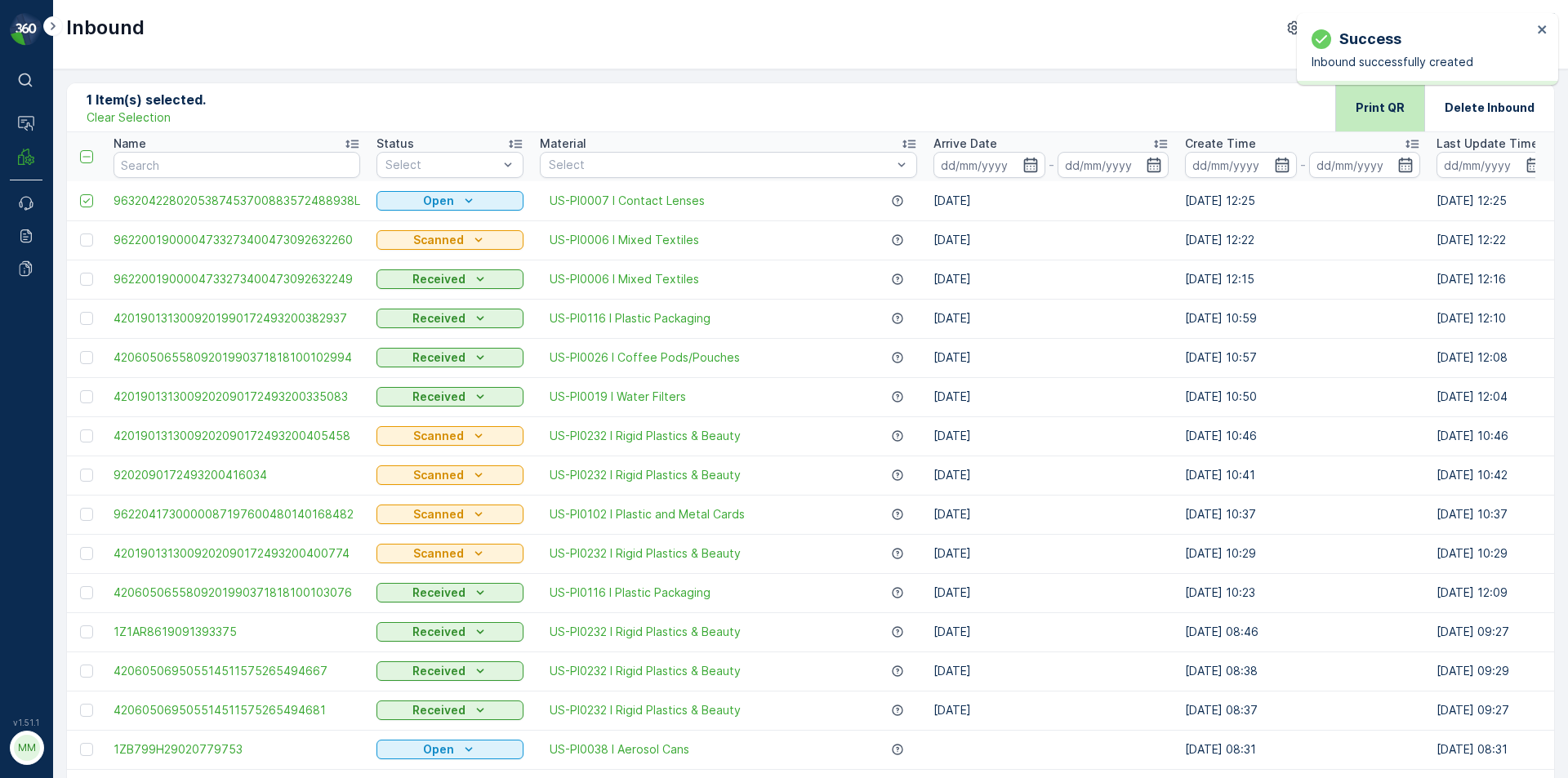
click at [1408, 101] on div "Print QR" at bounding box center [1380, 106] width 89 height 48
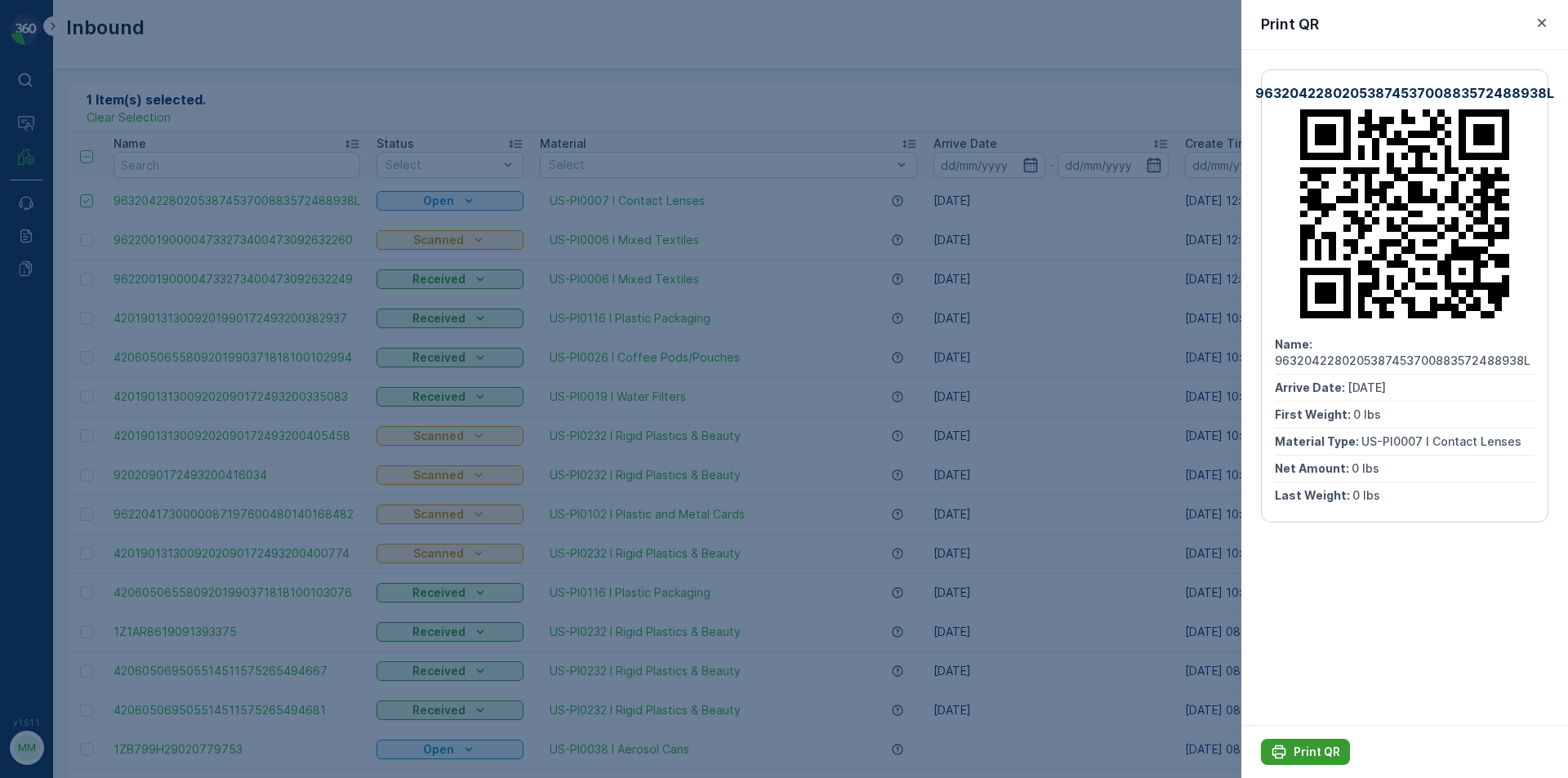
click at [1296, 753] on p "Print QR" at bounding box center [1316, 752] width 46 height 16
click at [1539, 24] on icon "button" at bounding box center [1542, 23] width 8 height 8
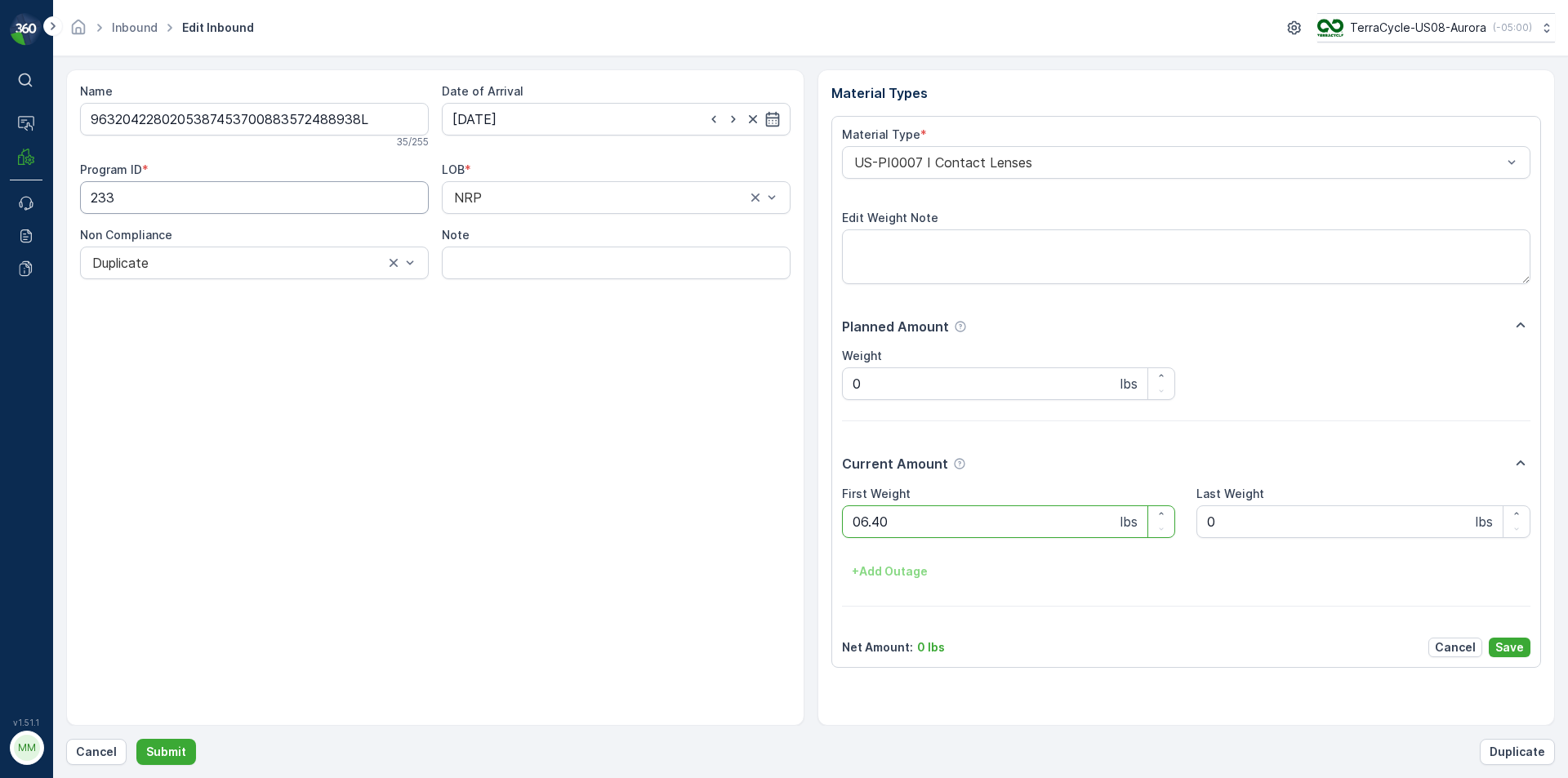
click at [137, 739] on button "Submit" at bounding box center [166, 753] width 59 height 26
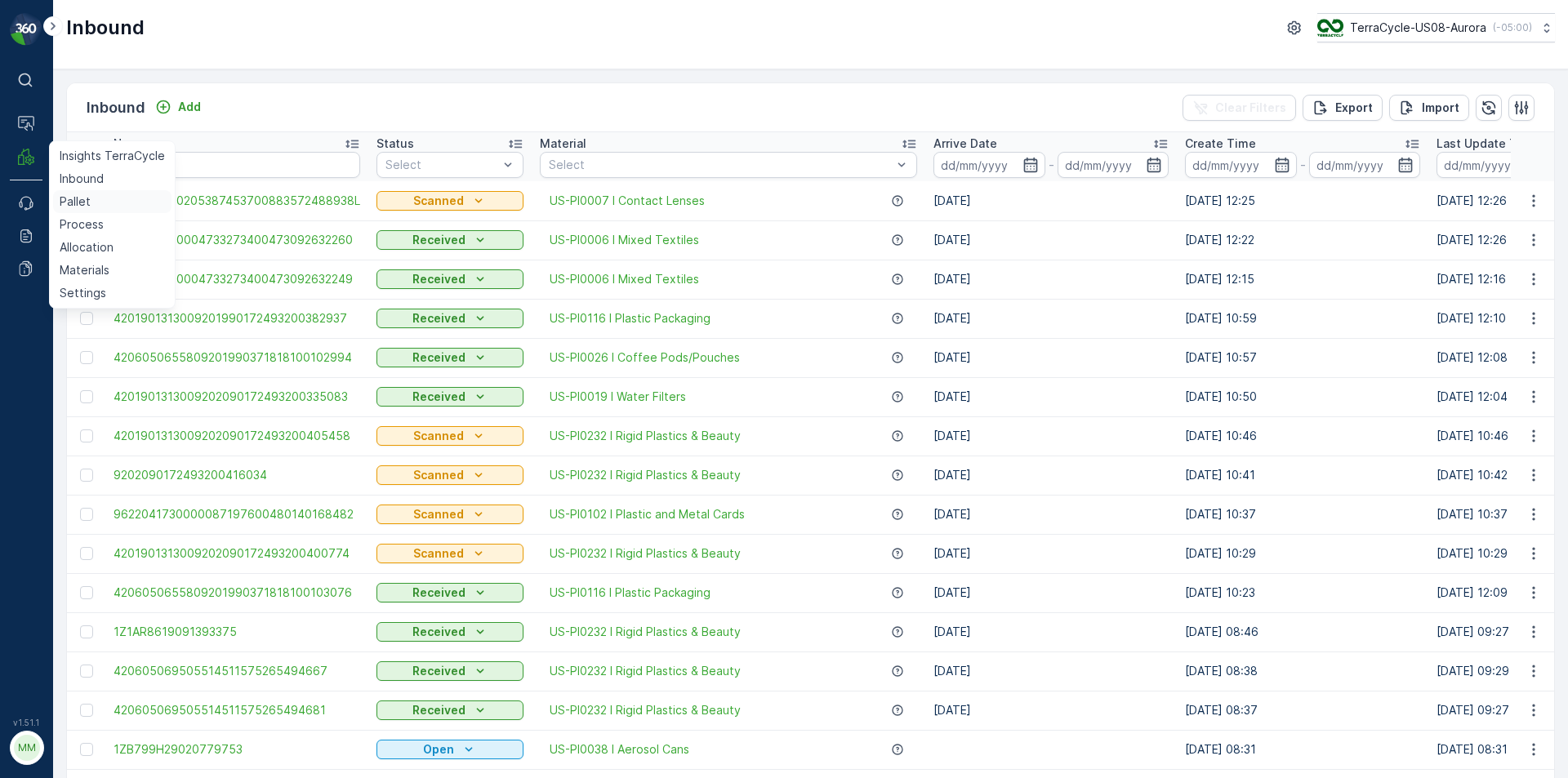
click at [88, 206] on p "Pallet" at bounding box center [74, 202] width 31 height 16
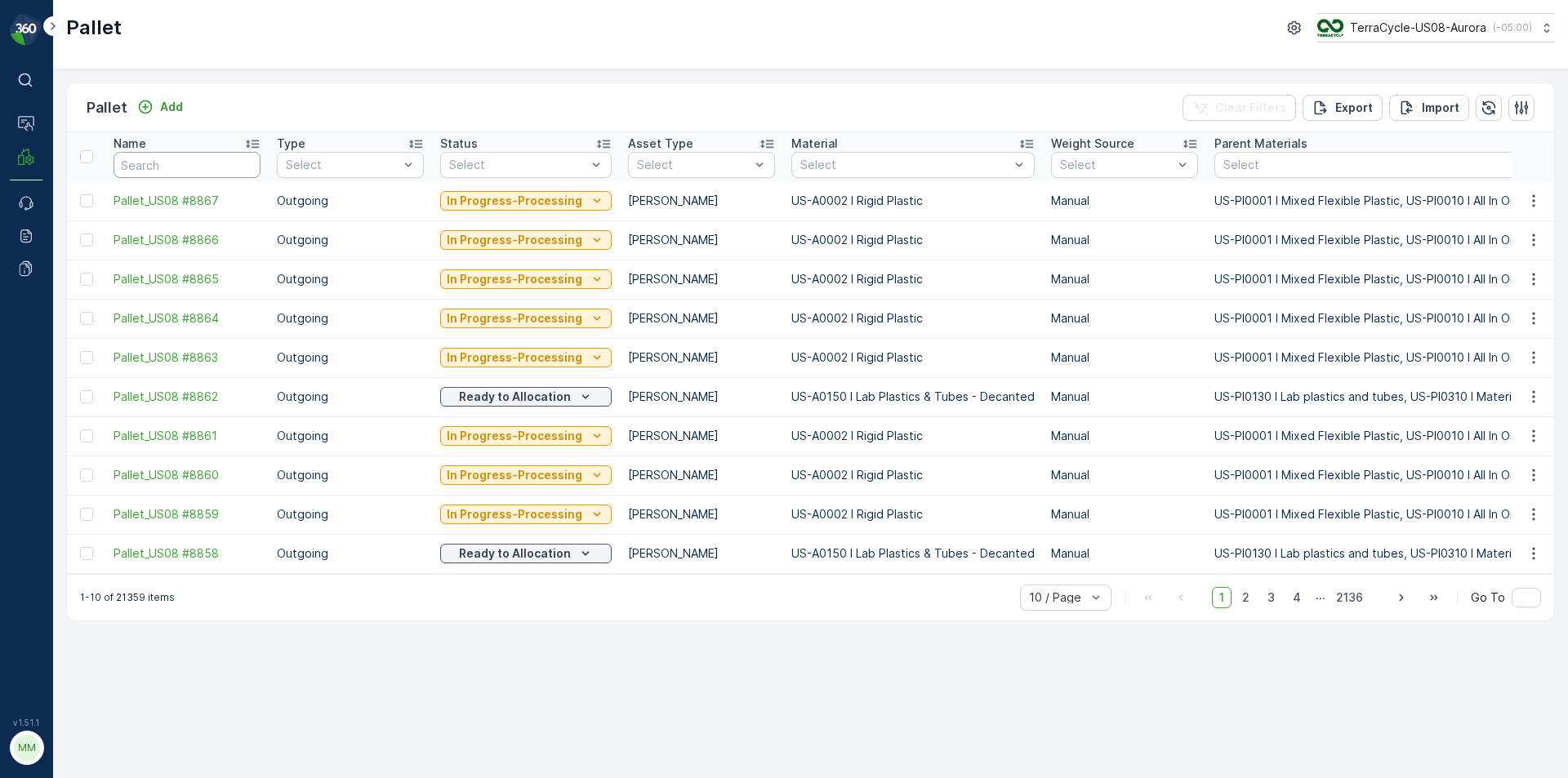
click at [186, 169] on input "text" at bounding box center [187, 165] width 147 height 26
type input "SC7798"
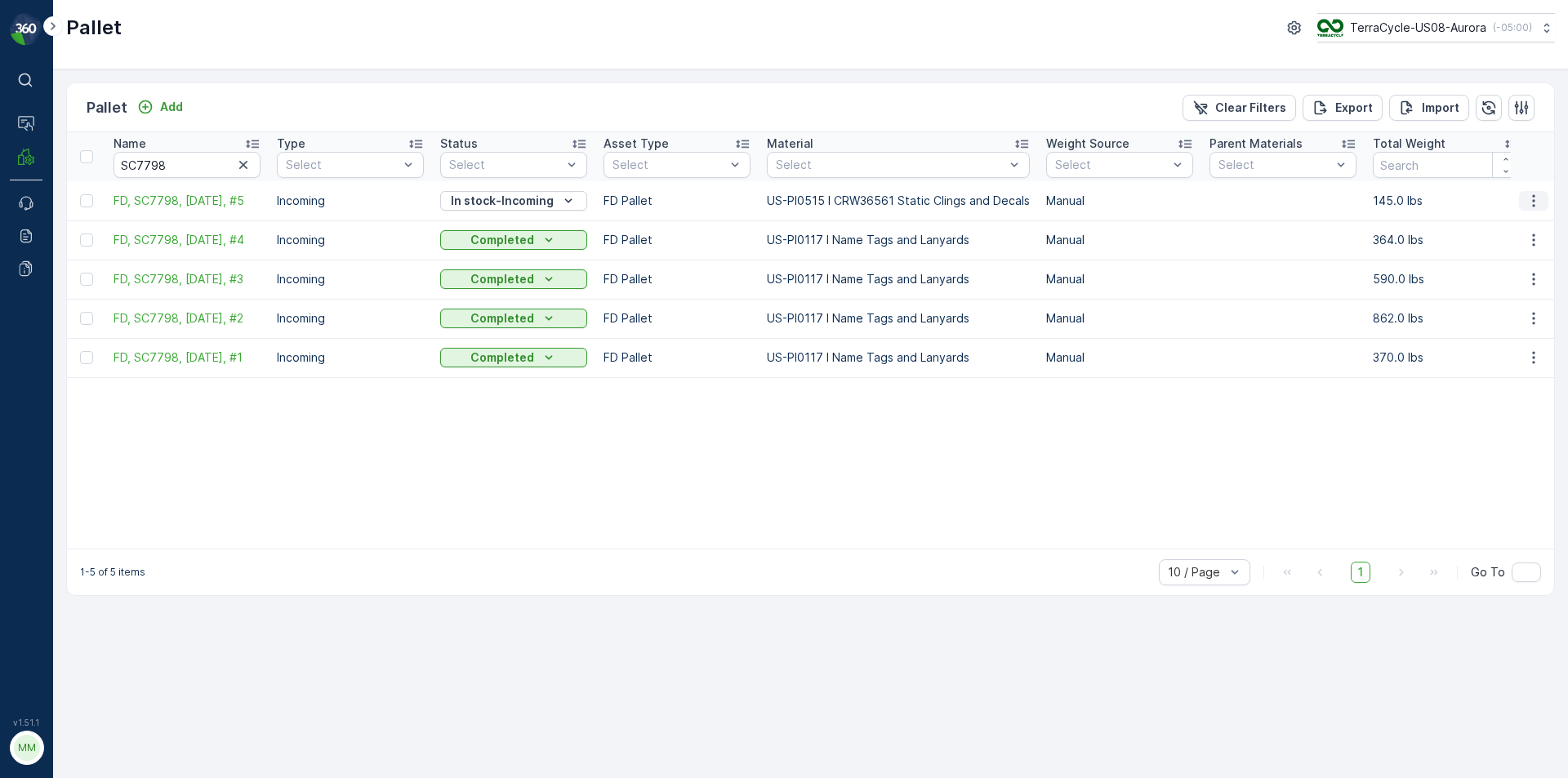
click at [1533, 196] on icon "button" at bounding box center [1533, 200] width 3 height 12
click at [1493, 318] on span "Print QR" at bounding box center [1489, 316] width 45 height 16
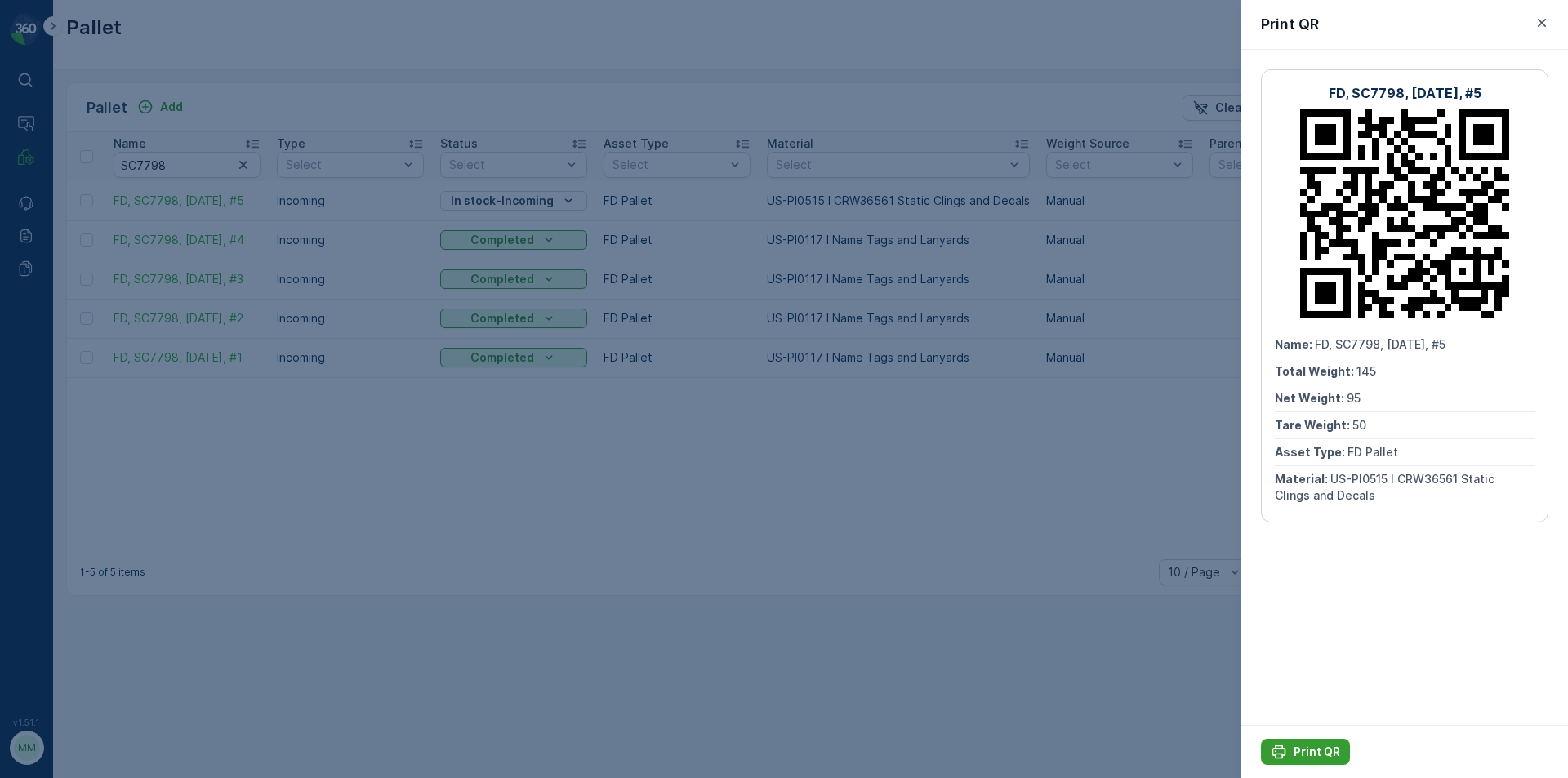
click at [1316, 762] on button "Print QR" at bounding box center [1305, 753] width 89 height 26
click at [1545, 22] on icon "button" at bounding box center [1541, 23] width 16 height 16
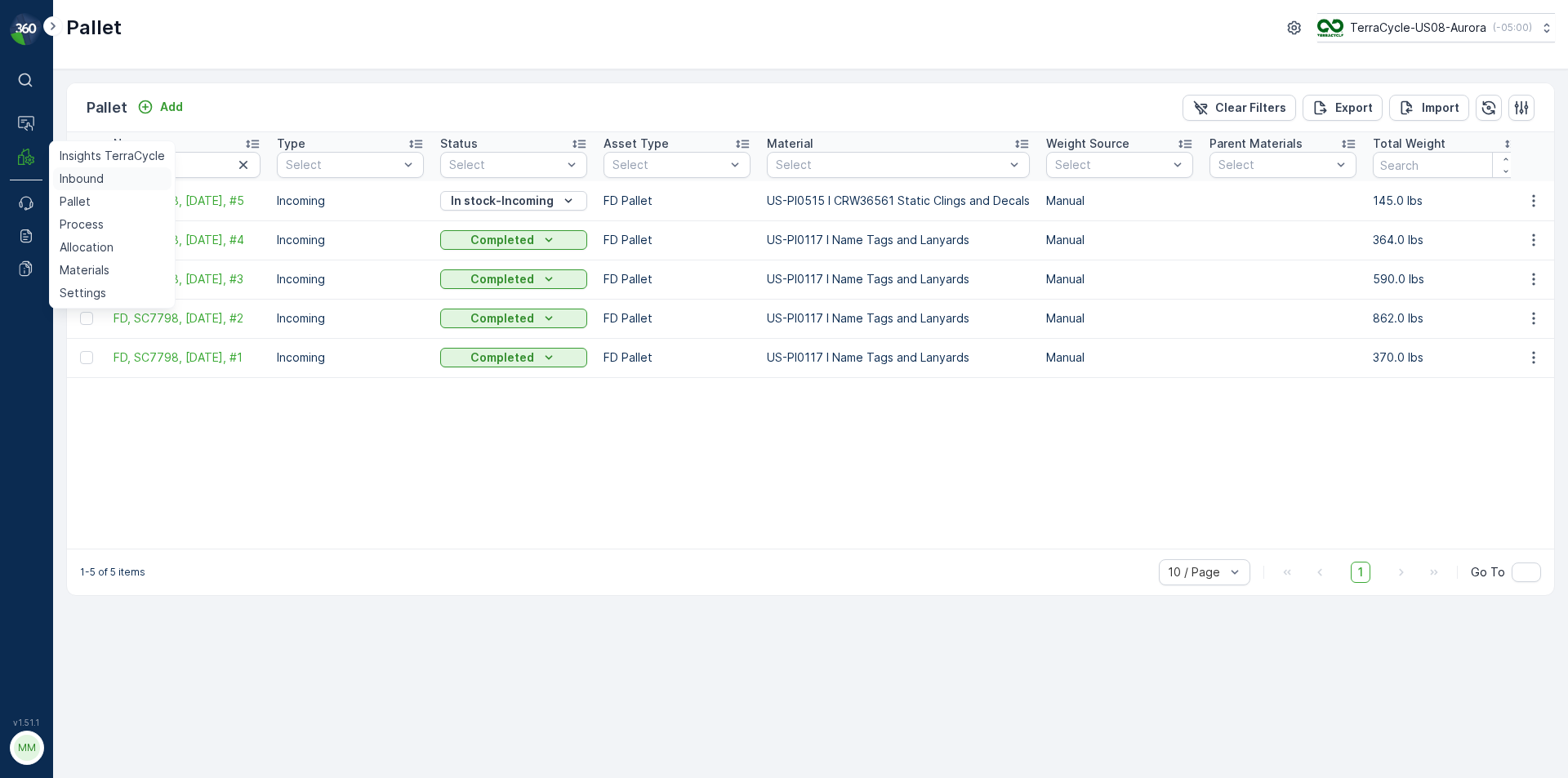
click at [69, 186] on p "Inbound" at bounding box center [81, 178] width 44 height 16
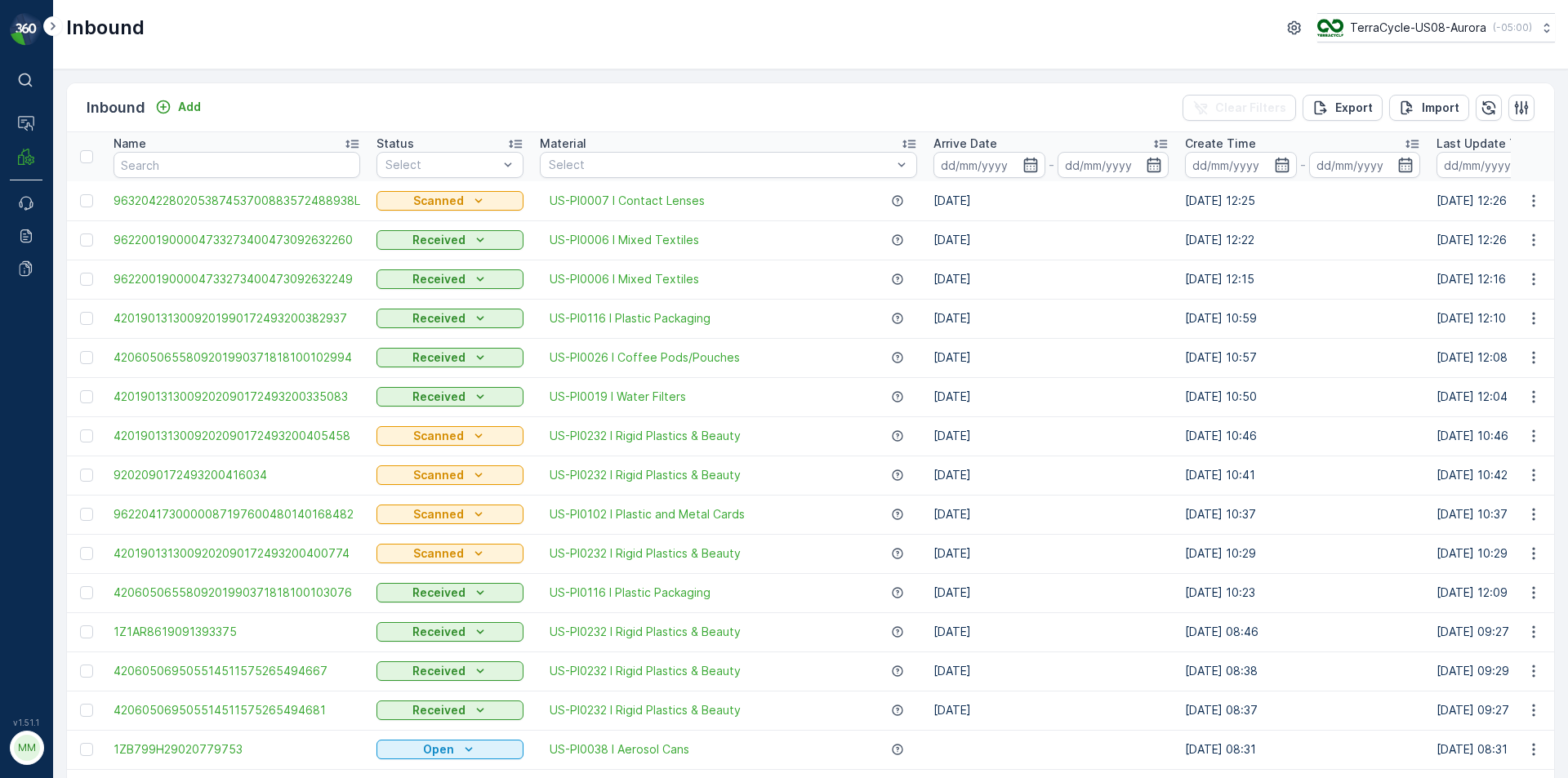
click at [153, 163] on input "text" at bounding box center [237, 165] width 247 height 26
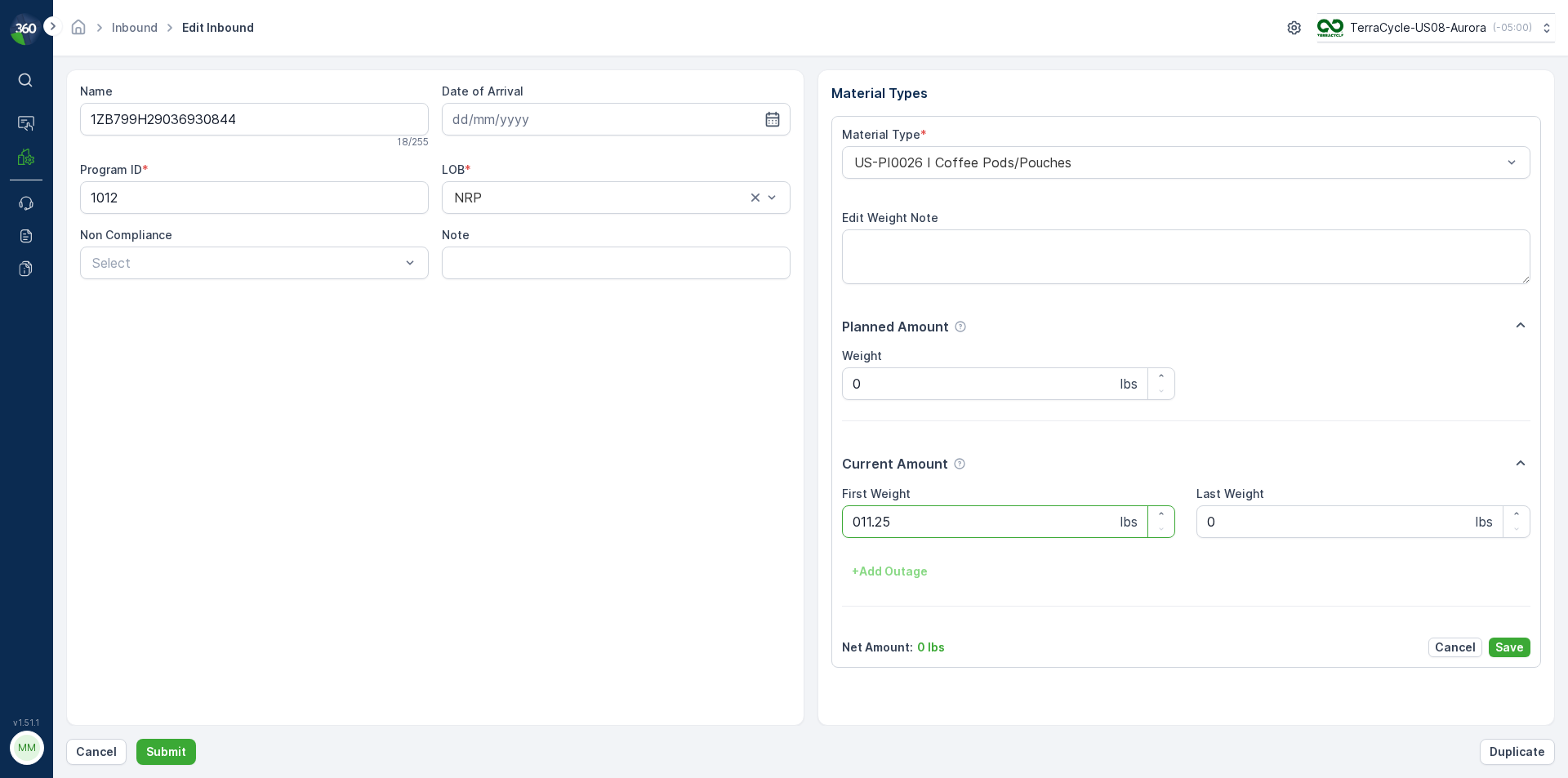
click at [137, 739] on button "Submit" at bounding box center [166, 753] width 59 height 26
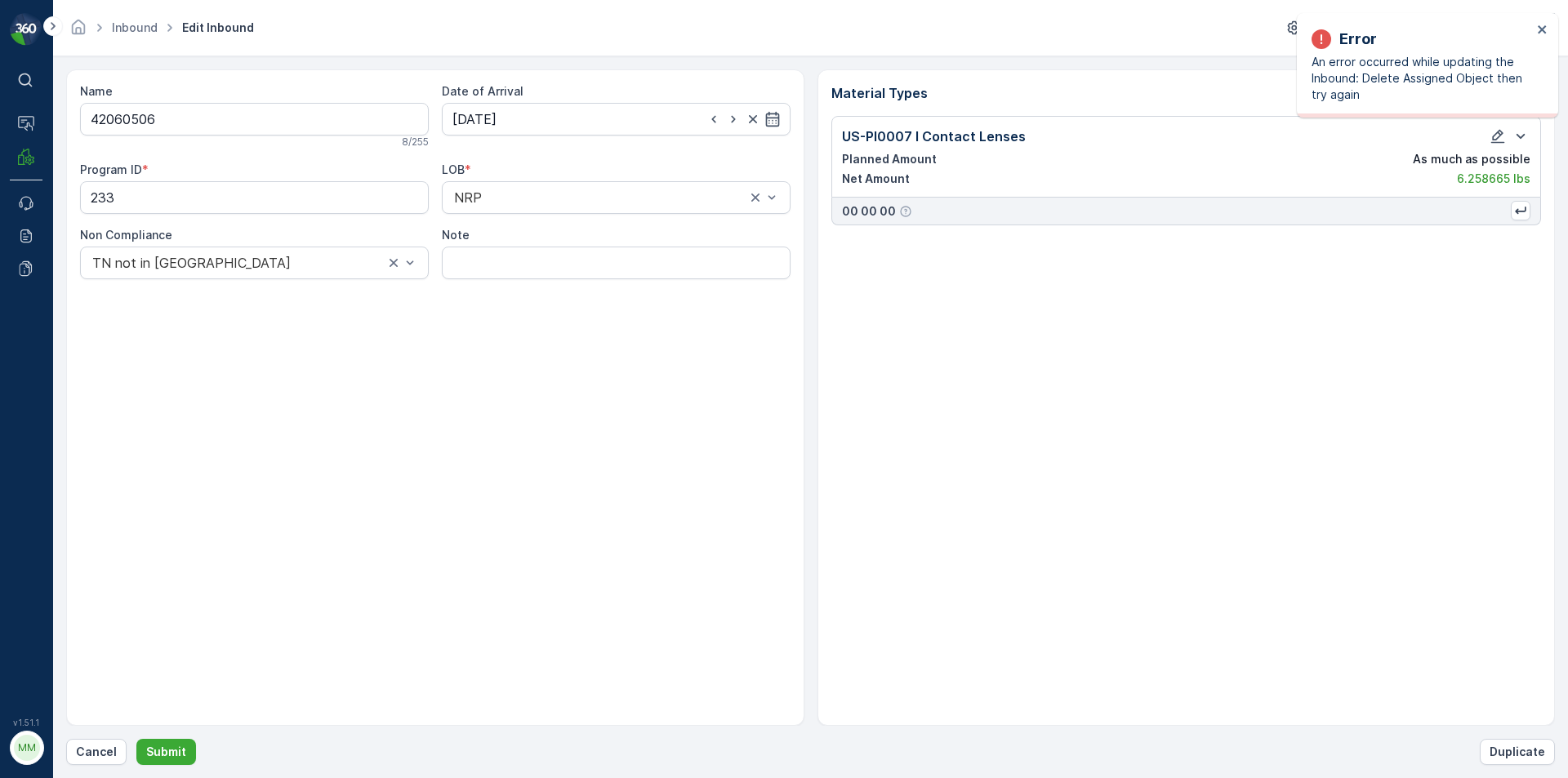
click at [1543, 22] on div "Error An error occurred while updating the Inbound: Delete Assigned Object then…" at bounding box center [1427, 65] width 261 height 105
click at [1538, 32] on icon "close" at bounding box center [1543, 29] width 11 height 13
click at [85, 749] on p "Cancel" at bounding box center [96, 752] width 40 height 16
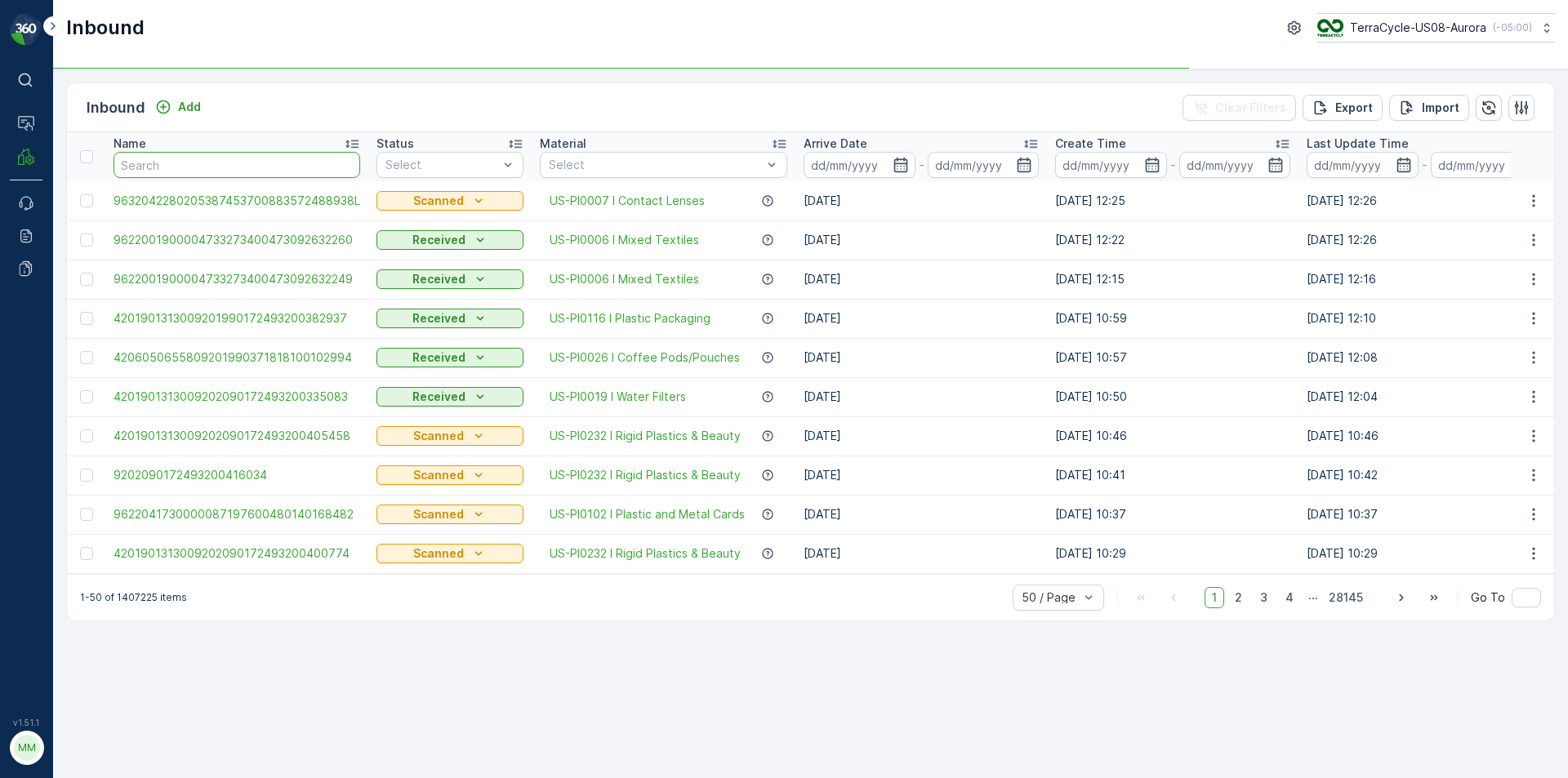
click at [259, 174] on input "text" at bounding box center [237, 165] width 247 height 26
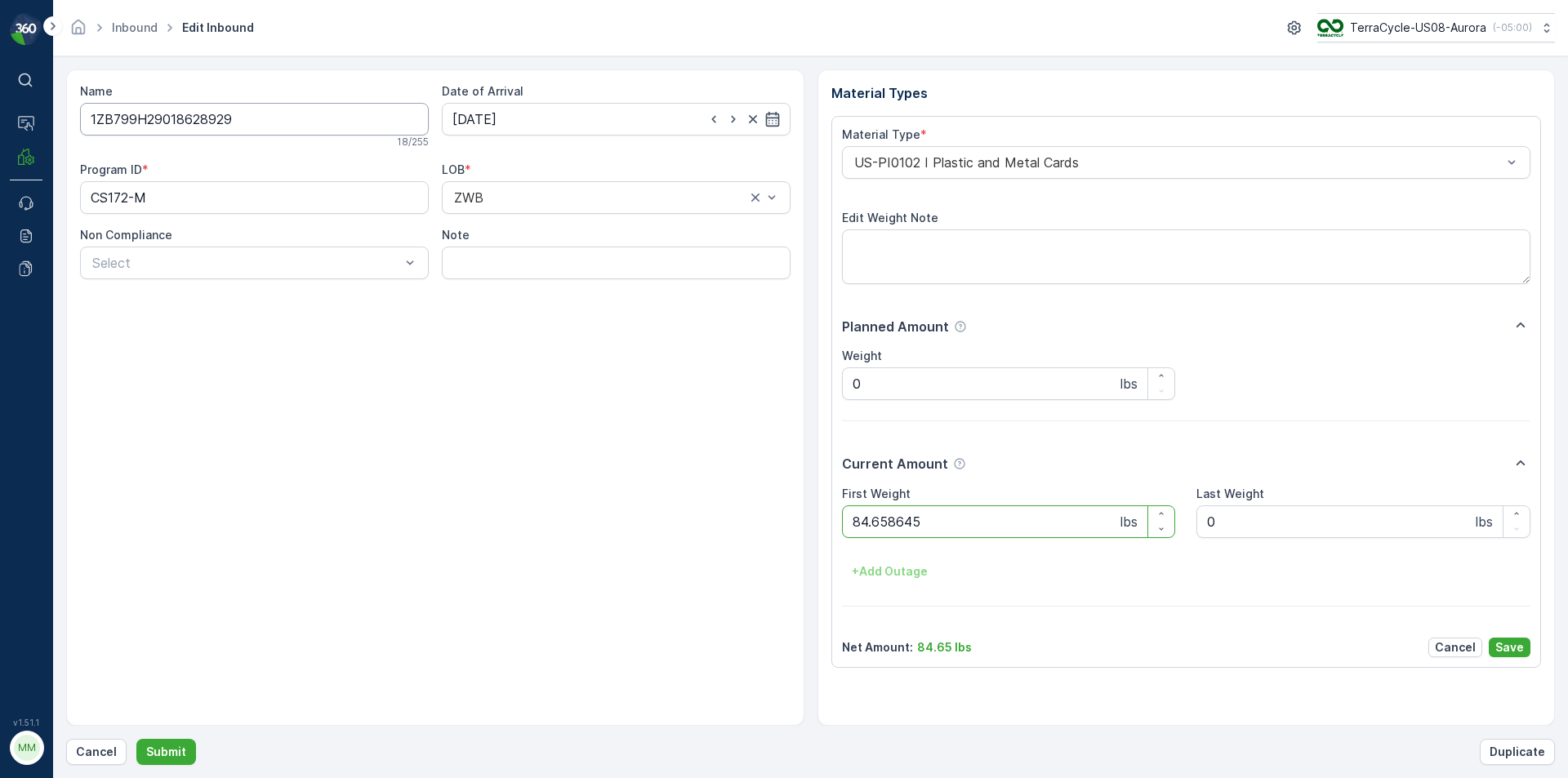
click at [137, 739] on button "Submit" at bounding box center [166, 753] width 59 height 26
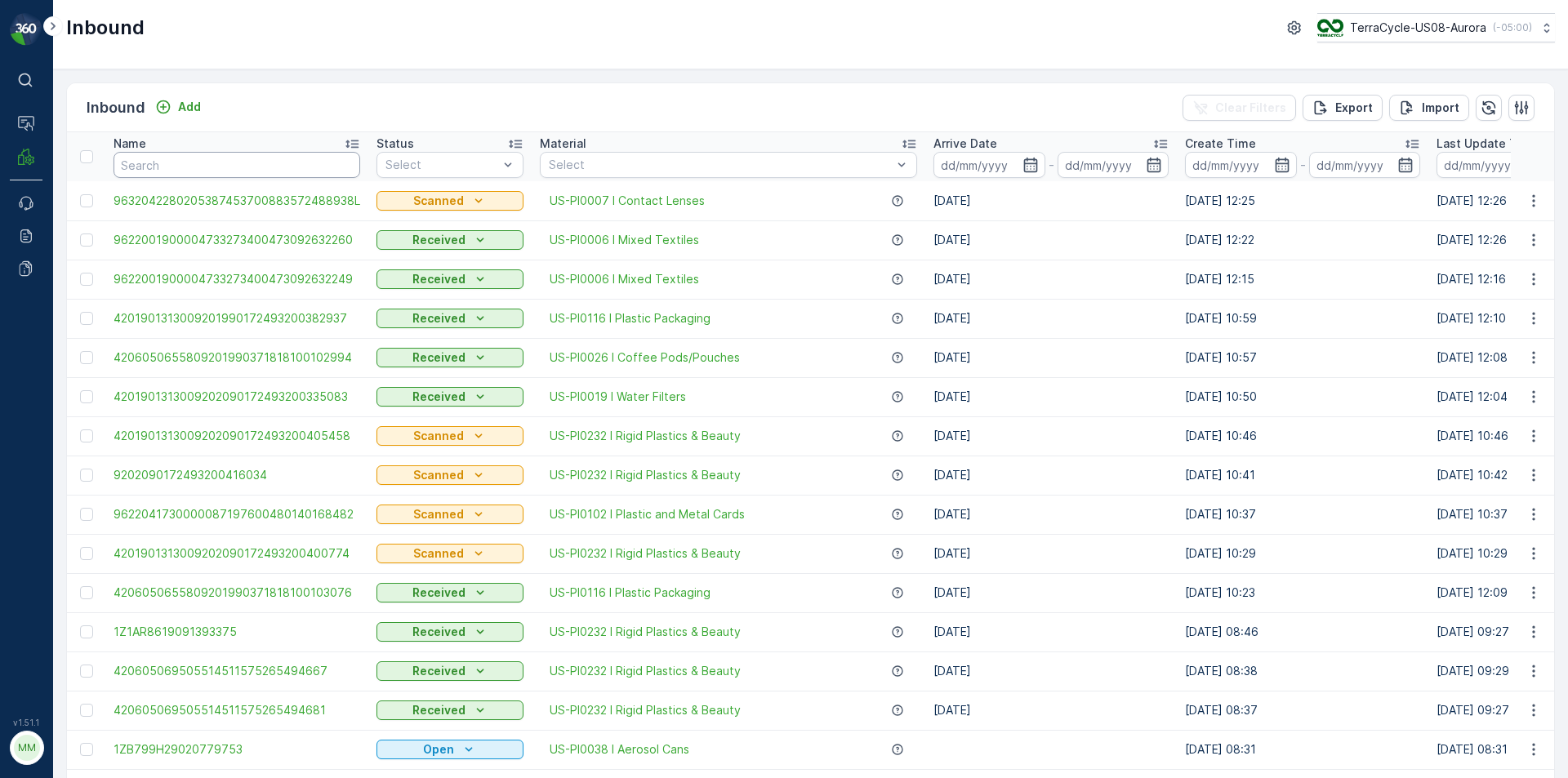
click at [143, 175] on input "text" at bounding box center [237, 165] width 247 height 26
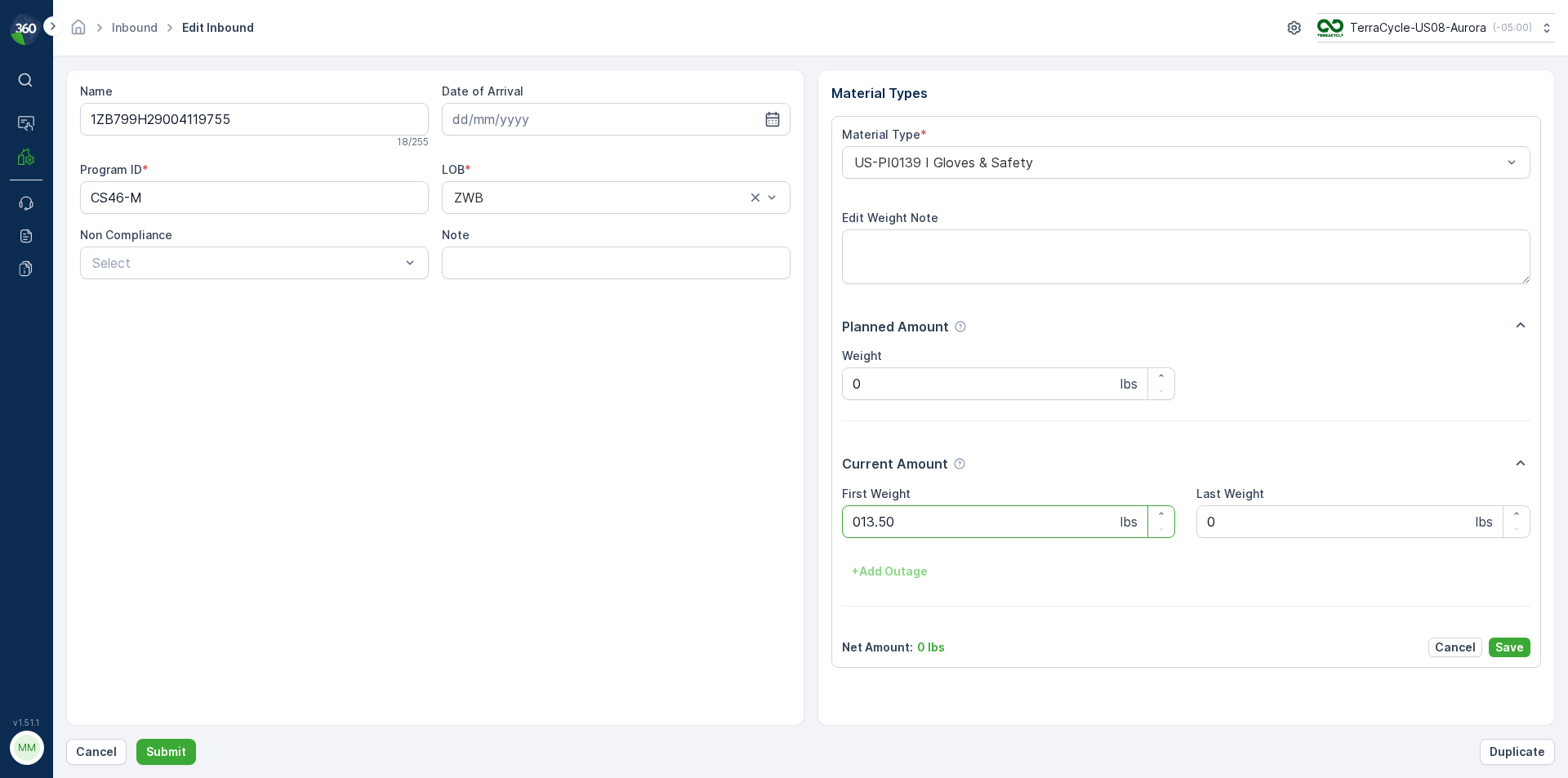
click at [137, 739] on button "Submit" at bounding box center [166, 753] width 59 height 26
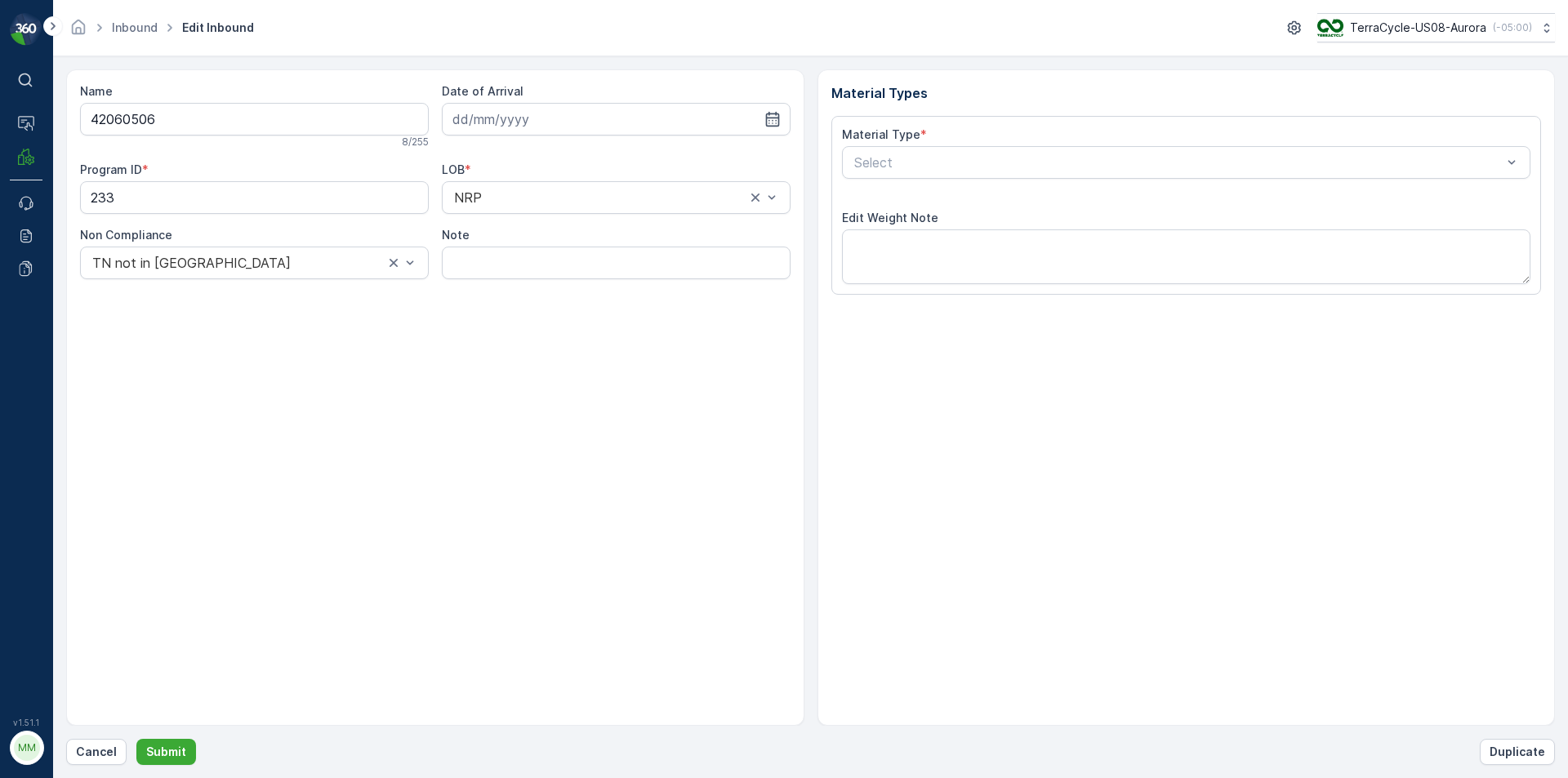
type input "10.07.2025"
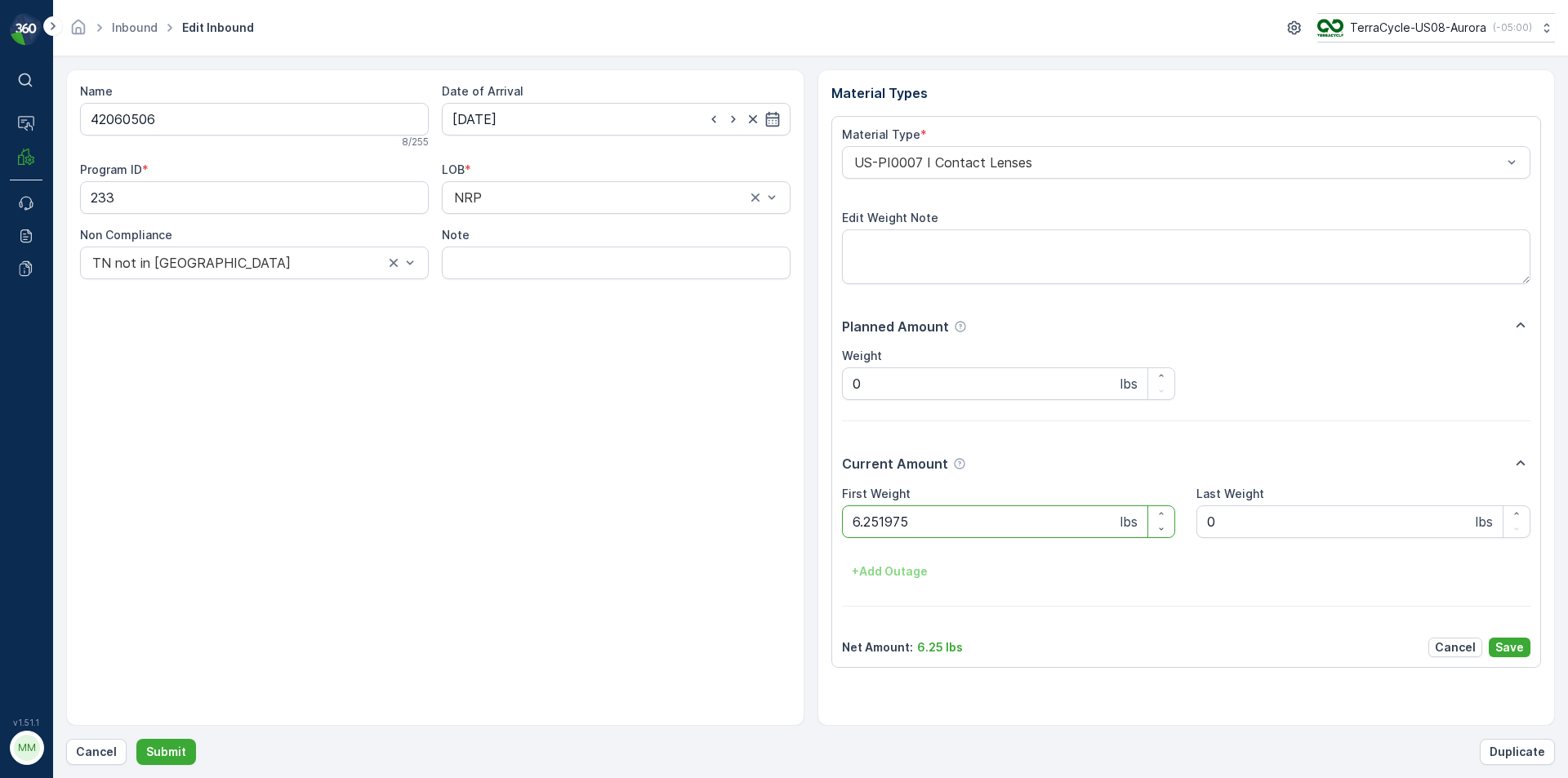
click at [137, 739] on button "Submit" at bounding box center [166, 753] width 59 height 26
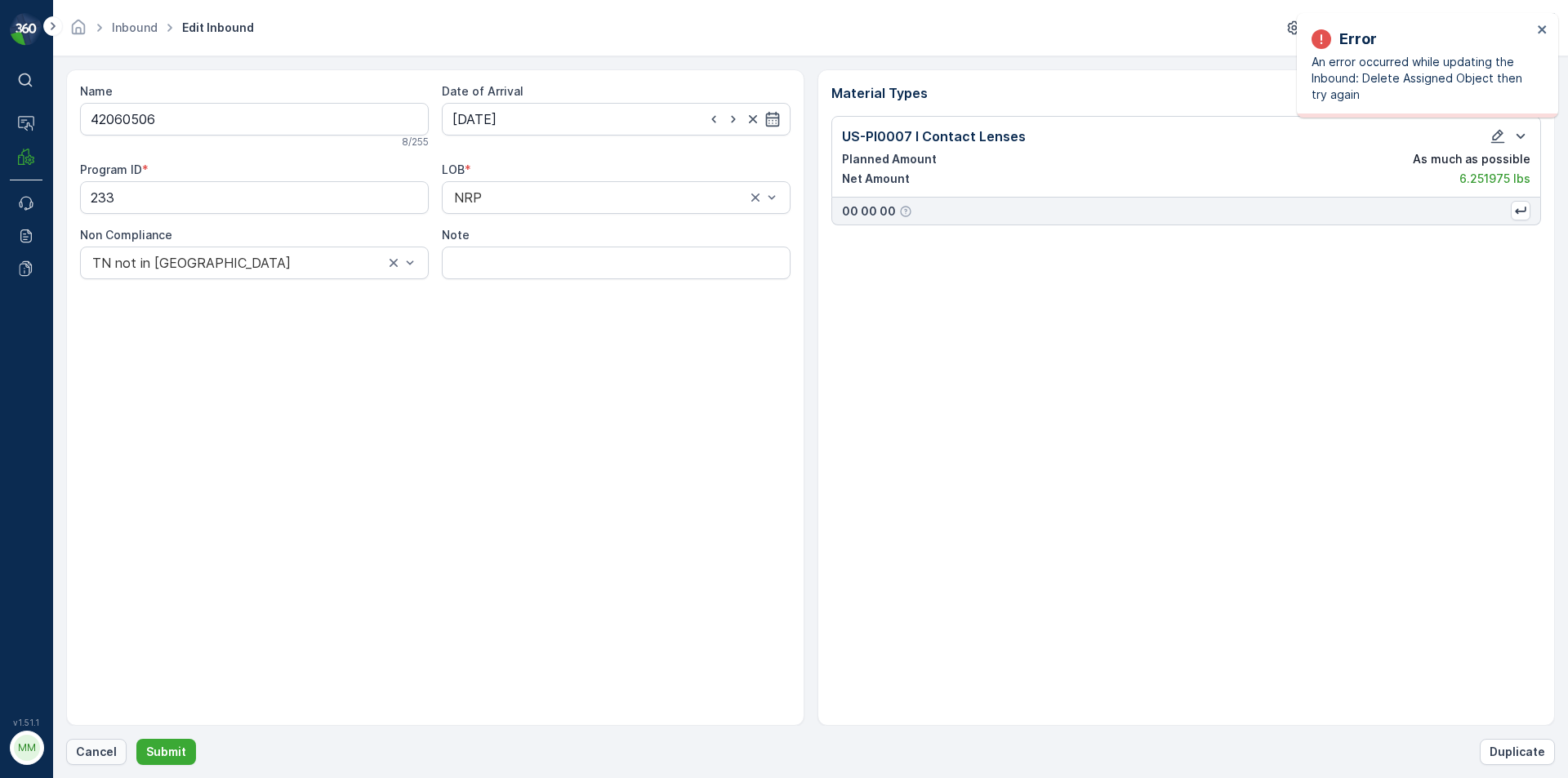
click at [106, 753] on p "Cancel" at bounding box center [96, 752] width 40 height 16
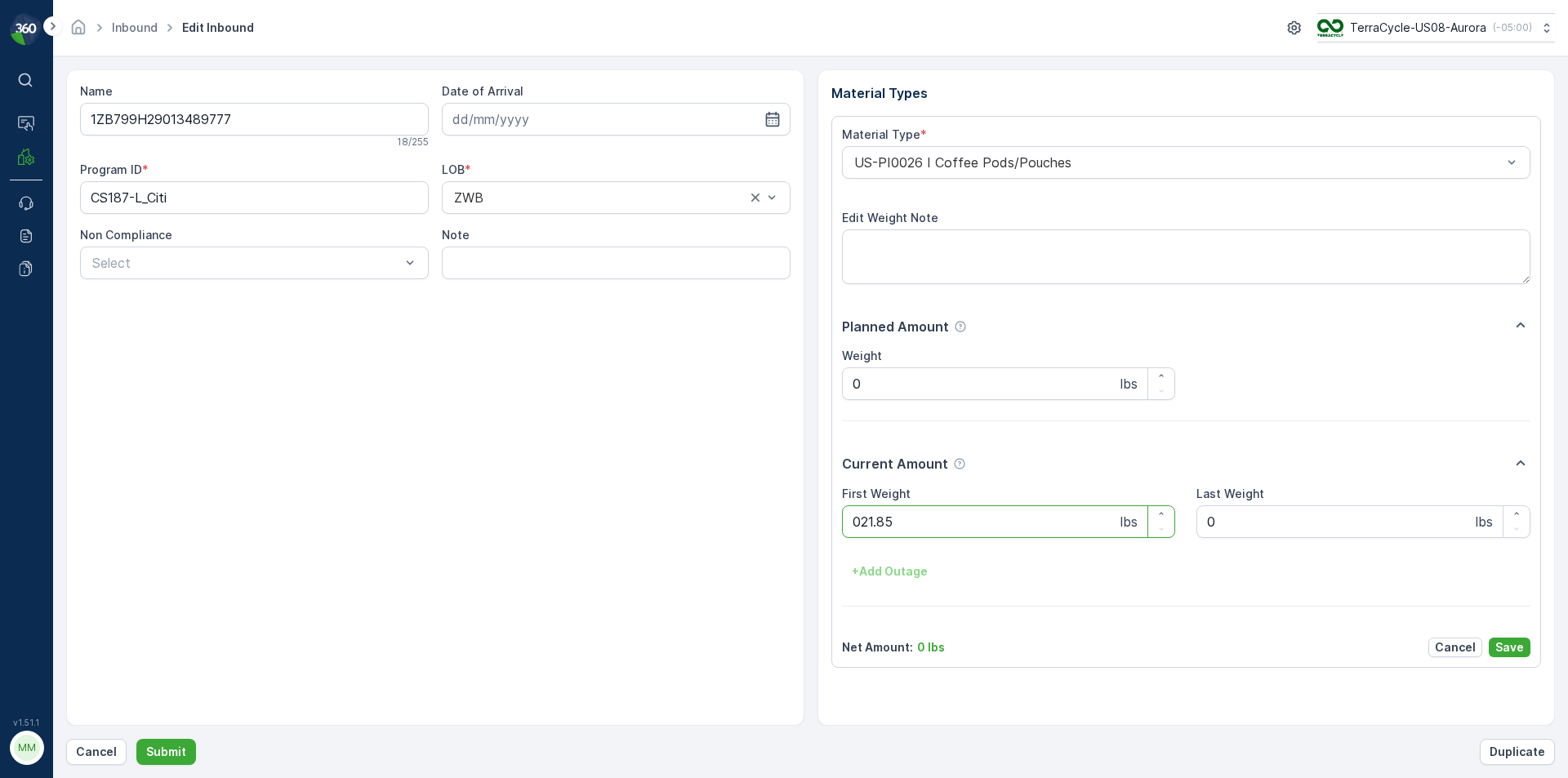
click at [137, 739] on button "Submit" at bounding box center [166, 753] width 59 height 26
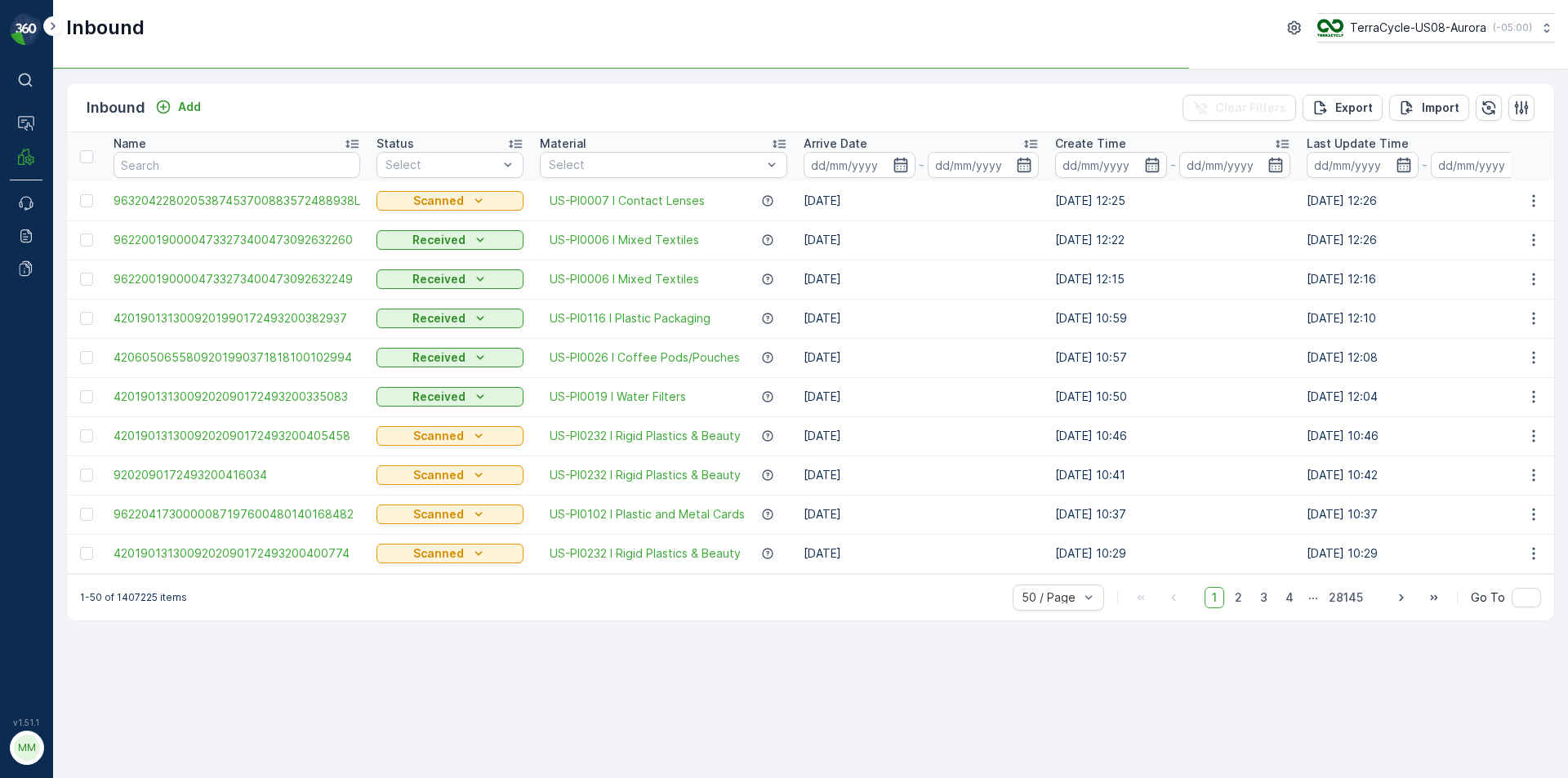
click at [493, 499] on td "Scanned" at bounding box center [449, 514] width 163 height 40
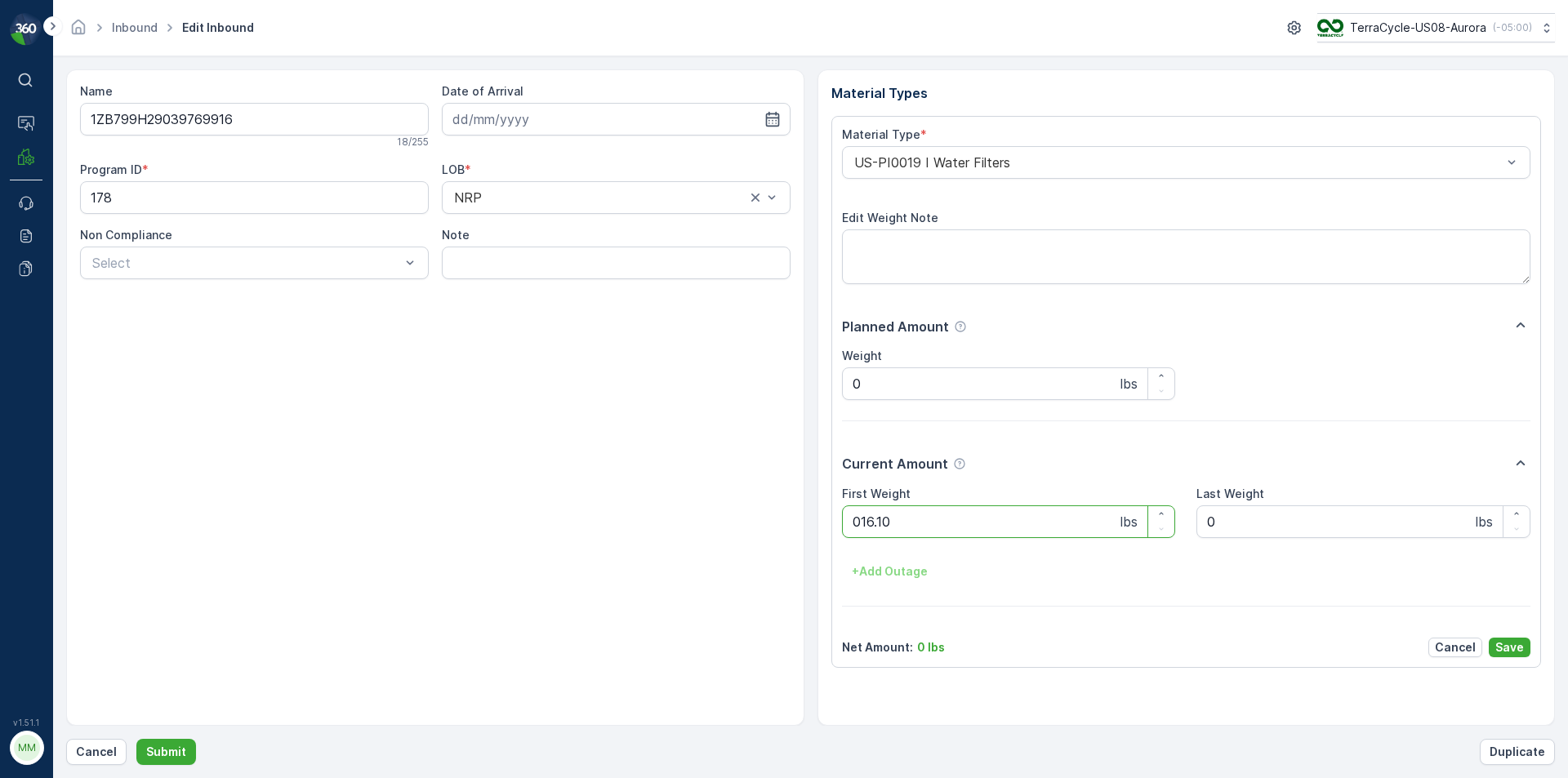
click at [137, 739] on button "Submit" at bounding box center [166, 753] width 59 height 26
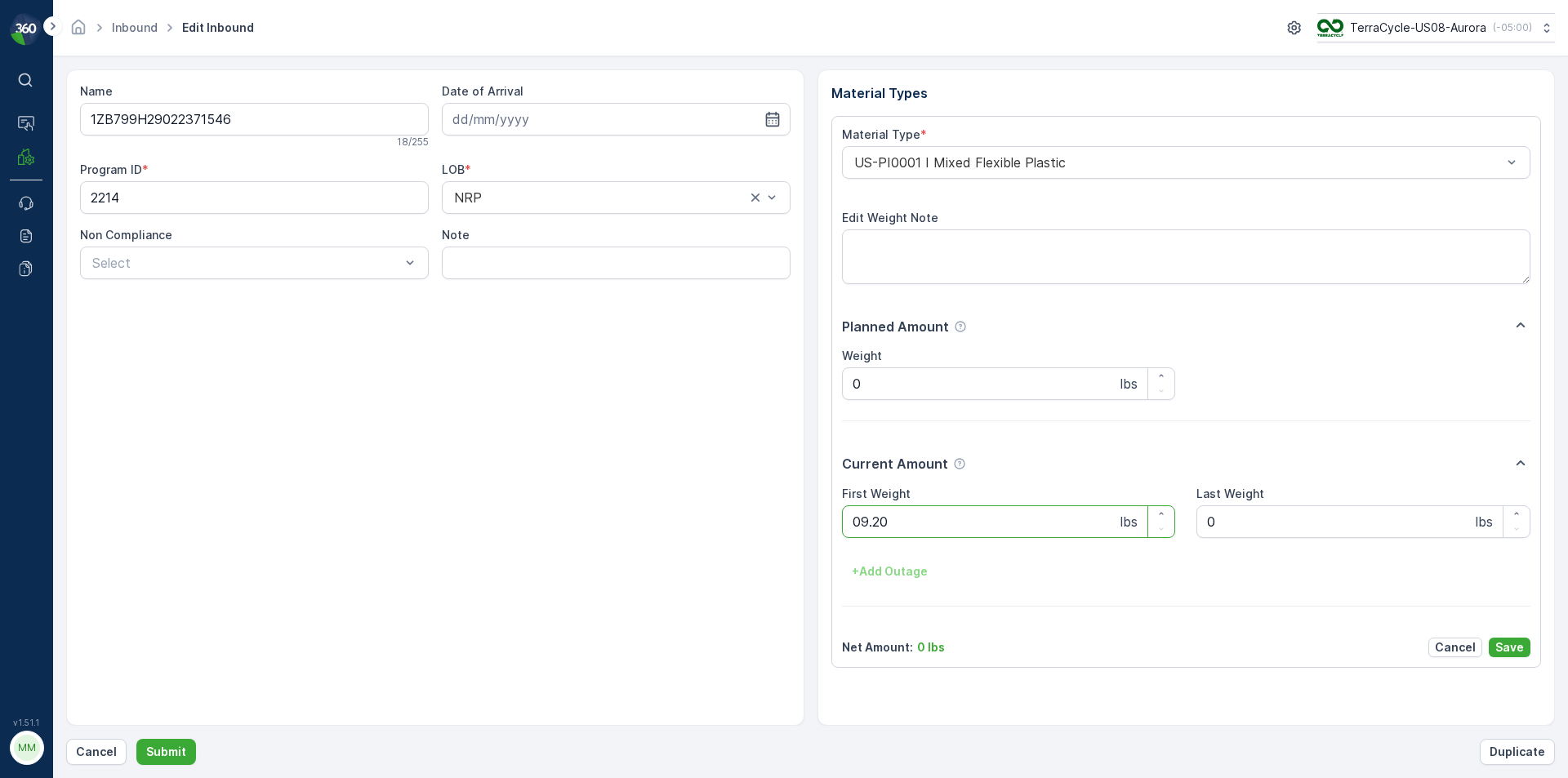
click at [137, 739] on button "Submit" at bounding box center [166, 753] width 59 height 26
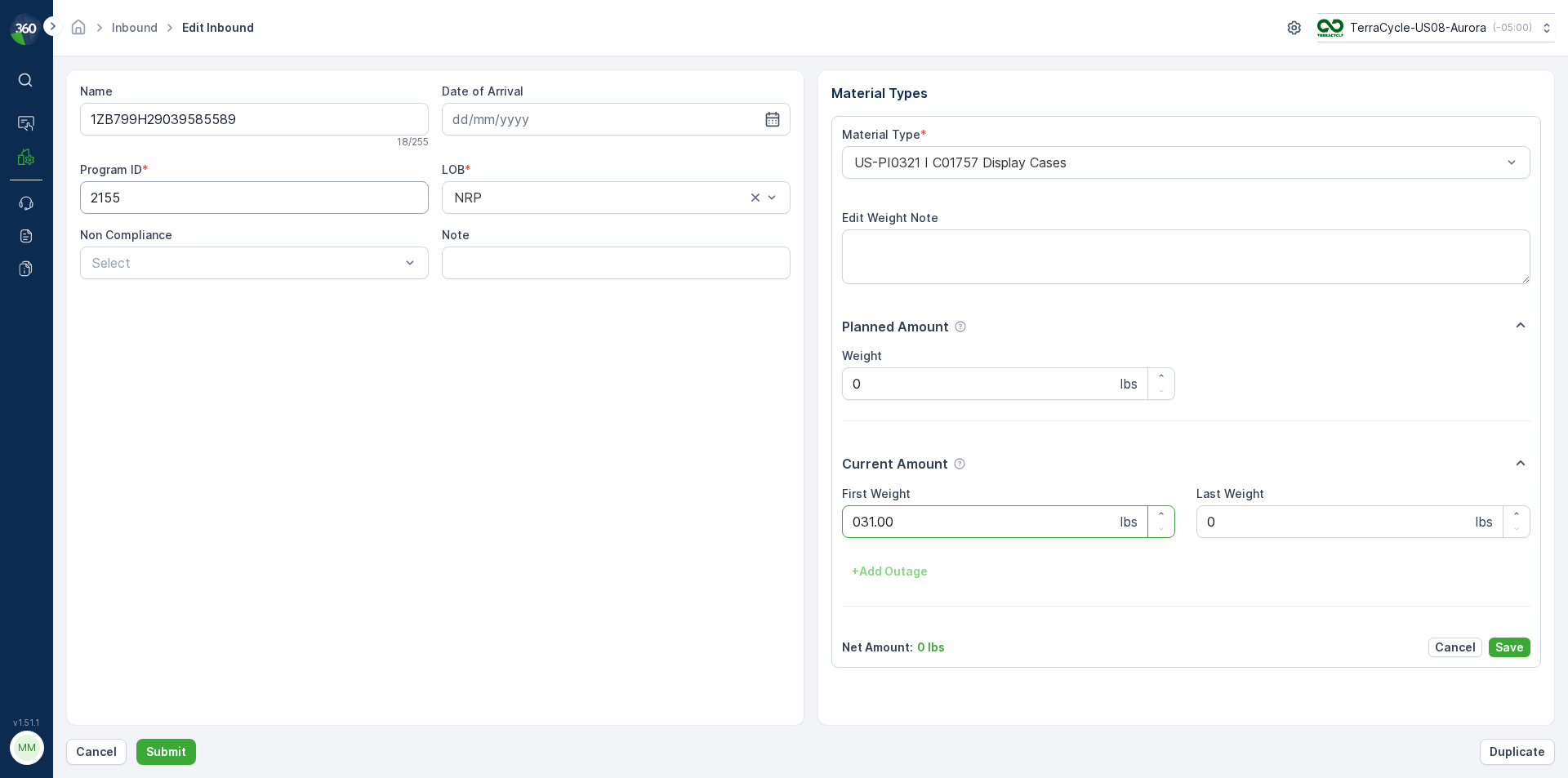
click at [137, 739] on button "Submit" at bounding box center [166, 753] width 59 height 26
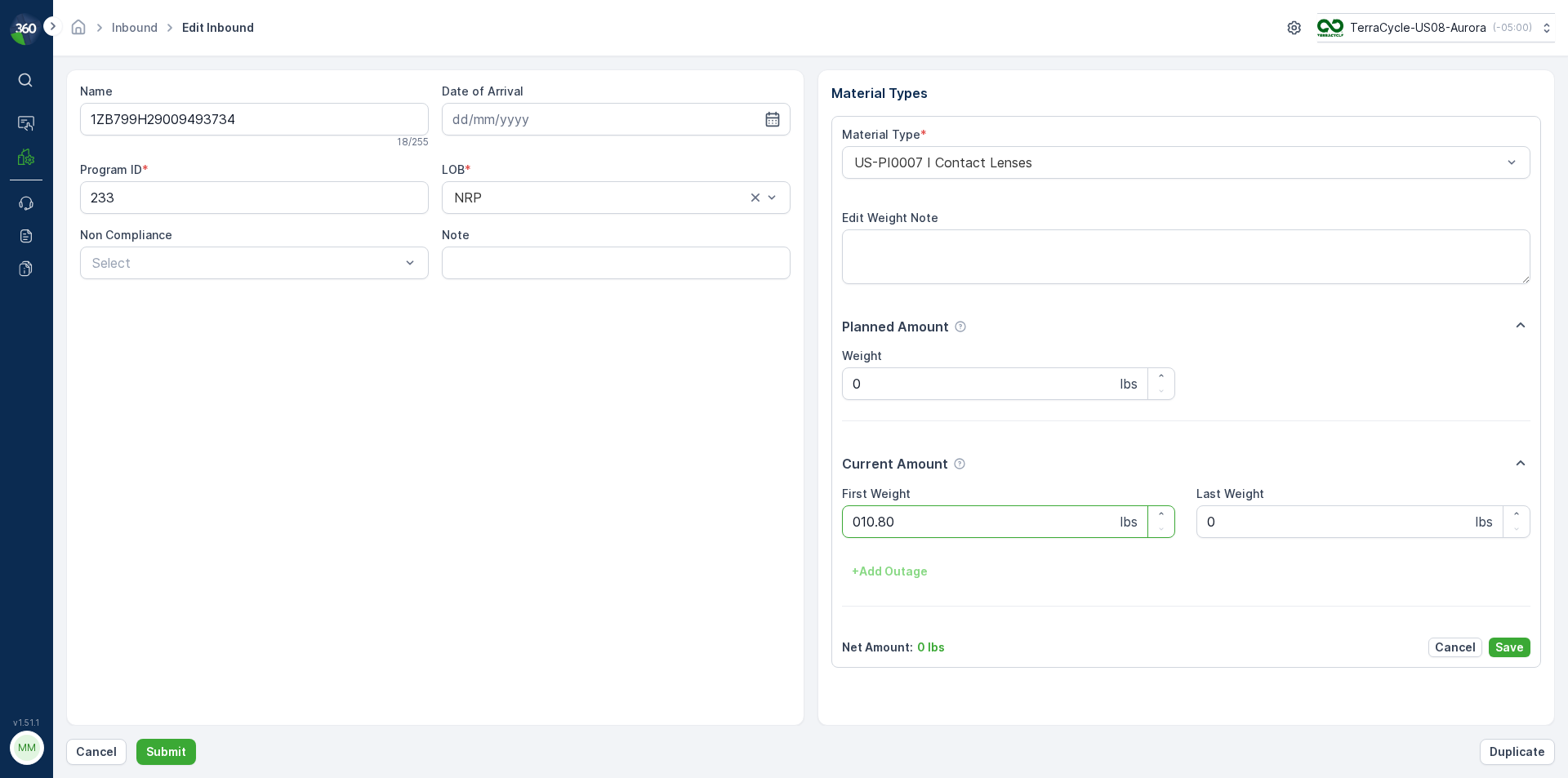
click at [137, 739] on button "Submit" at bounding box center [166, 753] width 59 height 26
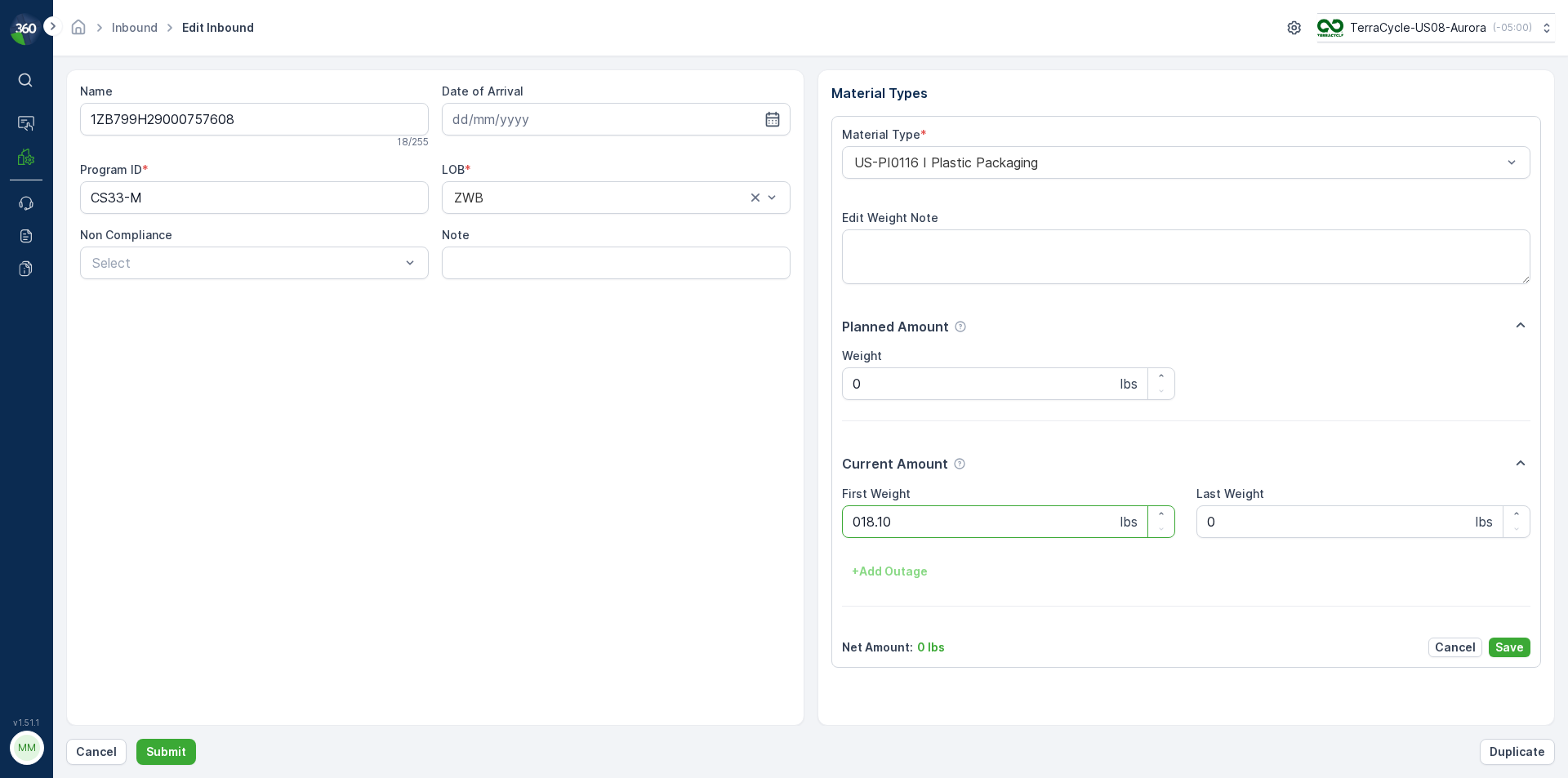
click at [137, 739] on button "Submit" at bounding box center [166, 753] width 59 height 26
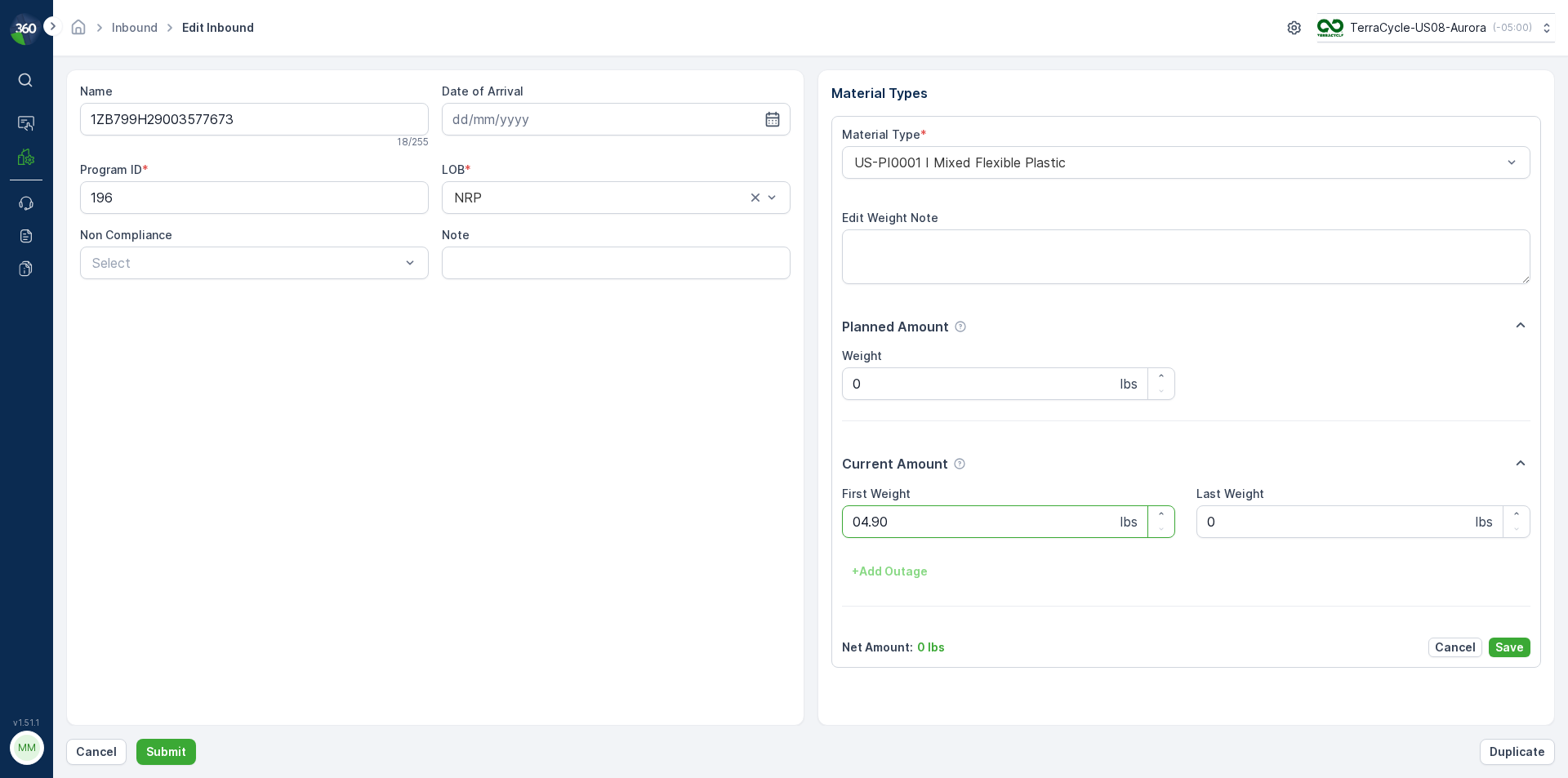
click at [137, 739] on button "Submit" at bounding box center [166, 753] width 59 height 26
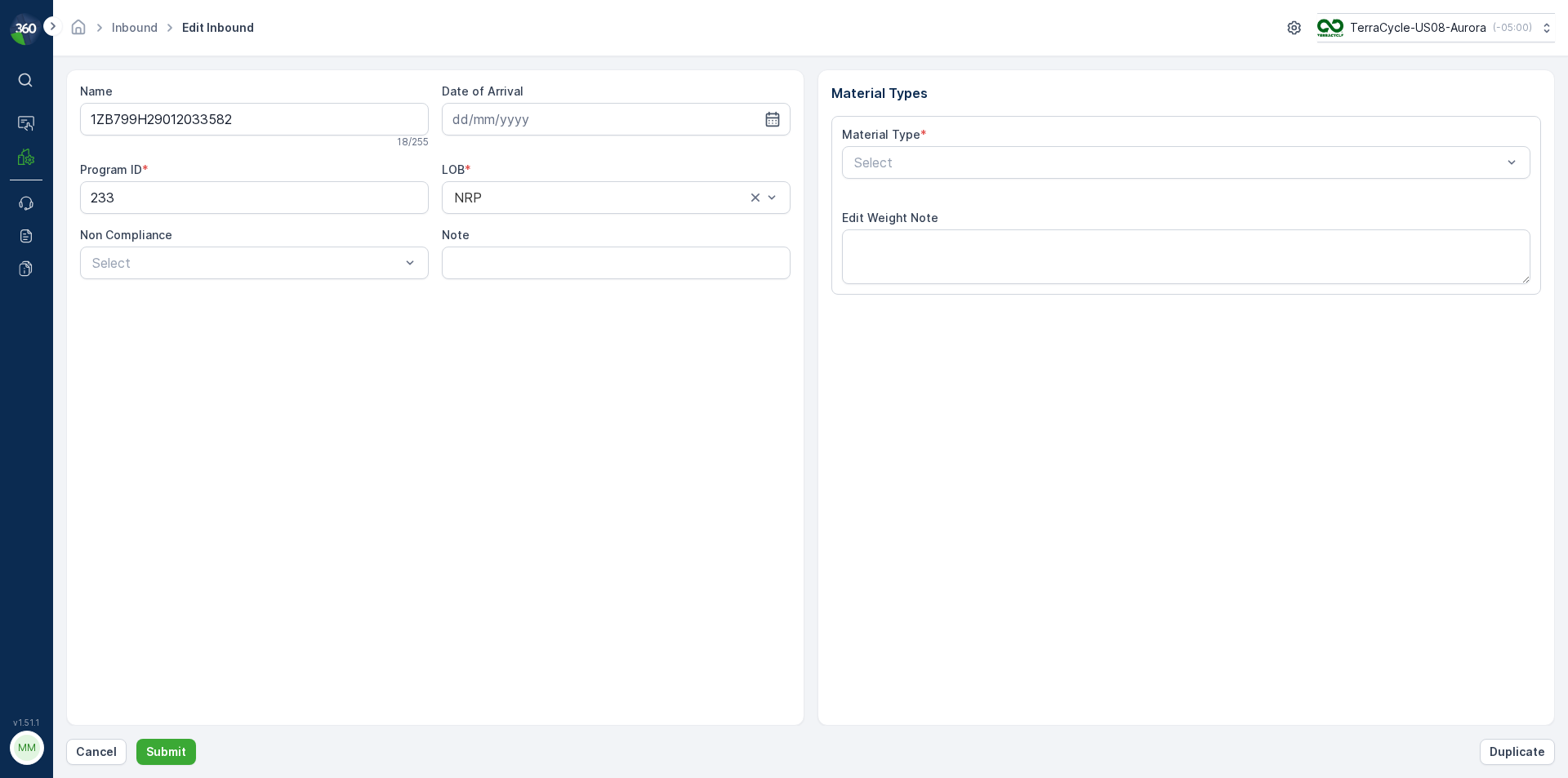
type input "16.09.2025"
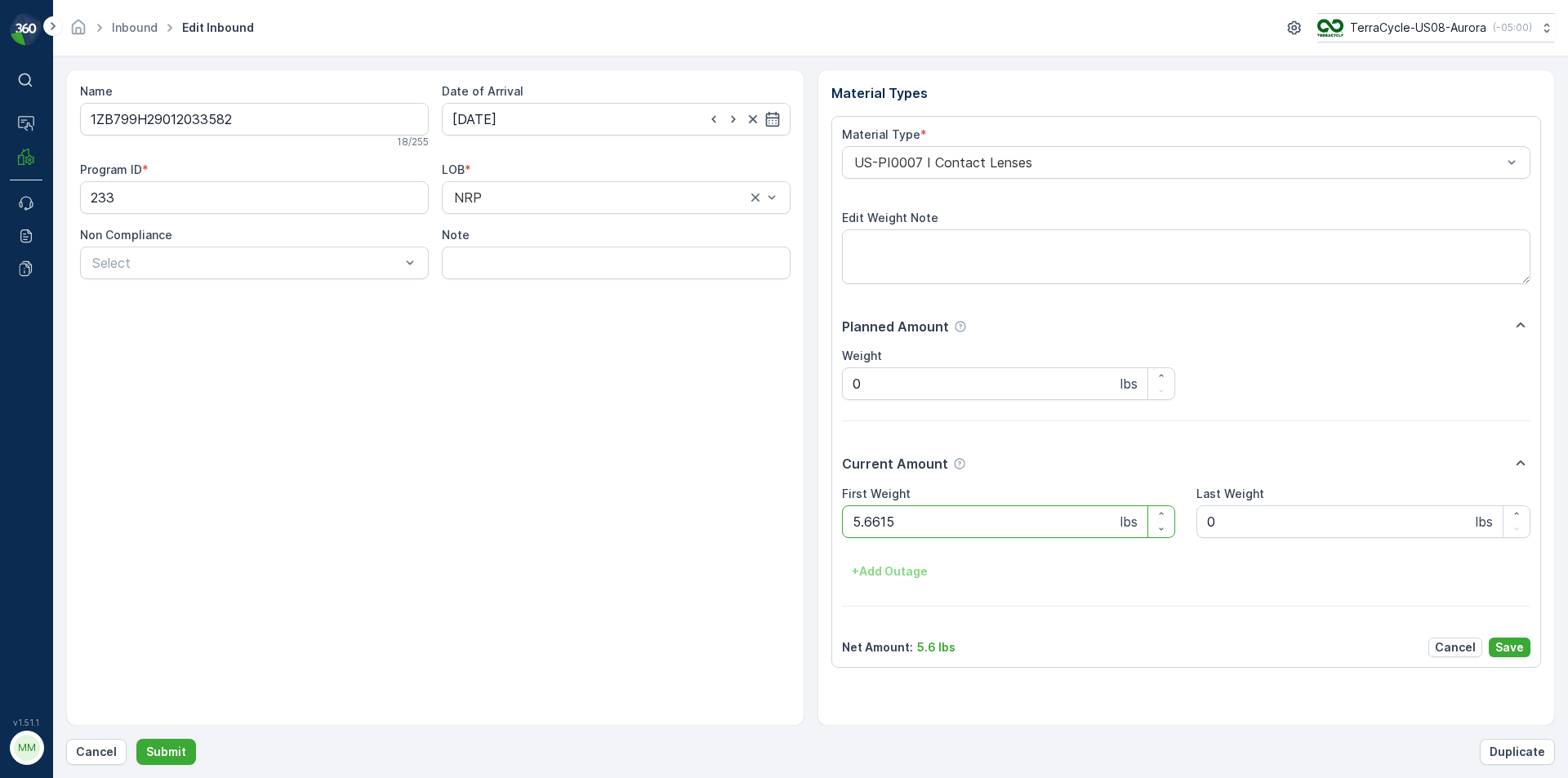
click at [137, 739] on button "Submit" at bounding box center [166, 753] width 59 height 26
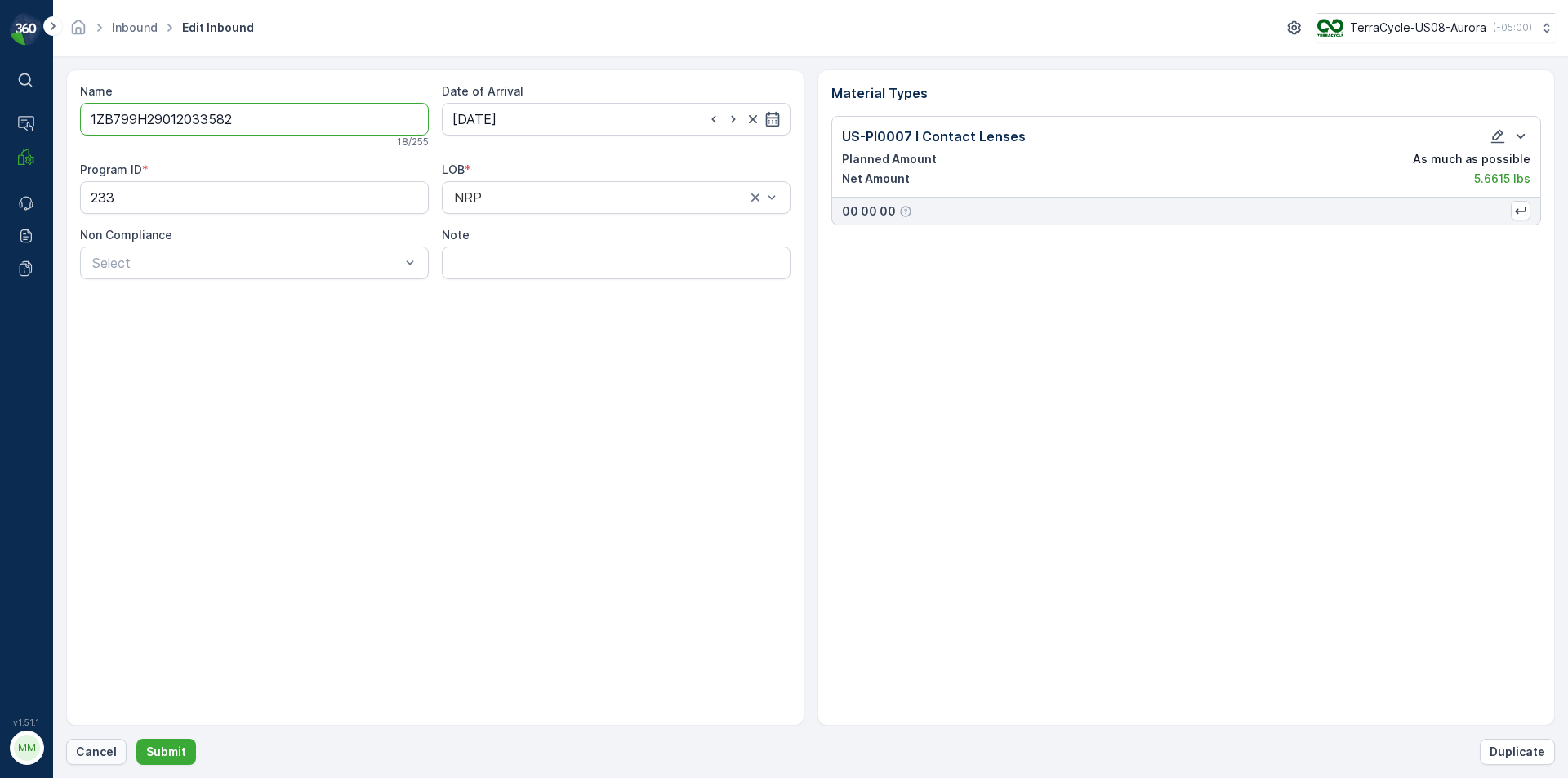
click at [92, 749] on p "Cancel" at bounding box center [96, 752] width 40 height 16
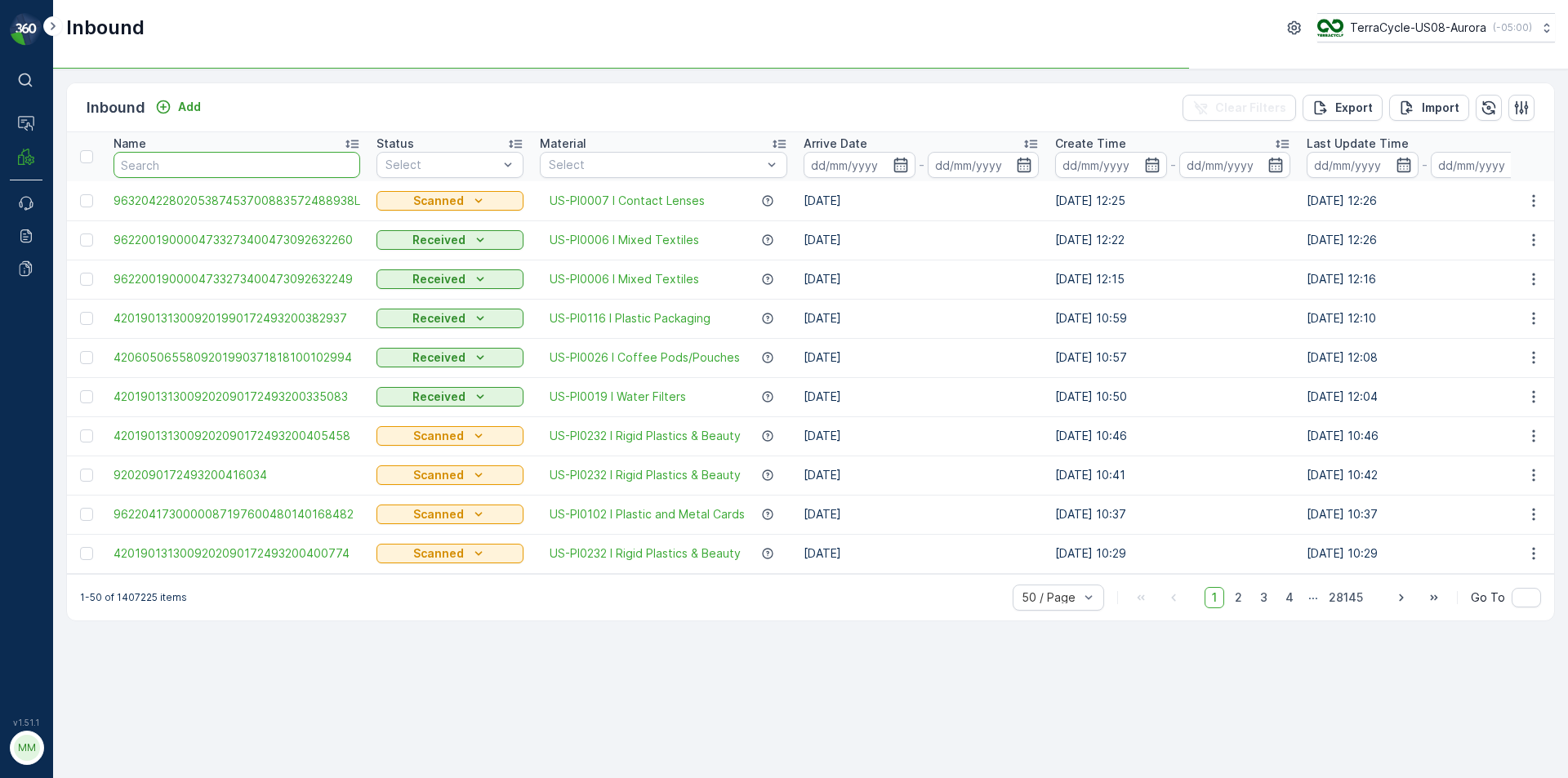
click at [211, 172] on input "text" at bounding box center [237, 165] width 247 height 26
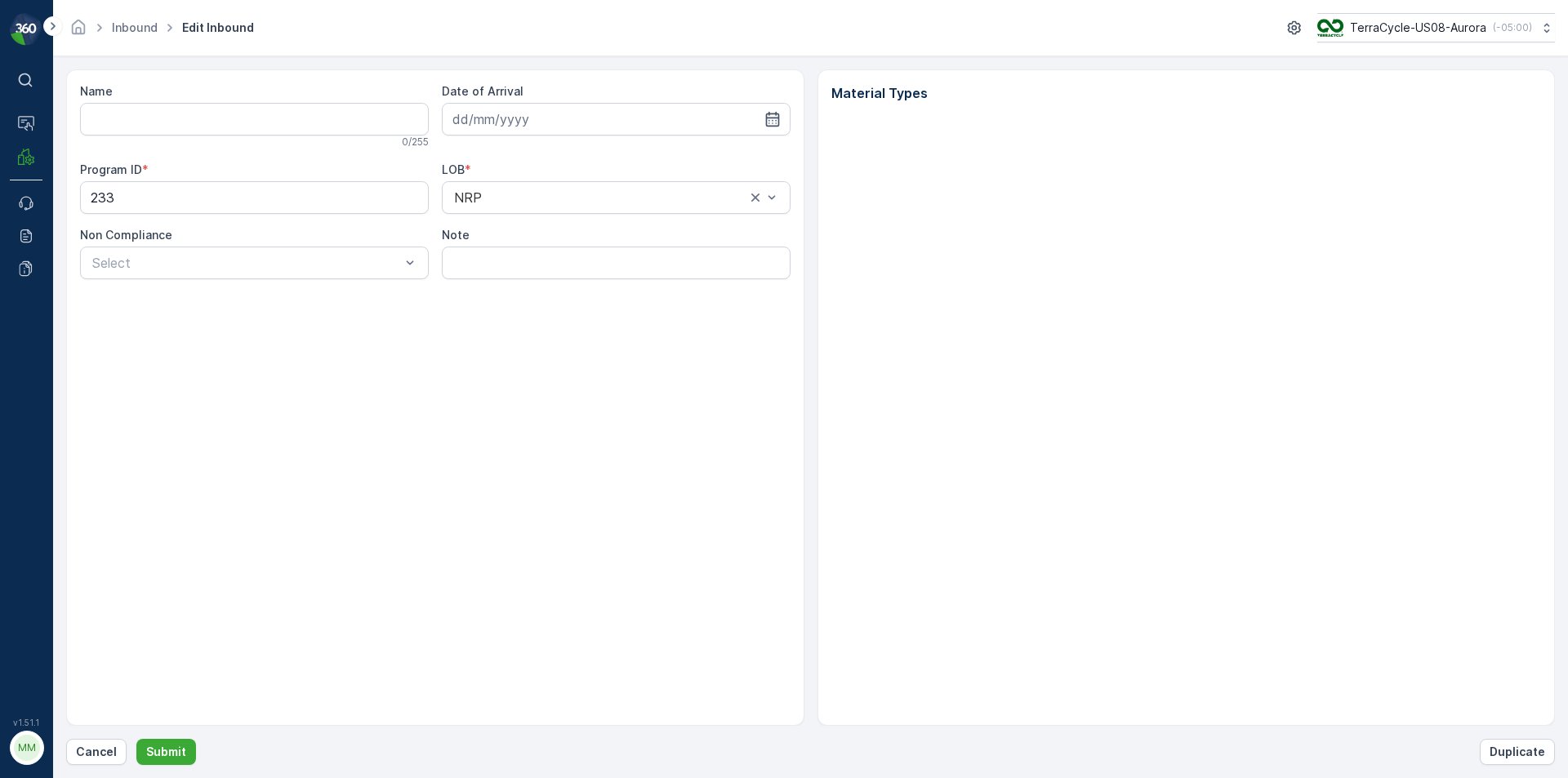
type input "1ZB799H29012033582"
type input "16.09.2025"
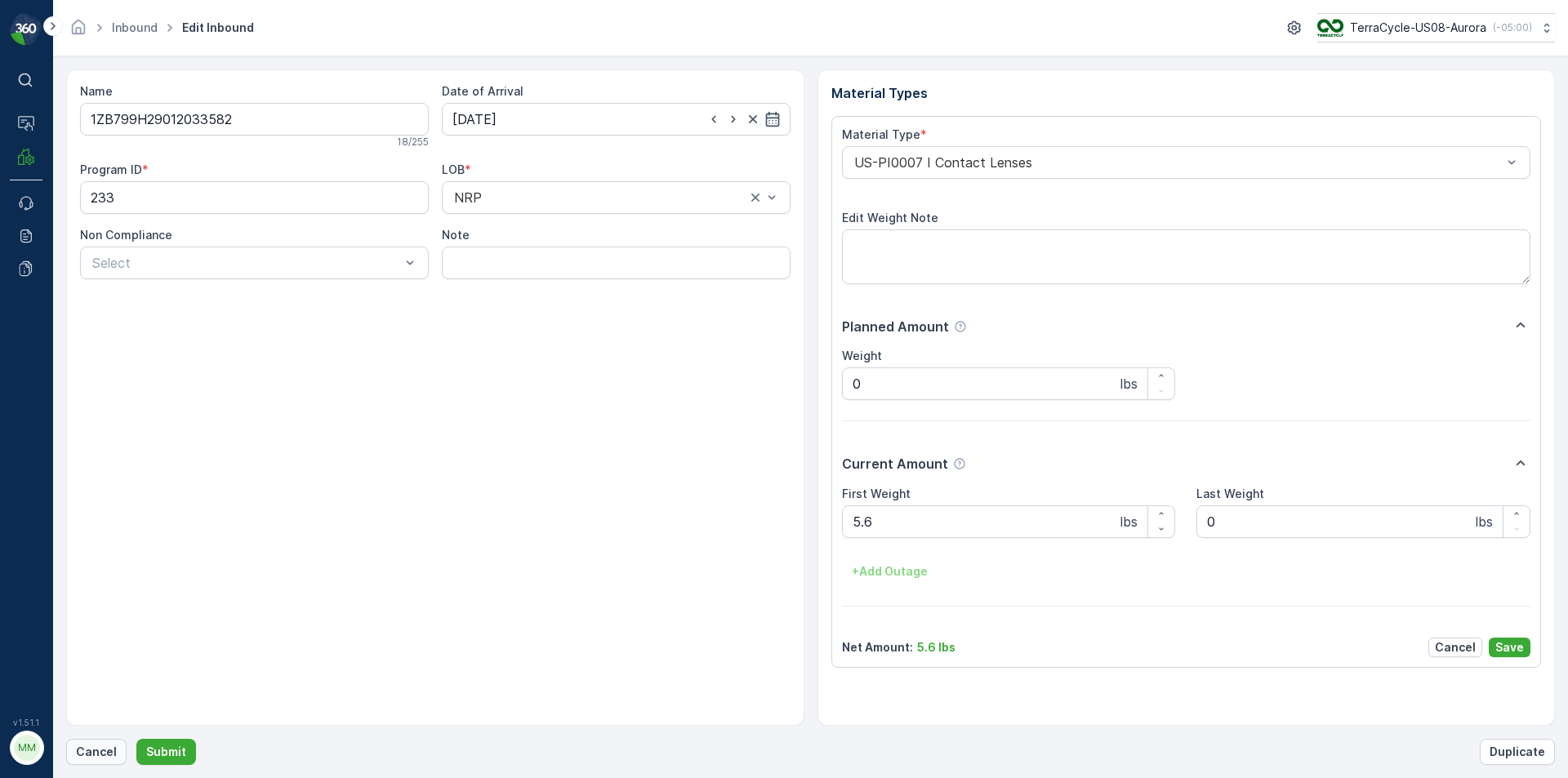
click at [88, 746] on p "Cancel" at bounding box center [96, 752] width 40 height 16
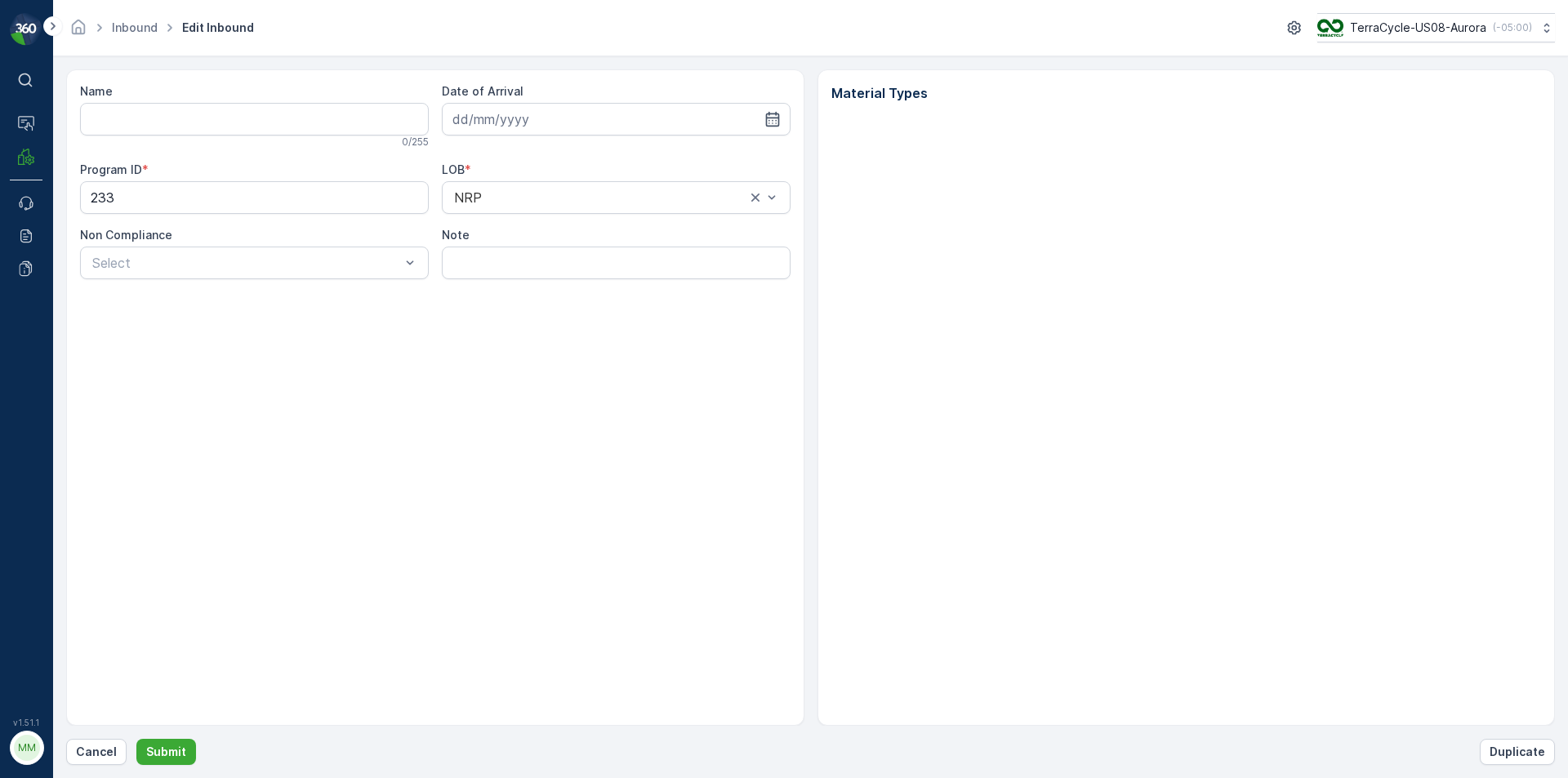
type input "1ZB799H29012033582"
type input "16.09.2025"
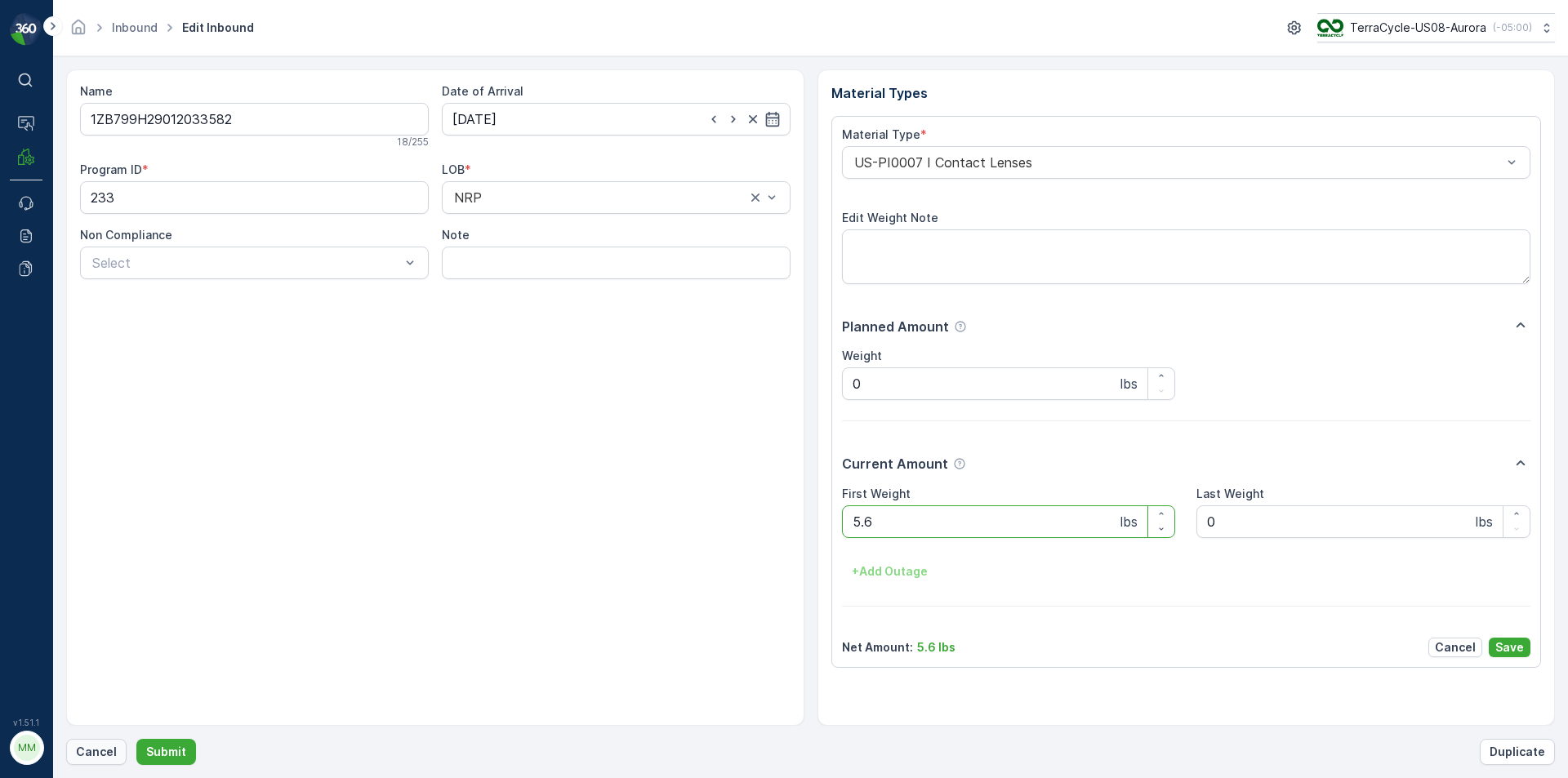
click at [83, 753] on p "Cancel" at bounding box center [96, 752] width 40 height 16
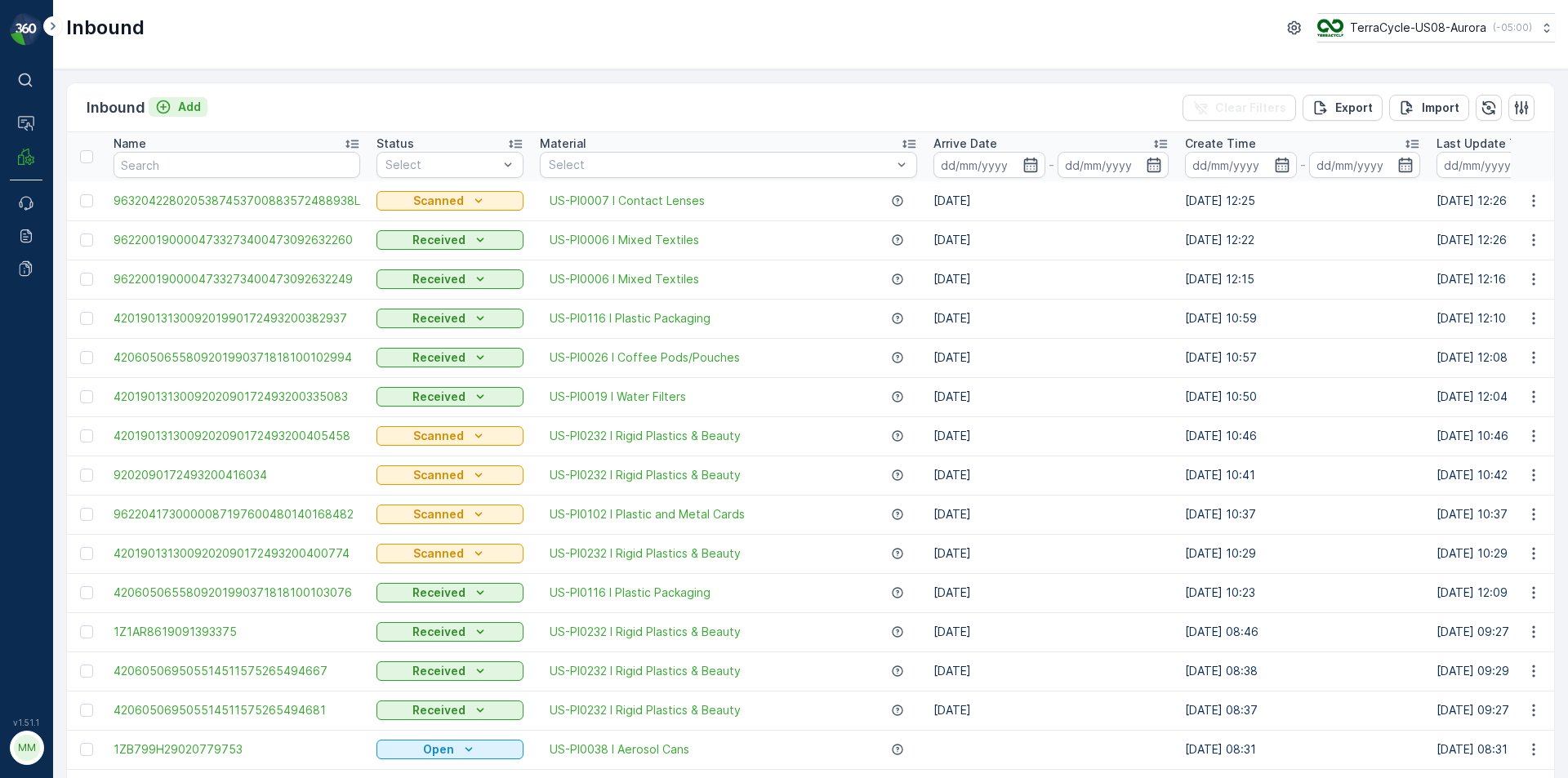
click at [161, 102] on icon "Add" at bounding box center [163, 106] width 16 height 16
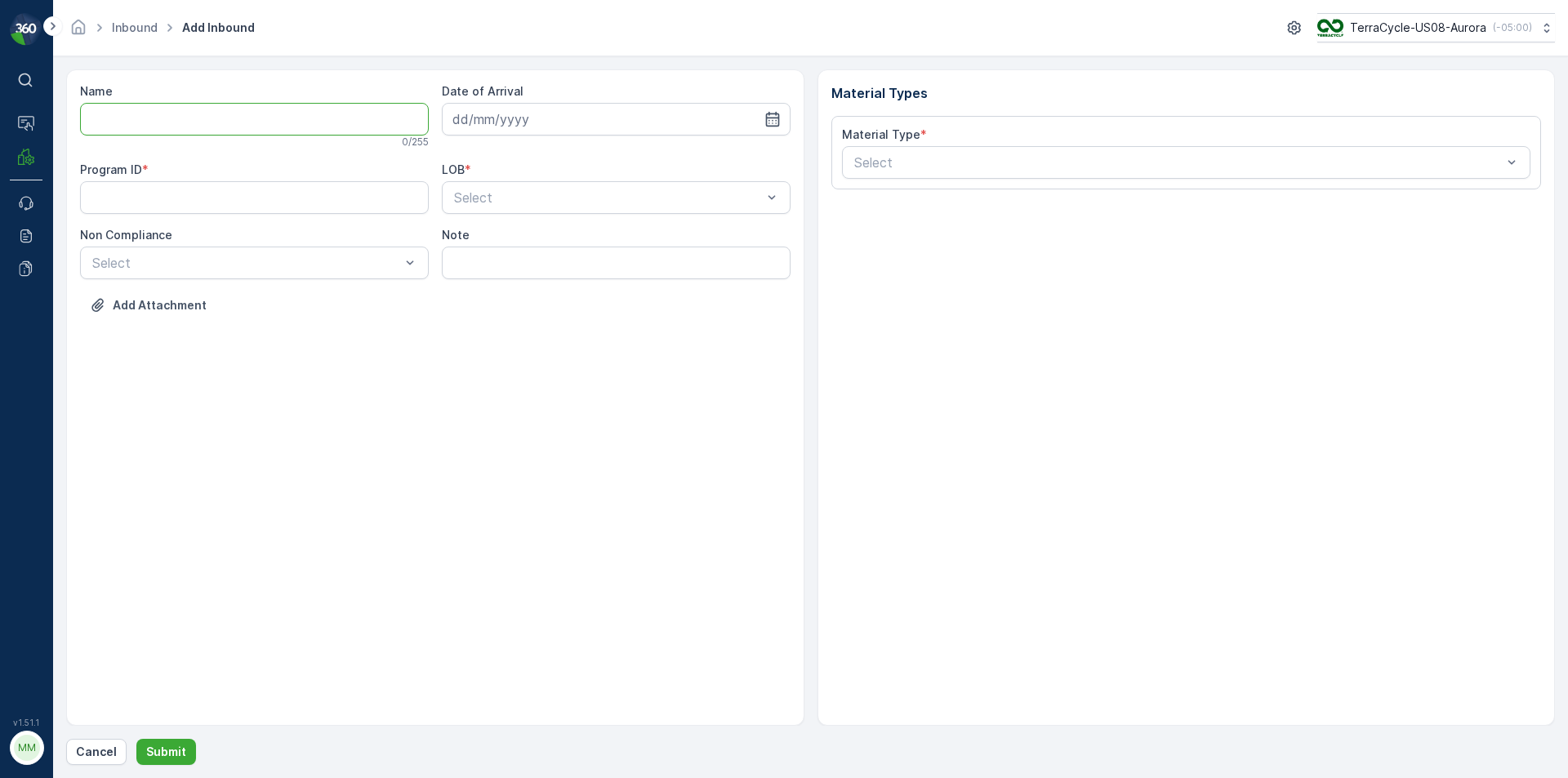
click at [175, 120] on input "Name" at bounding box center [254, 119] width 348 height 33
type input "42060506"
click at [137, 739] on button "Submit" at bounding box center [166, 753] width 59 height 26
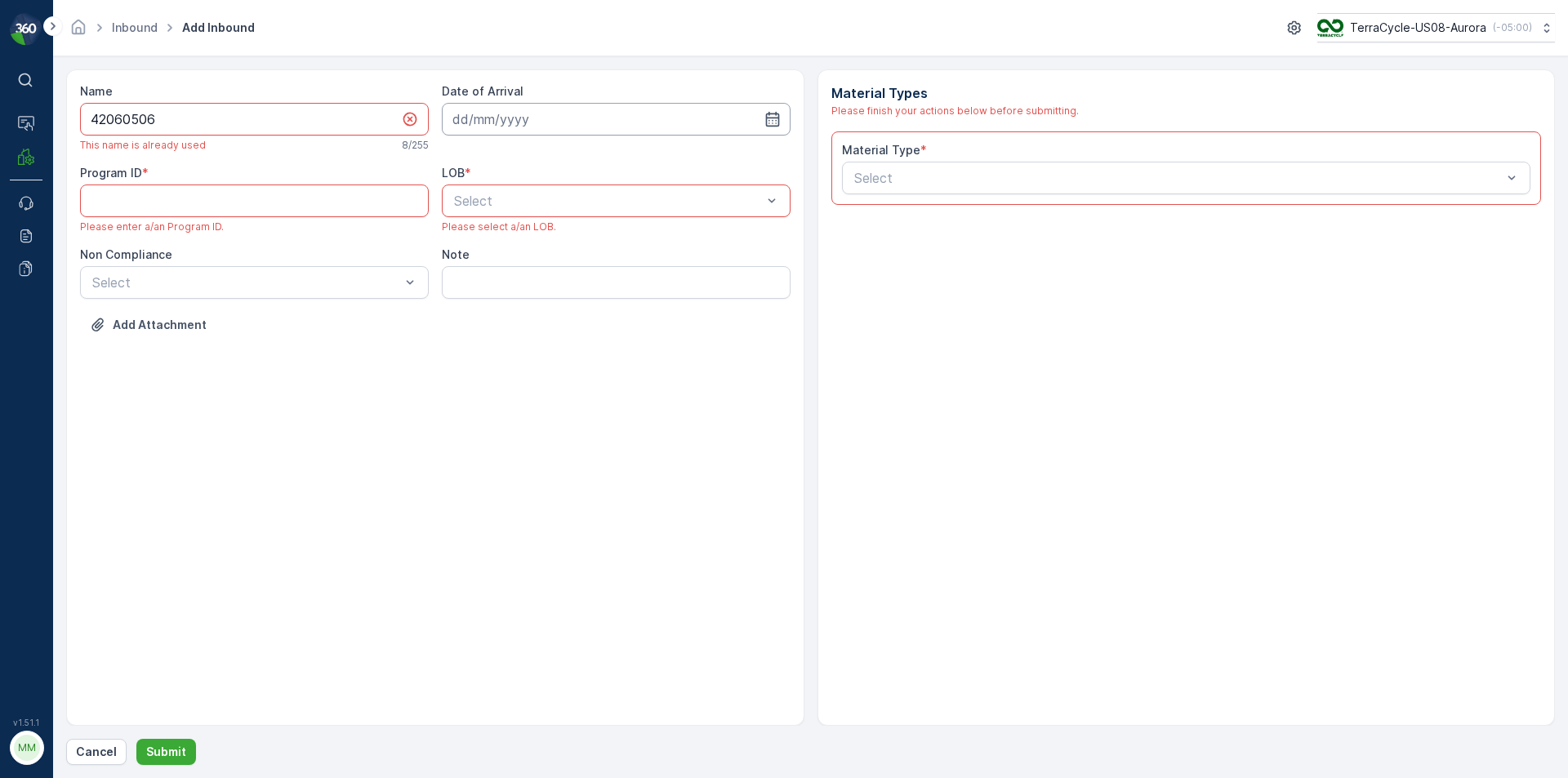
click at [739, 107] on input at bounding box center [616, 119] width 348 height 33
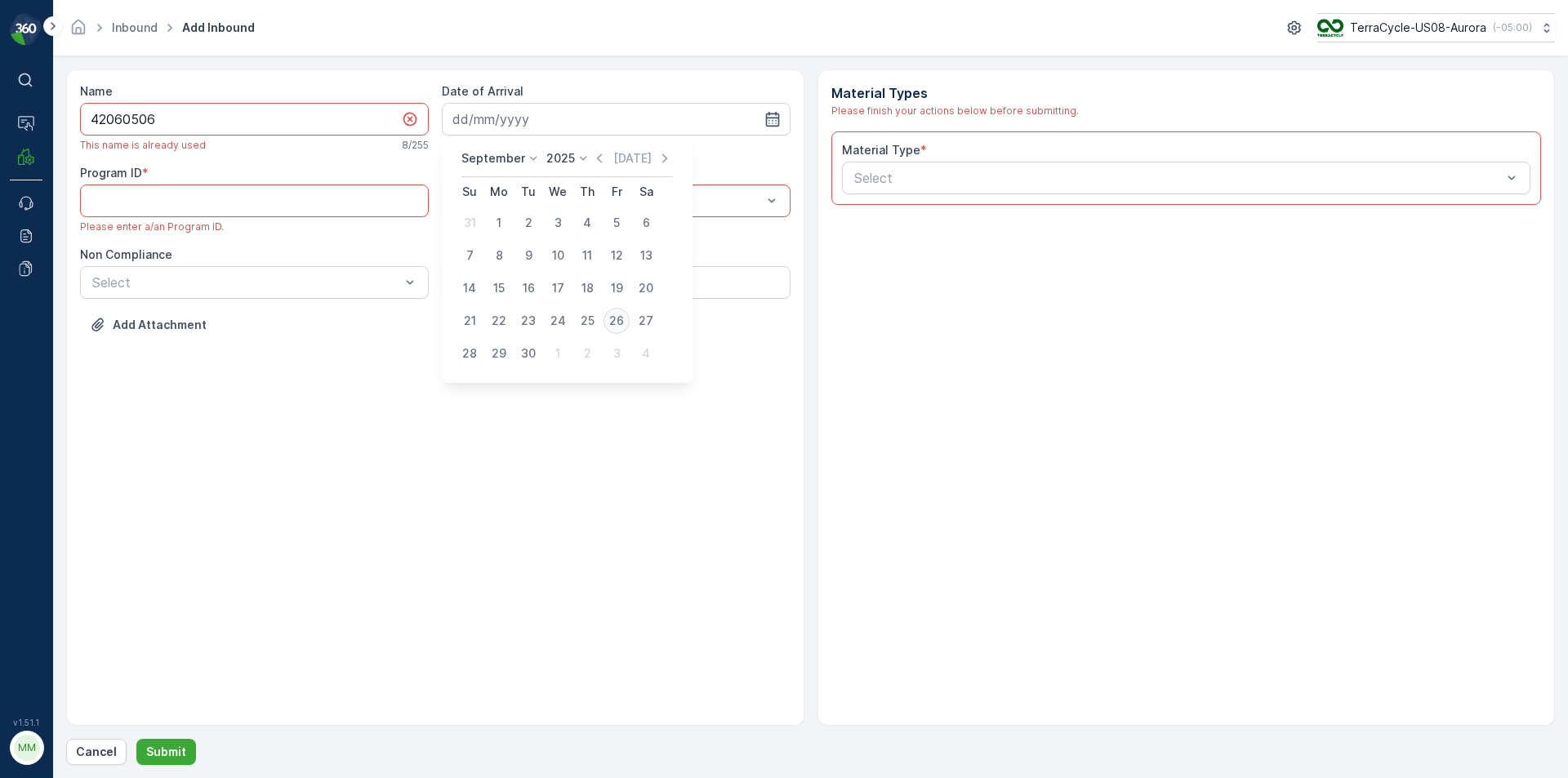
click at [617, 329] on div "26" at bounding box center [617, 321] width 26 height 26
type input "[DATE]"
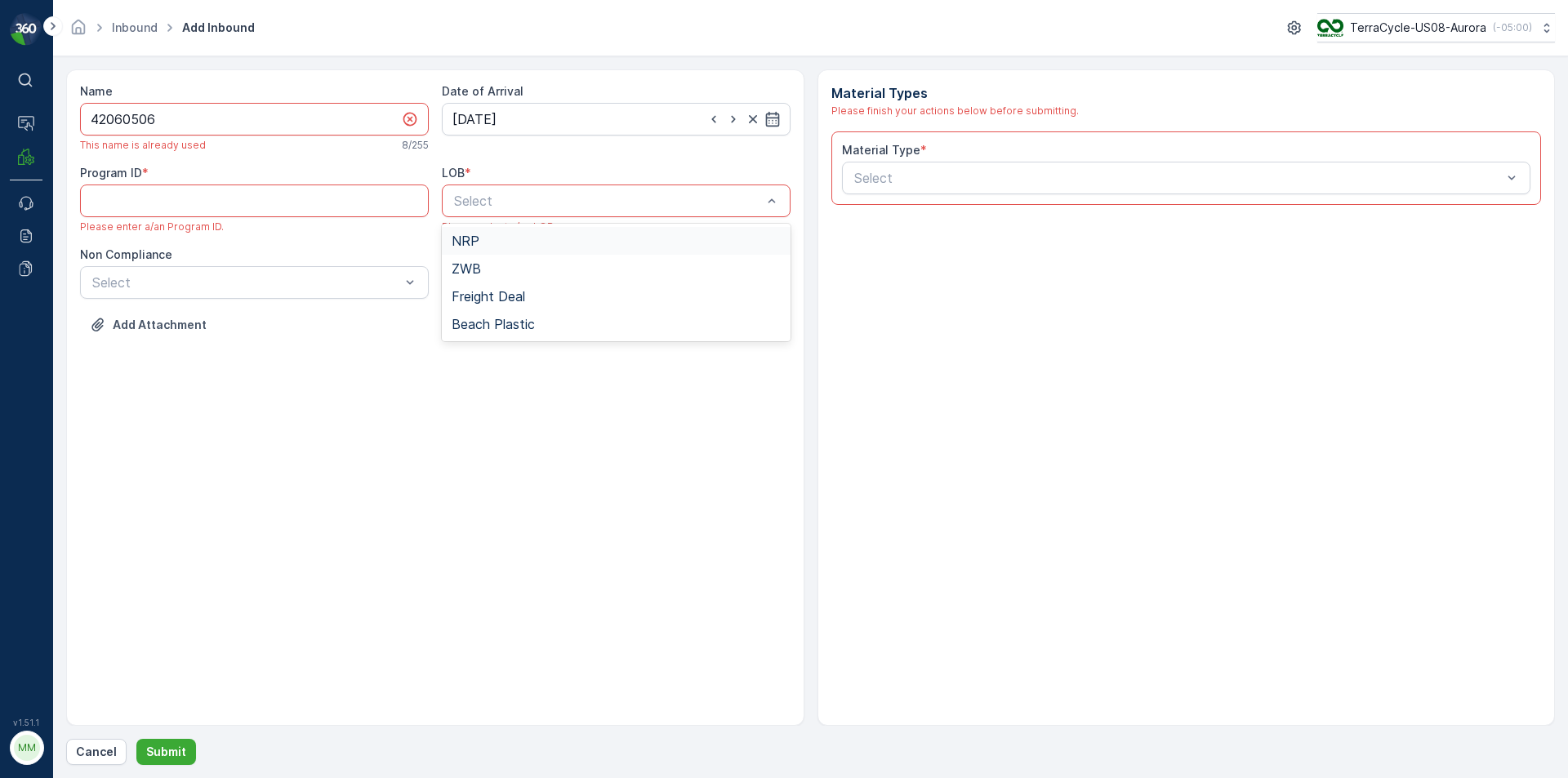
click at [464, 232] on div "NRP" at bounding box center [616, 240] width 348 height 27
click at [285, 211] on ID "Program ID" at bounding box center [254, 201] width 348 height 33
click at [309, 214] on ID "Program ID" at bounding box center [254, 201] width 348 height 33
paste ID "233"
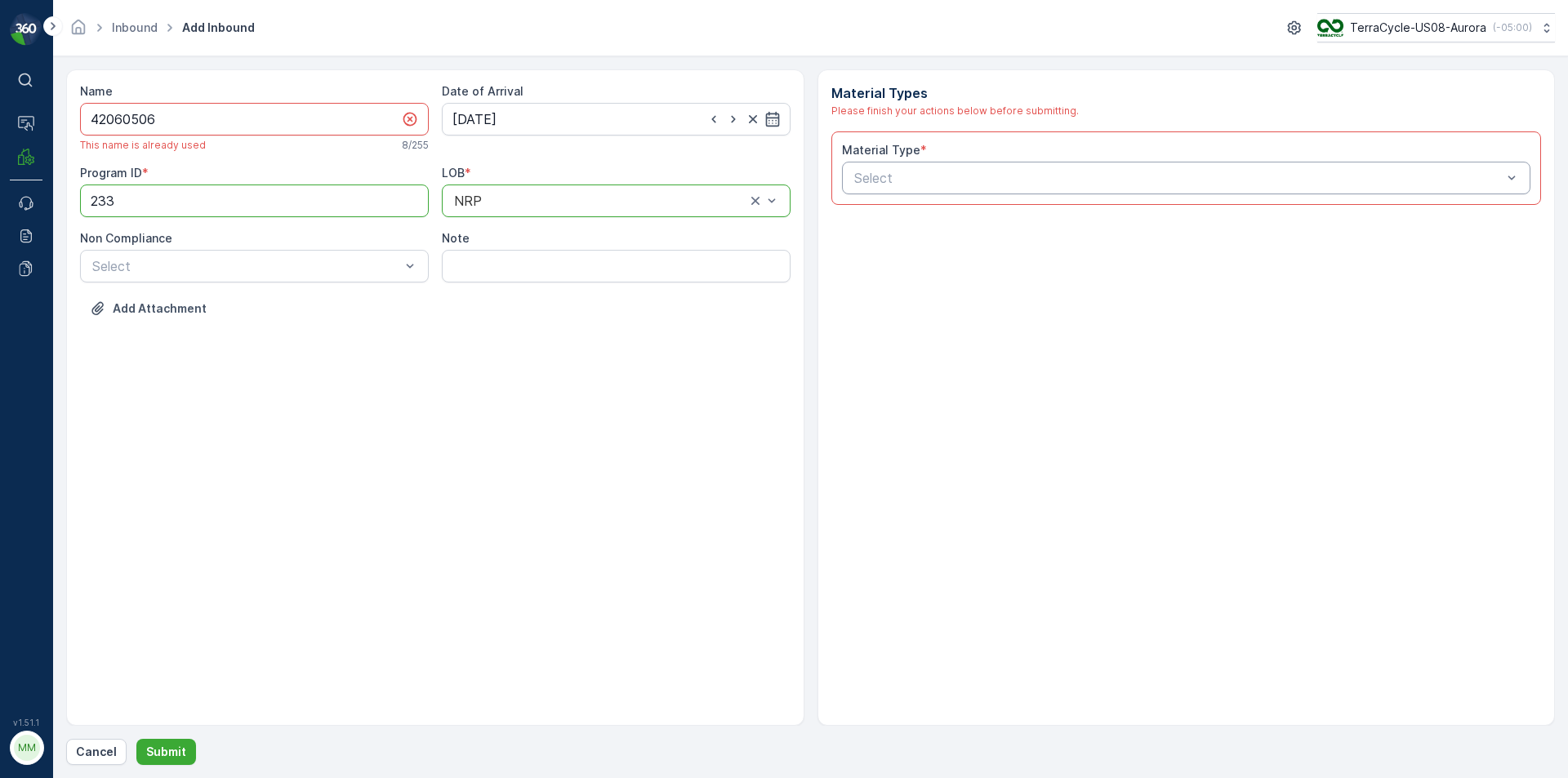
type ID "233"
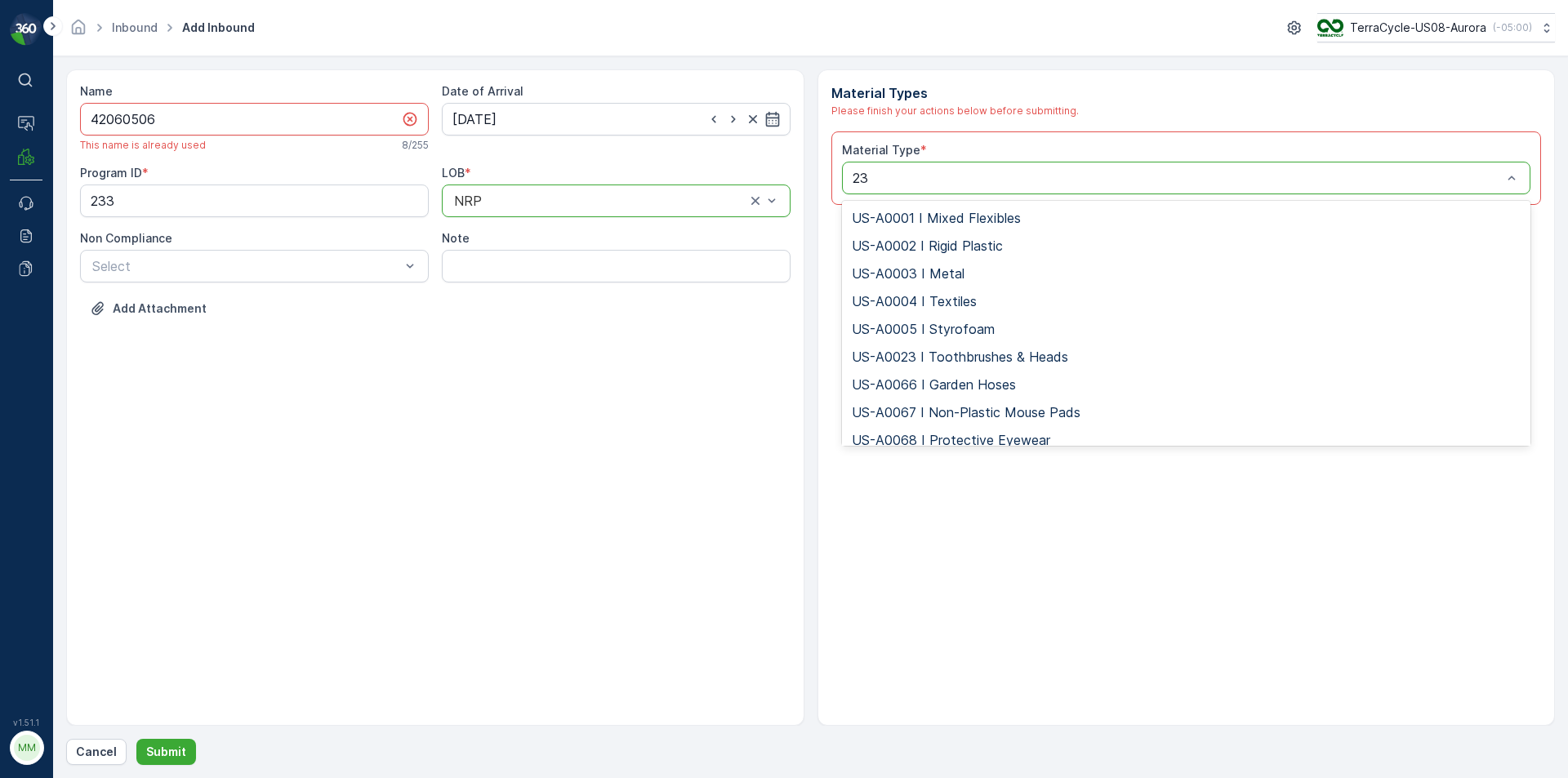
type input "2"
type input "0007"
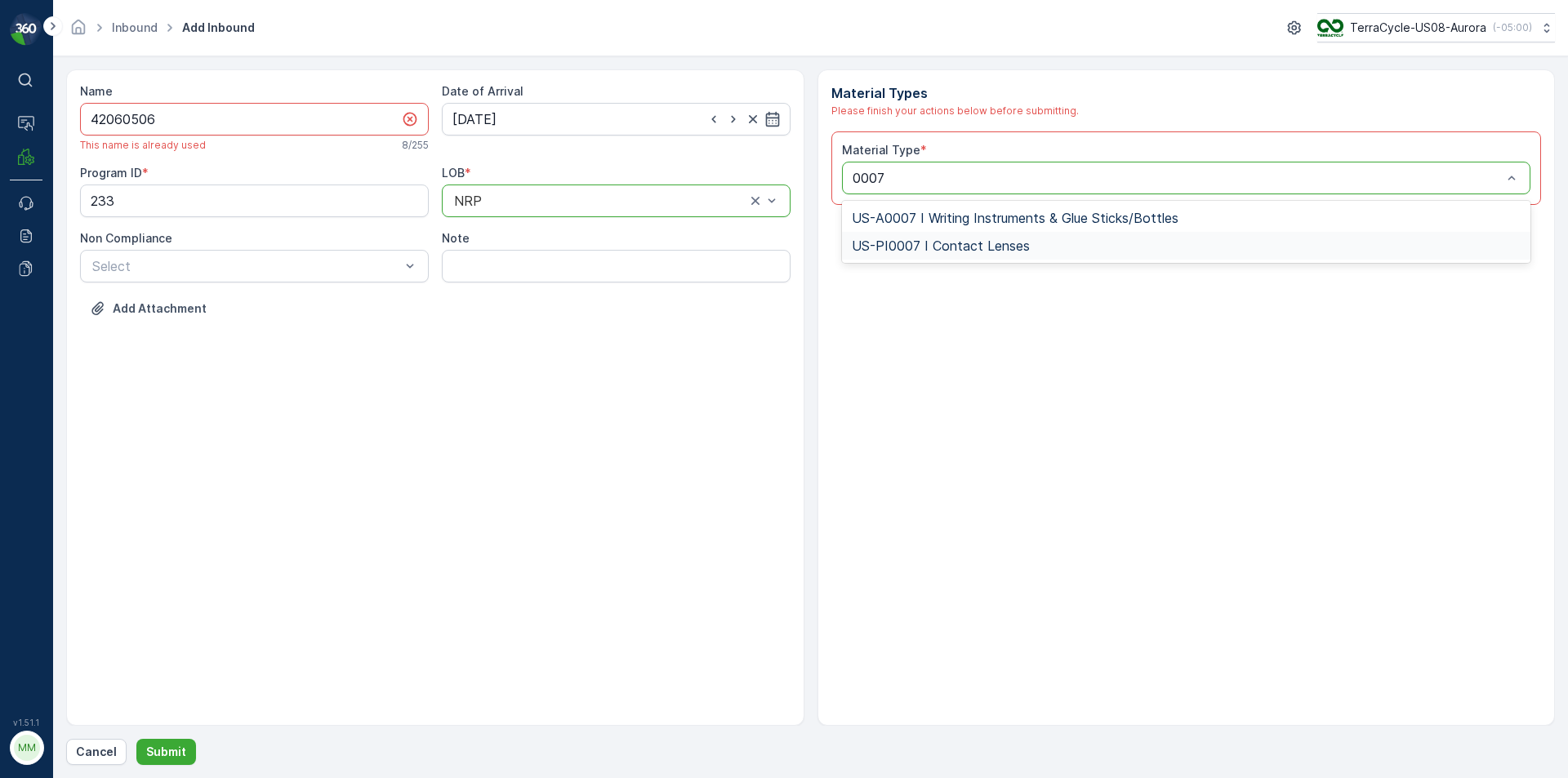
click at [1010, 241] on span "US-PI0007 I Contact Lenses" at bounding box center [940, 246] width 178 height 15
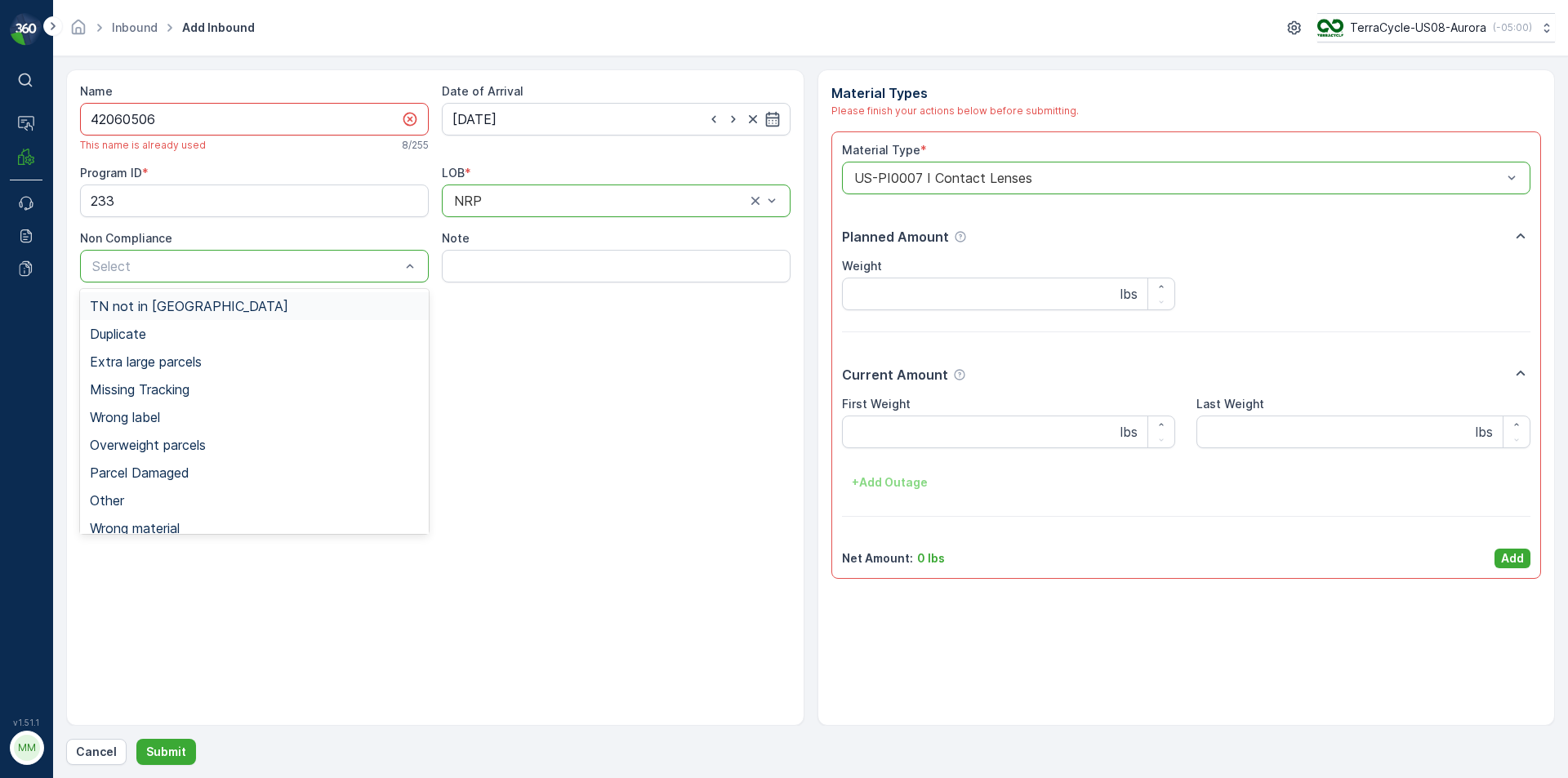
click at [204, 112] on input "42060506" at bounding box center [254, 119] width 348 height 33
click at [139, 335] on span "Duplicate" at bounding box center [118, 334] width 57 height 15
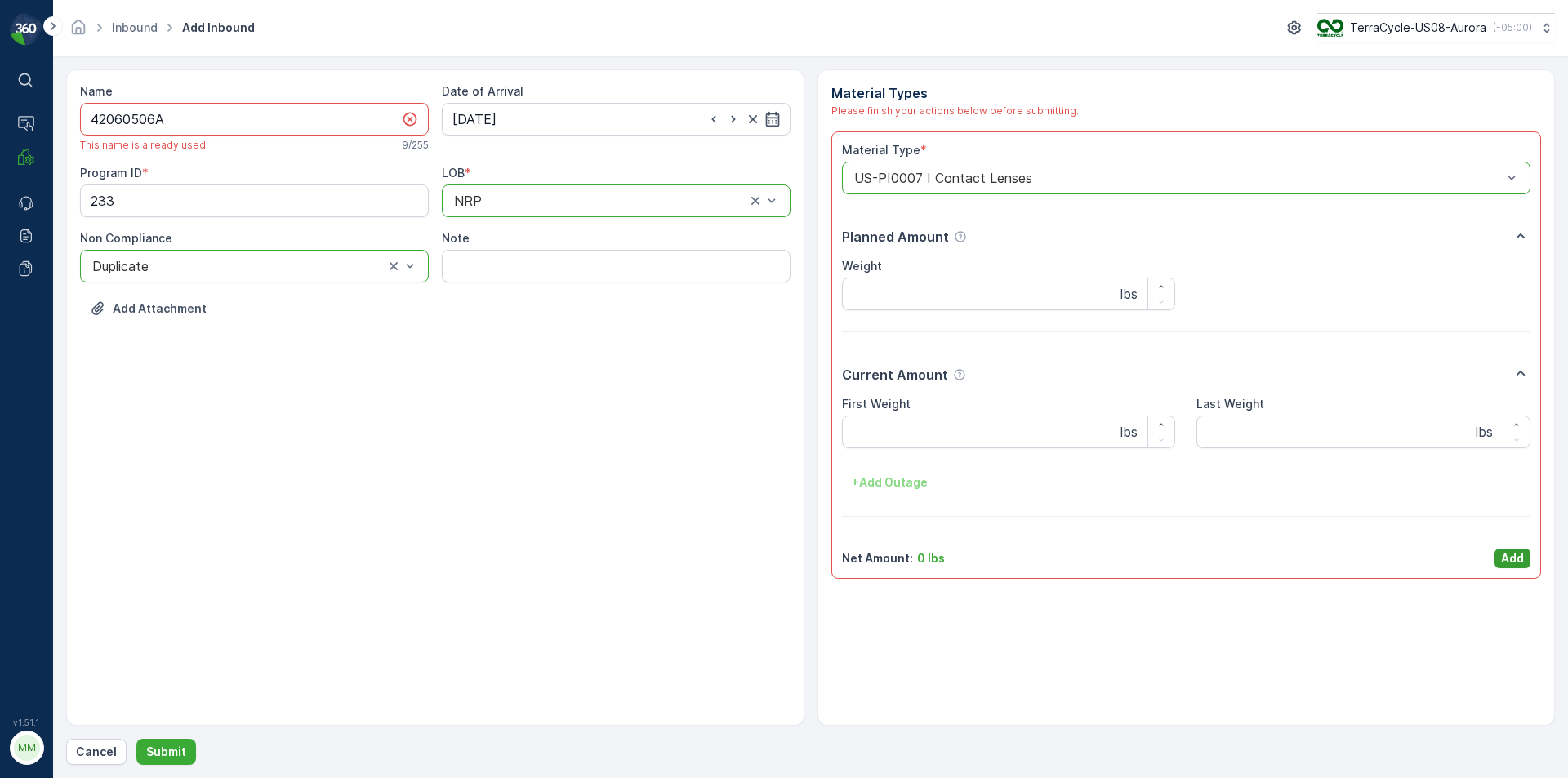
click at [1524, 559] on button "Add" at bounding box center [1512, 559] width 36 height 20
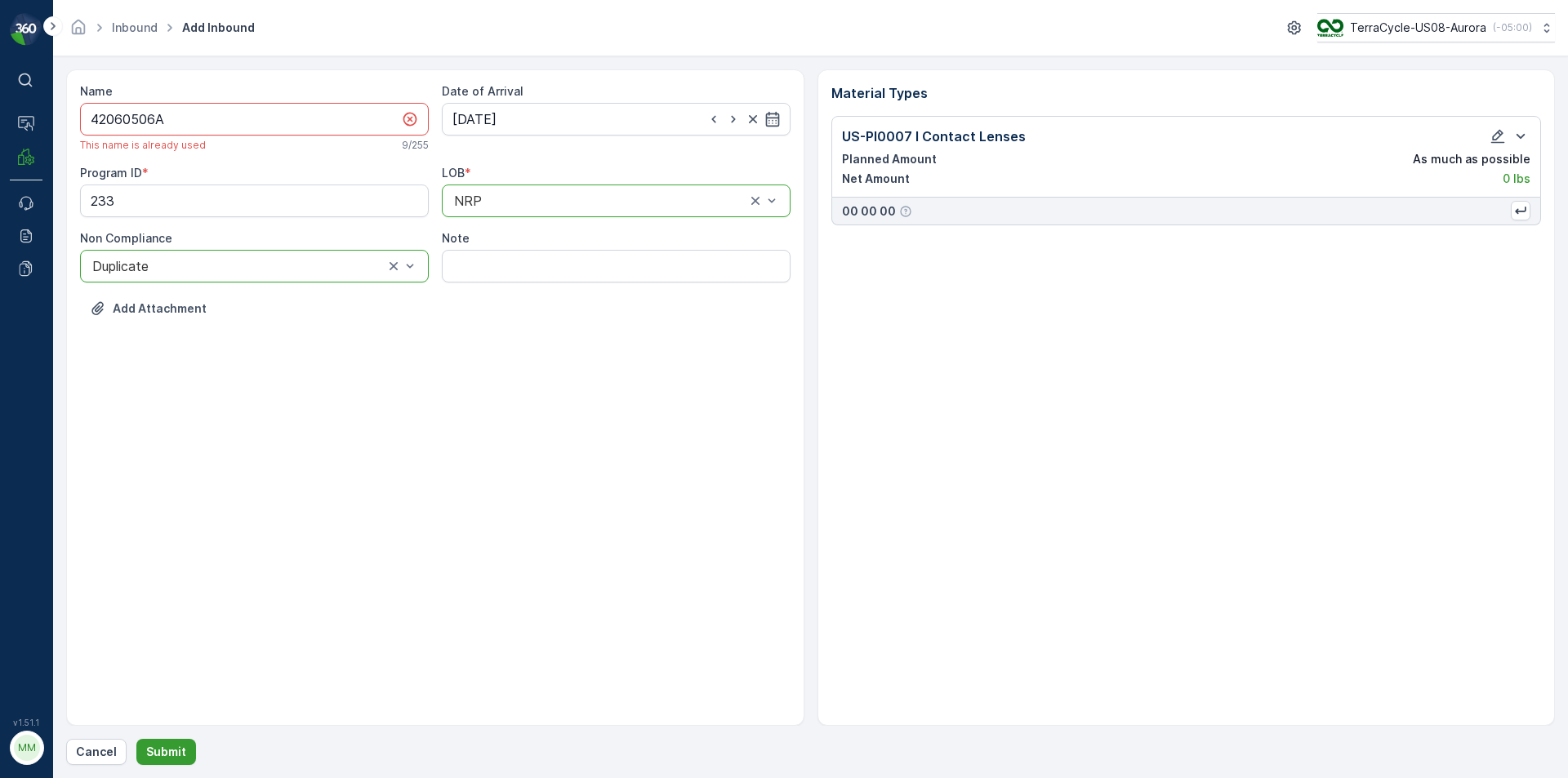
click at [166, 745] on p "Submit" at bounding box center [166, 752] width 40 height 16
click at [162, 754] on p "Submit" at bounding box center [166, 752] width 40 height 16
click at [210, 108] on input "42060506A" at bounding box center [254, 119] width 348 height 33
type input "42060506DD"
click at [164, 750] on p "Submit" at bounding box center [166, 752] width 40 height 16
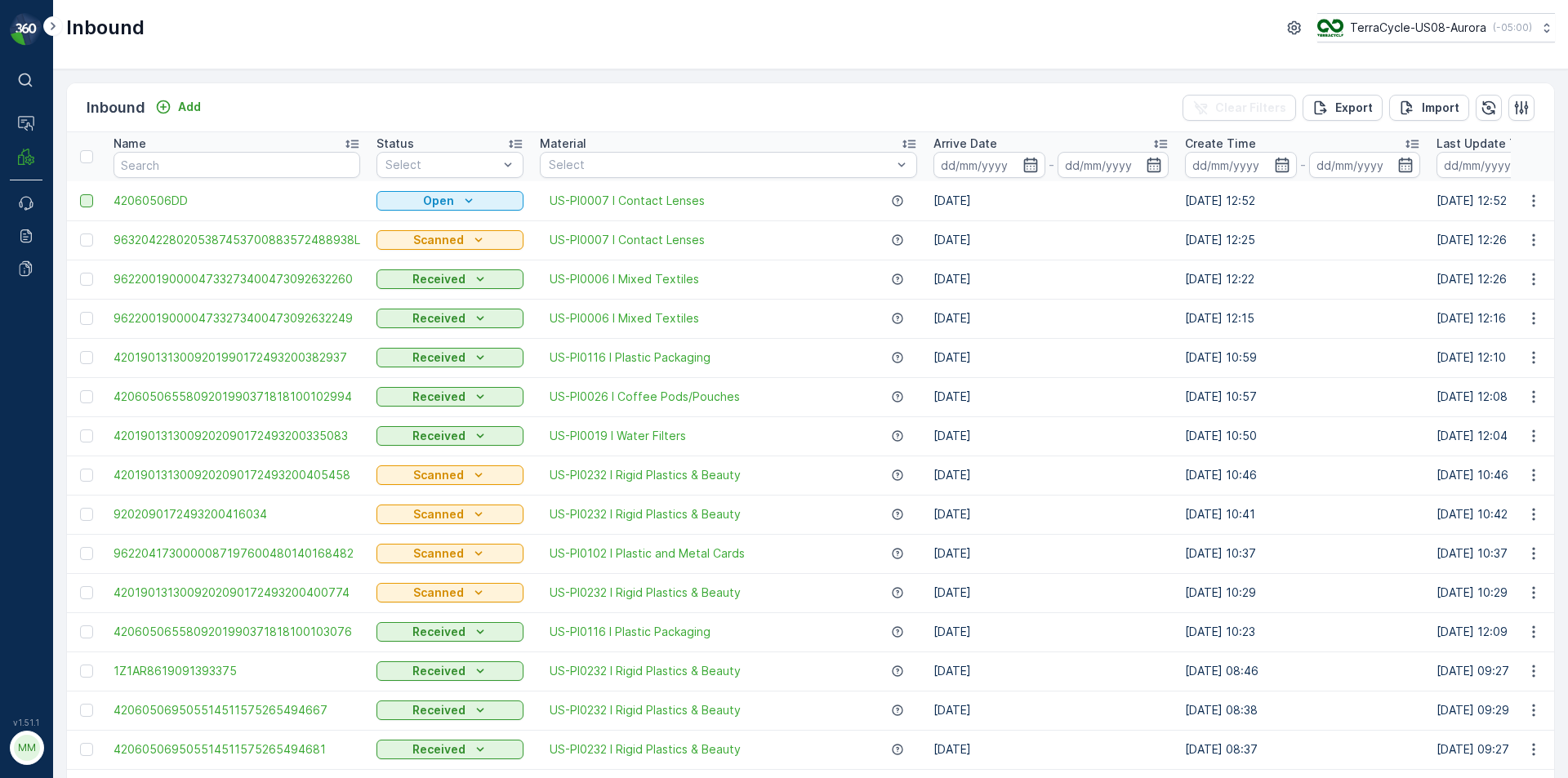
click at [83, 206] on div at bounding box center [87, 201] width 13 height 13
click at [80, 194] on input "checkbox" at bounding box center [80, 194] width 0 height 0
click at [1366, 107] on p "Print QR" at bounding box center [1380, 107] width 49 height 16
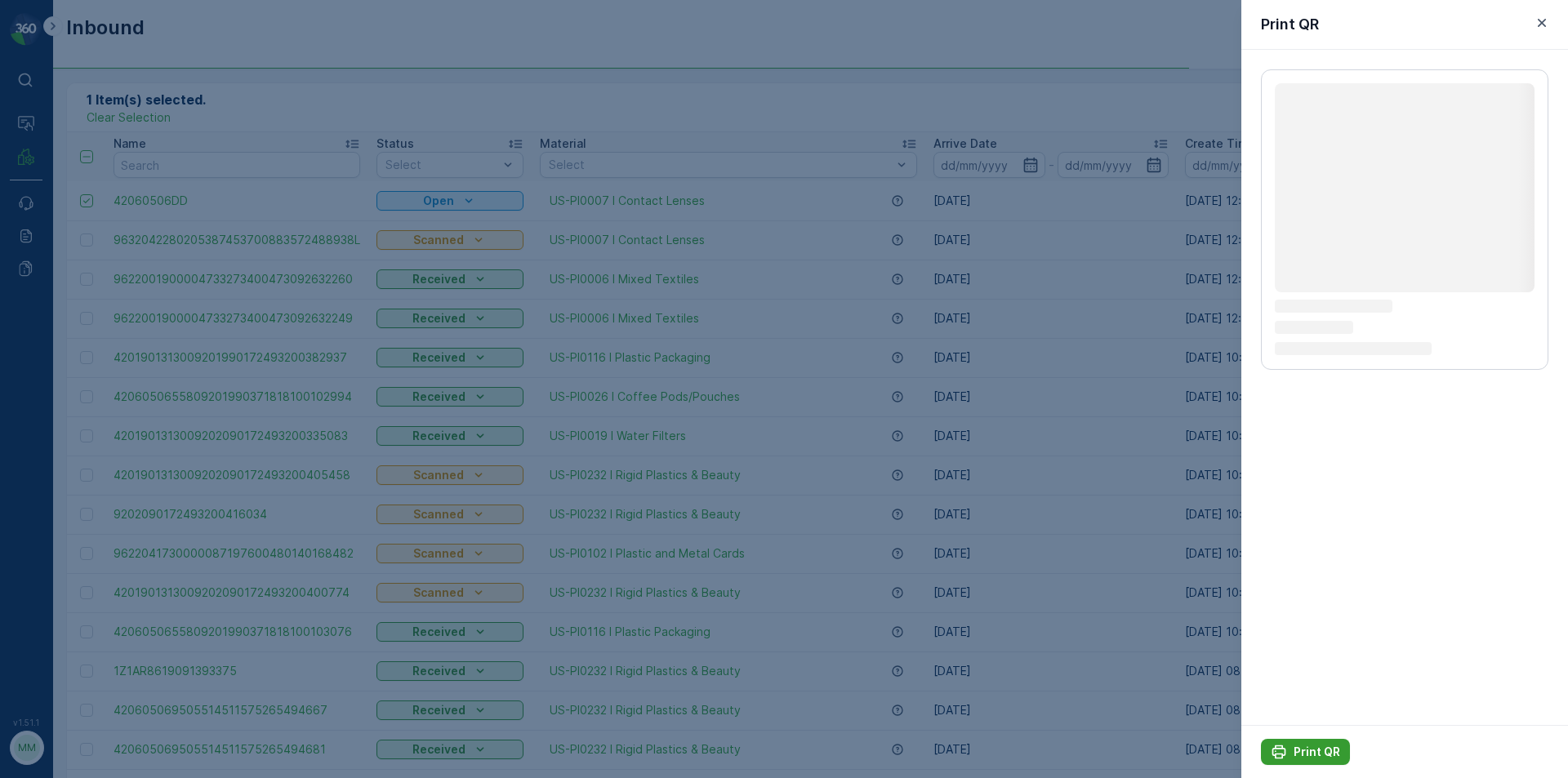
click at [1315, 744] on p "Print QR" at bounding box center [1316, 752] width 46 height 16
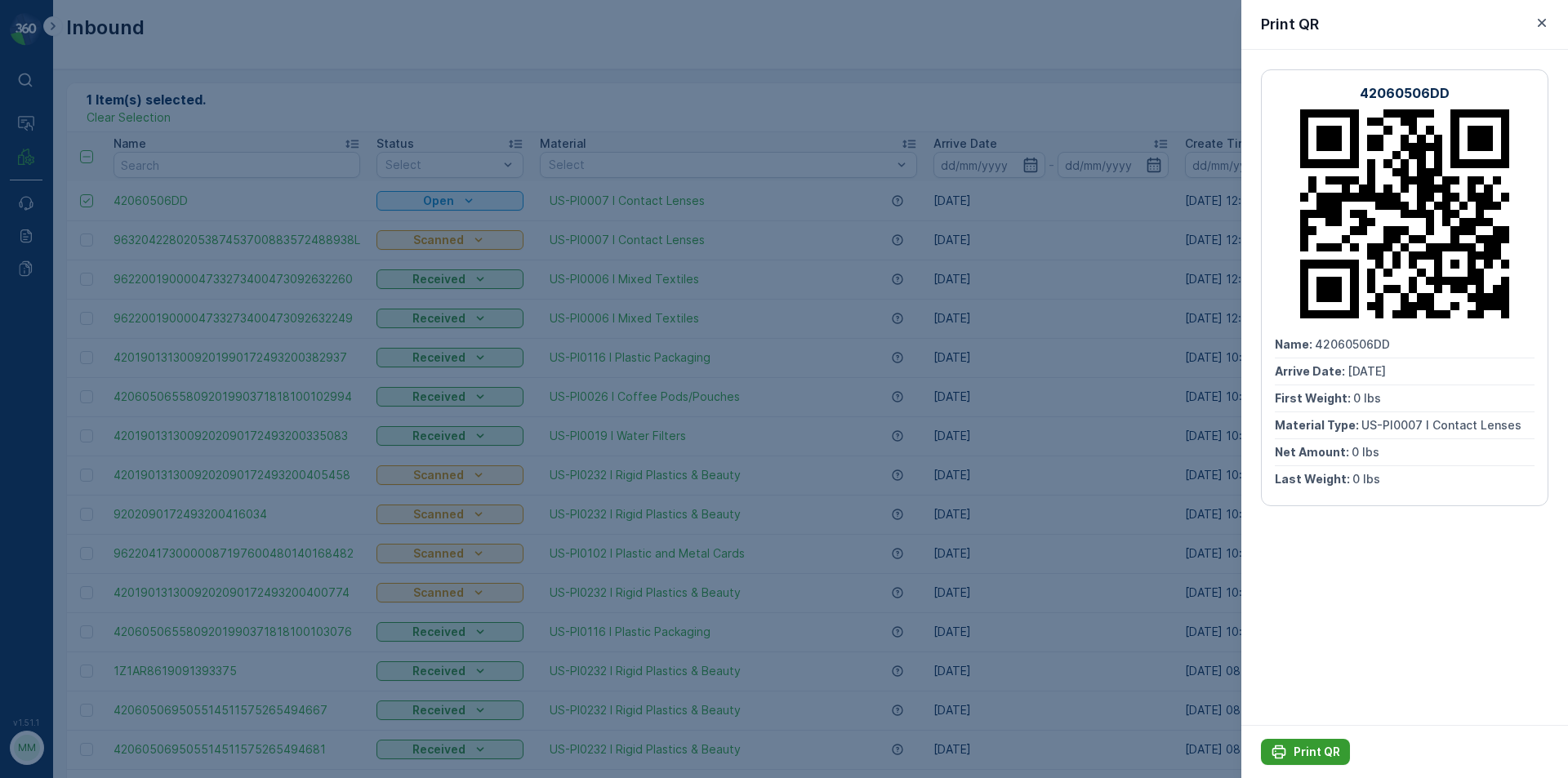
click at [1278, 753] on icon "Print QR" at bounding box center [1278, 752] width 16 height 16
click at [1540, 30] on icon "button" at bounding box center [1541, 23] width 16 height 16
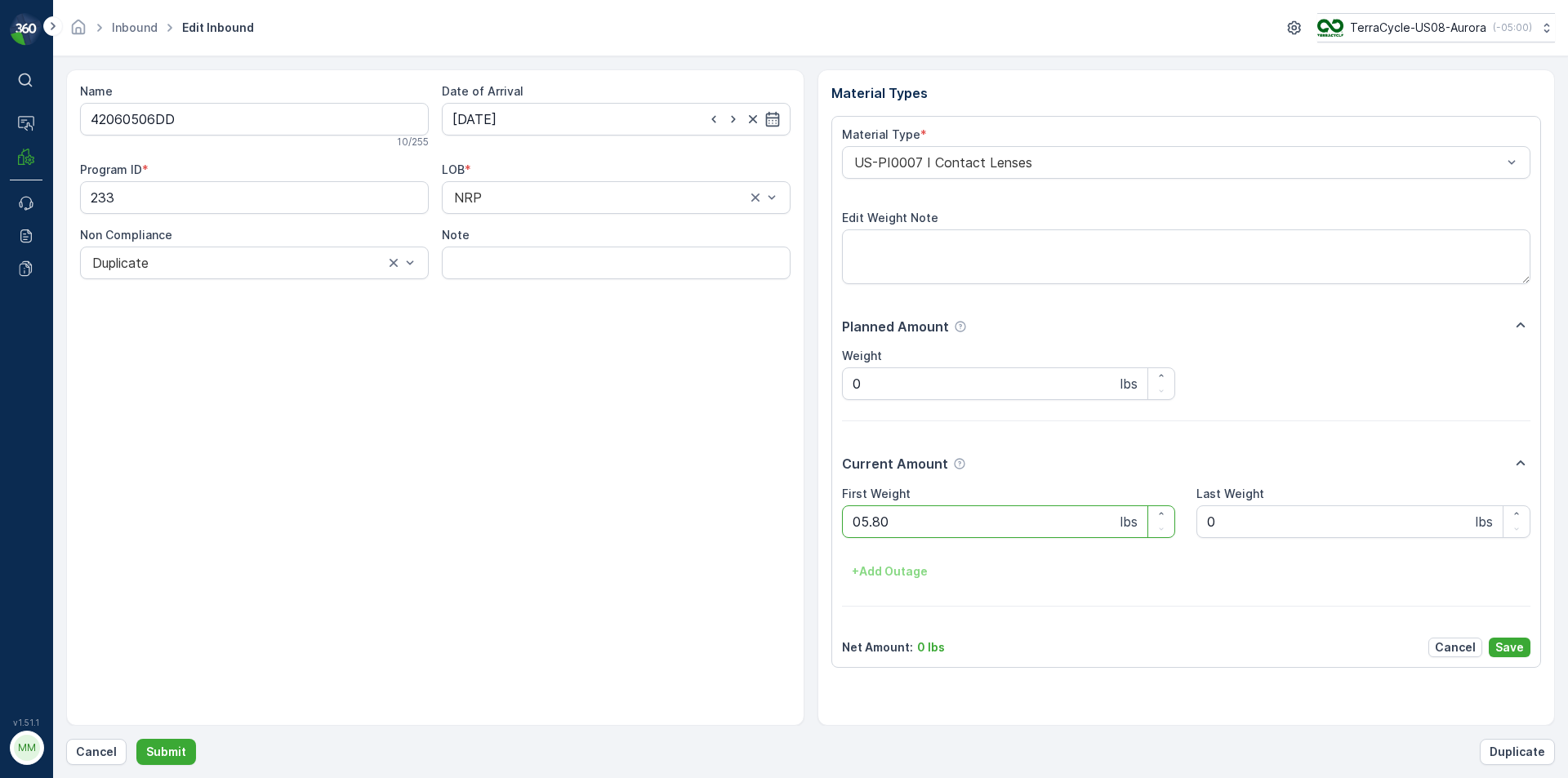
click at [137, 739] on button "Submit" at bounding box center [166, 753] width 59 height 26
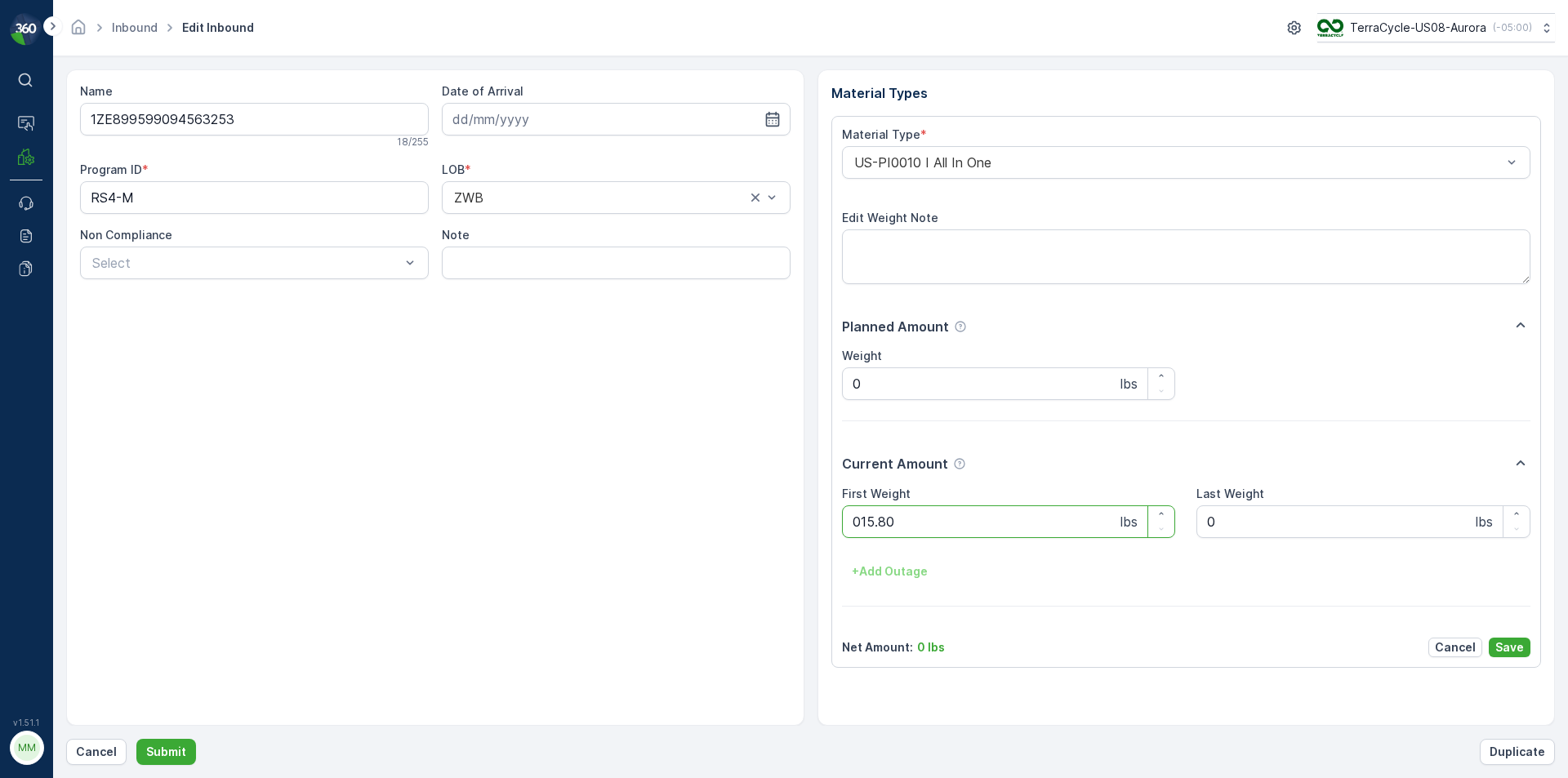
click at [137, 739] on button "Submit" at bounding box center [166, 753] width 59 height 26
drag, startPoint x: 1325, startPoint y: 441, endPoint x: 196, endPoint y: 702, distance: 1158.8
click at [196, 702] on div "Name 1ZB799H29037305885 18 / 255 Date of Arrival Program ID * 192 LOB * NRP Non…" at bounding box center [435, 397] width 738 height 656
click at [949, 527] on Weight "0" at bounding box center [1009, 522] width 334 height 33
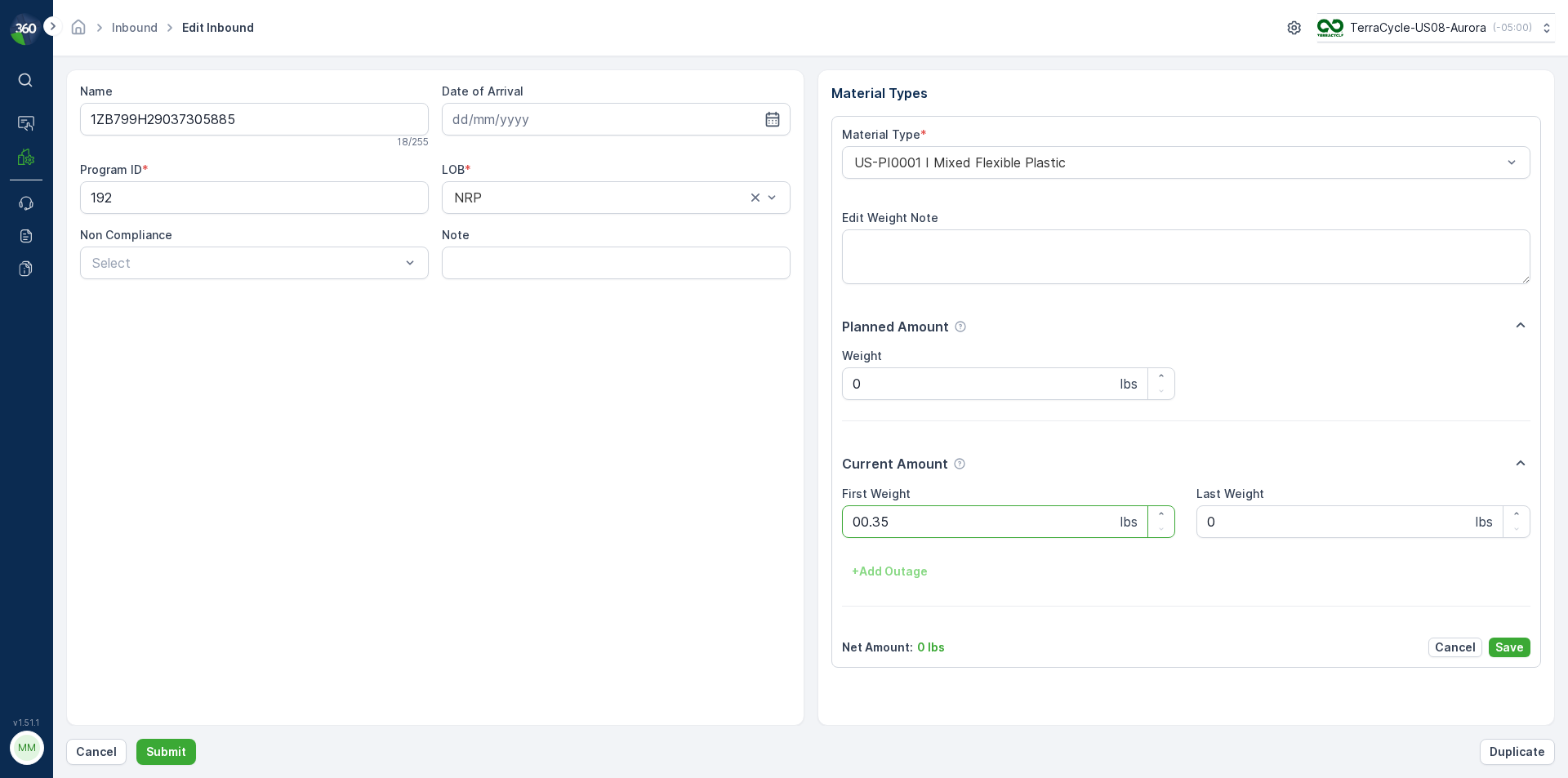
click at [137, 739] on button "Submit" at bounding box center [166, 753] width 59 height 26
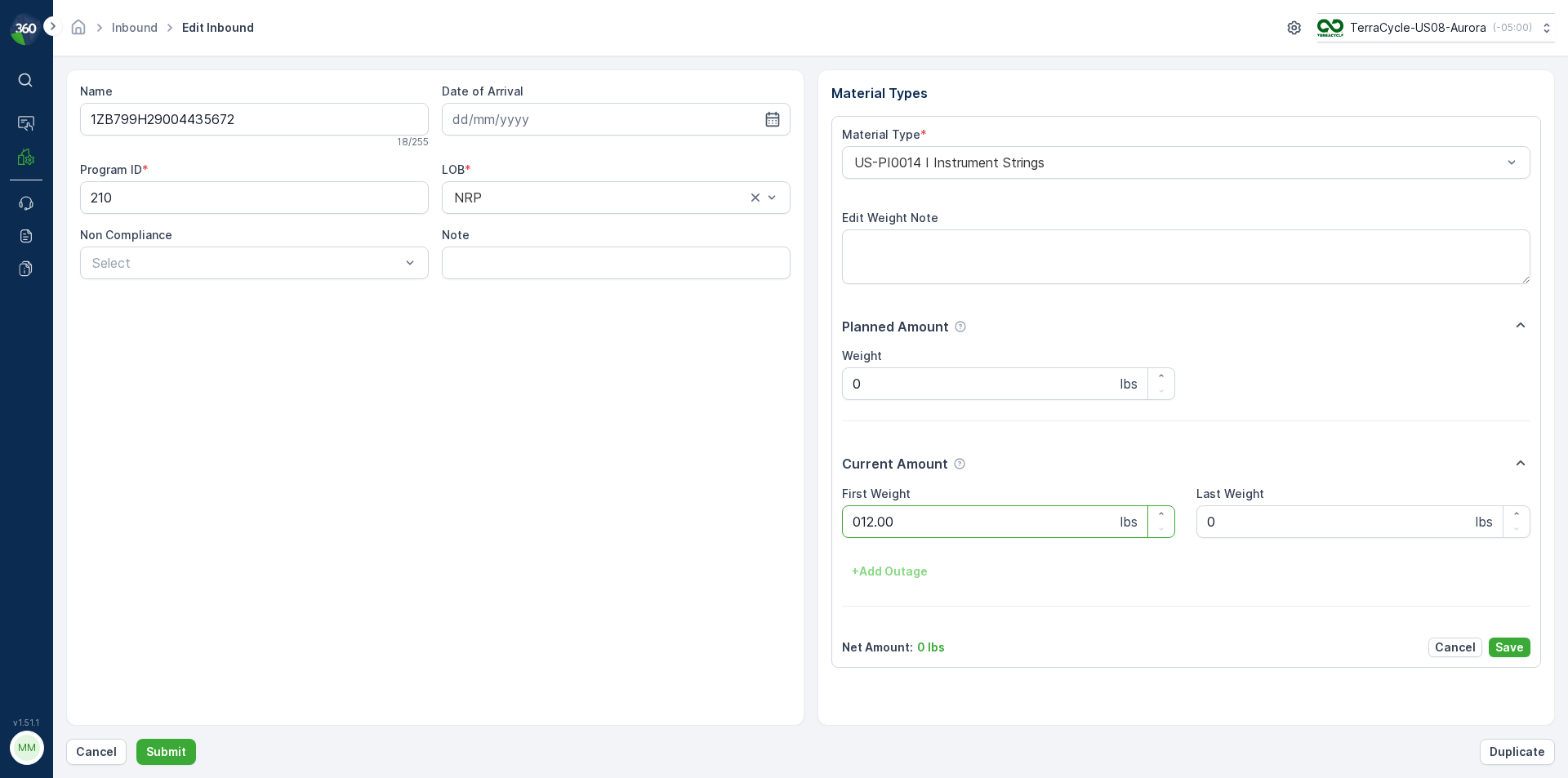
click at [137, 739] on button "Submit" at bounding box center [166, 753] width 59 height 26
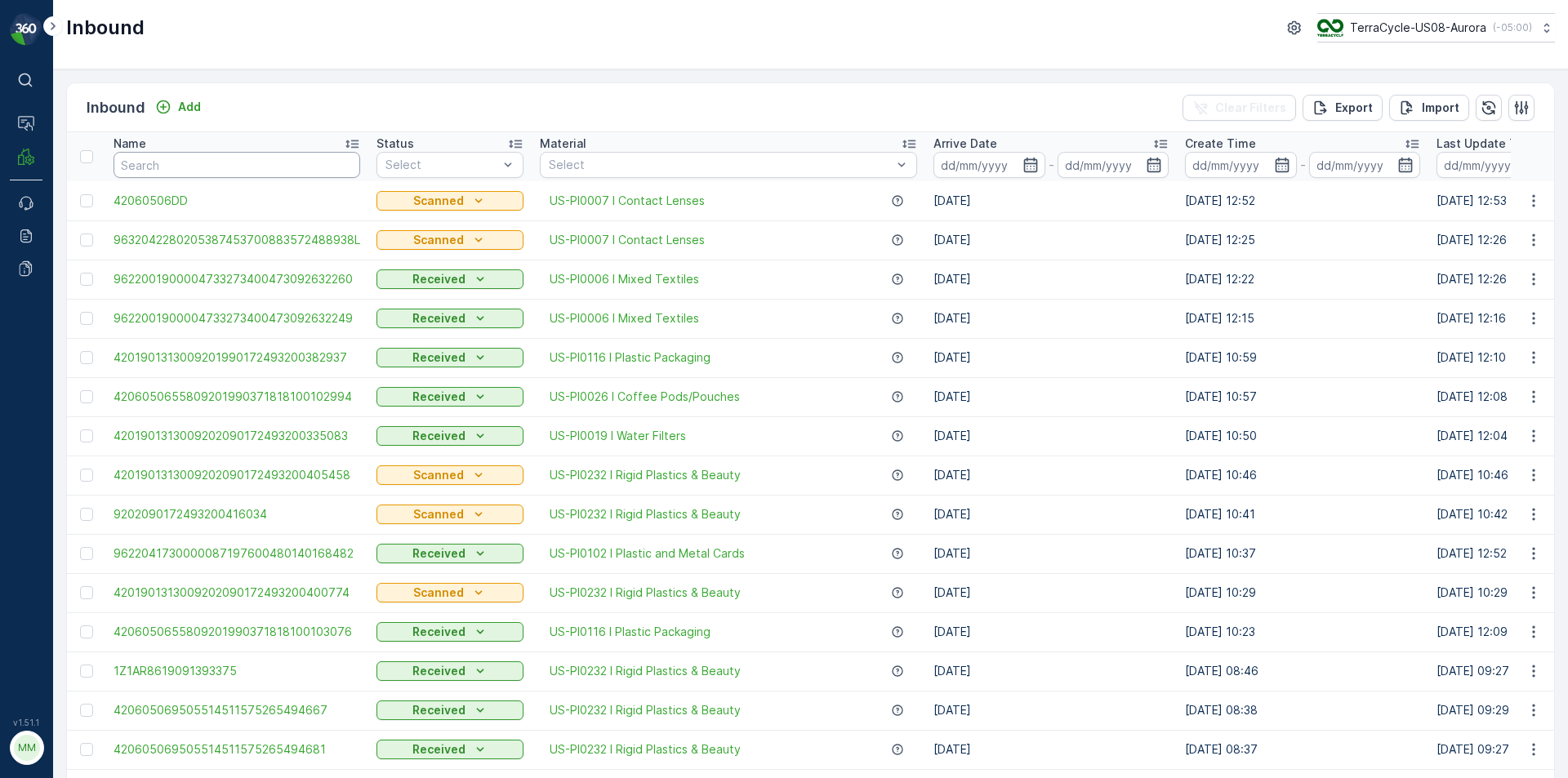
click at [279, 167] on input "text" at bounding box center [237, 165] width 247 height 26
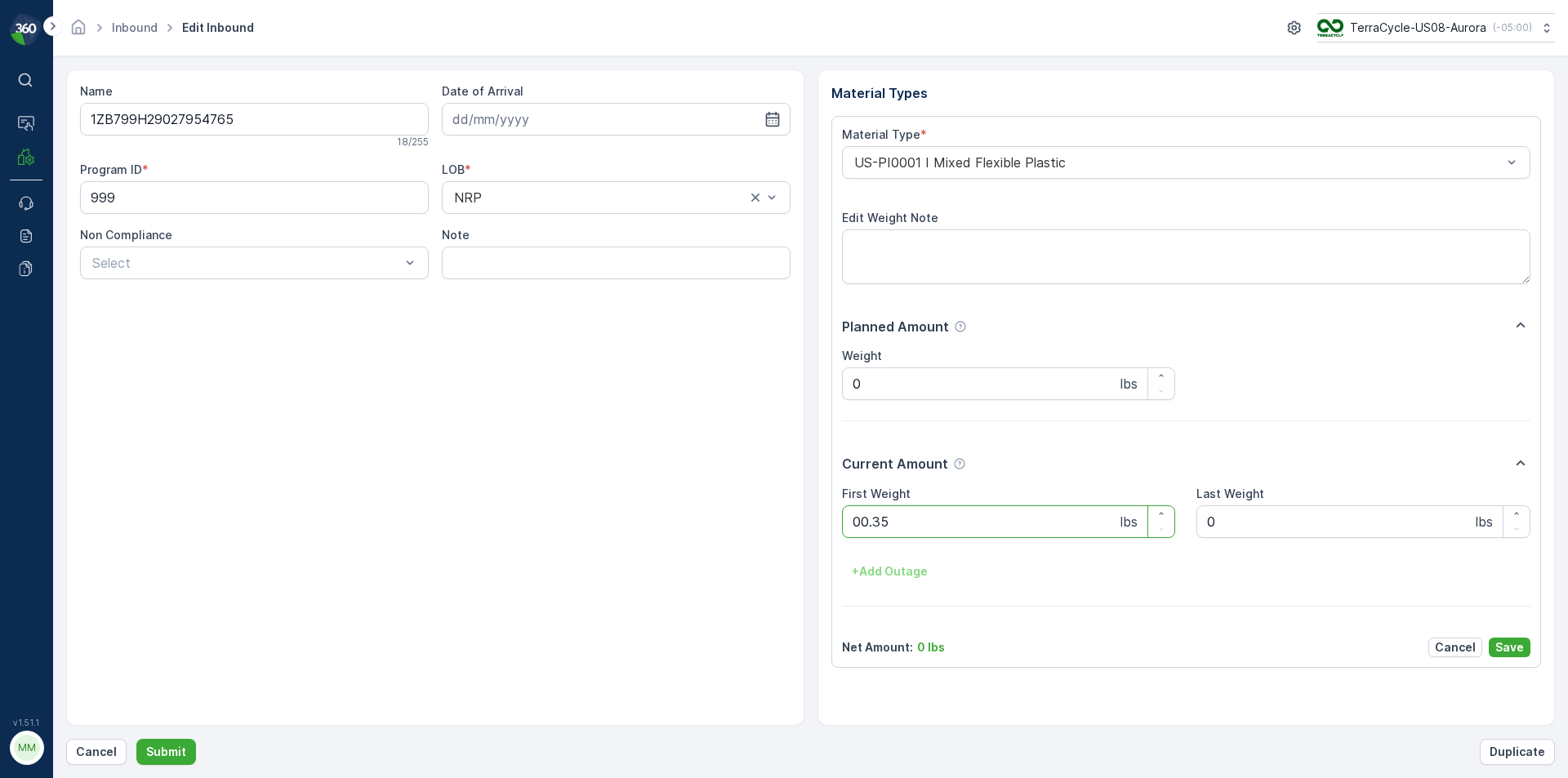
click at [137, 739] on button "Submit" at bounding box center [166, 753] width 59 height 26
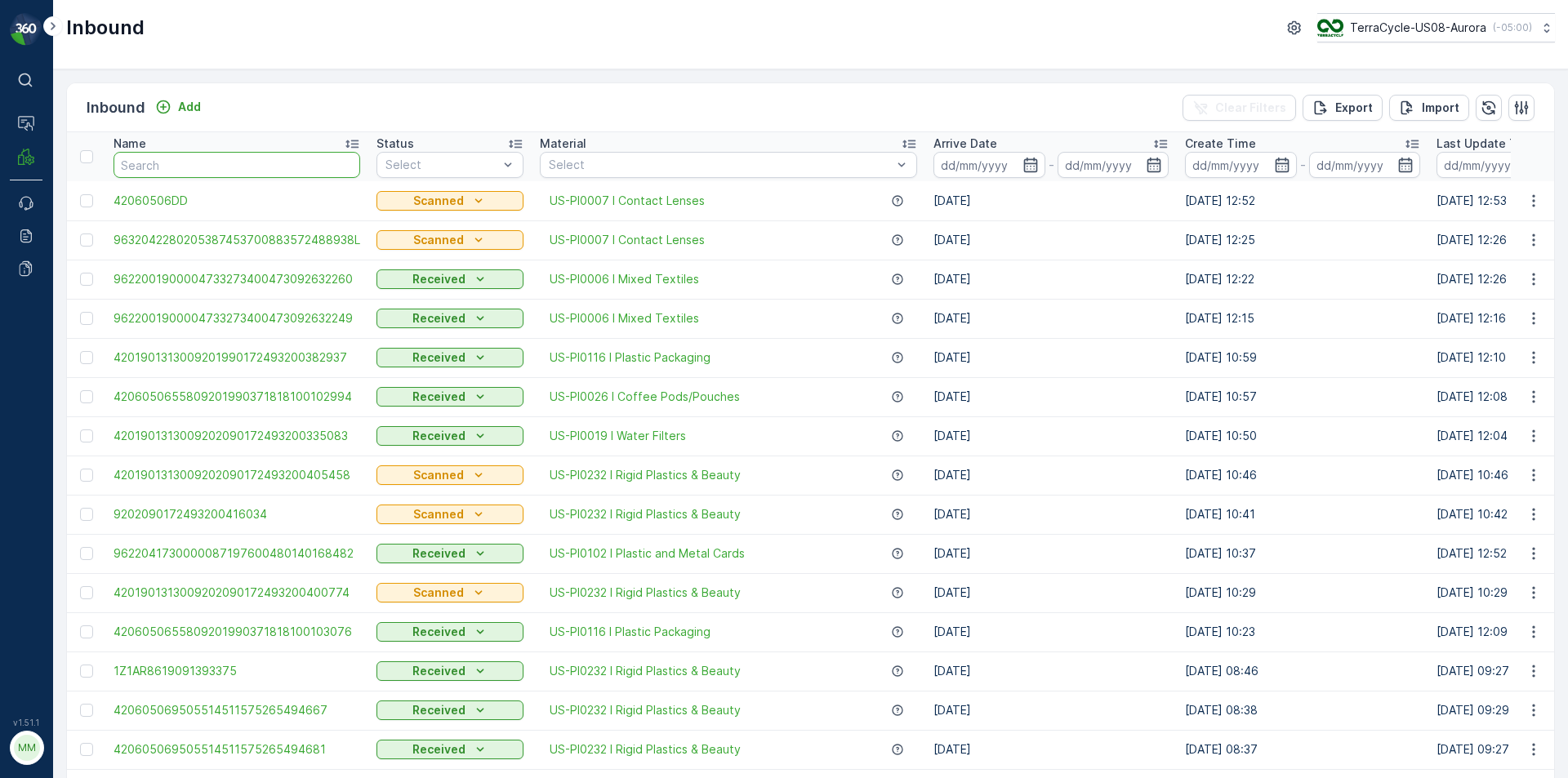
click at [233, 169] on input "text" at bounding box center [237, 165] width 247 height 26
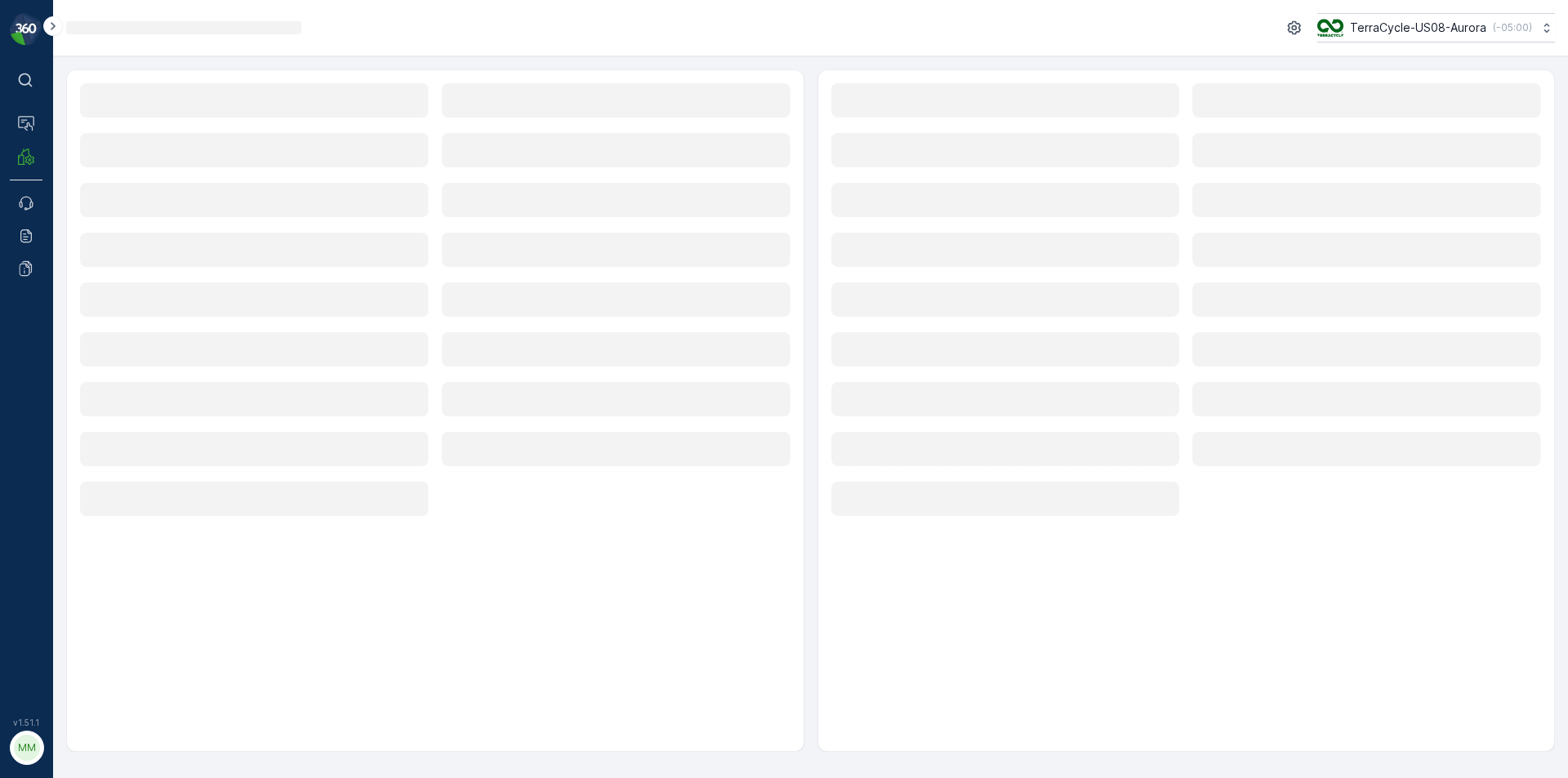
click at [852, 744] on div "Loading... Loading... Loading... Loading... Loading... Loading... Loading... Lo…" at bounding box center [1187, 411] width 738 height 683
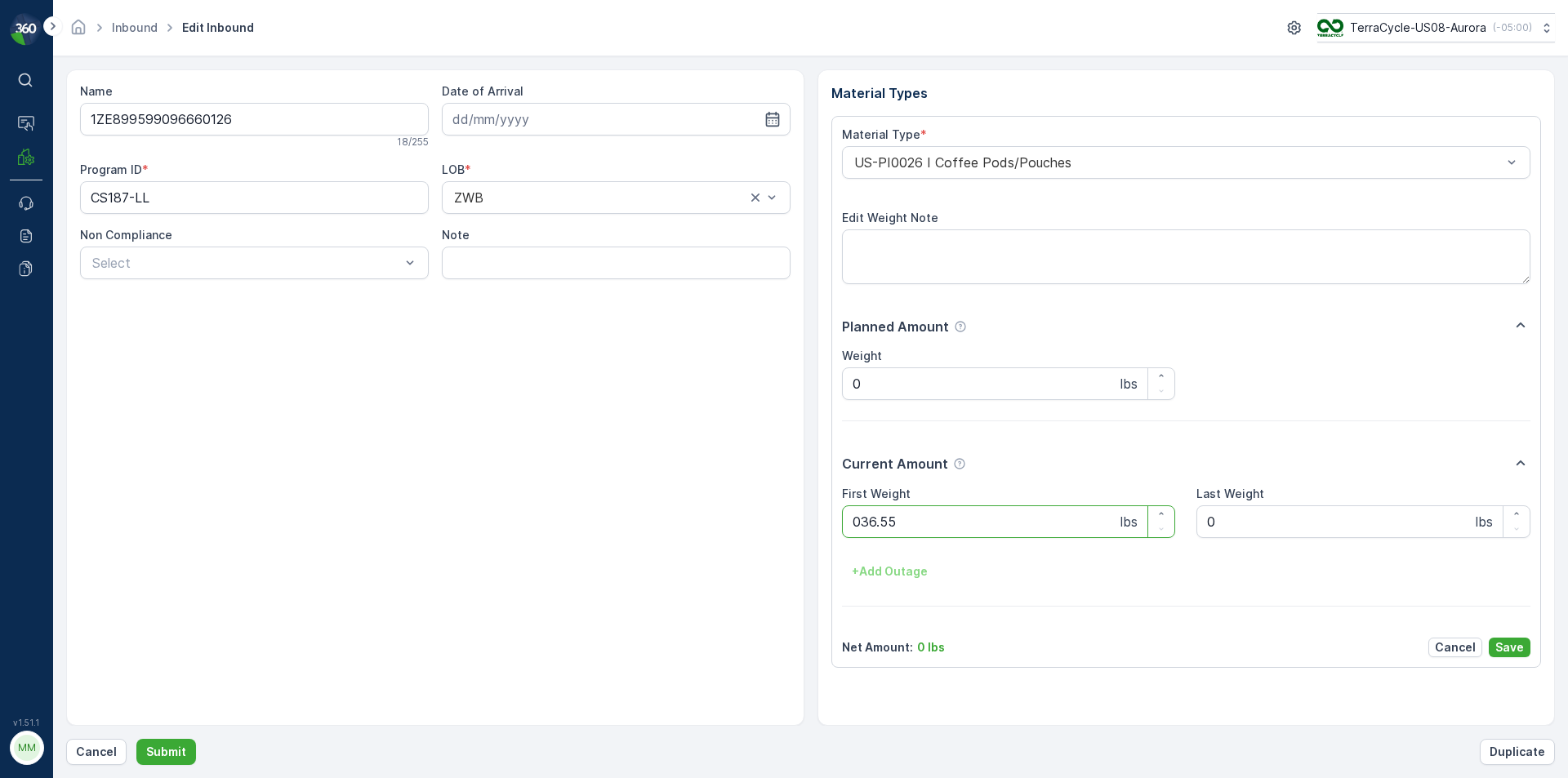
click at [137, 739] on button "Submit" at bounding box center [166, 753] width 59 height 26
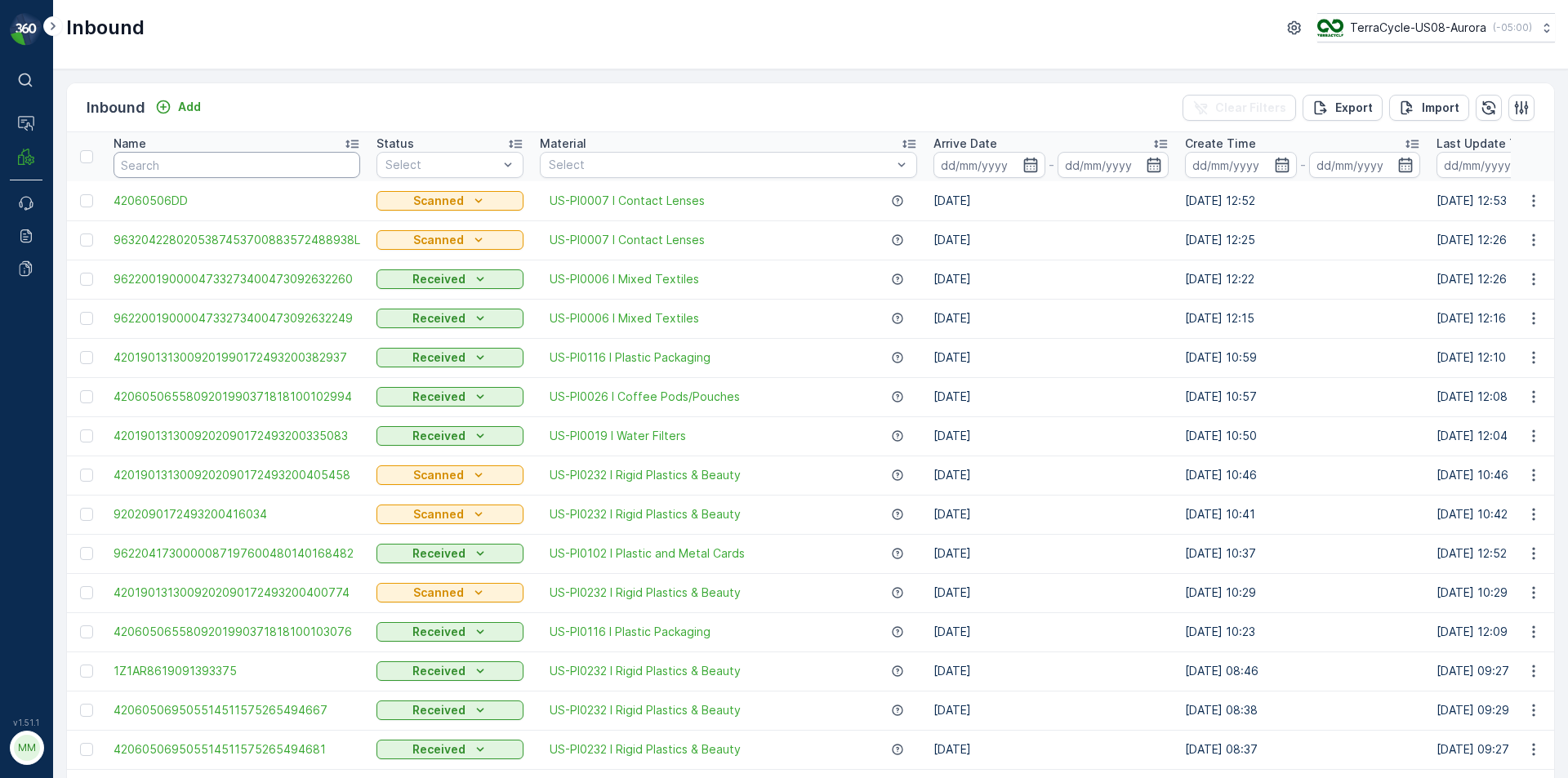
click at [283, 170] on input "text" at bounding box center [237, 165] width 247 height 26
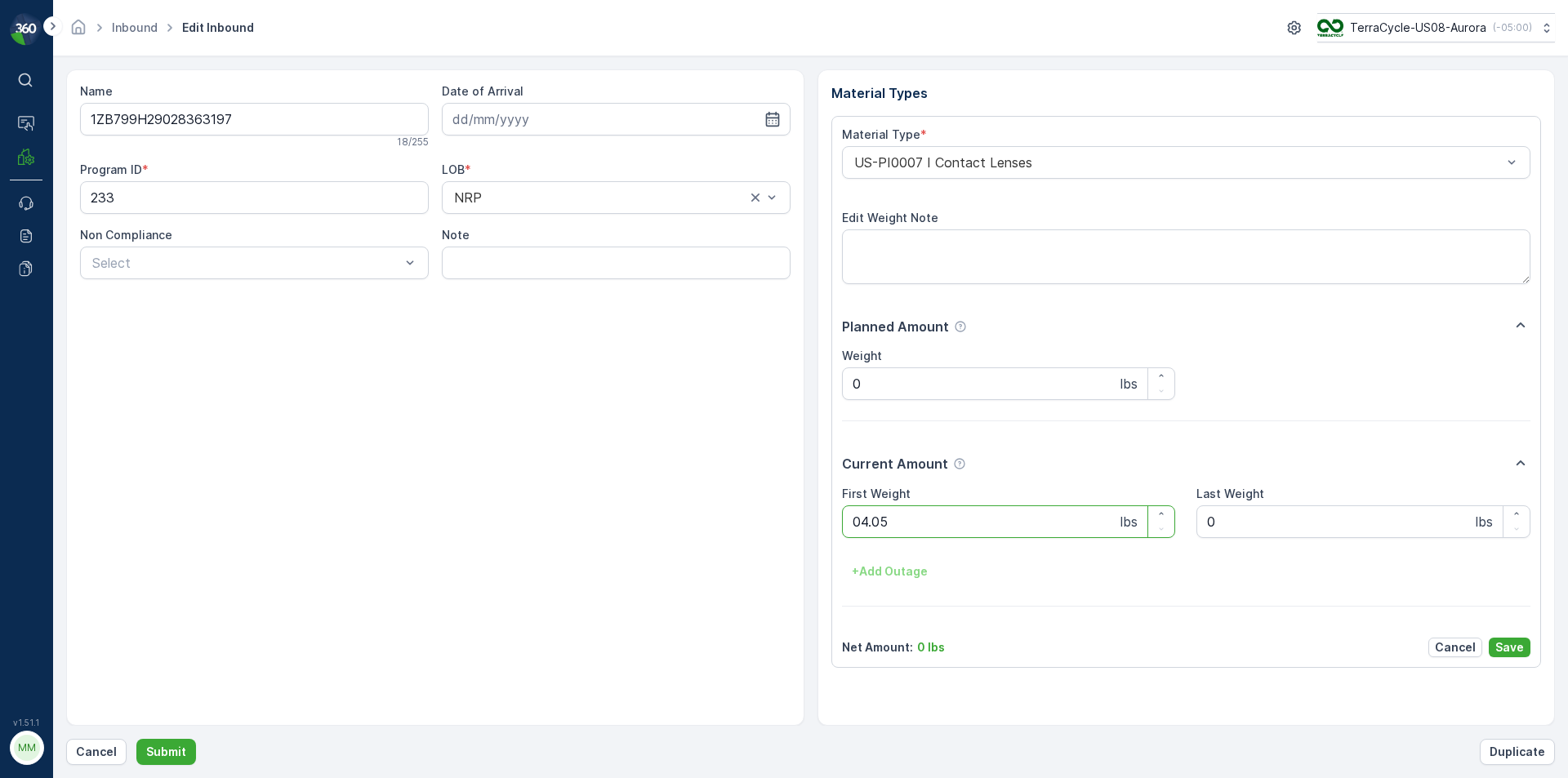
click at [137, 739] on button "Submit" at bounding box center [166, 753] width 59 height 26
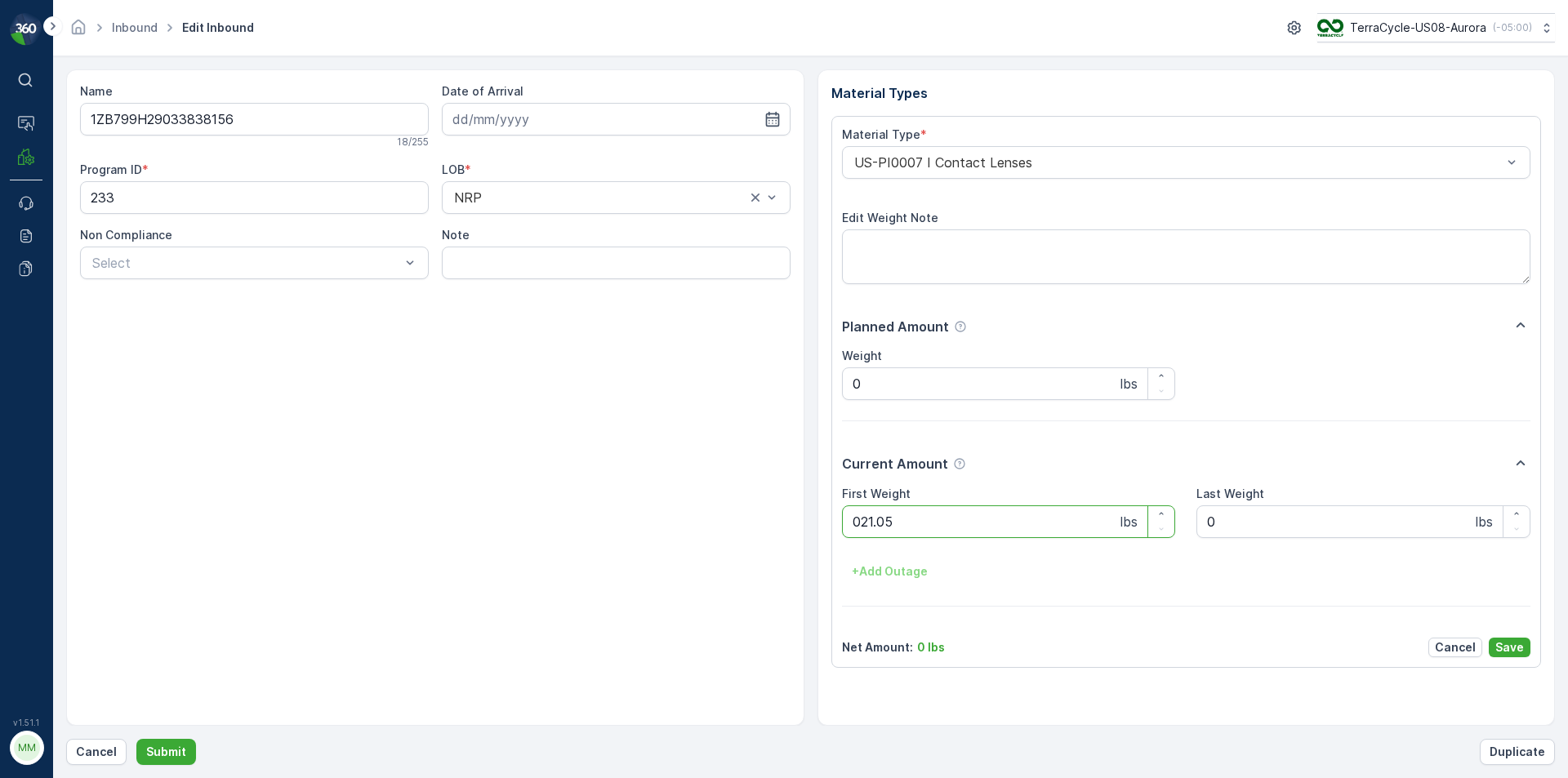
click at [137, 739] on button "Submit" at bounding box center [166, 753] width 59 height 26
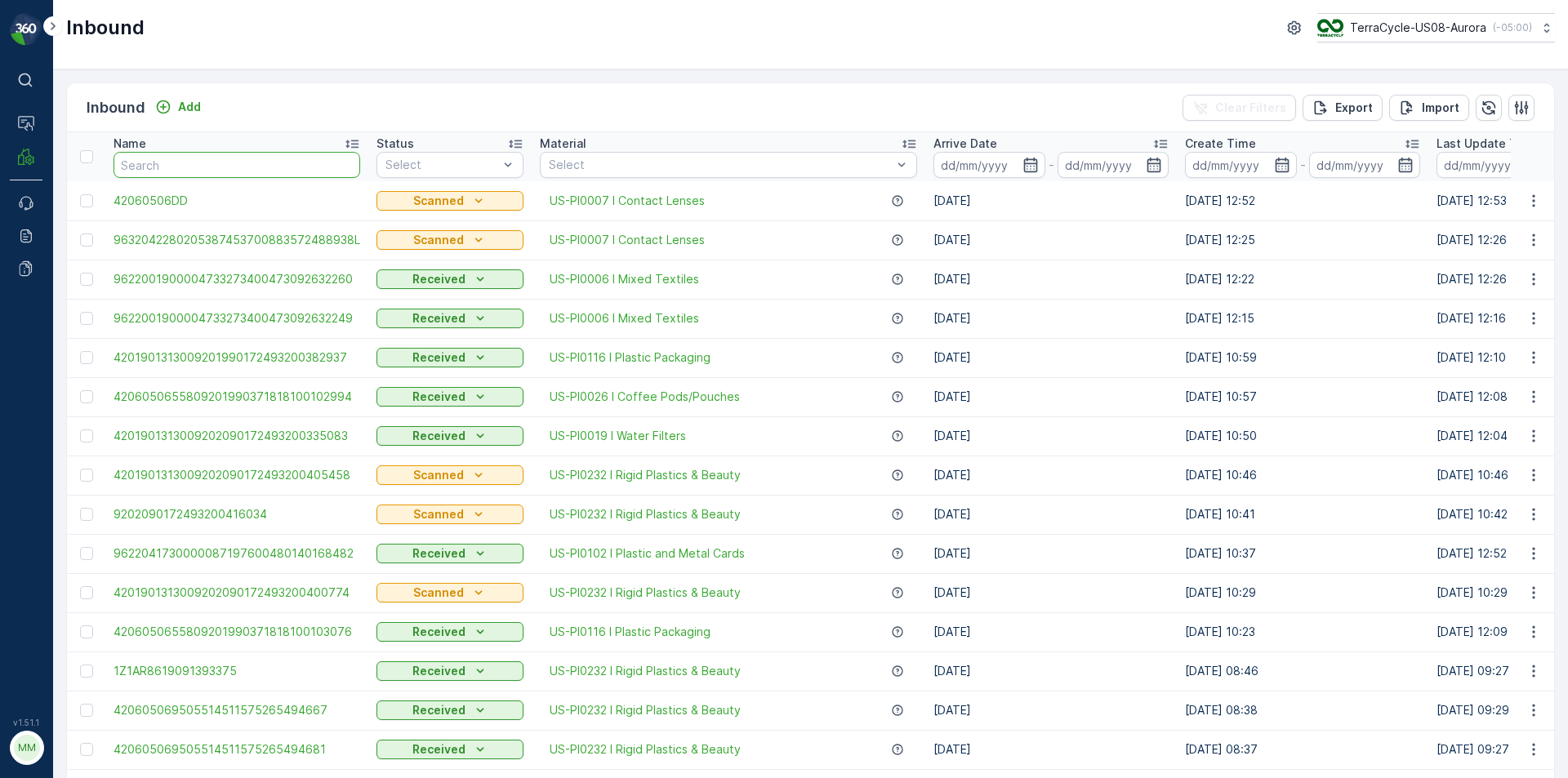
click at [180, 156] on input "text" at bounding box center [237, 165] width 247 height 26
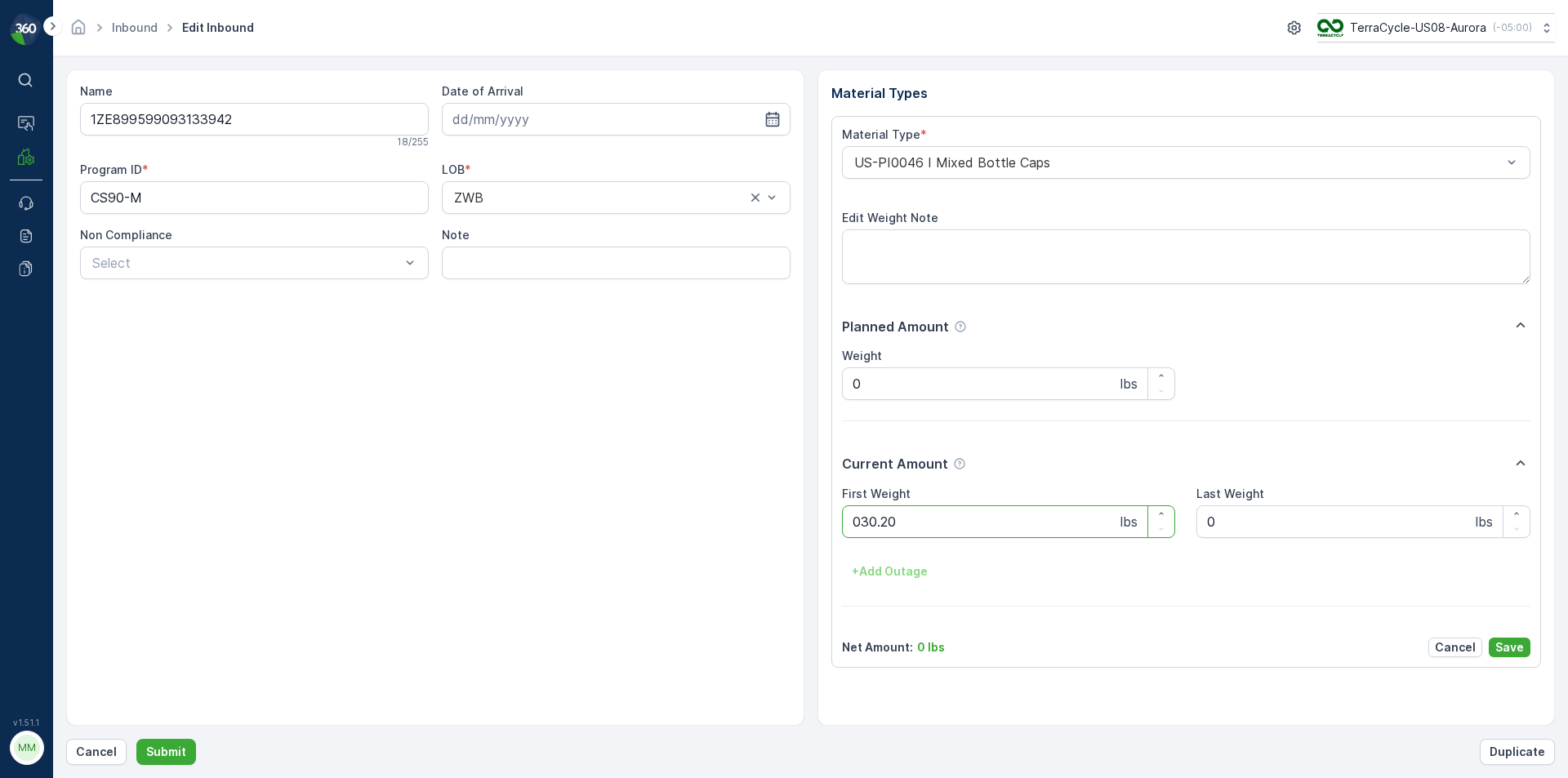
click at [137, 739] on button "Submit" at bounding box center [166, 753] width 59 height 26
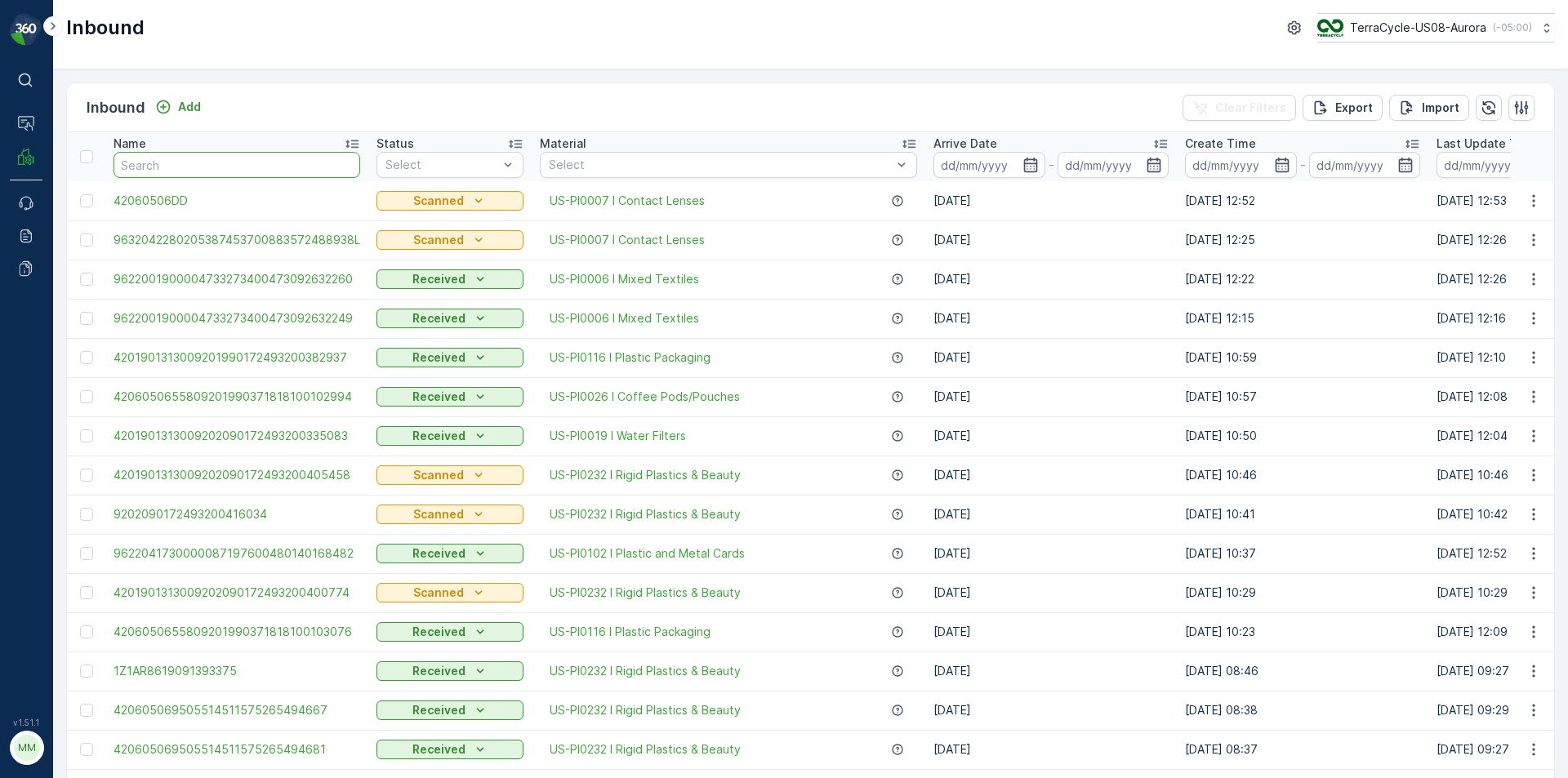
click at [180, 170] on input "text" at bounding box center [237, 165] width 247 height 26
click at [193, 172] on input "text" at bounding box center [237, 165] width 247 height 26
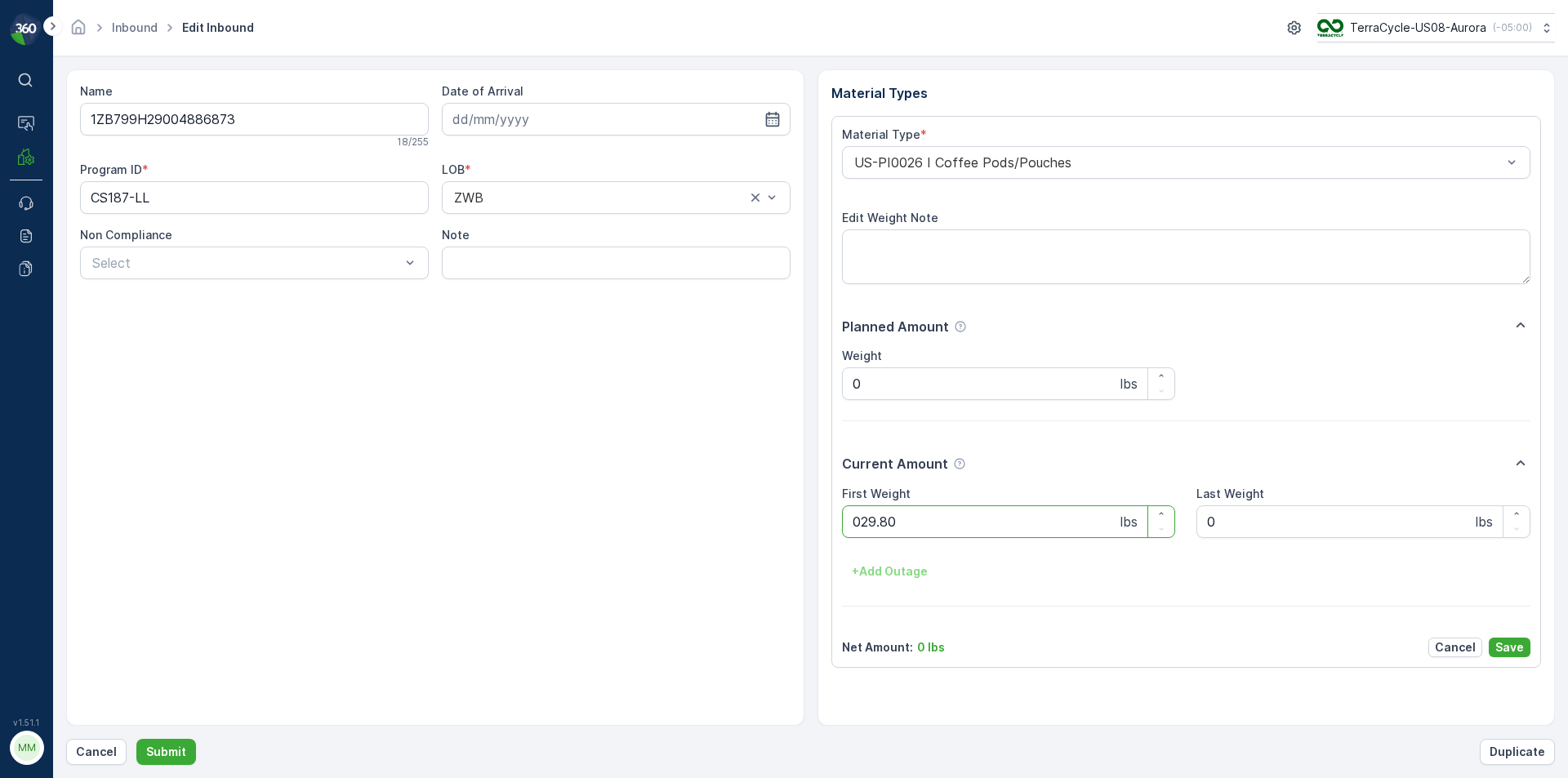
click at [137, 739] on button "Submit" at bounding box center [166, 753] width 59 height 26
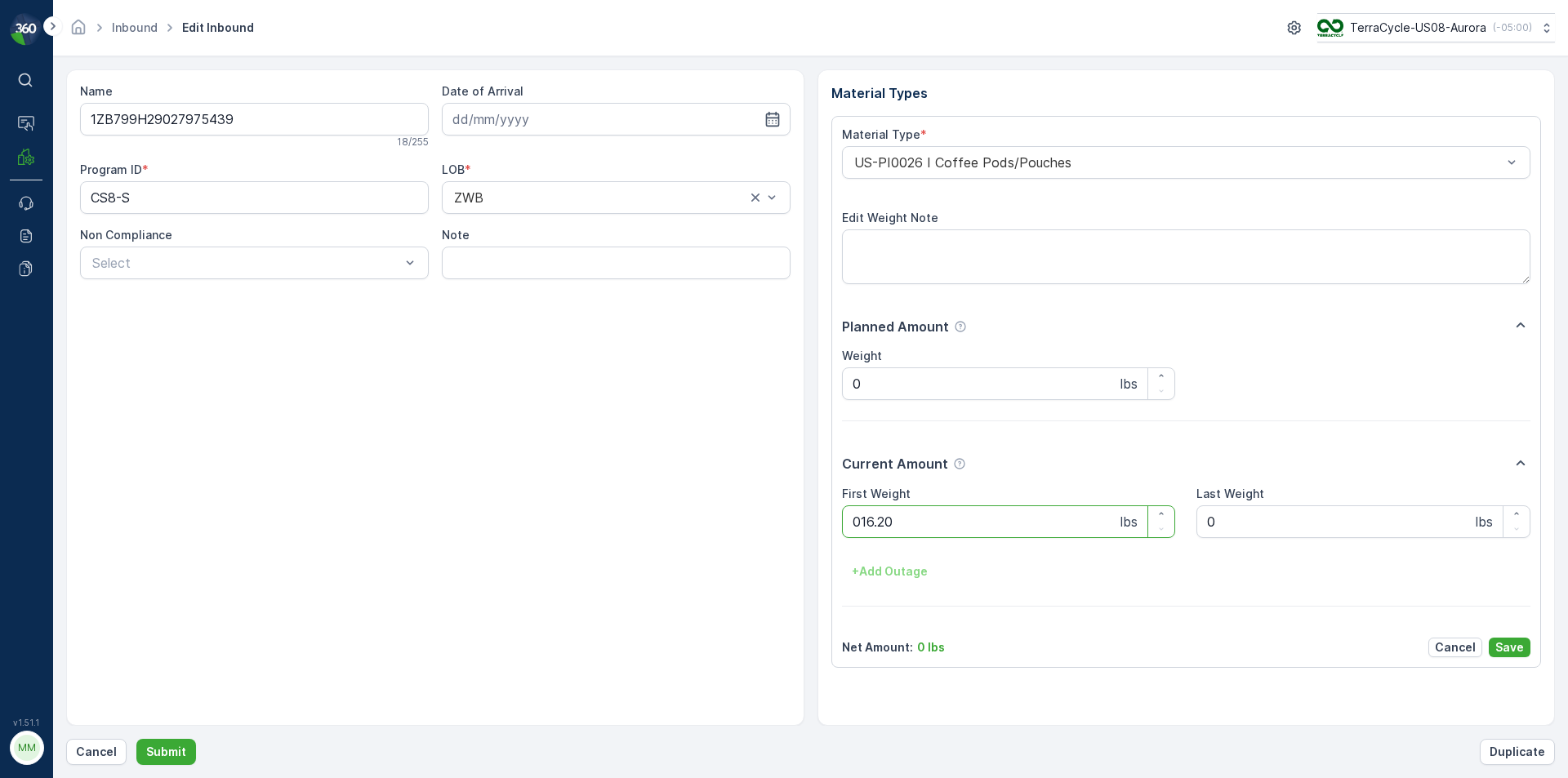
click at [137, 739] on button "Submit" at bounding box center [166, 753] width 59 height 26
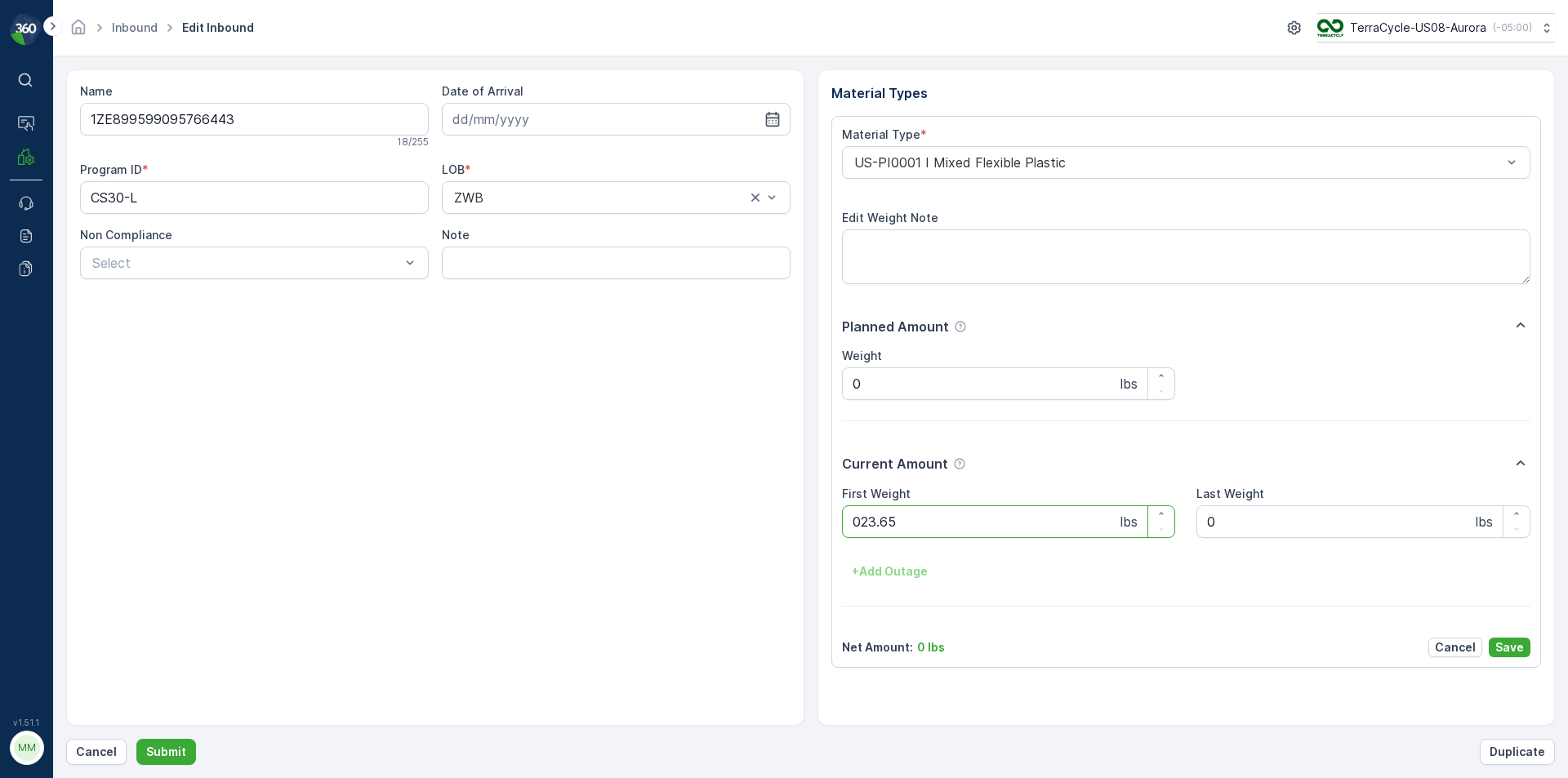
click at [137, 739] on button "Submit" at bounding box center [166, 753] width 59 height 26
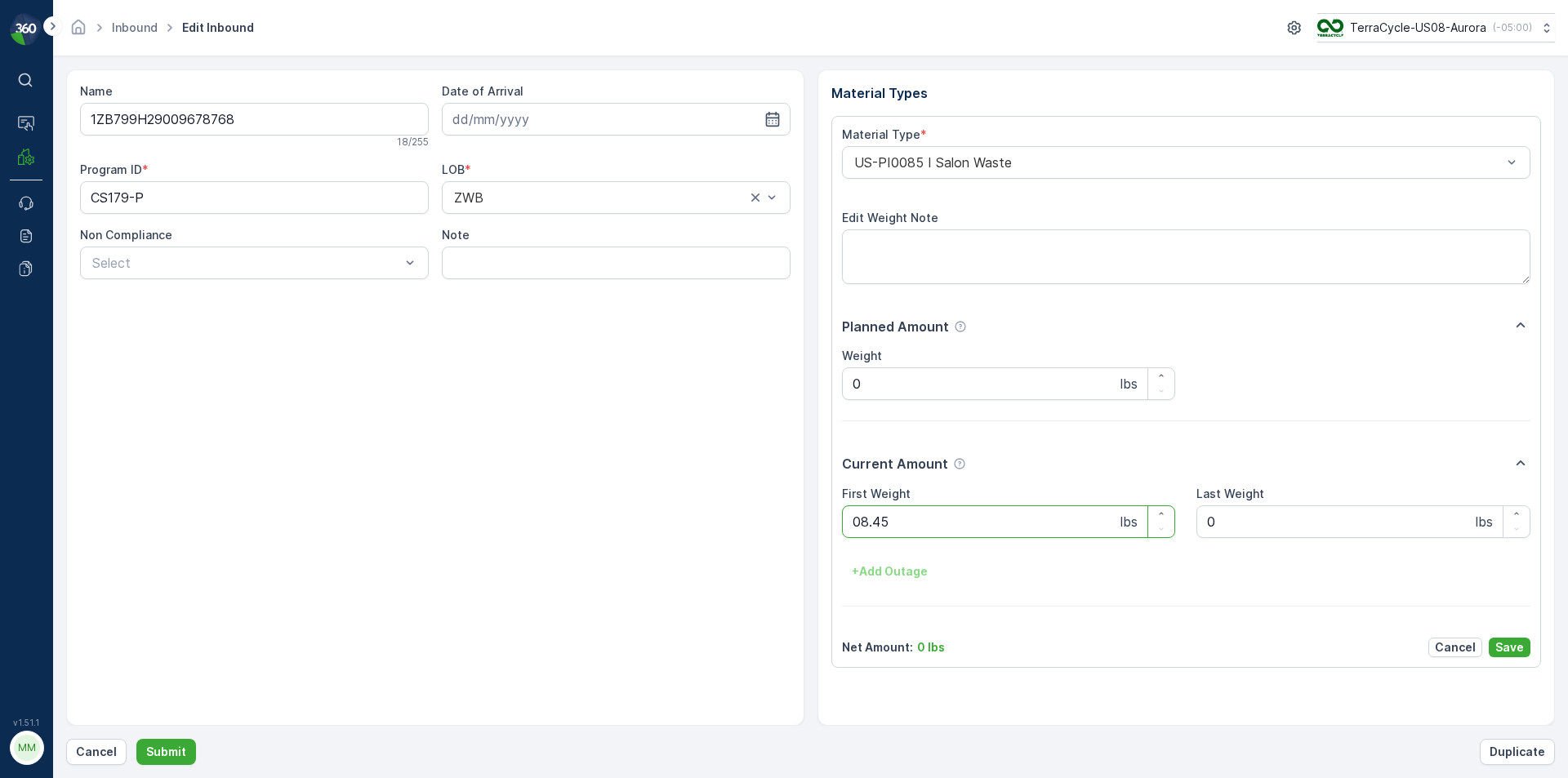
click at [137, 739] on button "Submit" at bounding box center [166, 753] width 59 height 26
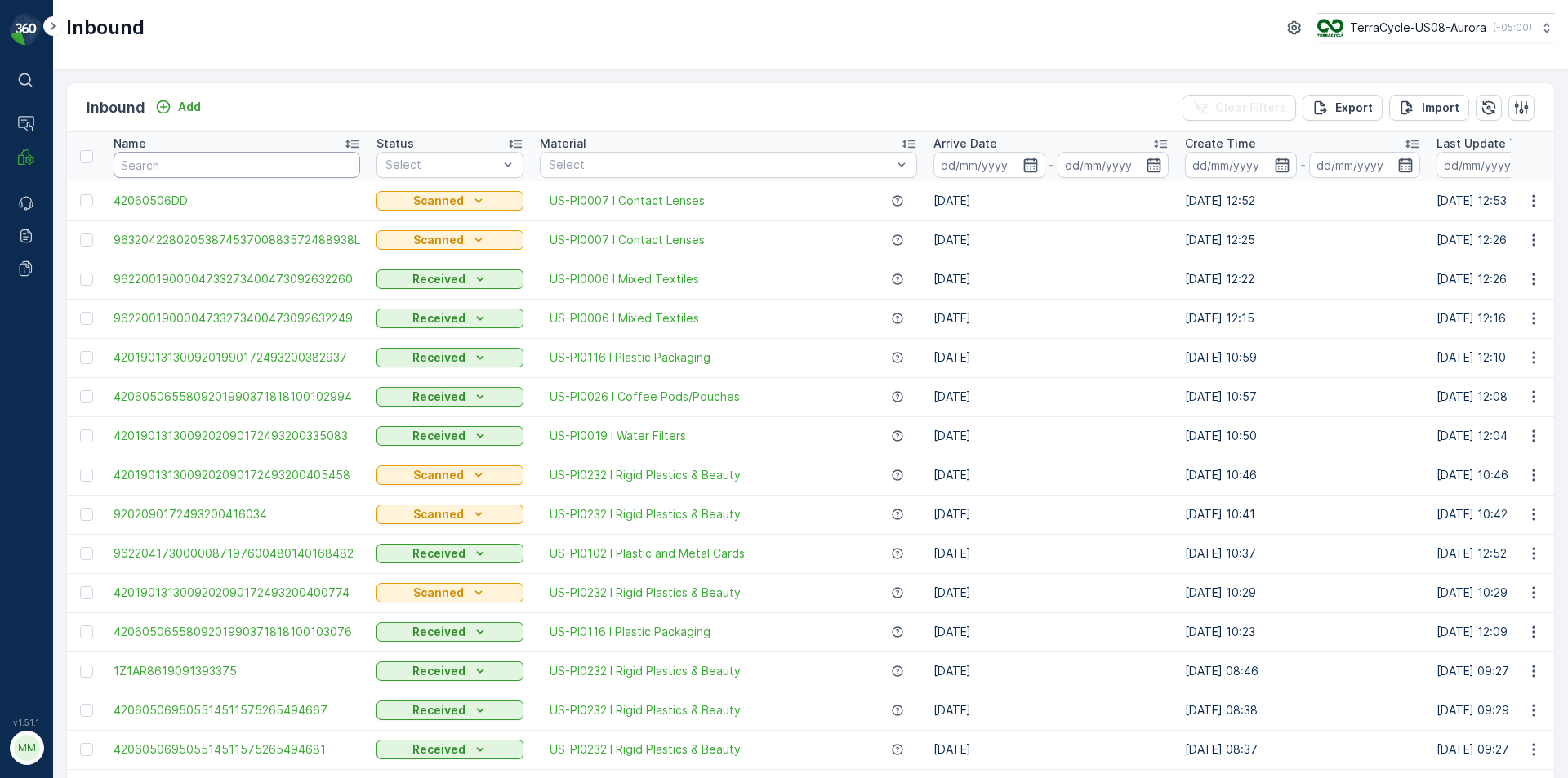
click at [172, 161] on input "text" at bounding box center [237, 165] width 247 height 26
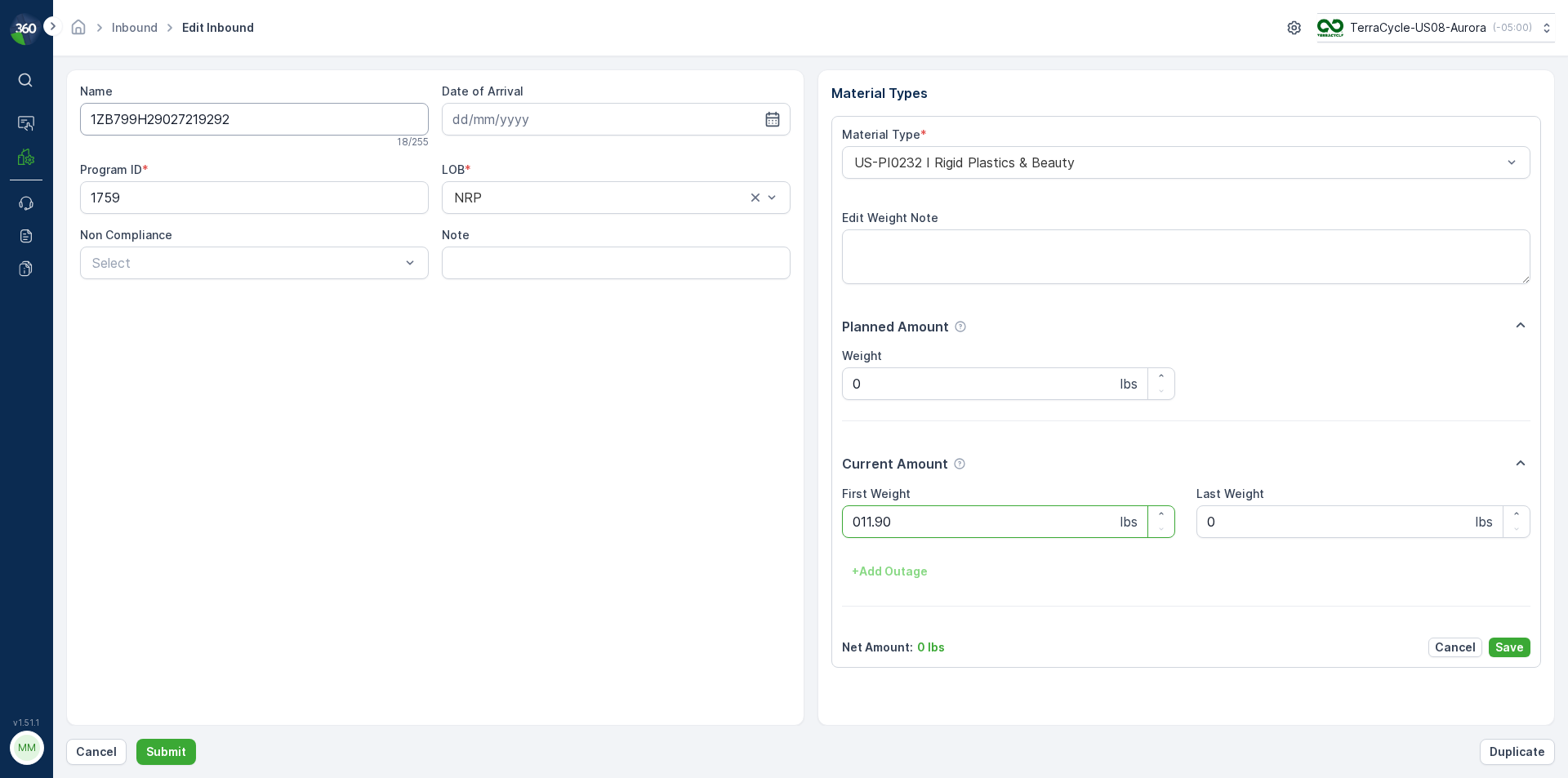
click at [137, 739] on button "Submit" at bounding box center [166, 753] width 59 height 26
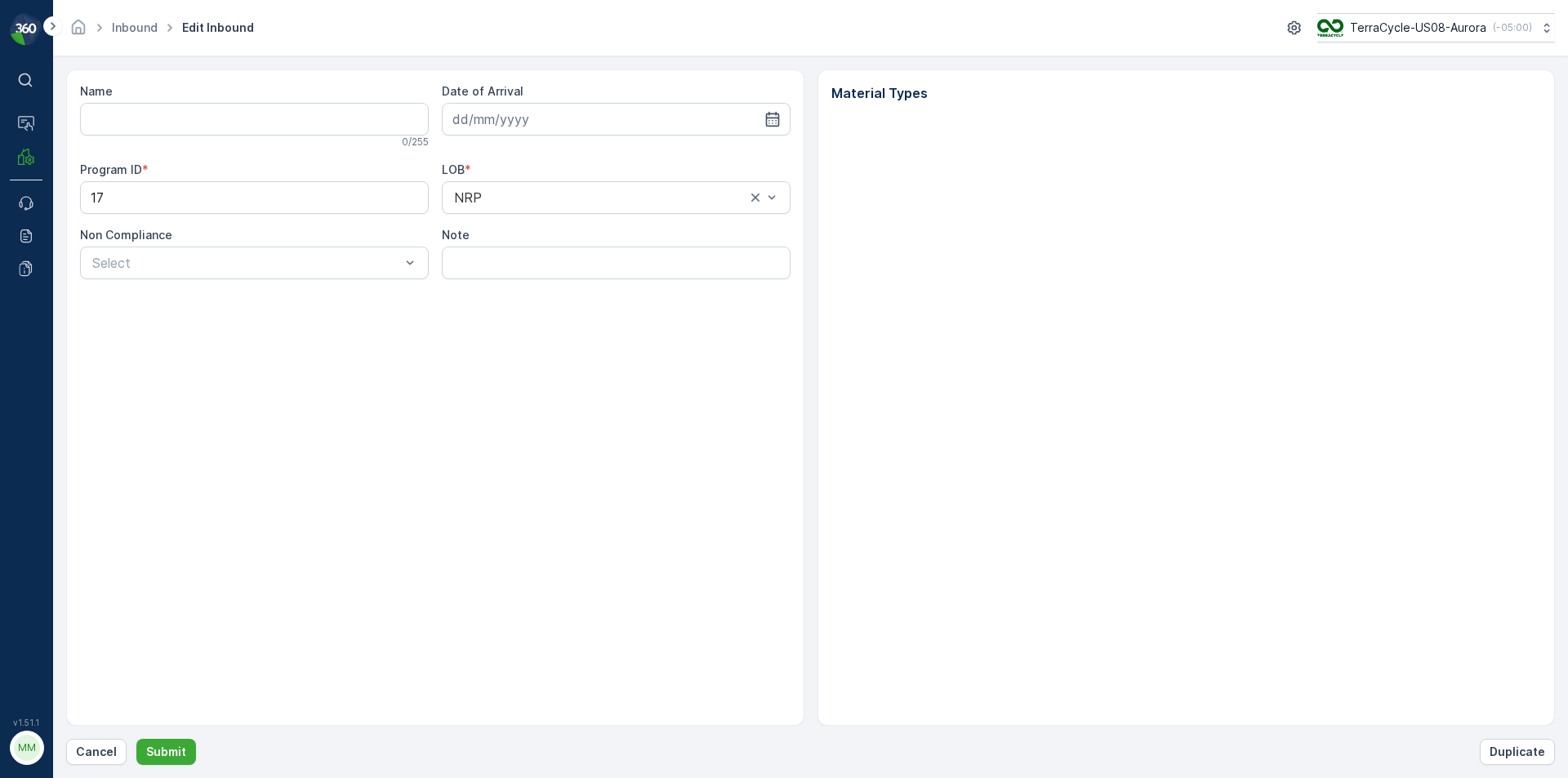
type input "1ZB799H29022163584"
type input "[DATE]"
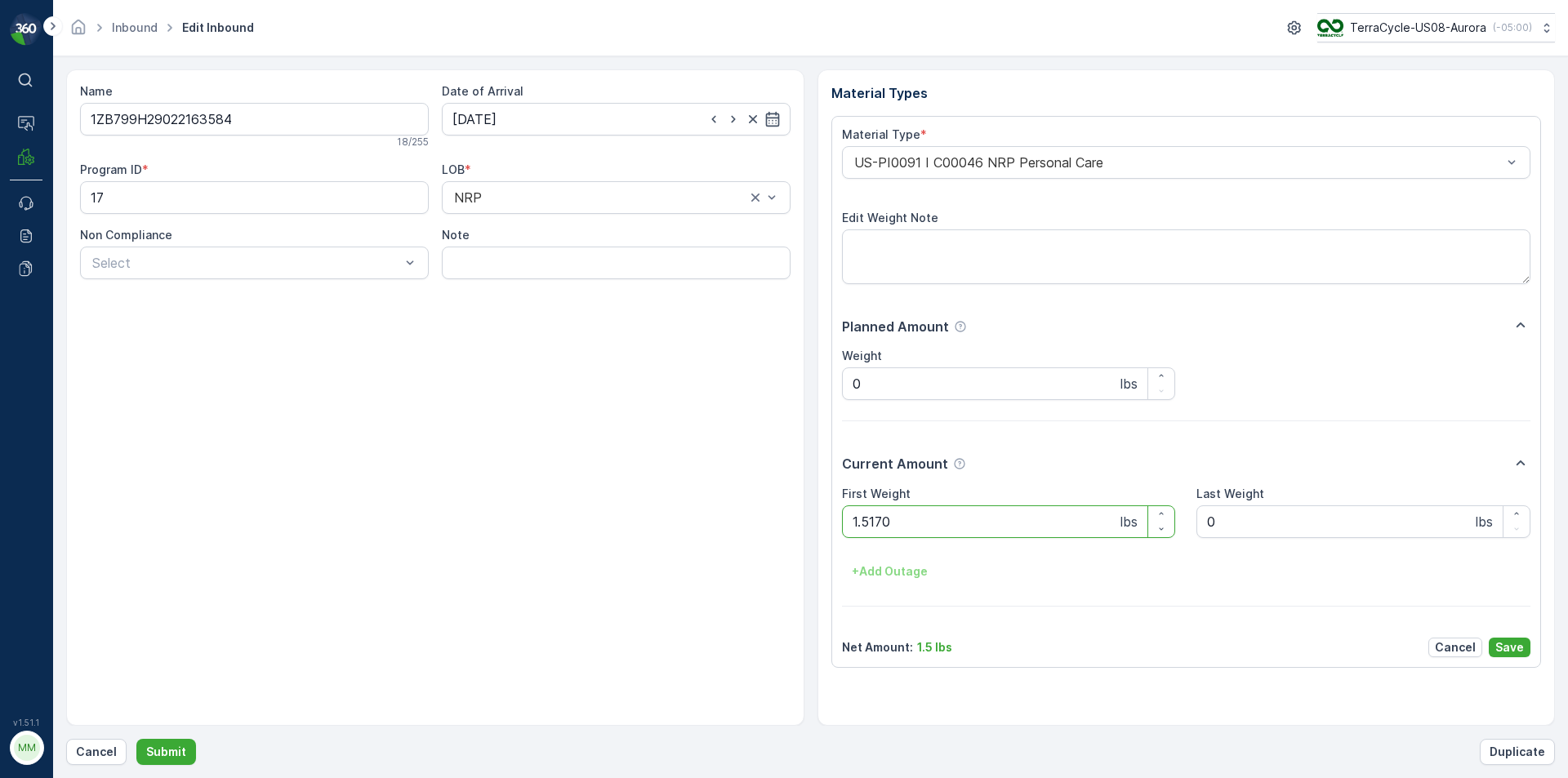
click at [137, 739] on button "Submit" at bounding box center [166, 753] width 59 height 26
